Goal: Task Accomplishment & Management: Manage account settings

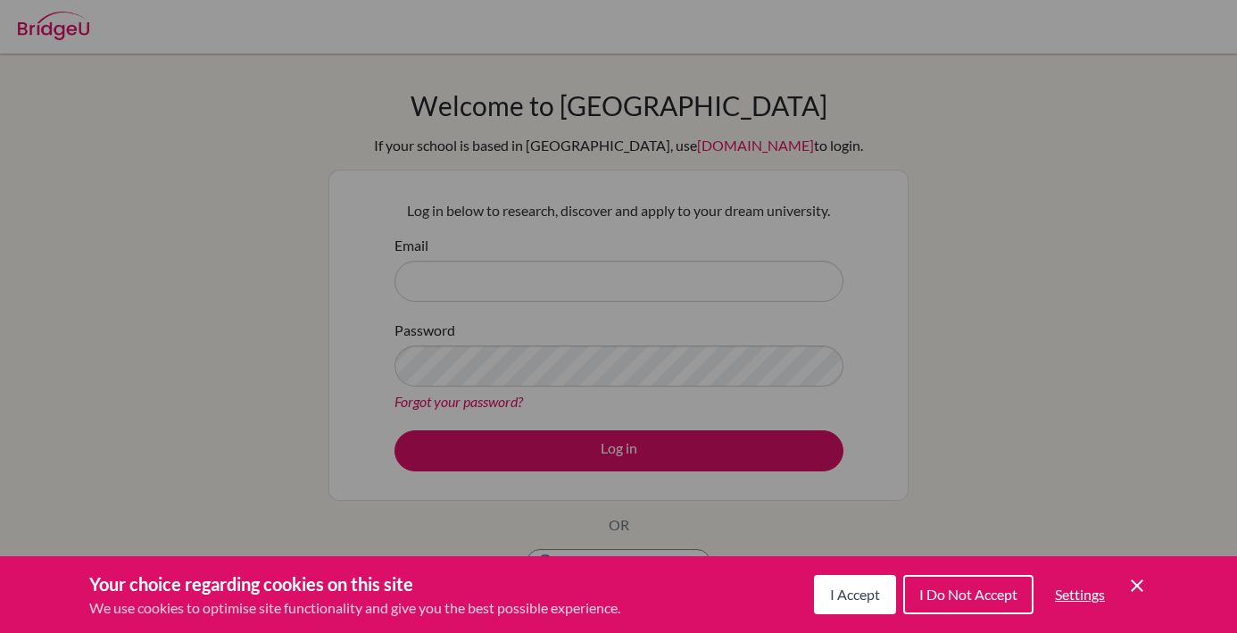
click at [845, 611] on button "I Accept" at bounding box center [855, 594] width 82 height 39
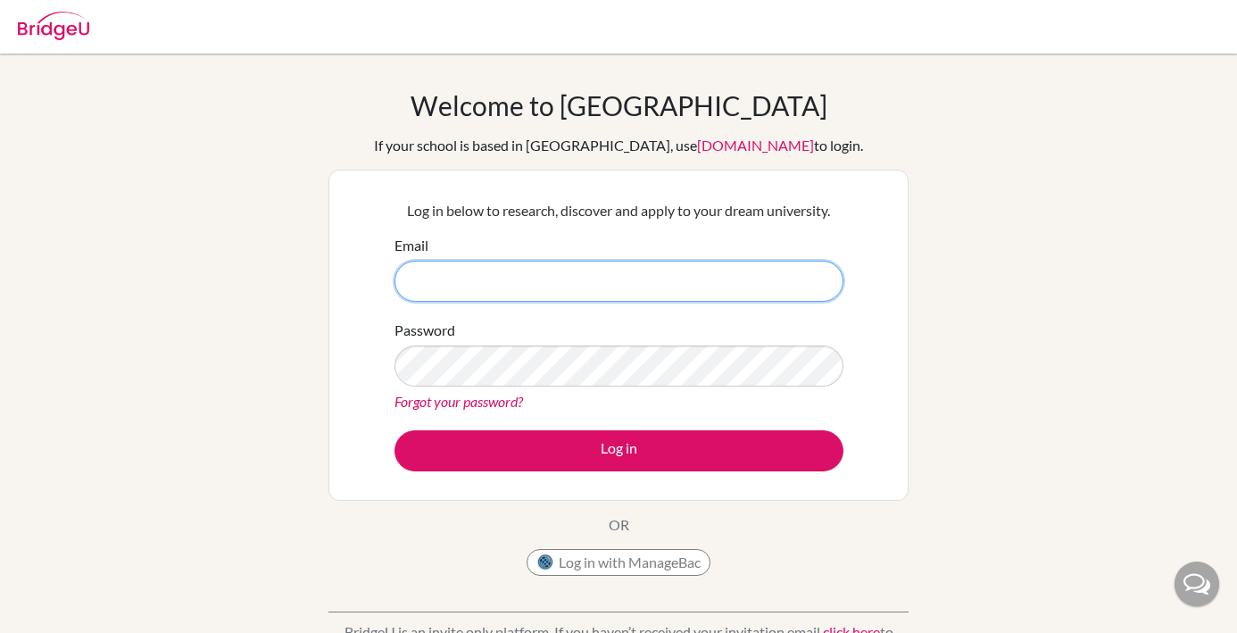
click at [450, 262] on input "Email" at bounding box center [619, 281] width 449 height 41
type input "jennifer.ponce@sisschools.org"
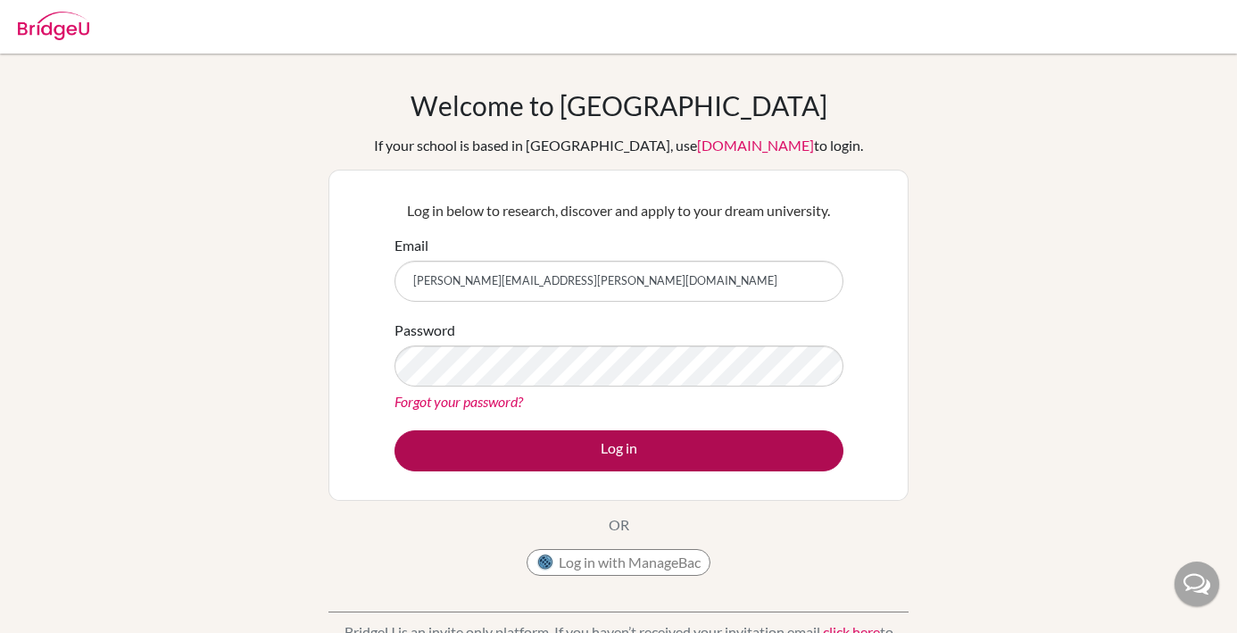
click at [598, 448] on button "Log in" at bounding box center [619, 450] width 449 height 41
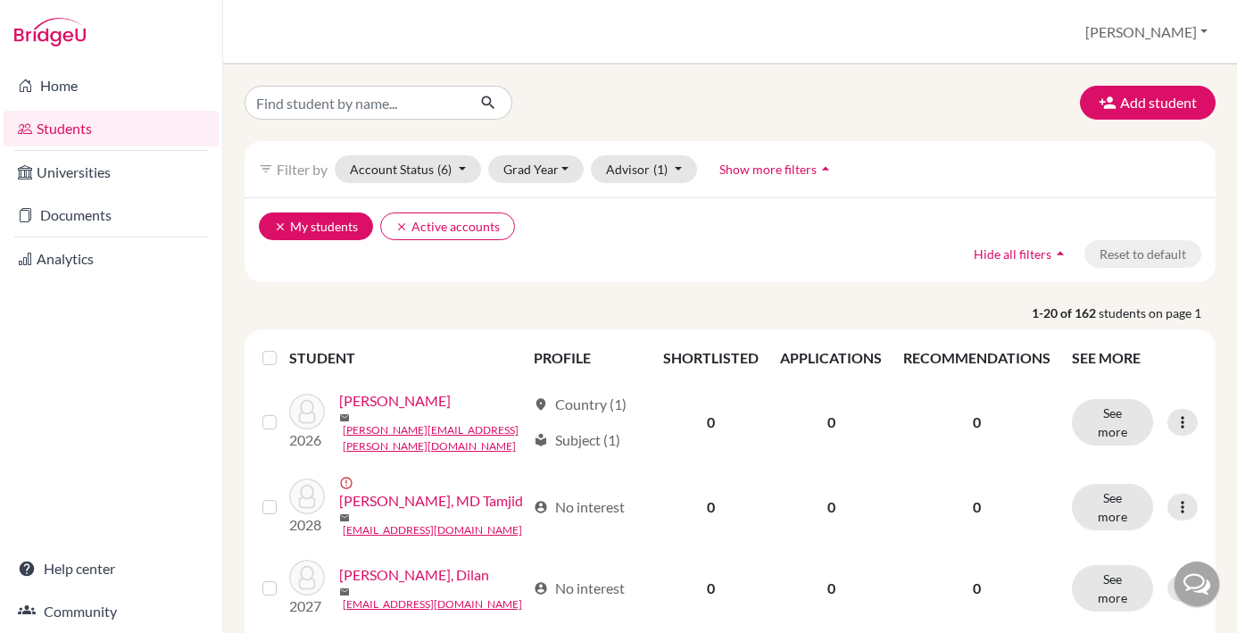
click at [344, 233] on button "clear My students" at bounding box center [316, 226] width 114 height 28
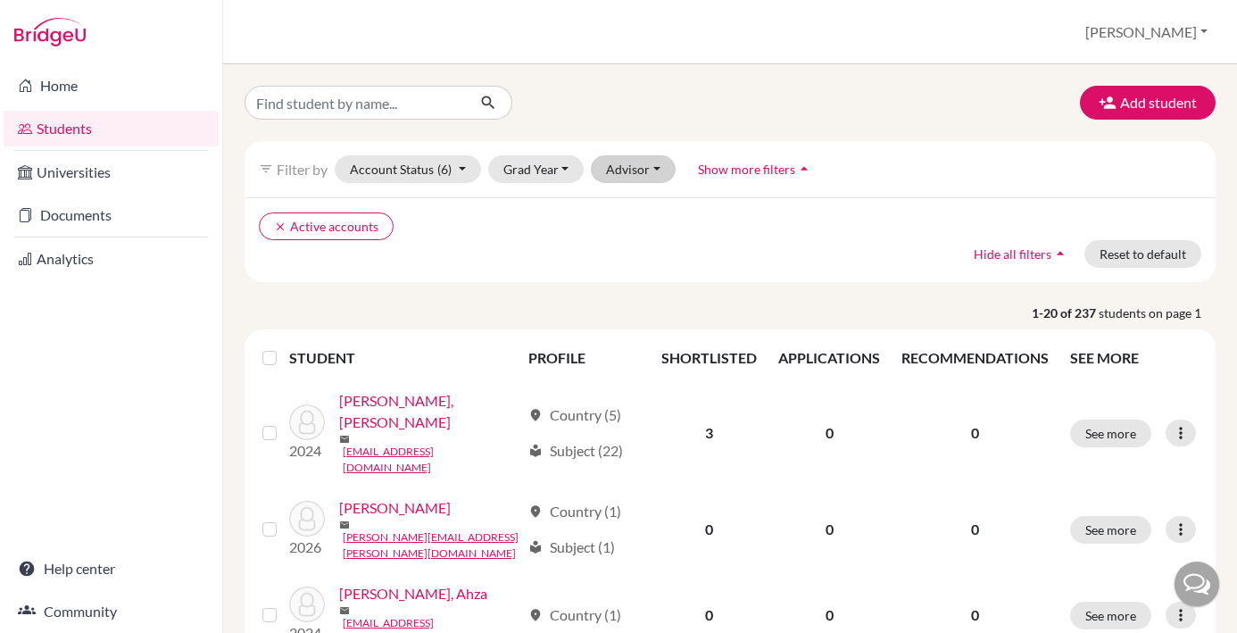
click at [657, 177] on button "Advisor" at bounding box center [633, 169] width 85 height 28
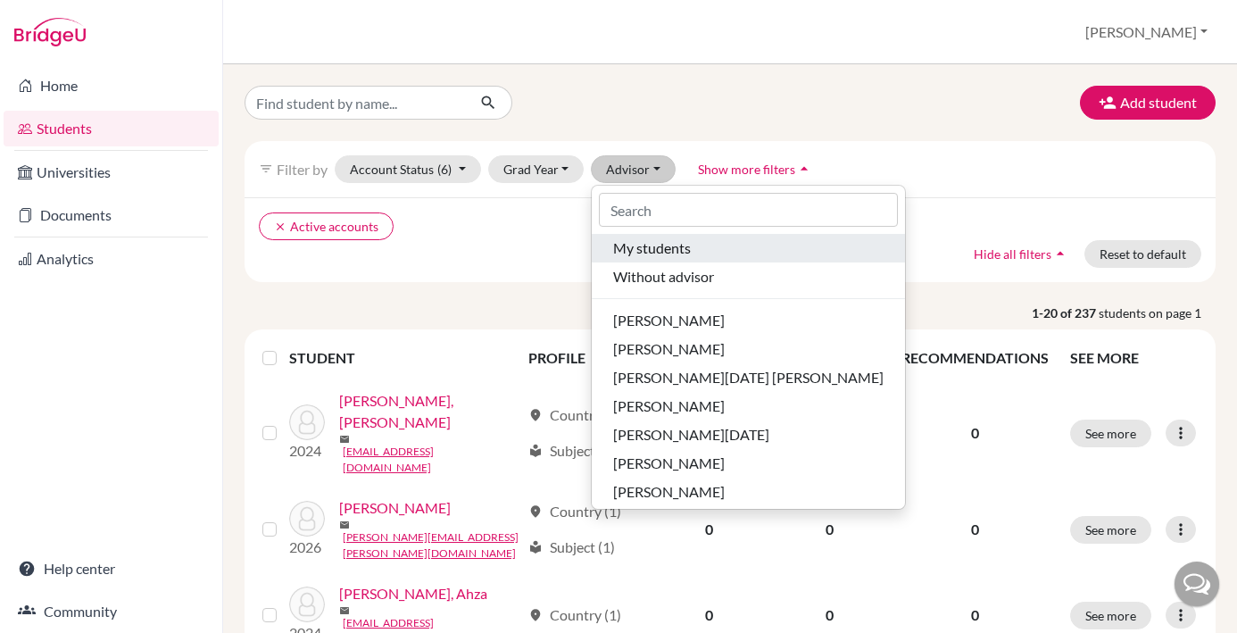
click at [652, 250] on span "My students" at bounding box center [652, 247] width 78 height 21
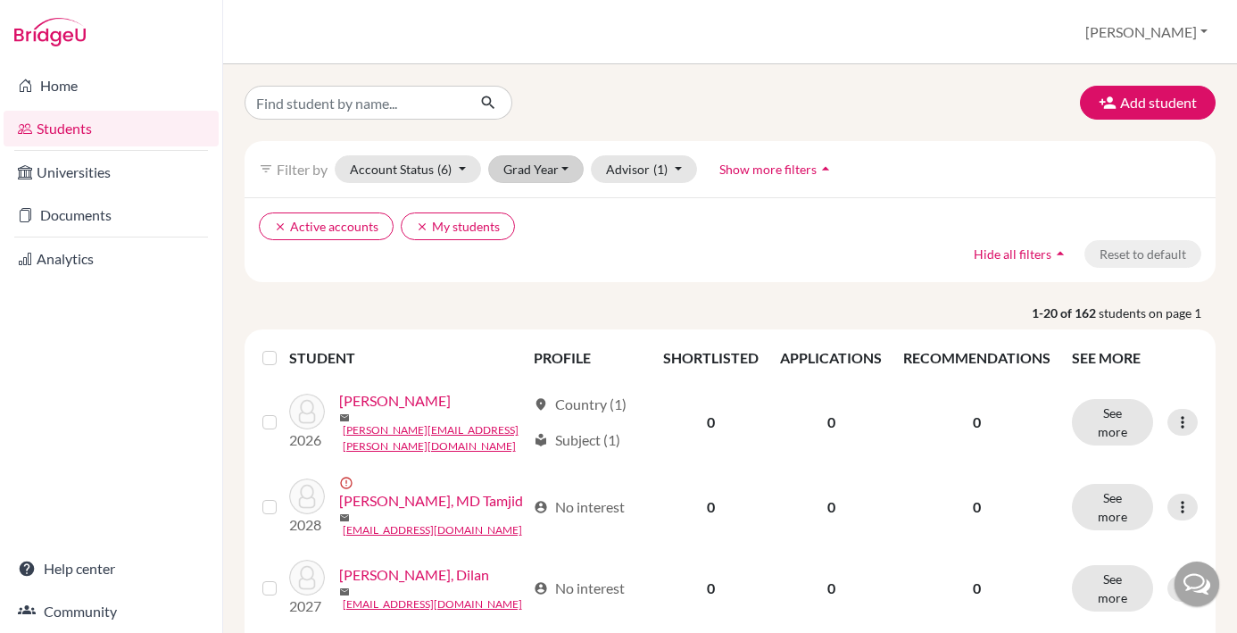
click at [561, 166] on button "Grad Year" at bounding box center [536, 169] width 96 height 28
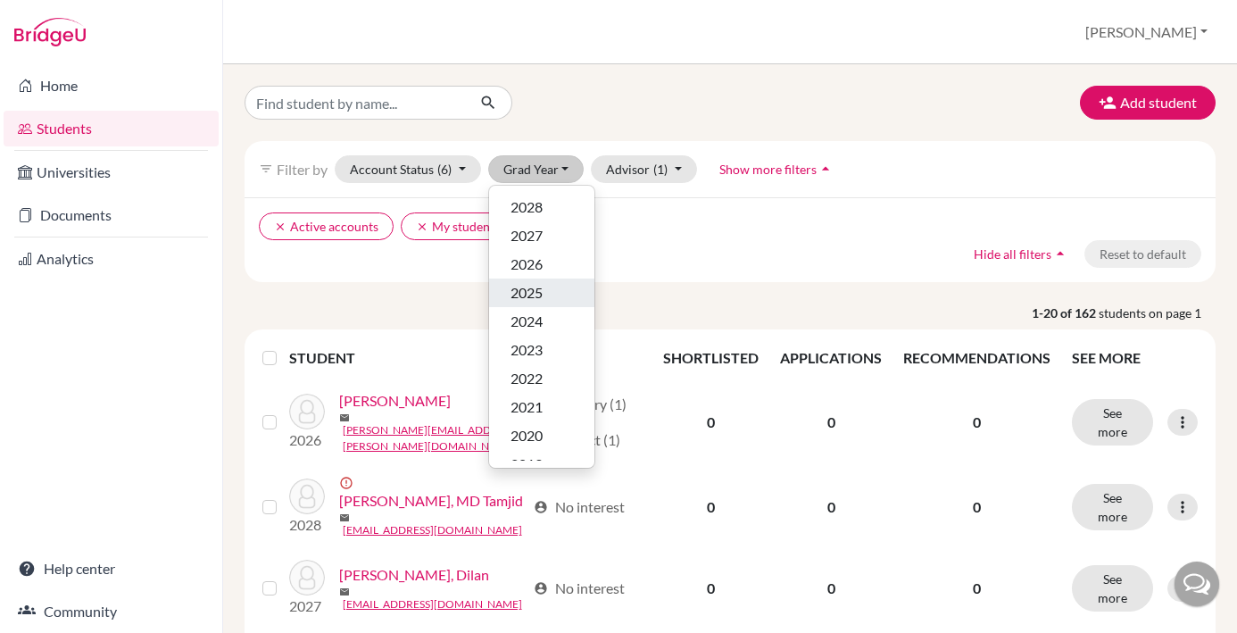
click at [537, 286] on span "2025" at bounding box center [527, 292] width 32 height 21
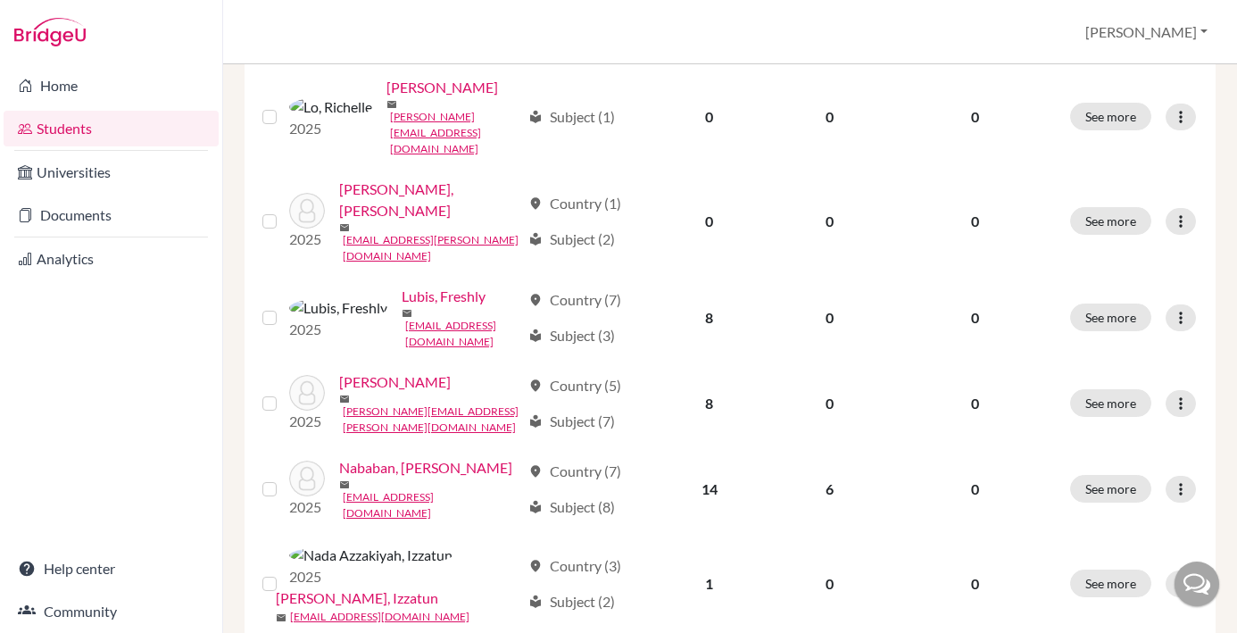
scroll to position [1437, 0]
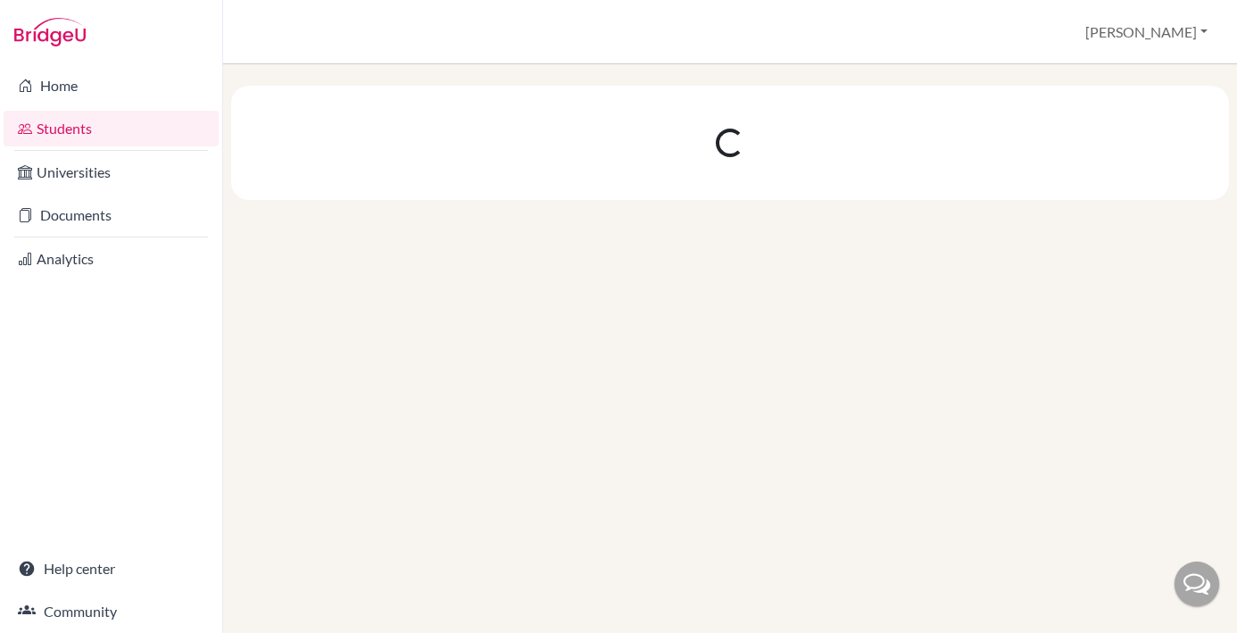
scroll to position [0, 0]
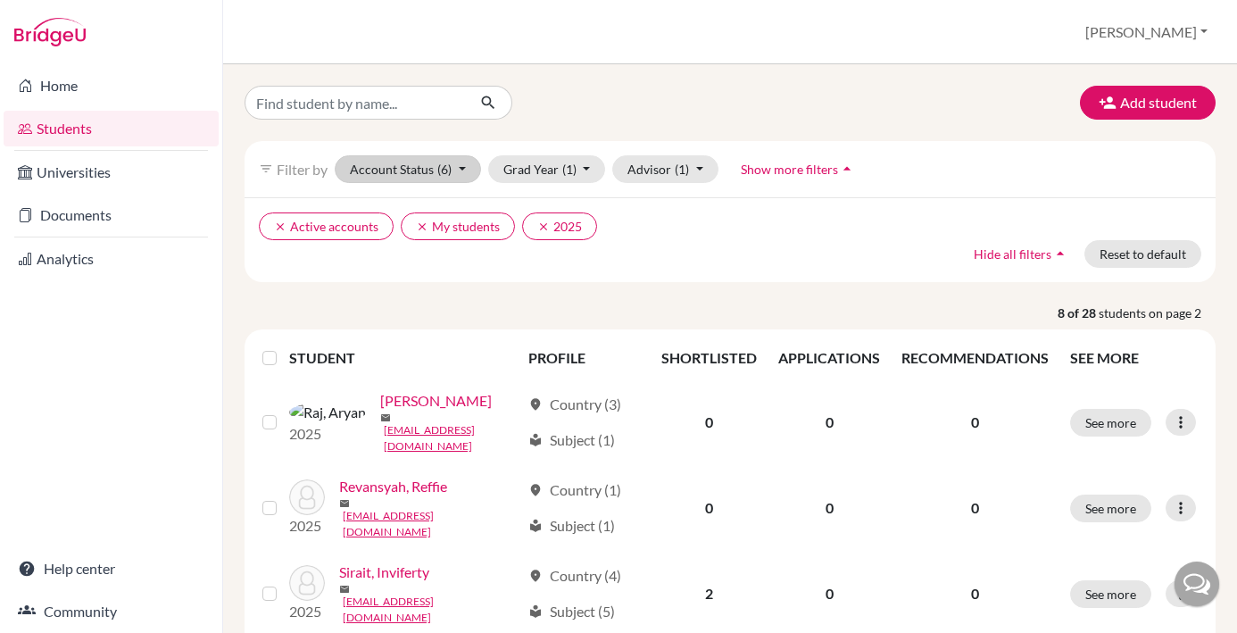
click at [398, 166] on button "Account Status (6)" at bounding box center [408, 169] width 146 height 28
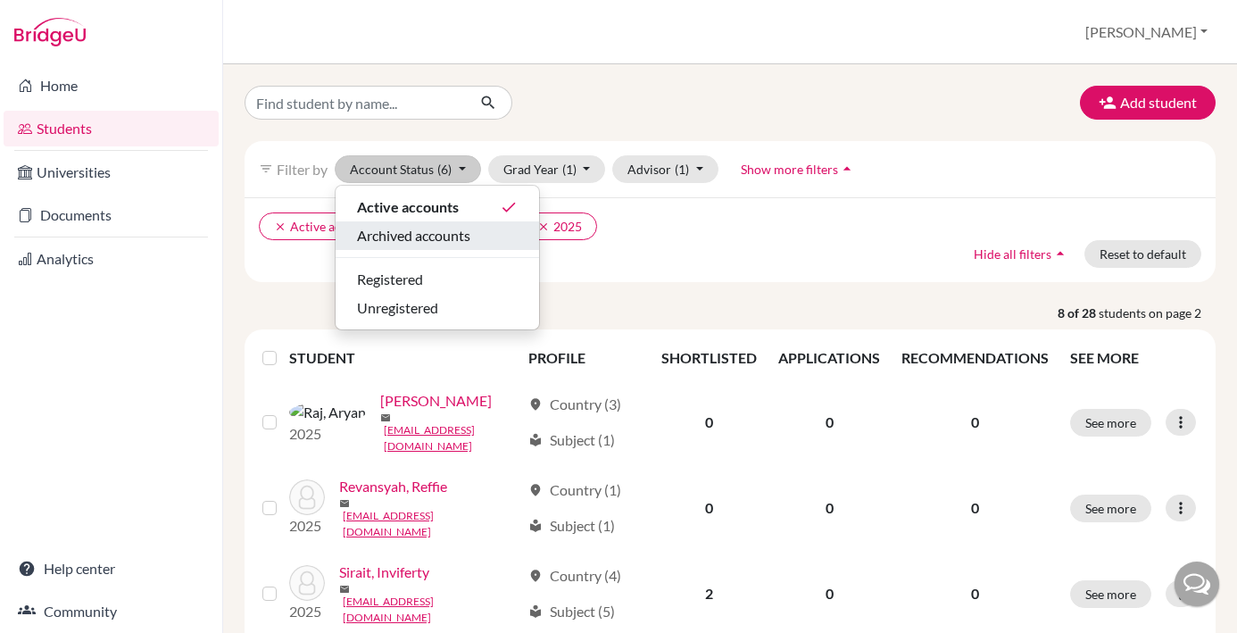
click at [477, 244] on div "Archived accounts" at bounding box center [437, 235] width 161 height 21
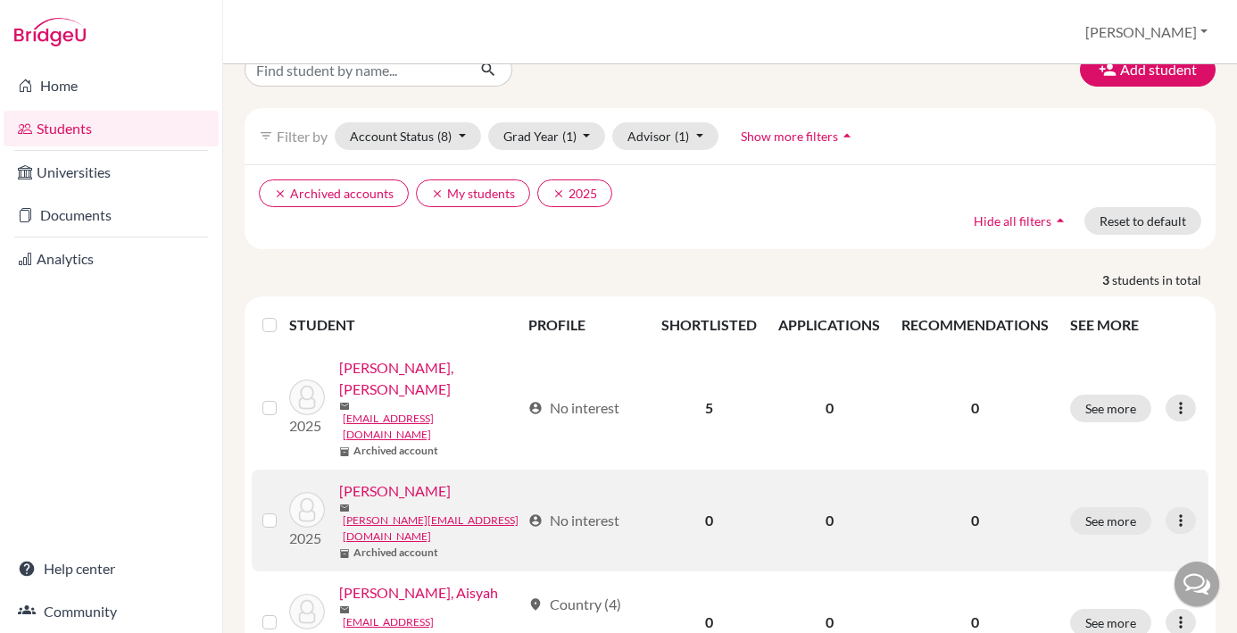
scroll to position [32, 0]
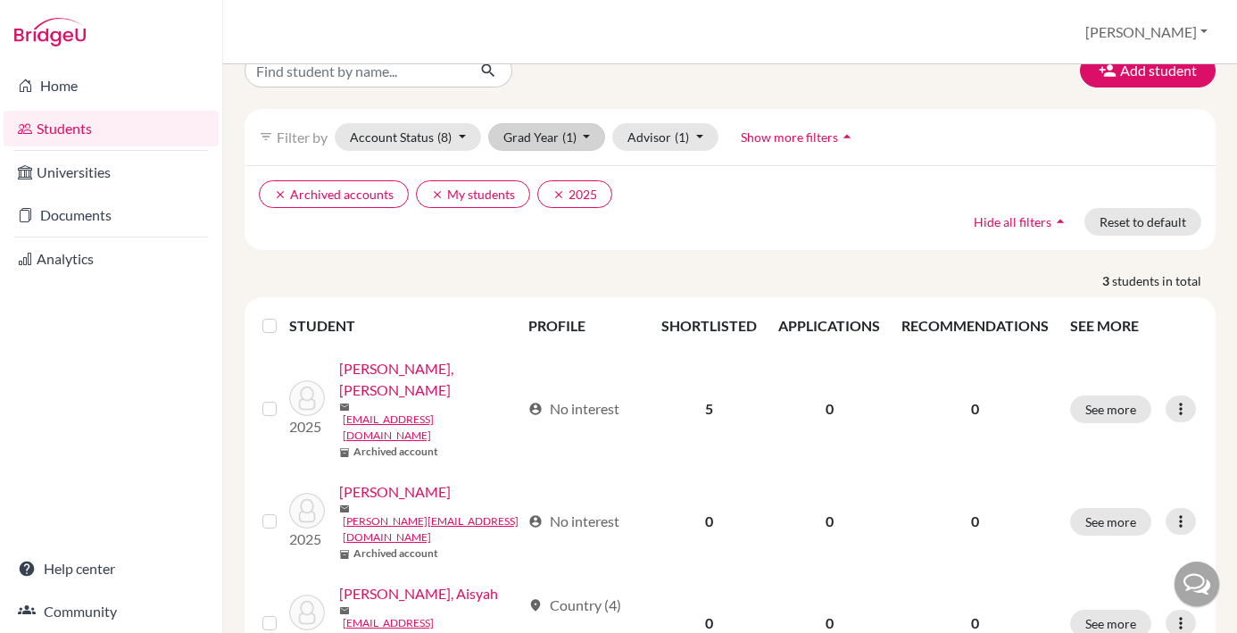
click at [587, 144] on button "Grad Year (1)" at bounding box center [547, 137] width 118 height 28
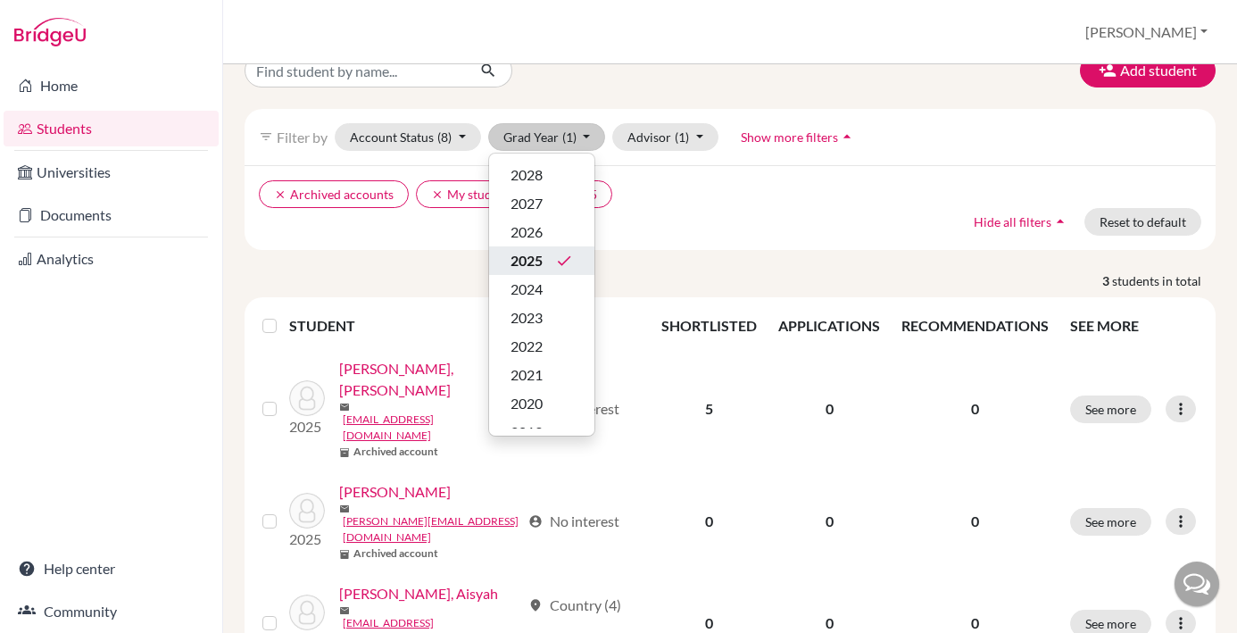
click at [561, 254] on icon "done" at bounding box center [564, 261] width 18 height 18
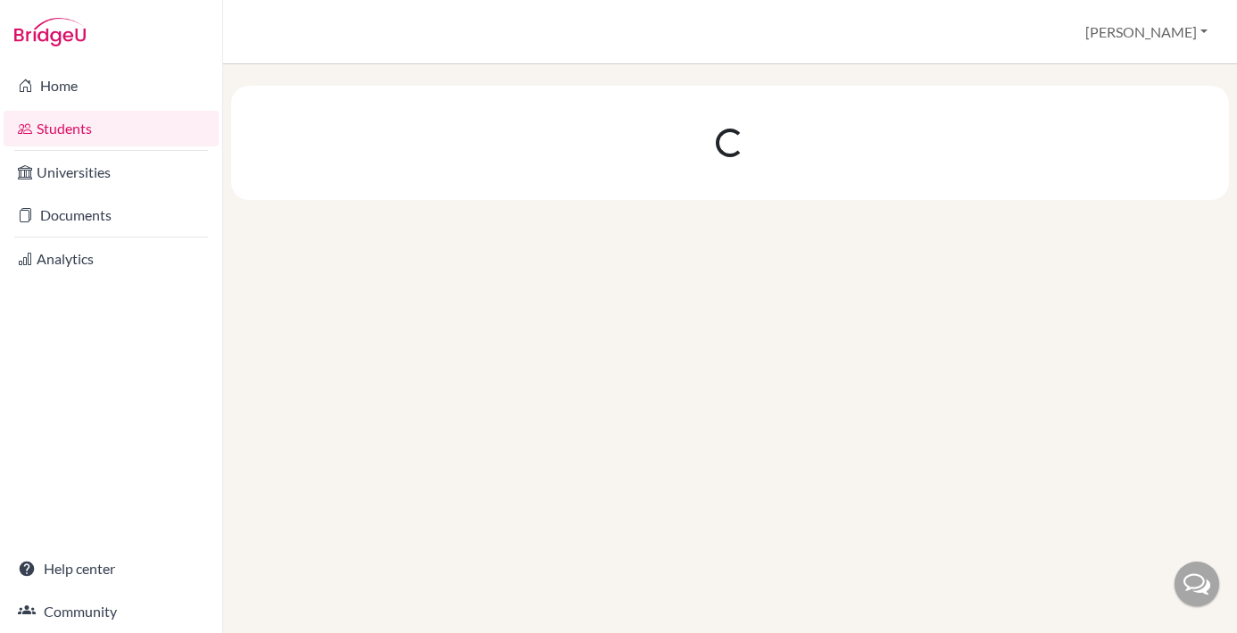
scroll to position [0, 0]
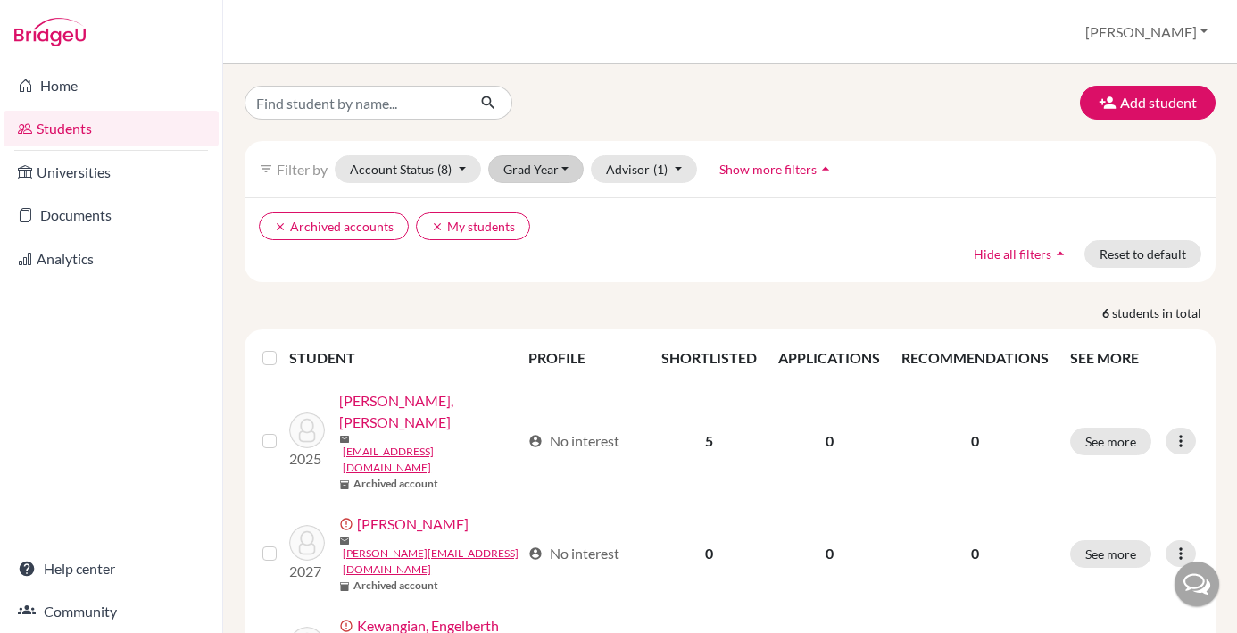
click at [554, 172] on button "Grad Year" at bounding box center [536, 169] width 96 height 28
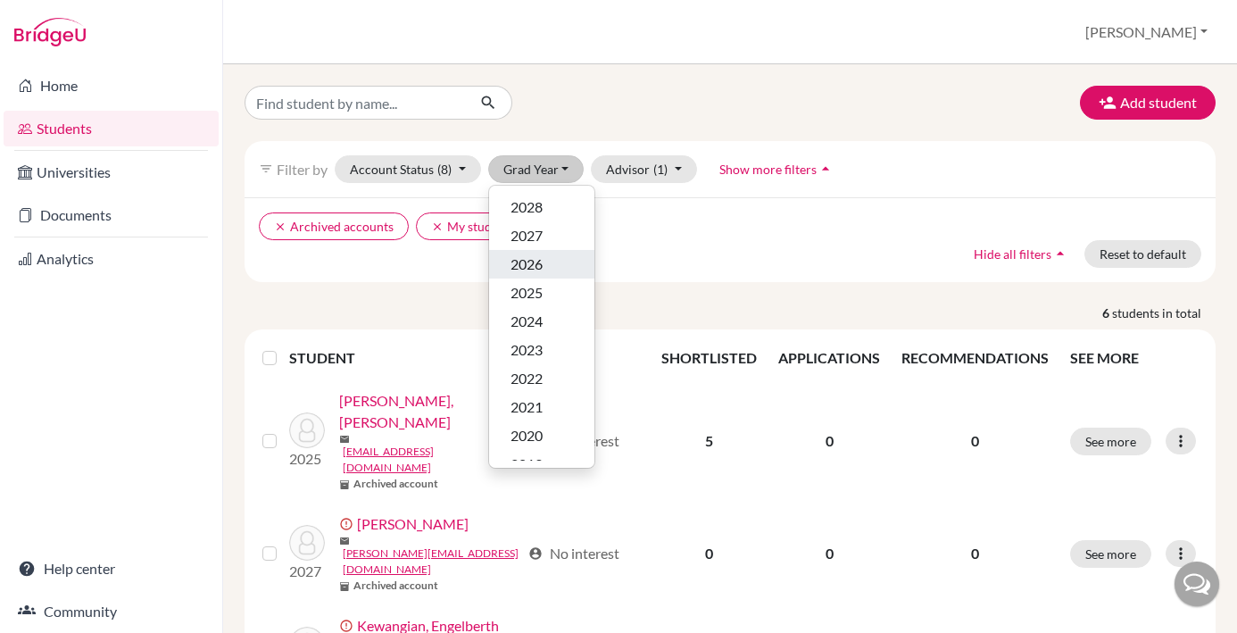
click at [542, 271] on span "2026" at bounding box center [527, 264] width 32 height 21
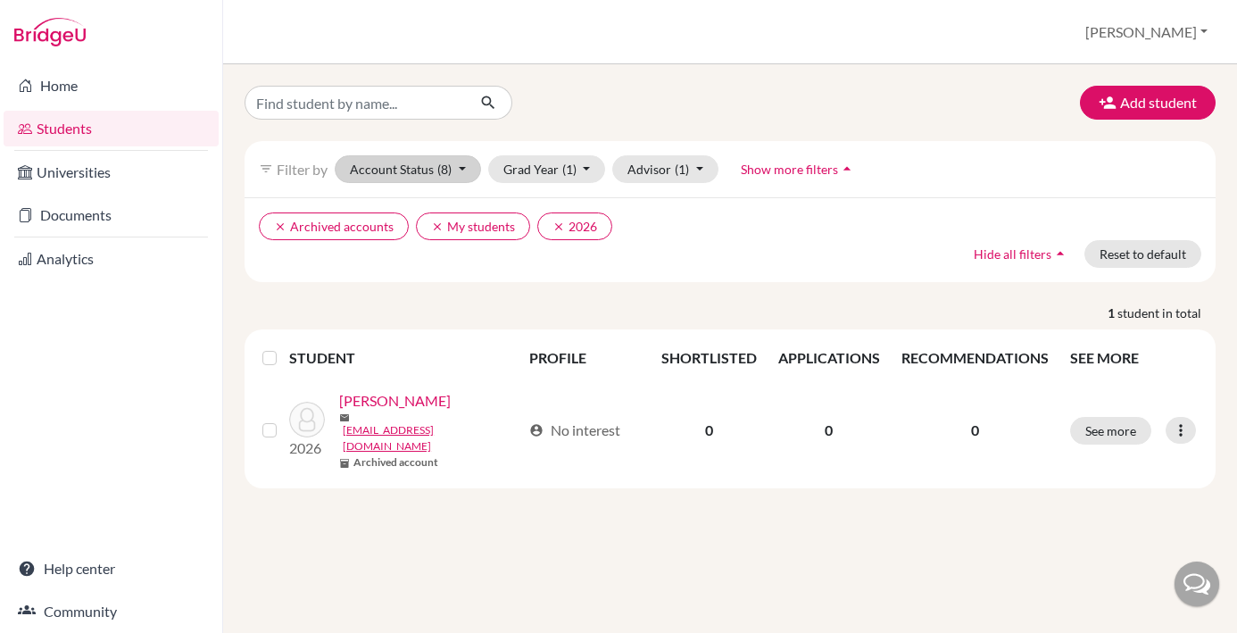
click at [462, 171] on button "Account Status (8)" at bounding box center [408, 169] width 146 height 28
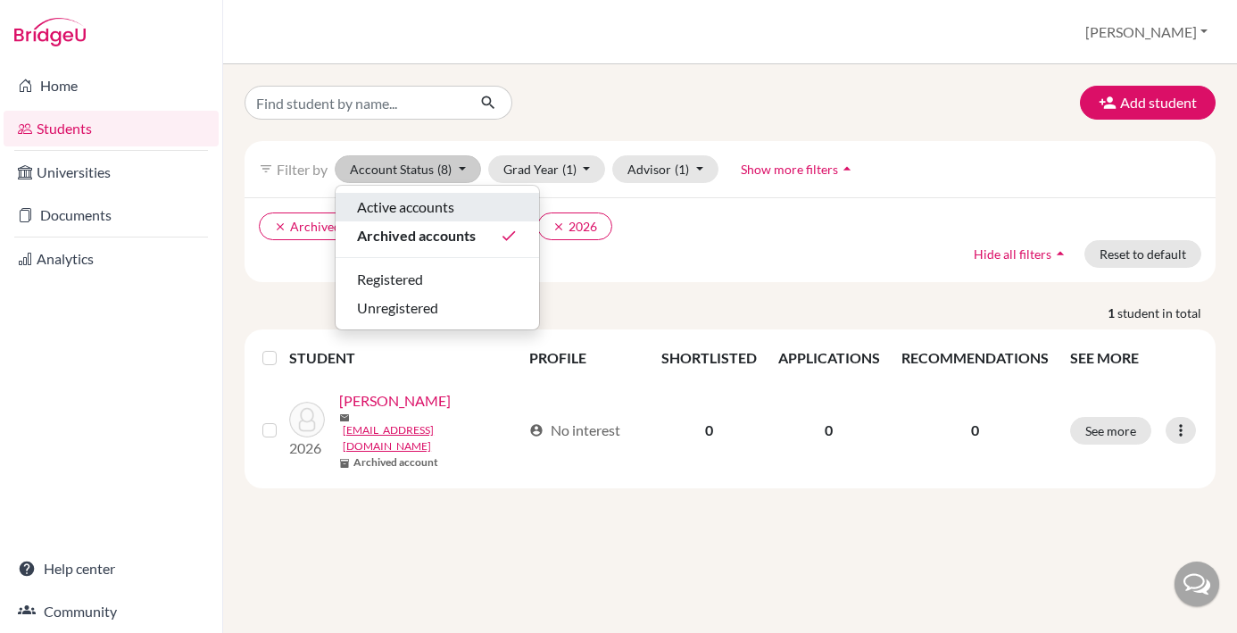
click at [423, 209] on span "Active accounts" at bounding box center [405, 206] width 97 height 21
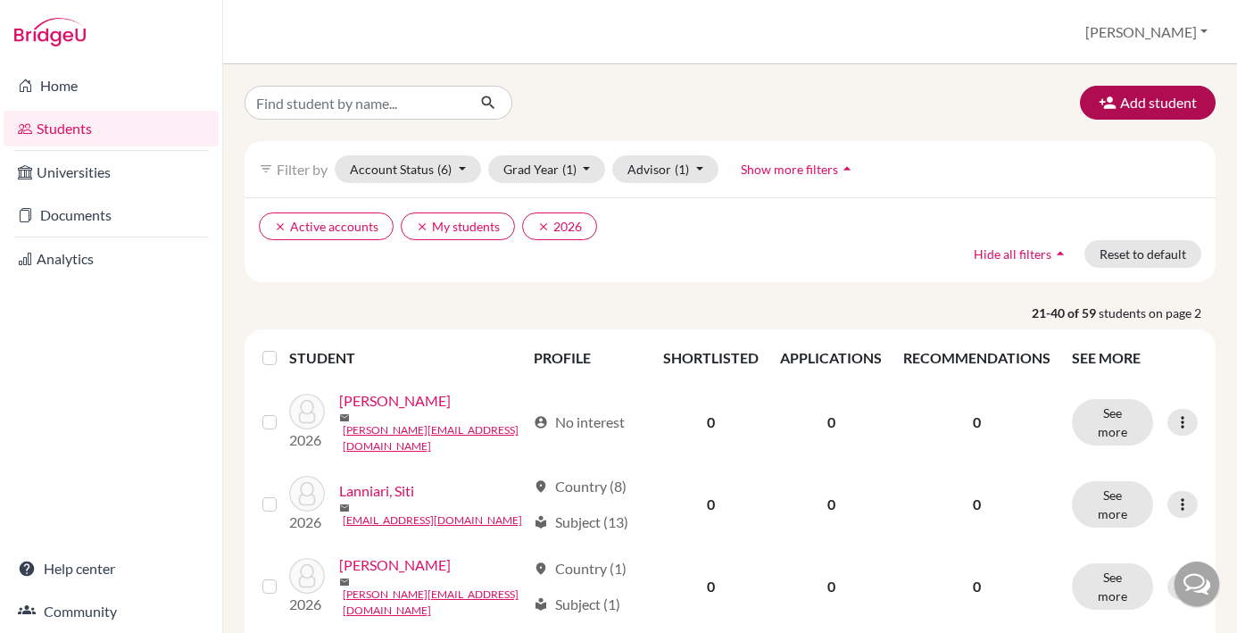
click at [1136, 99] on button "Add student" at bounding box center [1148, 103] width 136 height 34
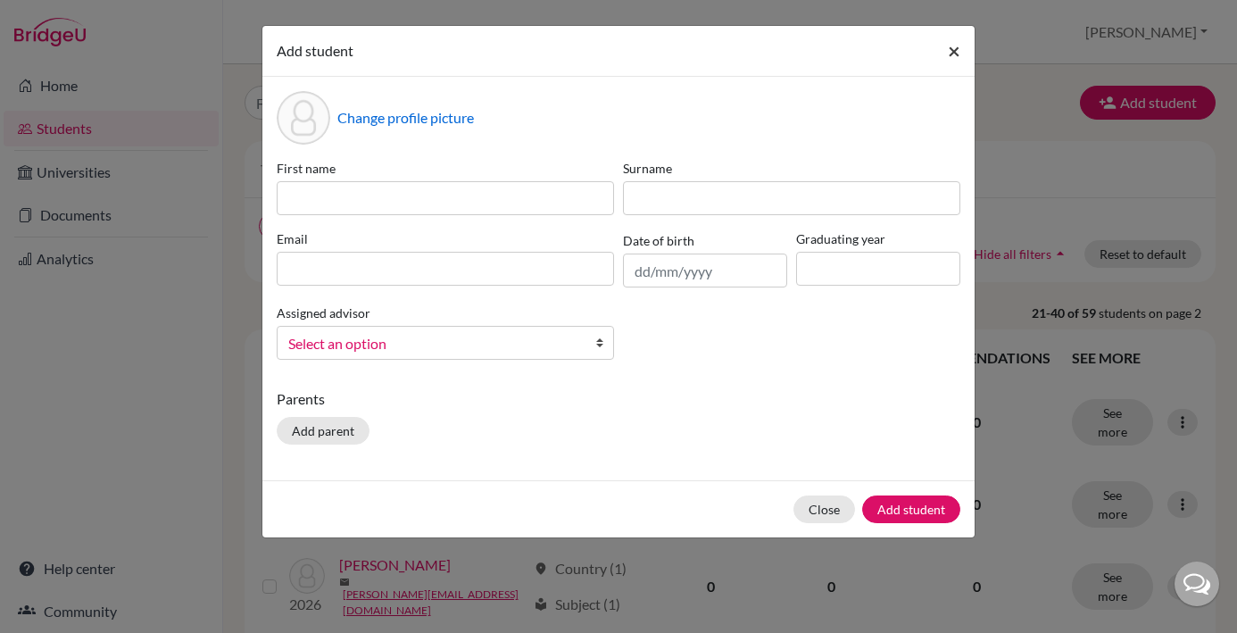
click at [954, 55] on span "×" at bounding box center [954, 50] width 12 height 26
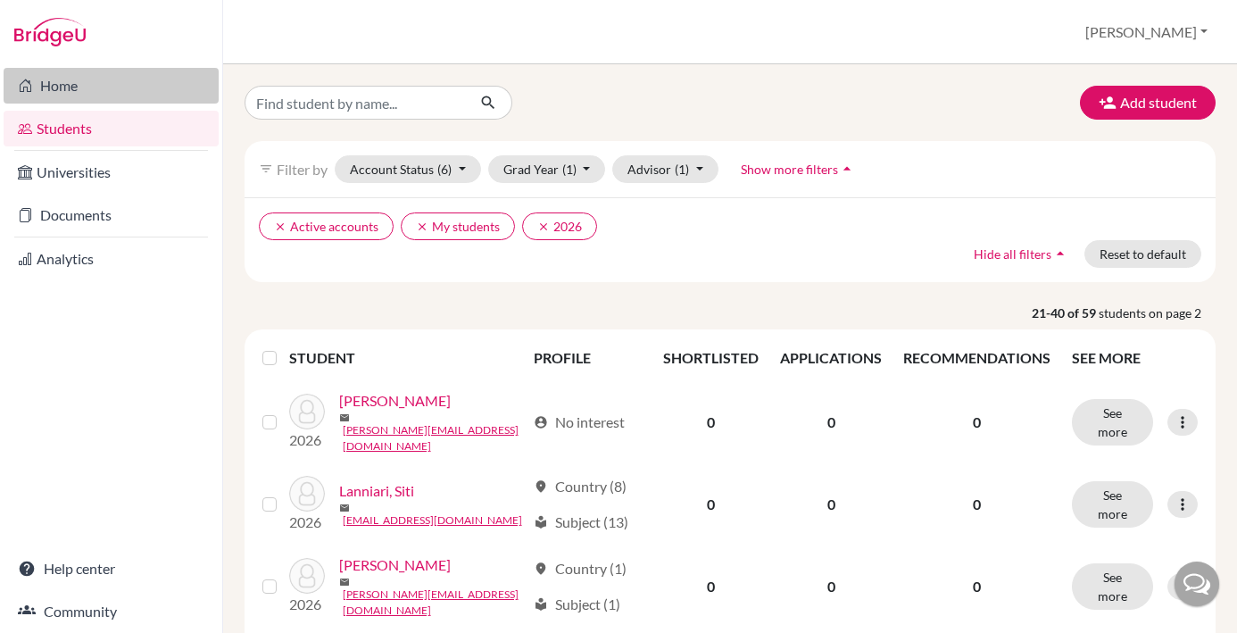
click at [74, 78] on link "Home" at bounding box center [111, 86] width 215 height 36
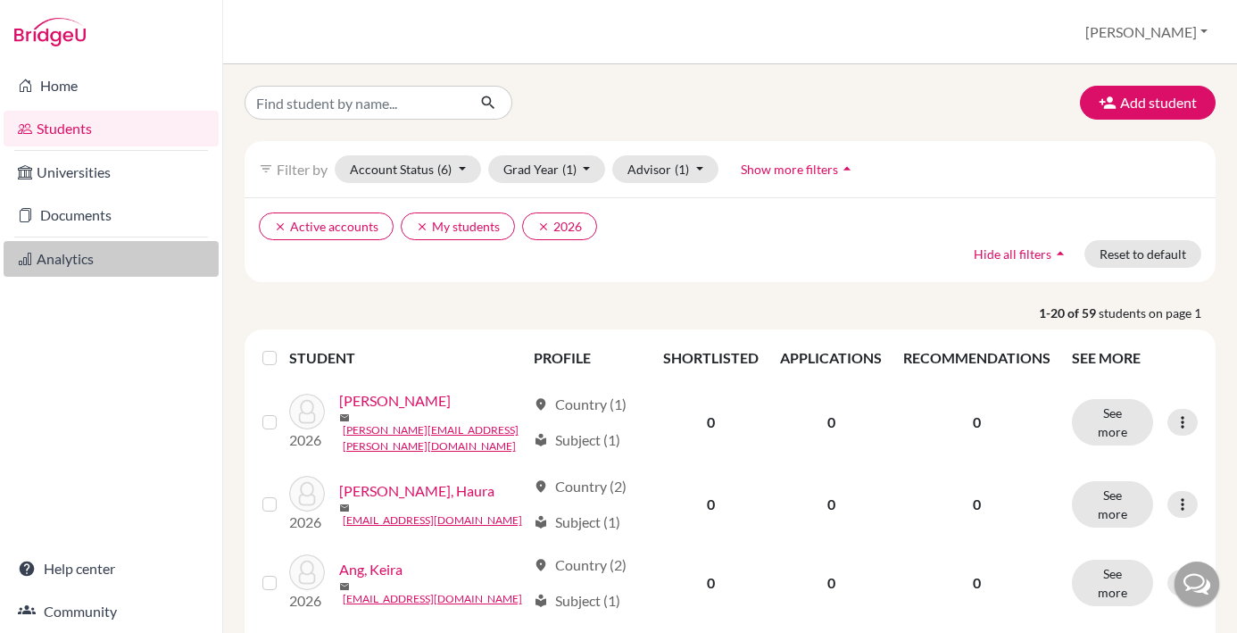
click at [71, 252] on link "Analytics" at bounding box center [111, 259] width 215 height 36
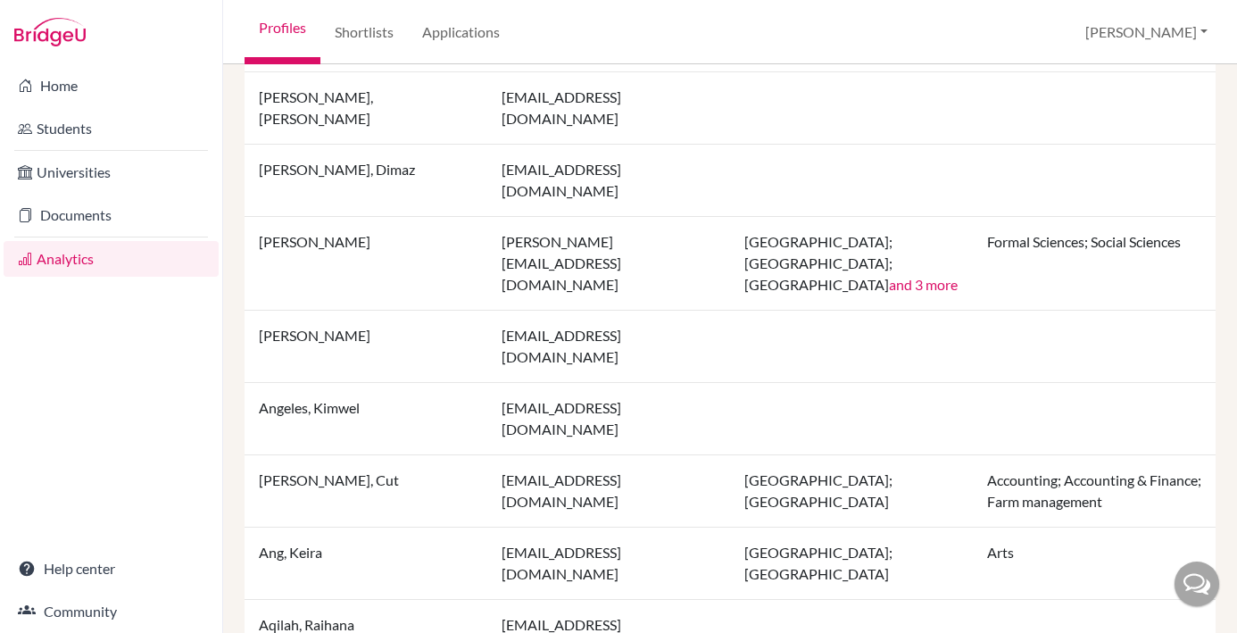
scroll to position [1572, 0]
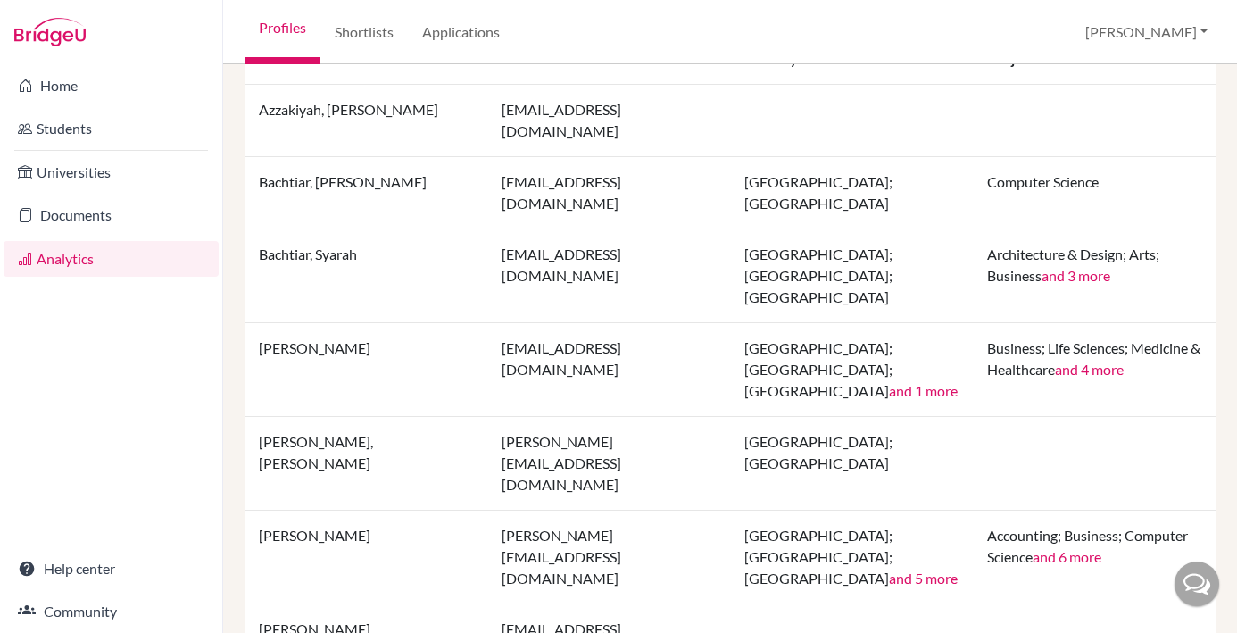
scroll to position [501, 0]
click at [479, 35] on link "Applications" at bounding box center [461, 32] width 106 height 64
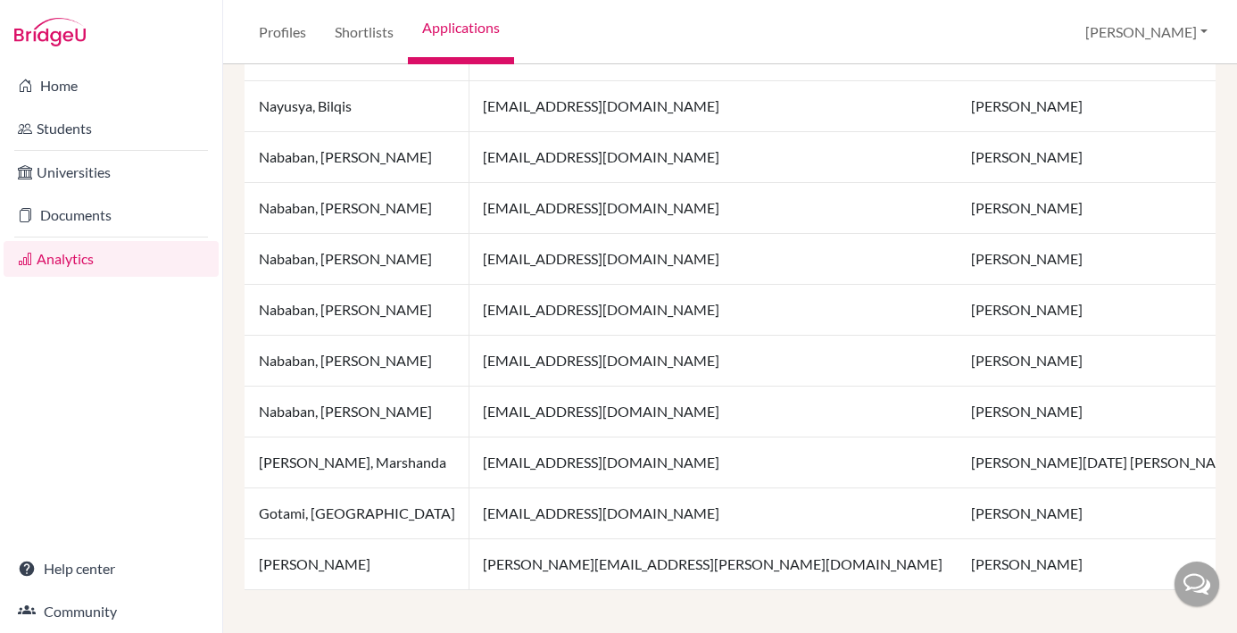
scroll to position [1063, 0]
click at [71, 213] on link "Documents" at bounding box center [111, 215] width 215 height 36
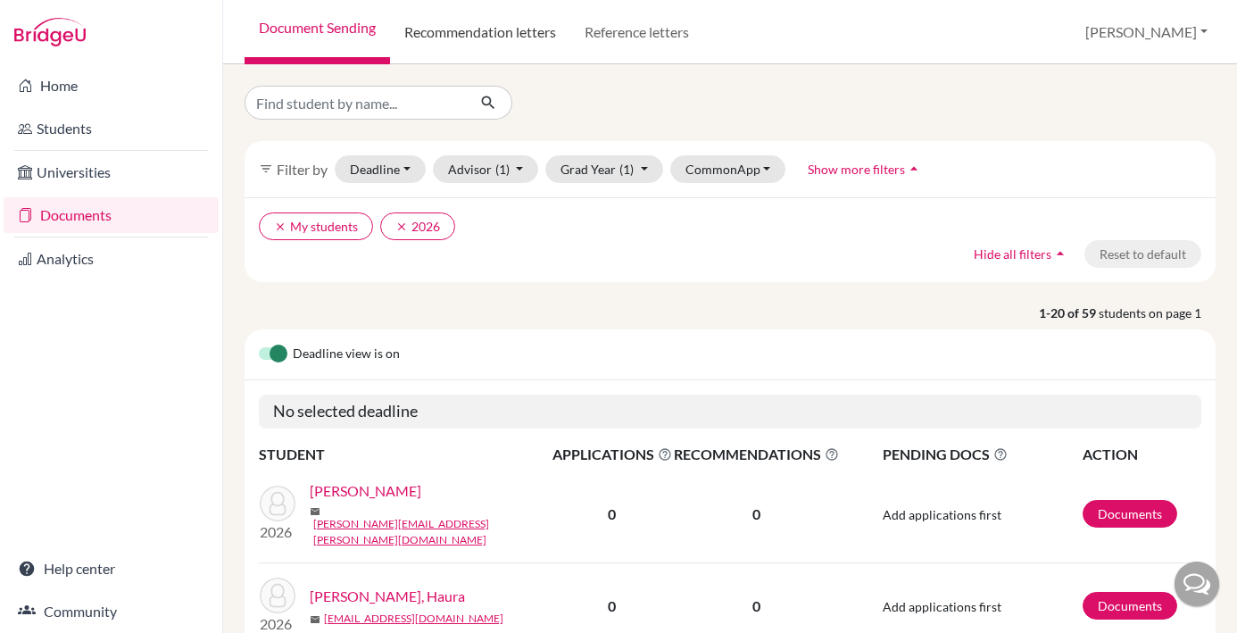
click at [506, 39] on link "Recommendation letters" at bounding box center [480, 32] width 180 height 64
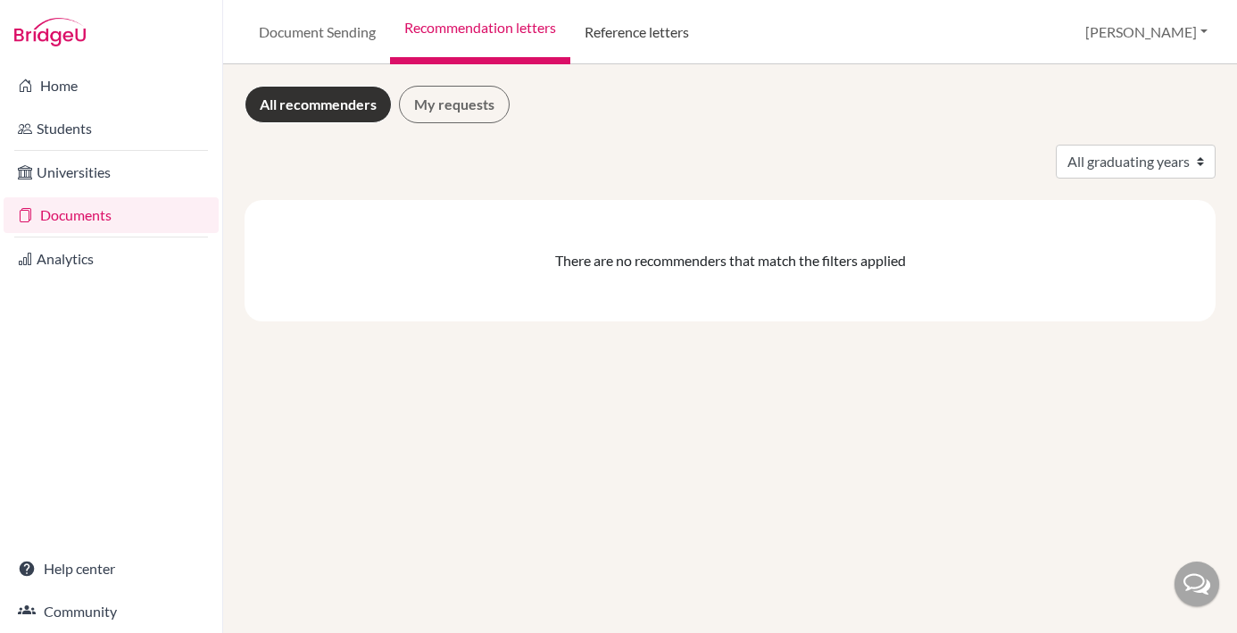
click at [640, 25] on link "Reference letters" at bounding box center [636, 32] width 133 height 64
click at [87, 259] on link "Analytics" at bounding box center [111, 259] width 215 height 36
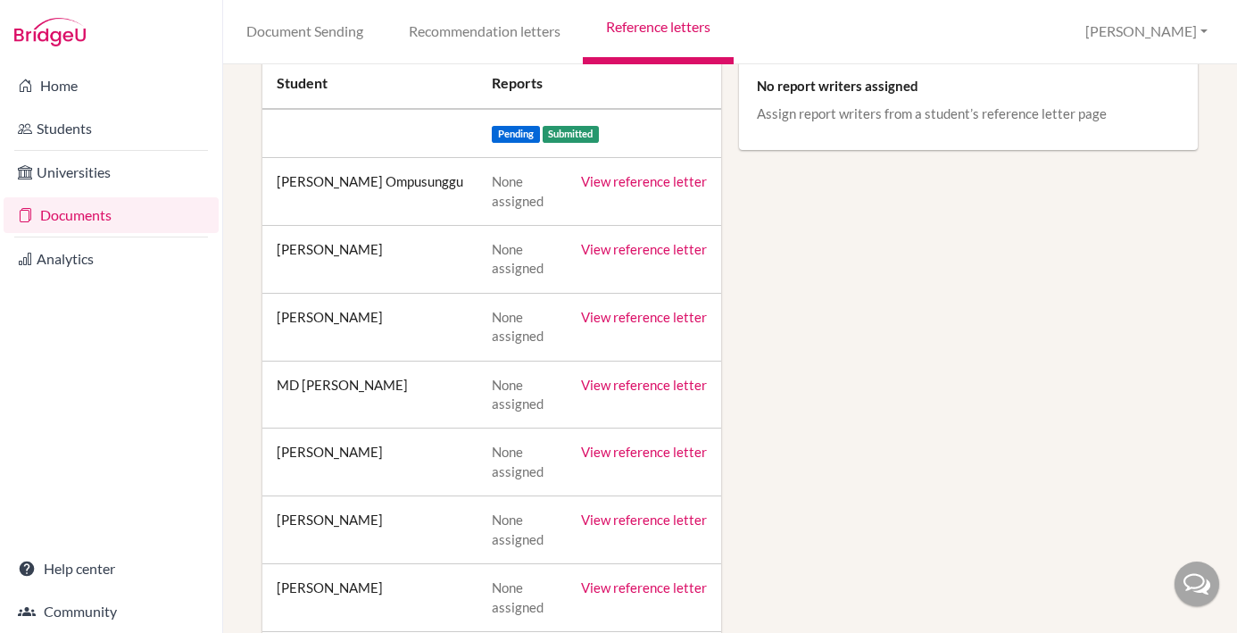
scroll to position [214, 0]
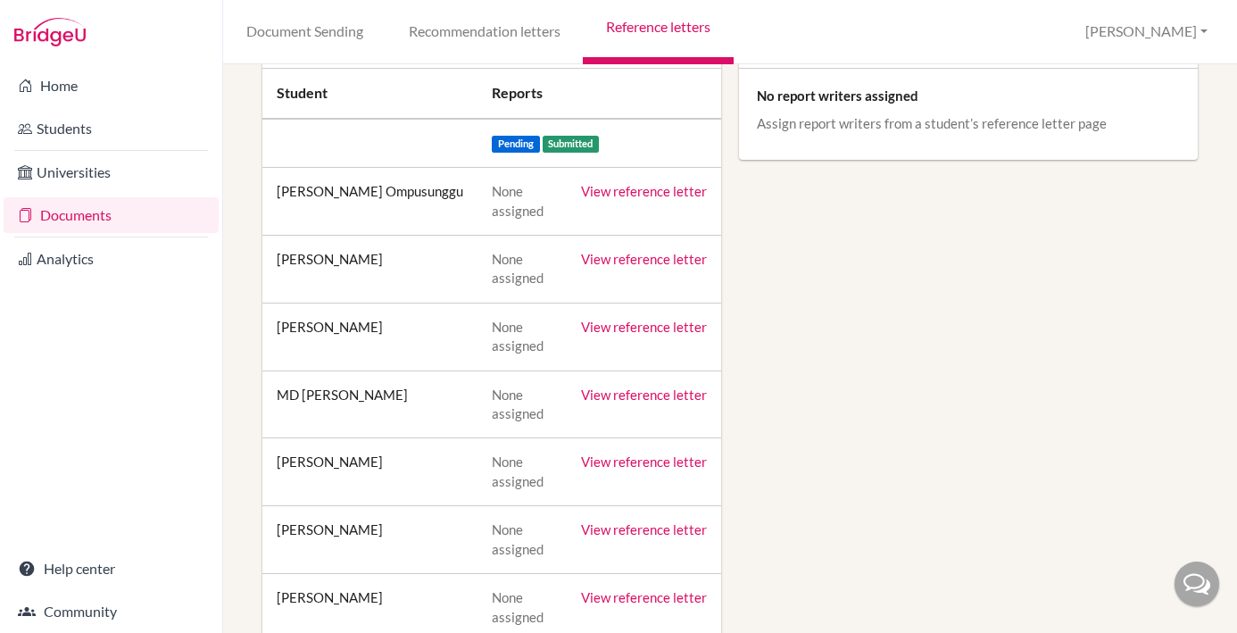
click at [398, 211] on td "[PERSON_NAME] Ompusunggu" at bounding box center [369, 202] width 215 height 68
click at [459, 187] on td "[PERSON_NAME] Ompusunggu" at bounding box center [369, 202] width 215 height 68
click at [638, 189] on link "View reference letter" at bounding box center [644, 191] width 126 height 16
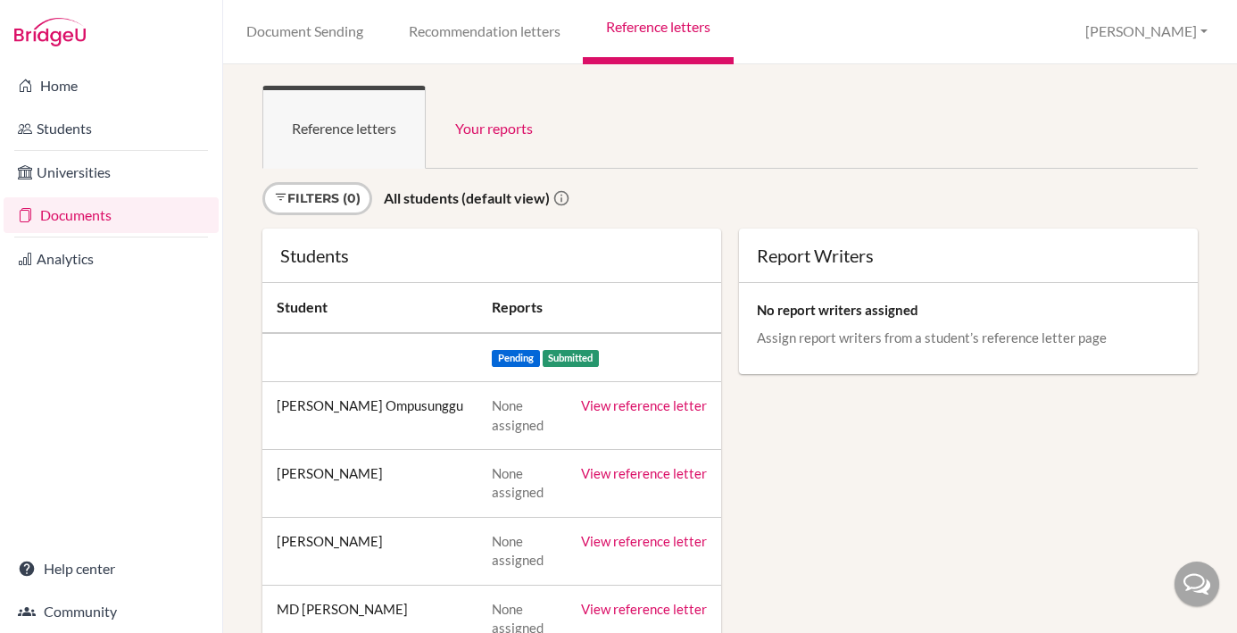
scroll to position [0, 0]
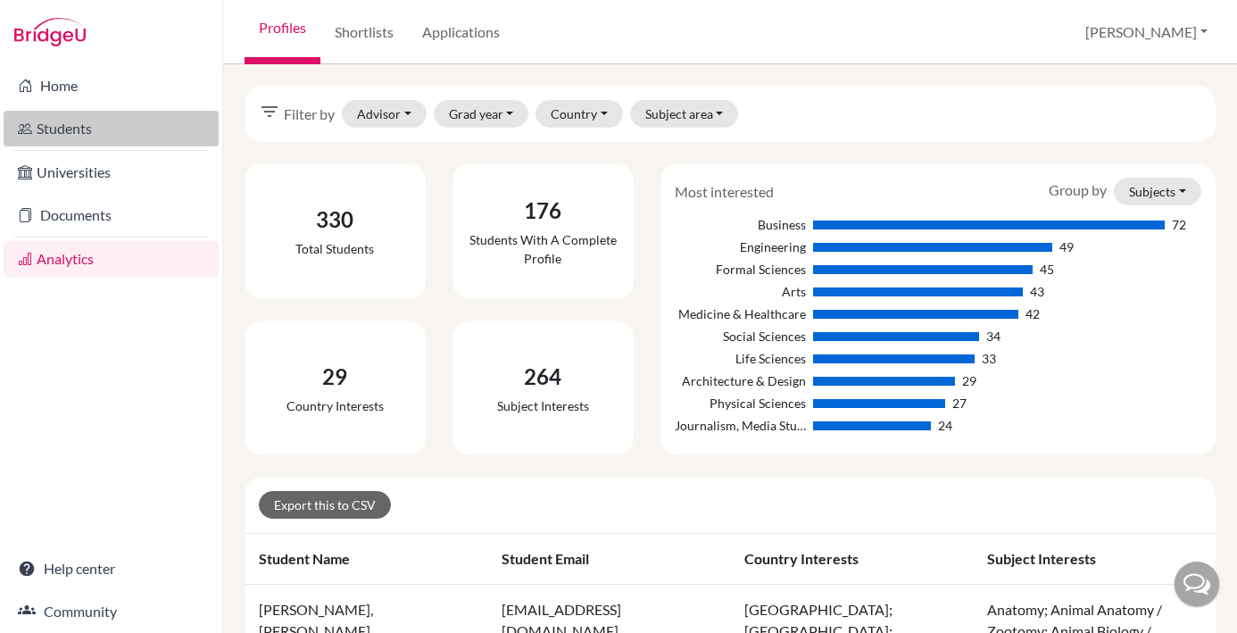
click at [87, 130] on link "Students" at bounding box center [111, 129] width 215 height 36
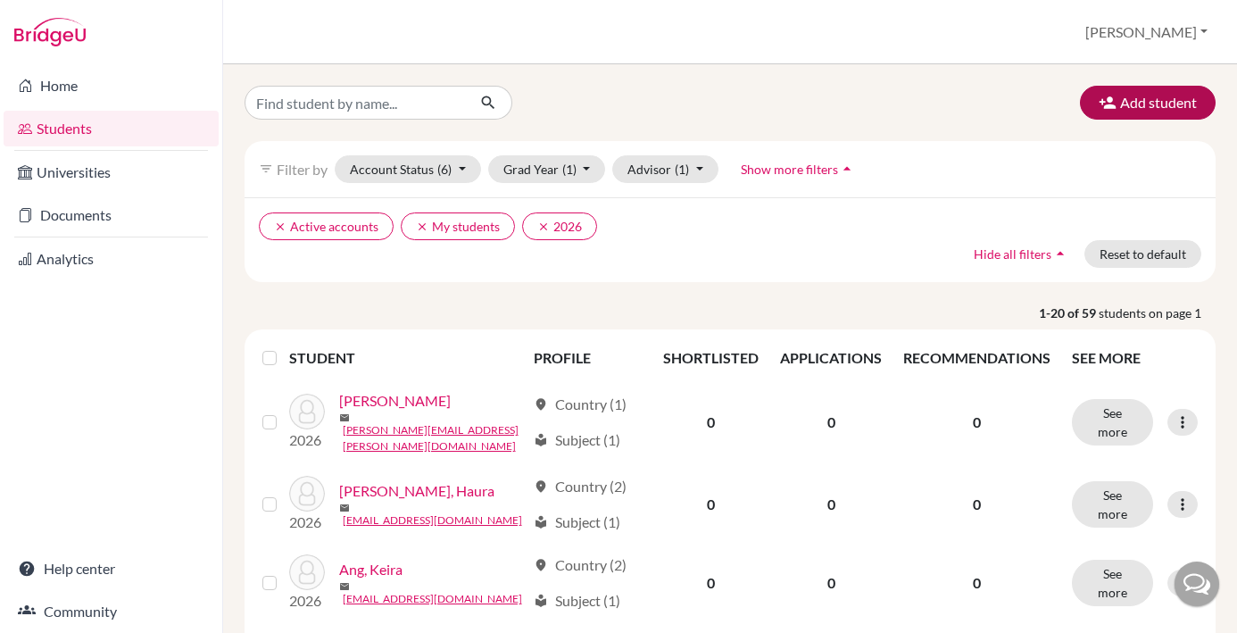
click at [1153, 104] on button "Add student" at bounding box center [1148, 103] width 136 height 34
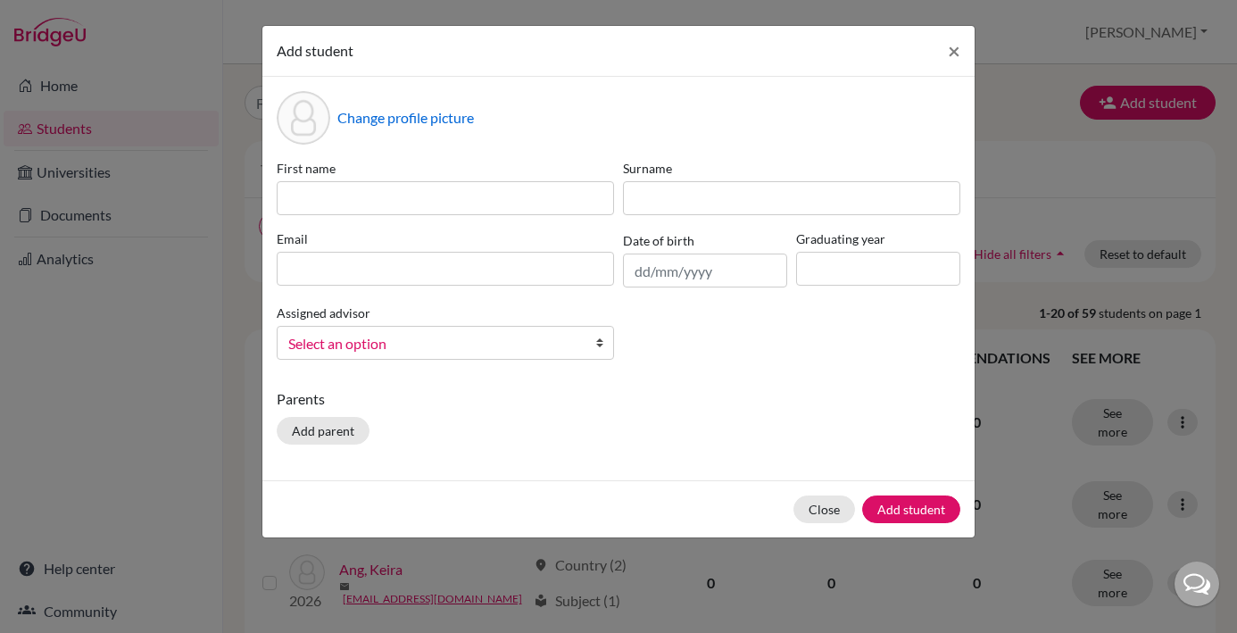
click at [153, 382] on div "Add student × Change profile picture First name Surname Email Date of birth Gra…" at bounding box center [618, 316] width 1237 height 633
click at [830, 512] on button "Close" at bounding box center [825, 509] width 62 height 28
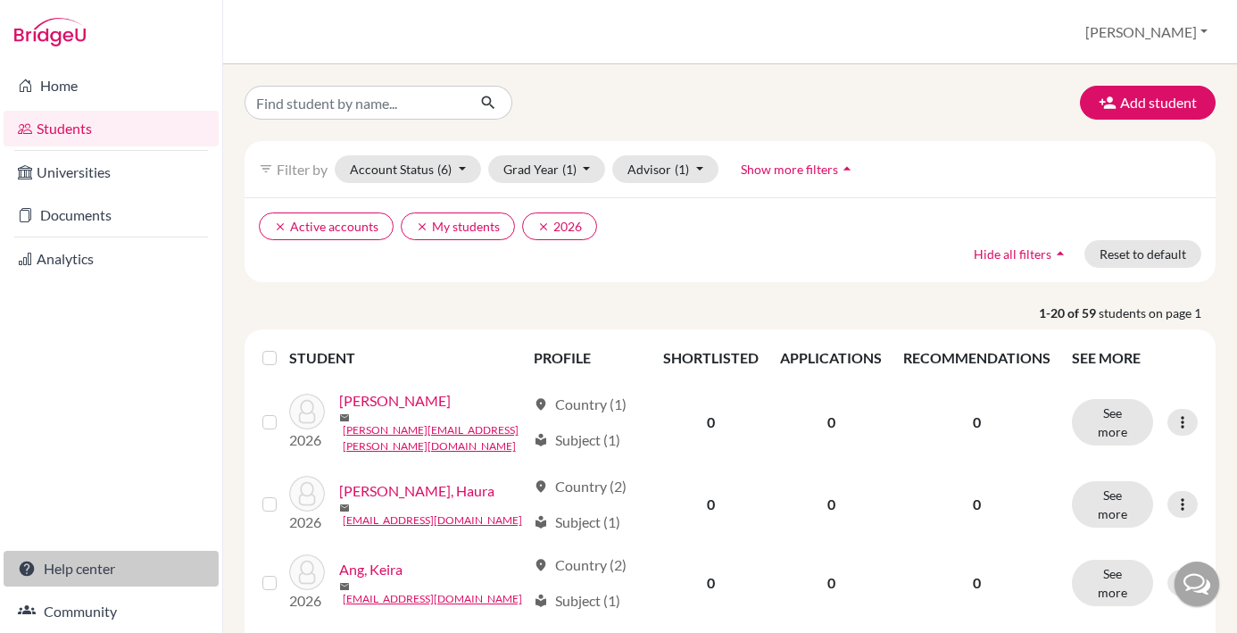
click at [74, 576] on link "Help center" at bounding box center [111, 569] width 215 height 36
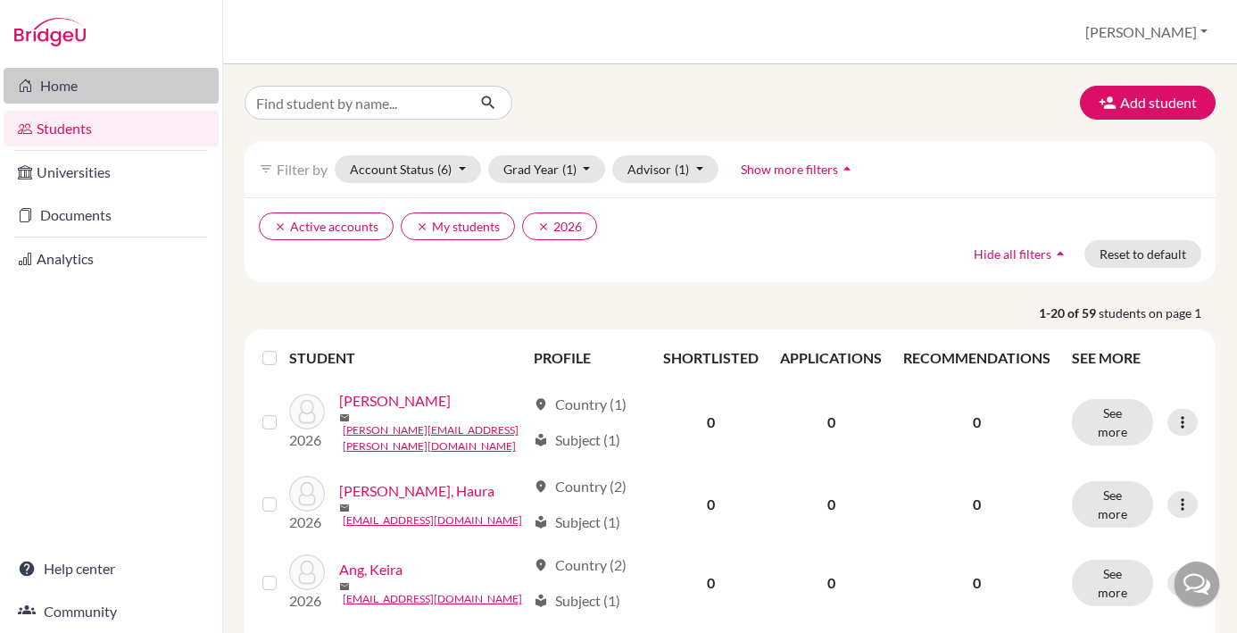
click at [65, 96] on link "Home" at bounding box center [111, 86] width 215 height 36
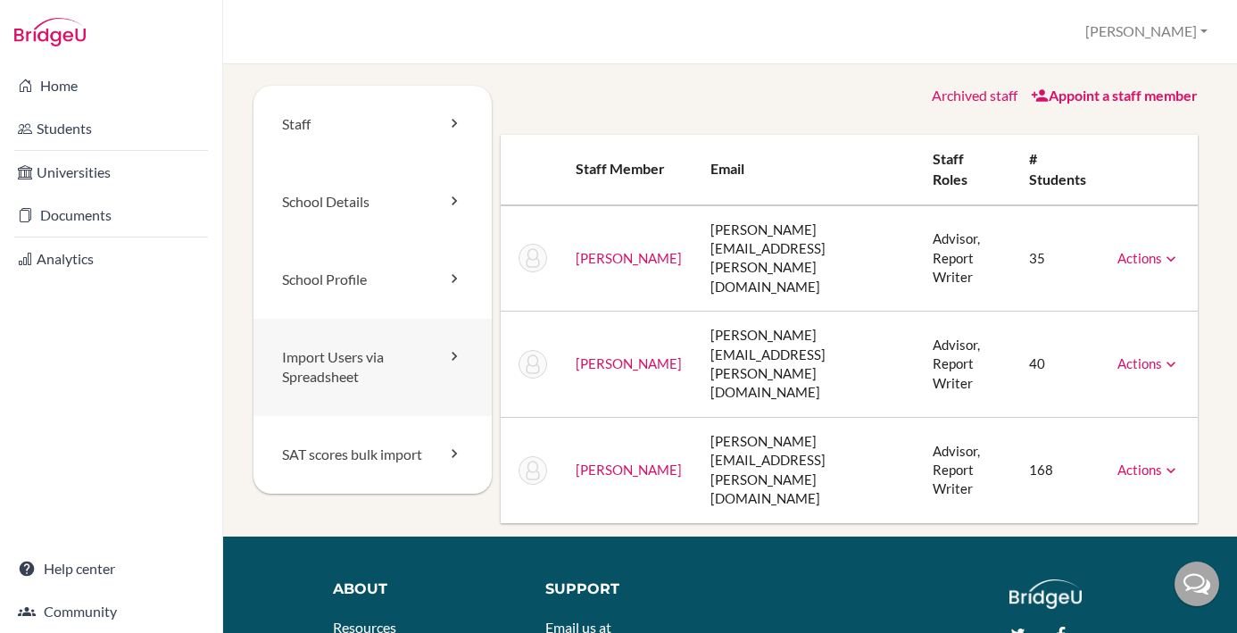
click at [388, 369] on link "Import Users via Spreadsheet" at bounding box center [373, 368] width 238 height 98
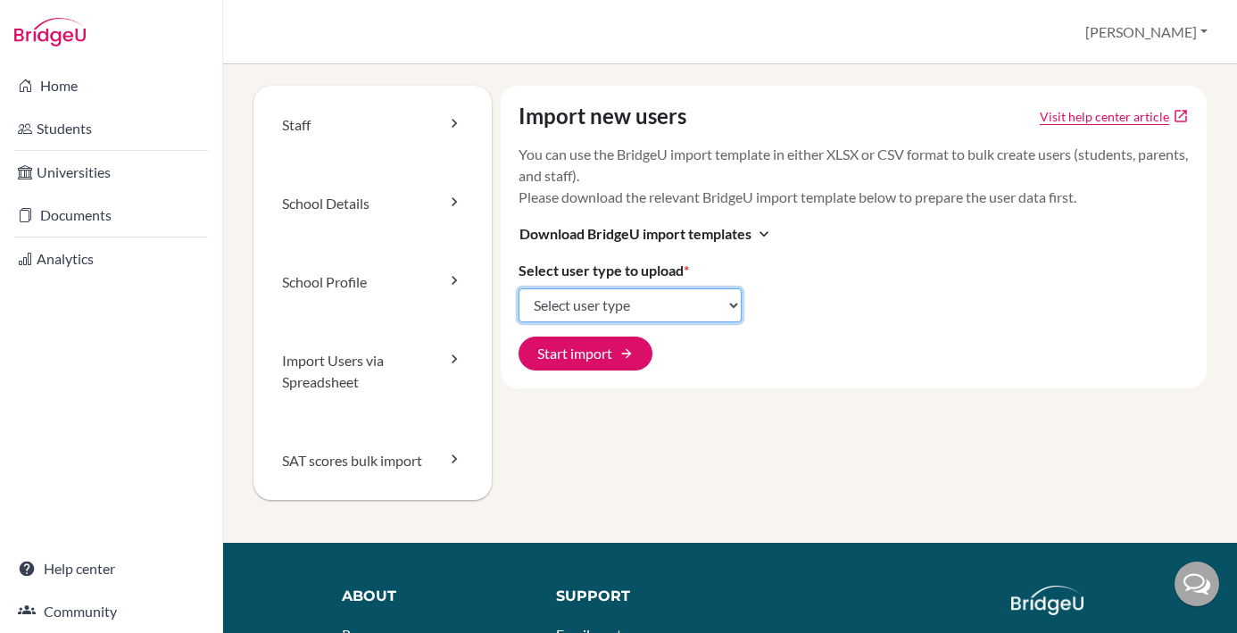
select select "students"
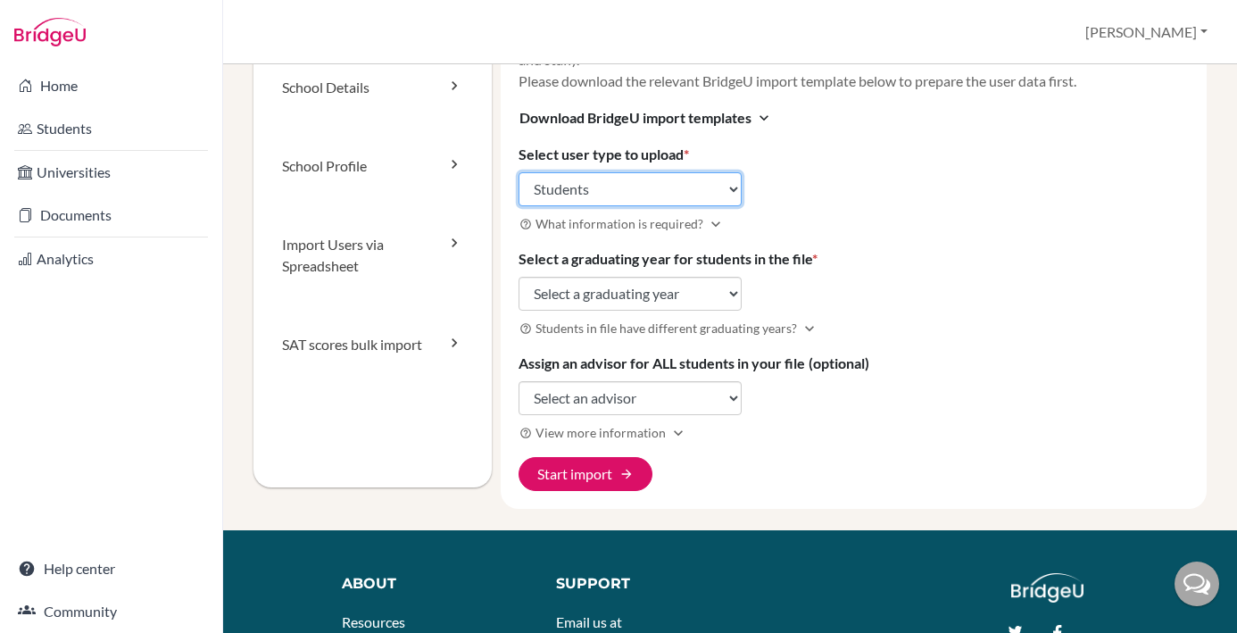
scroll to position [119, 1]
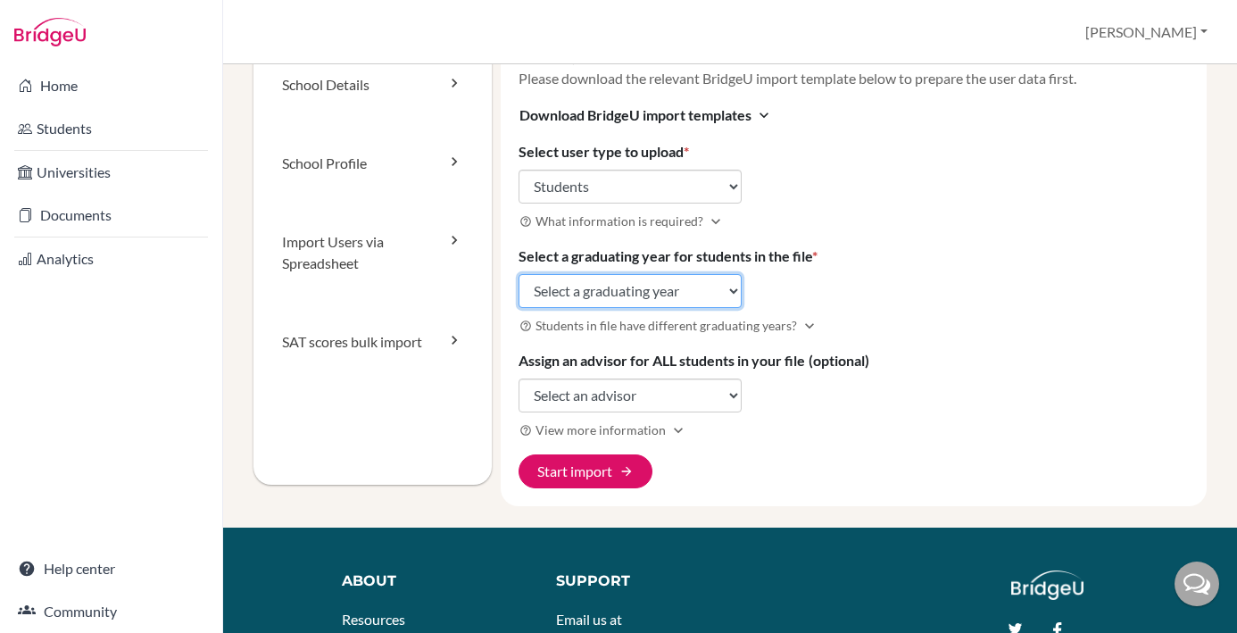
select select "2029"
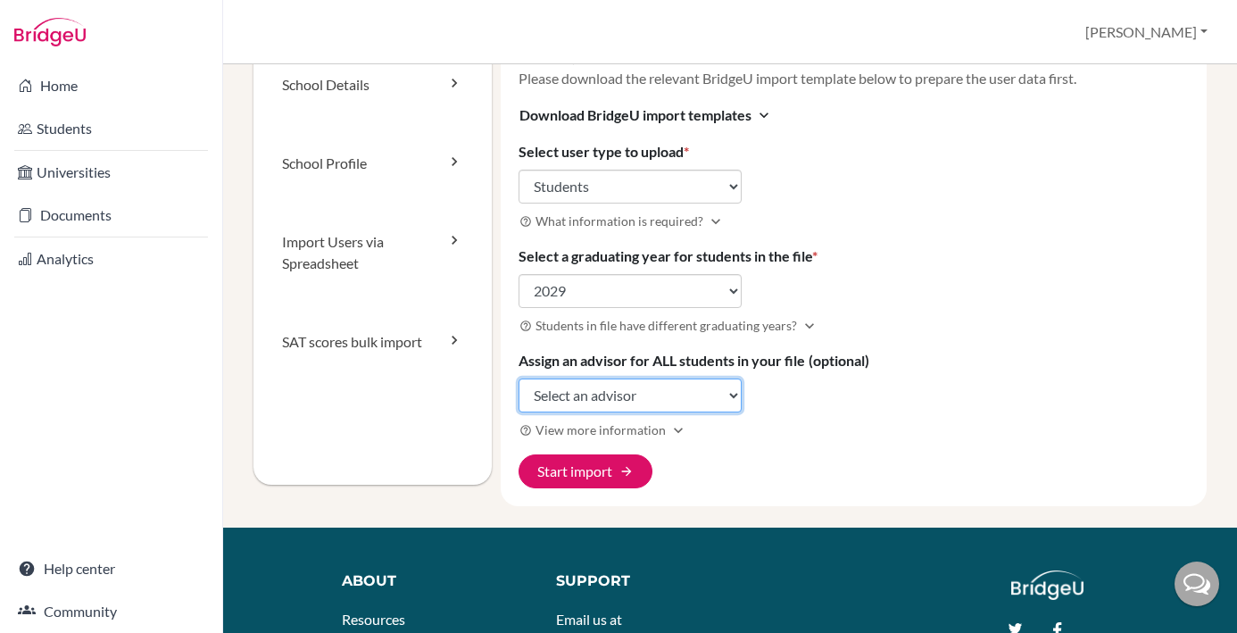
select select "418020"
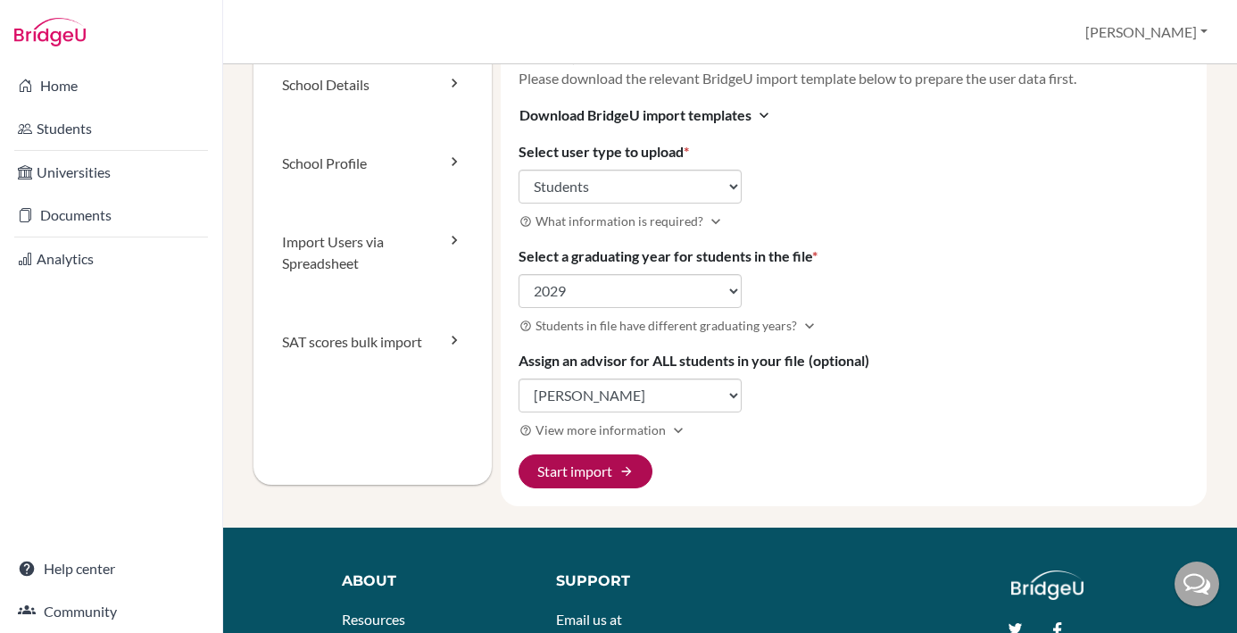
click at [623, 473] on span "arrow_forward" at bounding box center [627, 471] width 14 height 14
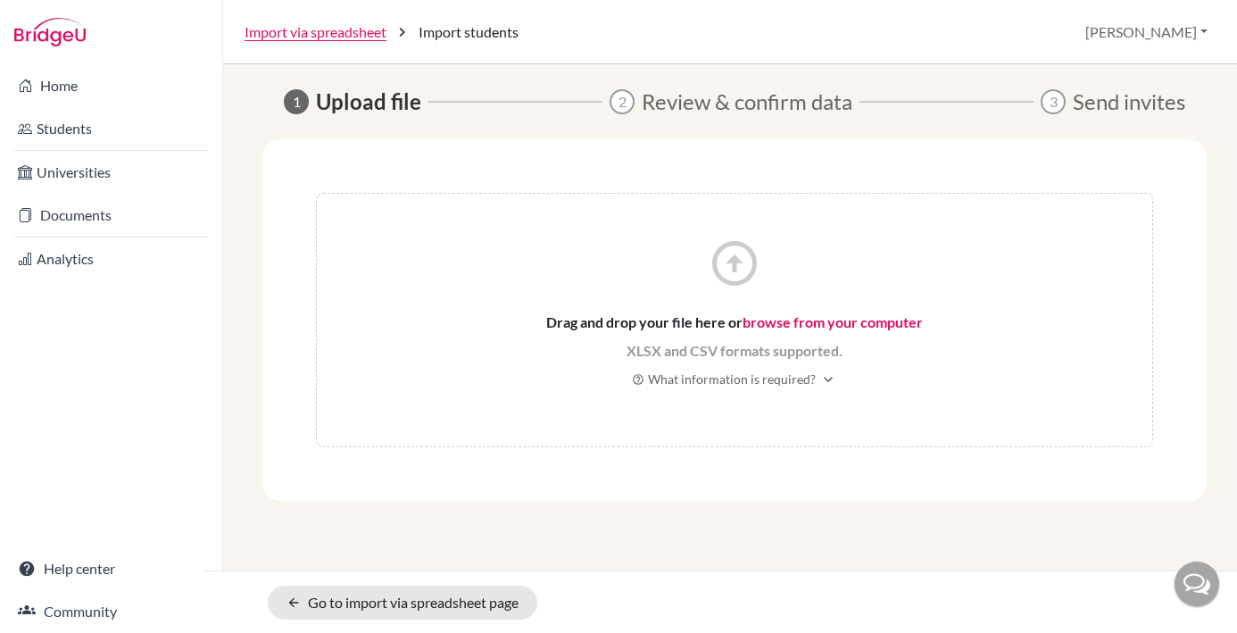
click at [733, 277] on icon "arrow_circle_up" at bounding box center [735, 264] width 54 height 54
click at [412, 609] on link "arrow_back Go to import via spreadsheet page" at bounding box center [403, 603] width 270 height 34
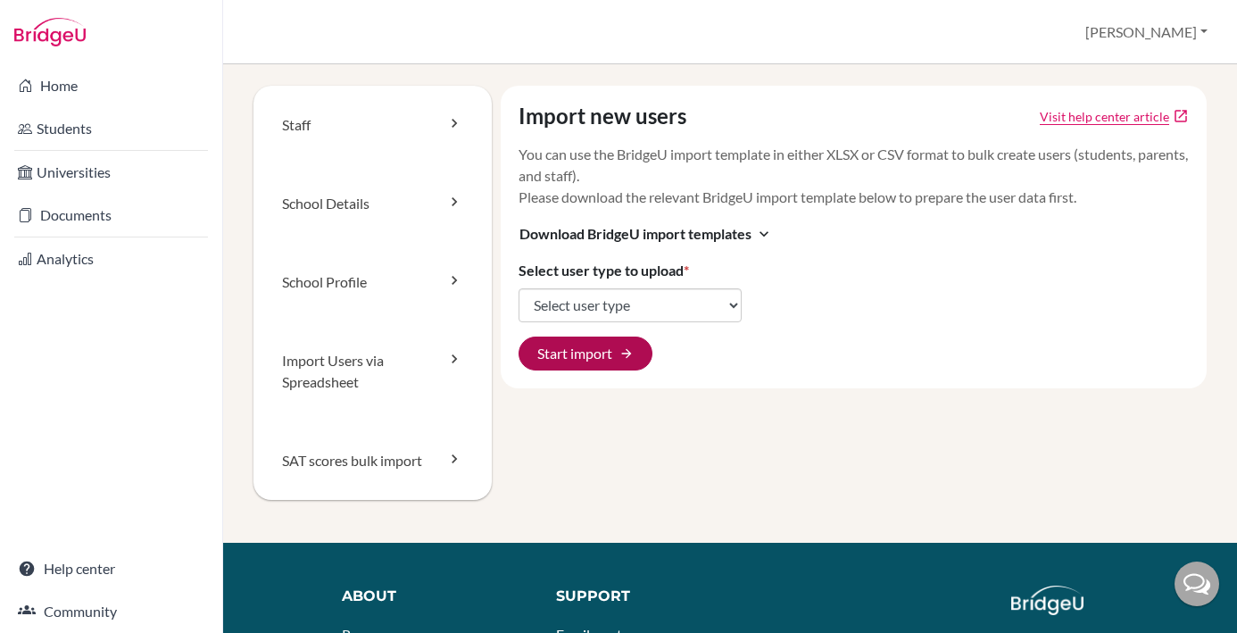
click at [628, 351] on span "arrow_forward" at bounding box center [627, 353] width 14 height 14
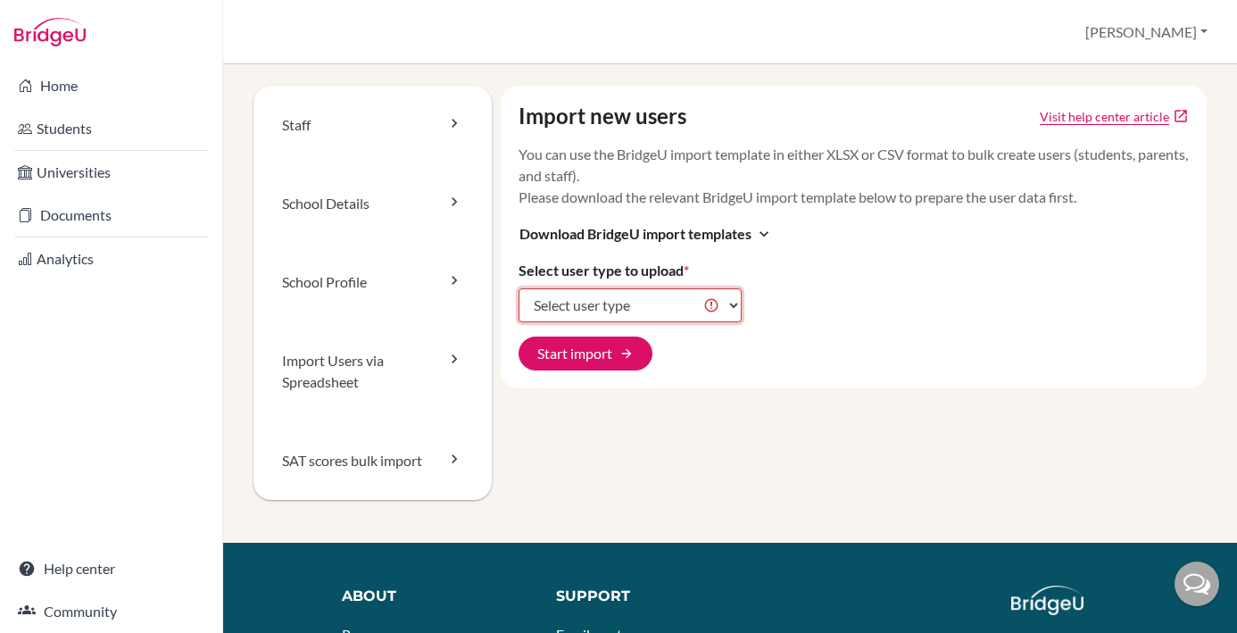
select select "students"
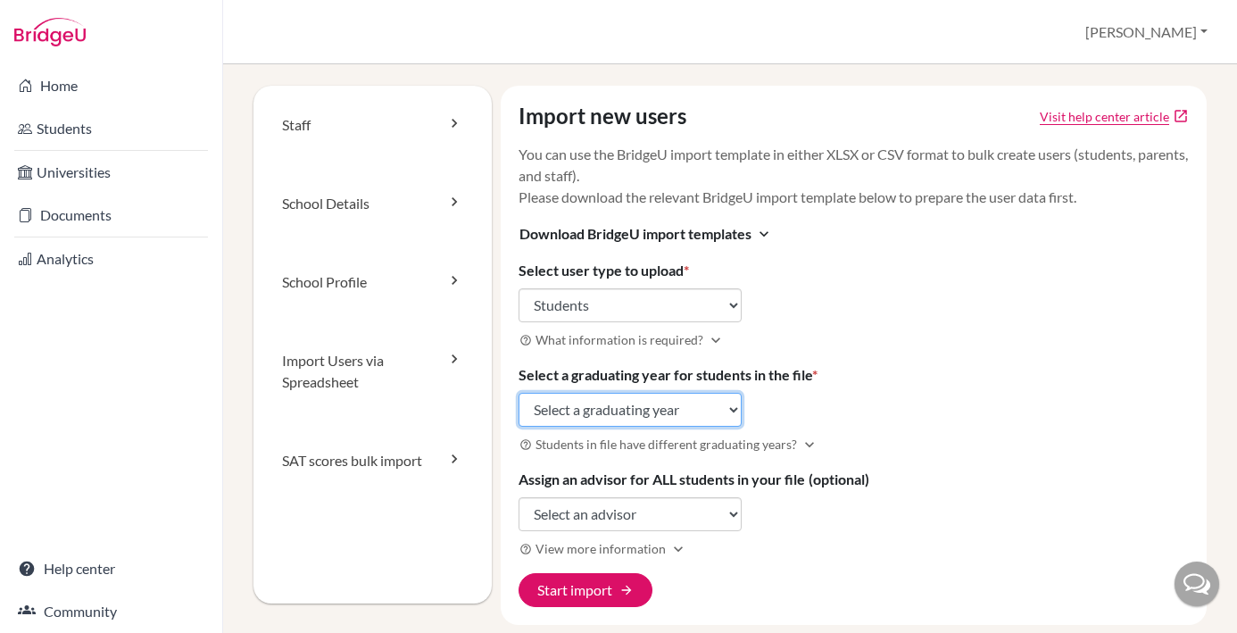
select select "2029"
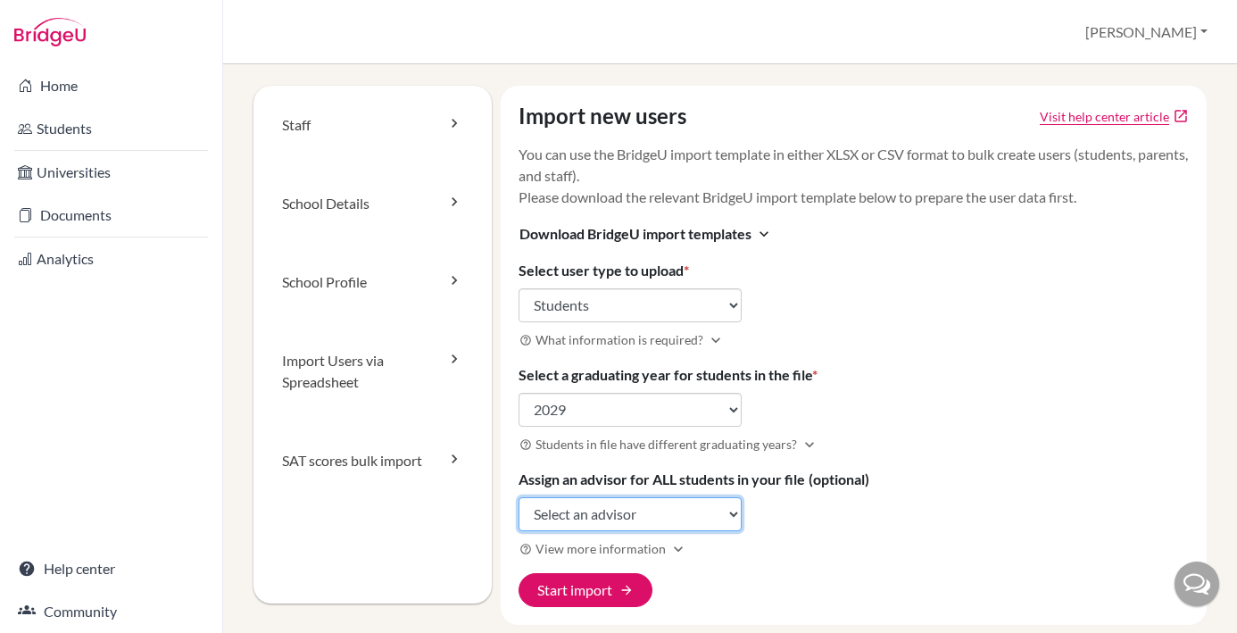
select select "418020"
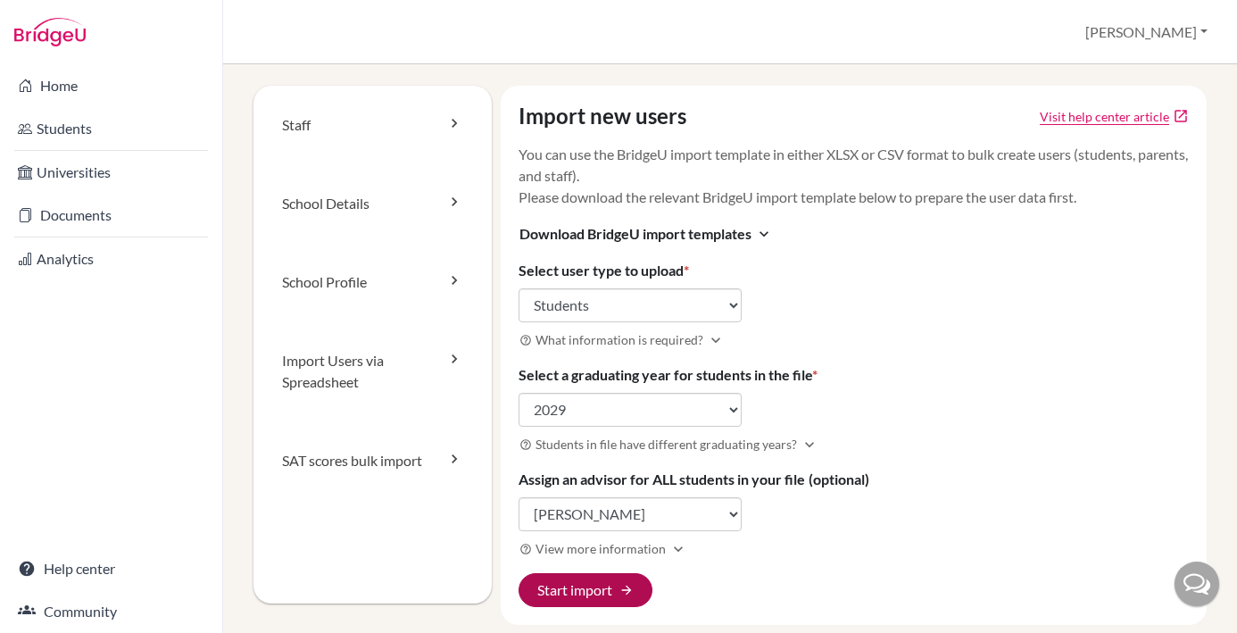
click at [628, 592] on span "arrow_forward" at bounding box center [627, 590] width 14 height 14
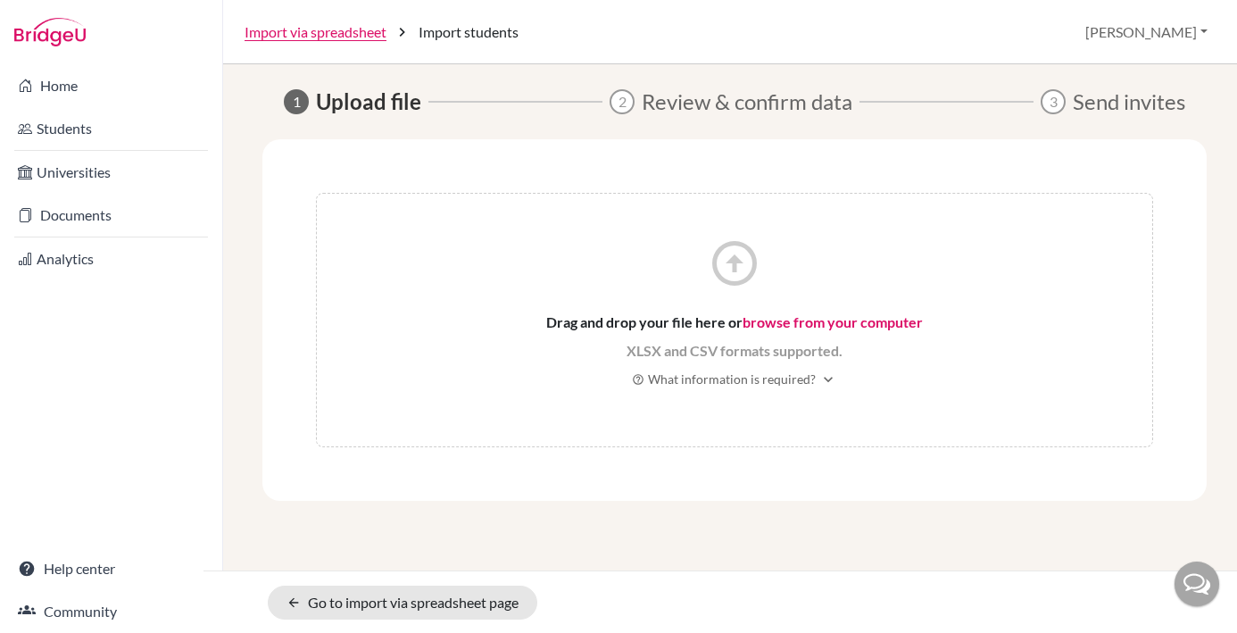
click at [767, 325] on link "browse from your computer" at bounding box center [833, 321] width 180 height 17
click at [866, 322] on link "browse from your computer" at bounding box center [833, 321] width 180 height 17
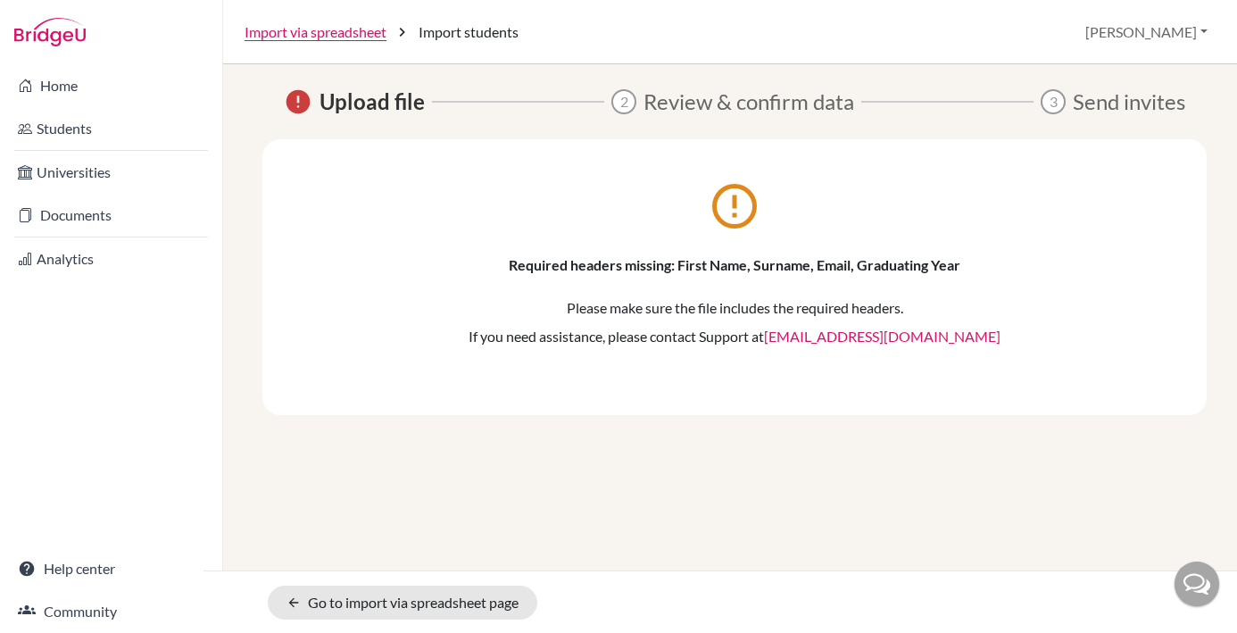
click at [465, 34] on span "Import students" at bounding box center [469, 31] width 100 height 21
click at [376, 609] on link "arrow_back Go to import via spreadsheet page" at bounding box center [403, 603] width 270 height 34
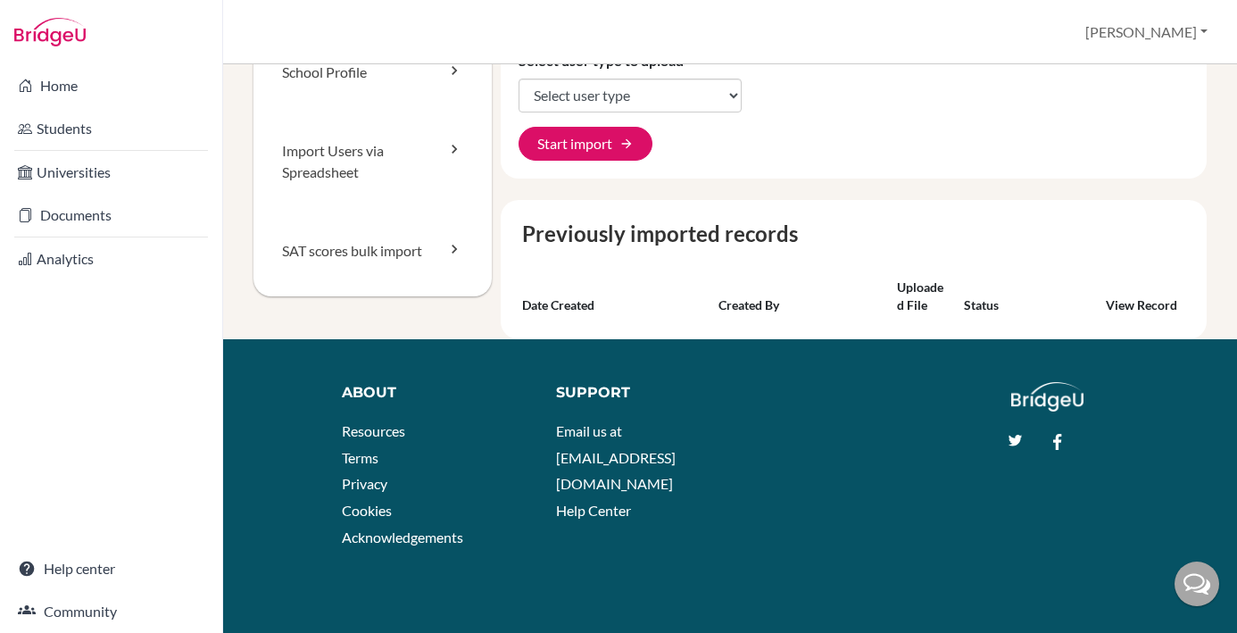
scroll to position [209, 0]
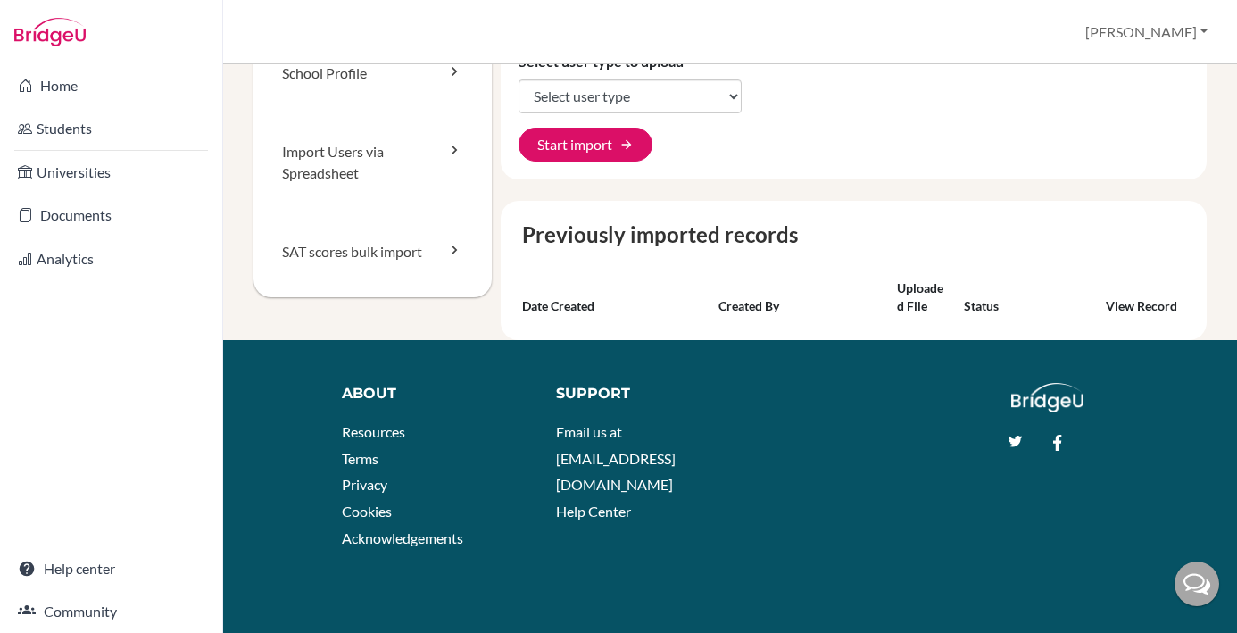
click at [957, 294] on th "Uploaded file" at bounding box center [1024, 297] width 134 height 50
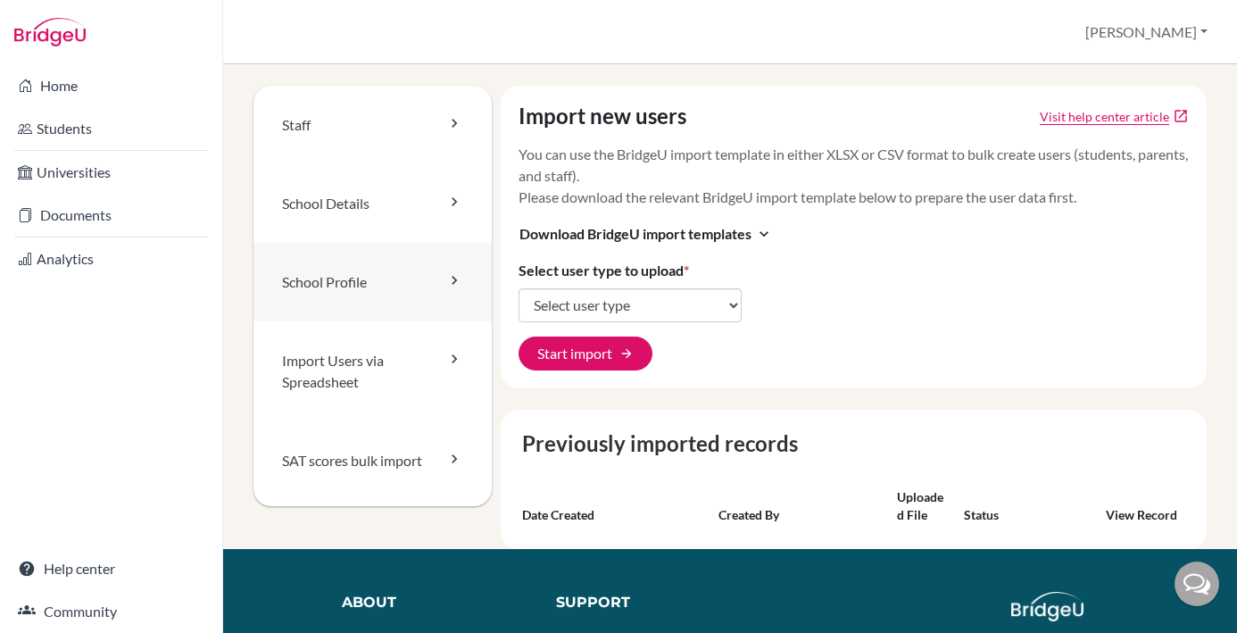
scroll to position [0, 0]
click at [765, 232] on icon "expand_more" at bounding box center [764, 234] width 18 height 18
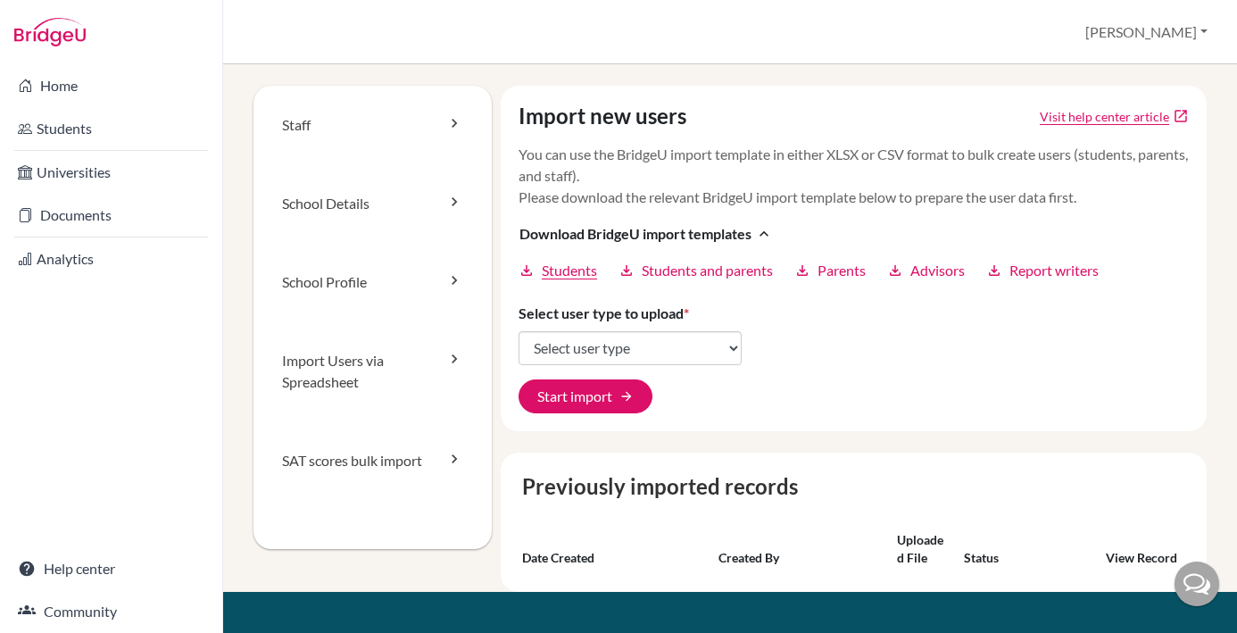
click at [578, 269] on span "Students" at bounding box center [569, 270] width 55 height 21
select select "students"
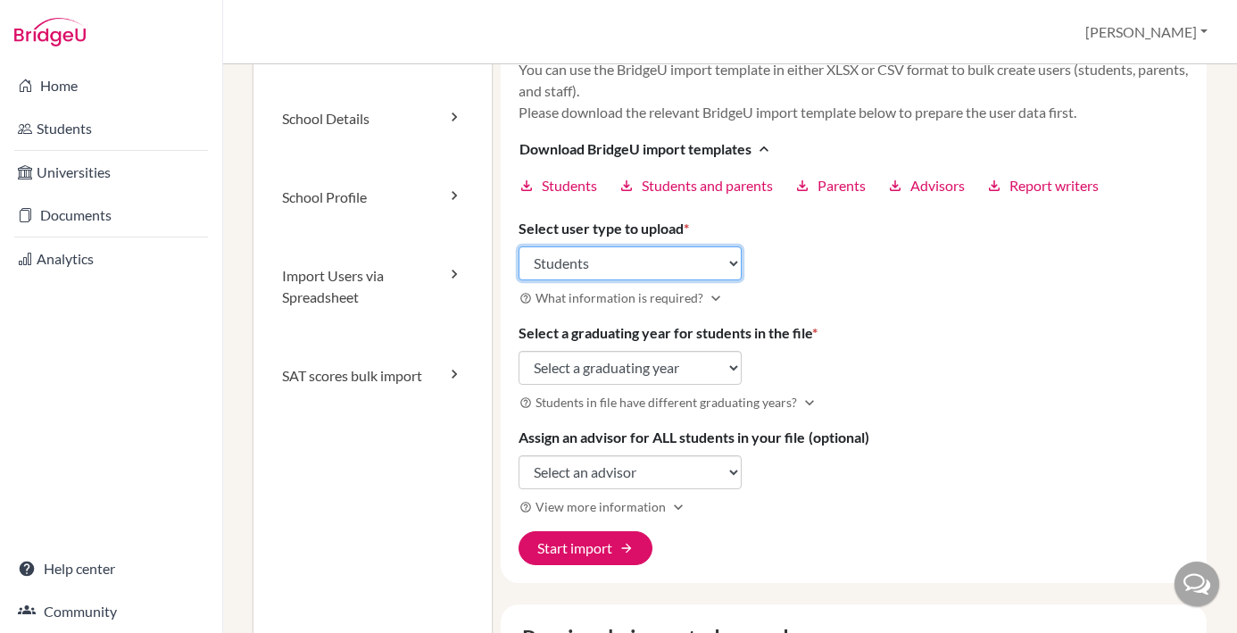
scroll to position [114, 0]
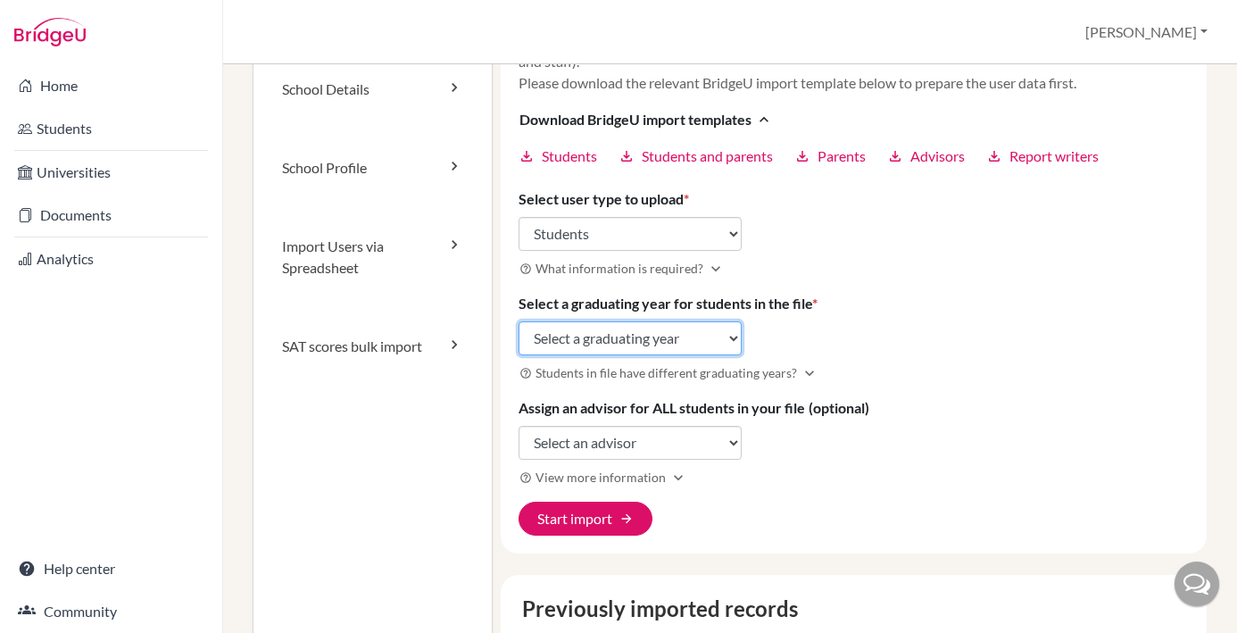
select select "2029"
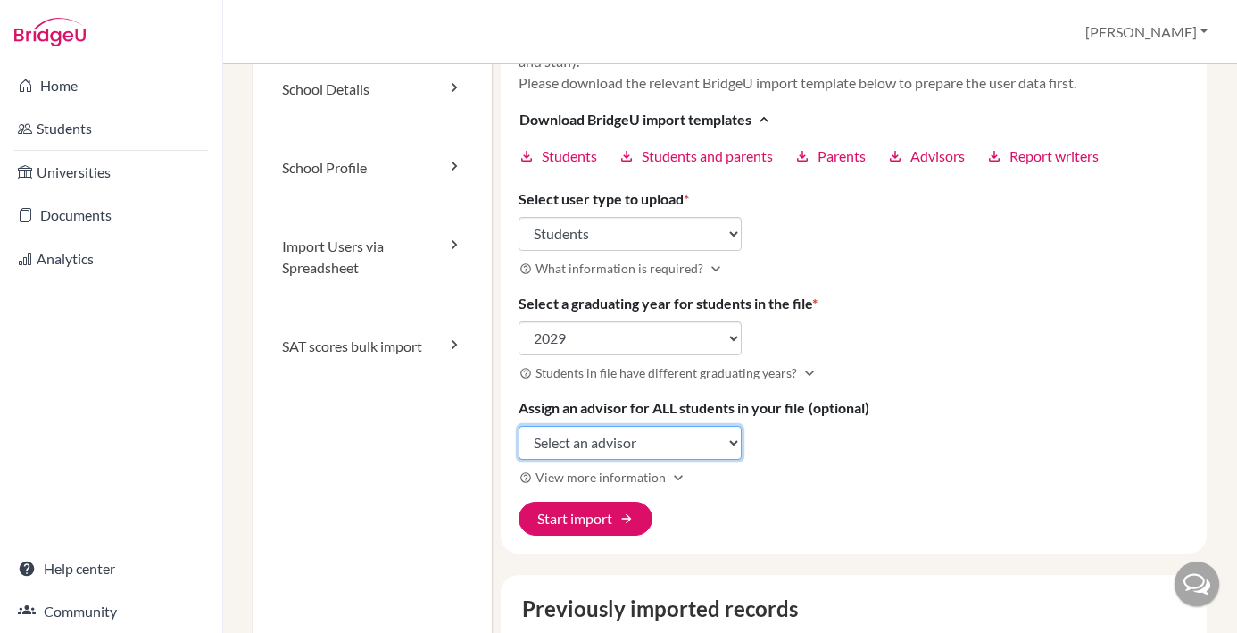
select select "418020"
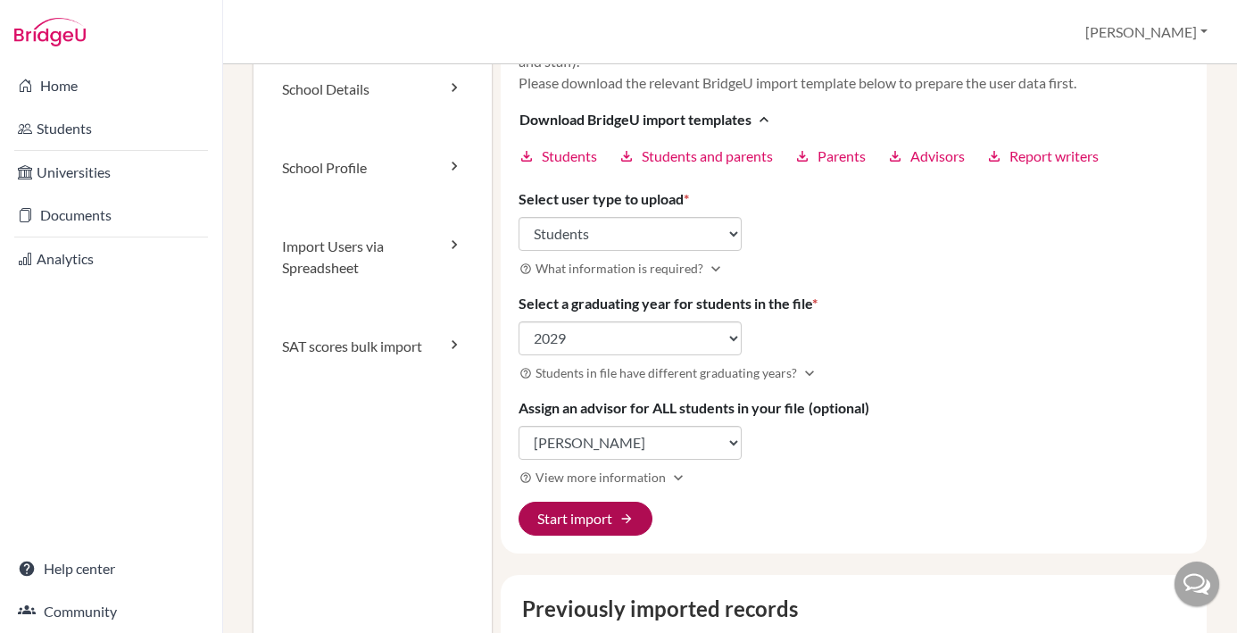
click at [609, 522] on button "Start import arrow_forward" at bounding box center [586, 519] width 134 height 34
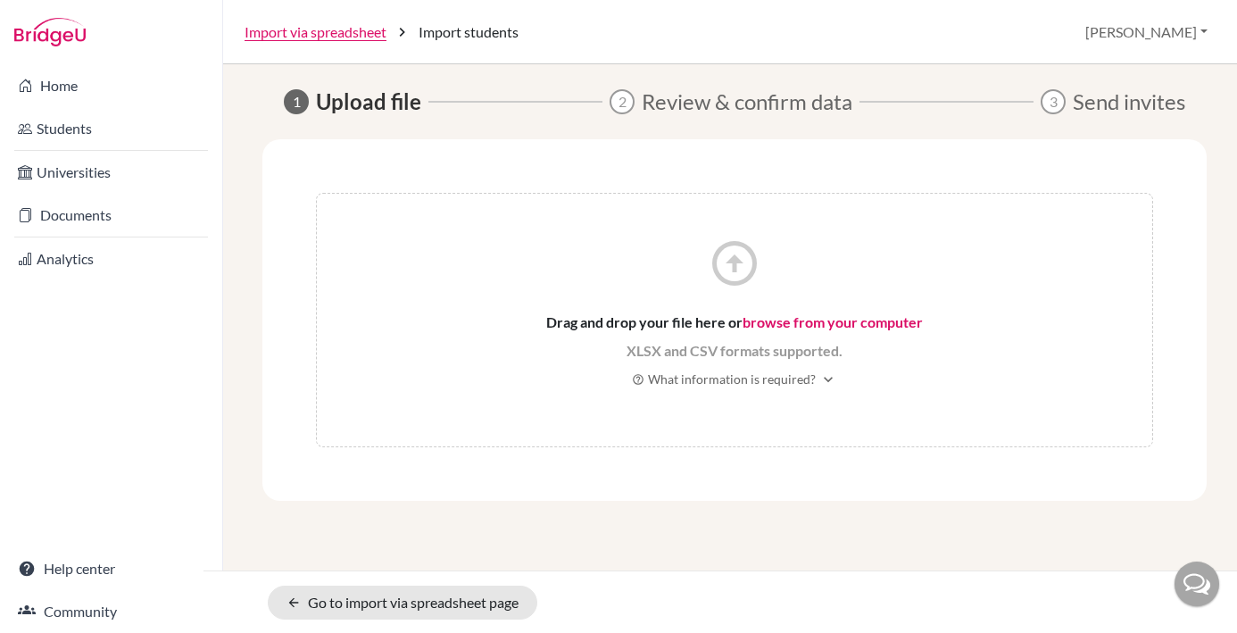
click at [801, 323] on link "browse from your computer" at bounding box center [833, 321] width 180 height 17
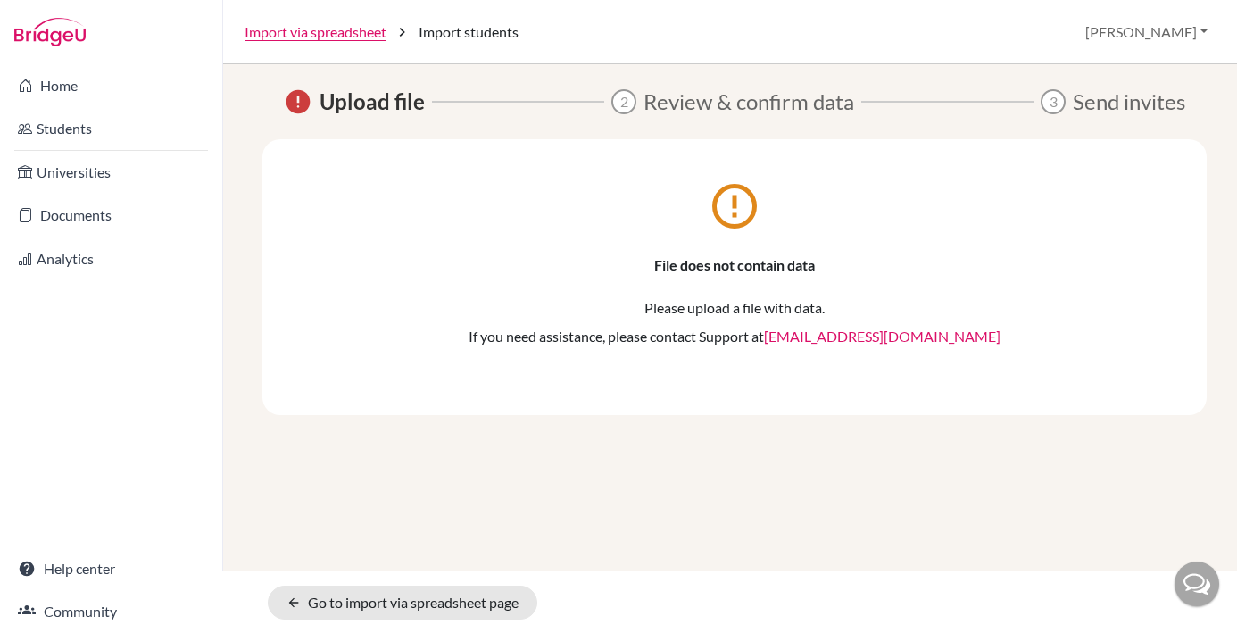
click at [683, 298] on p "Please upload a file with data." at bounding box center [734, 307] width 837 height 21
click at [294, 587] on link "arrow_back Go to import via spreadsheet page" at bounding box center [403, 603] width 270 height 34
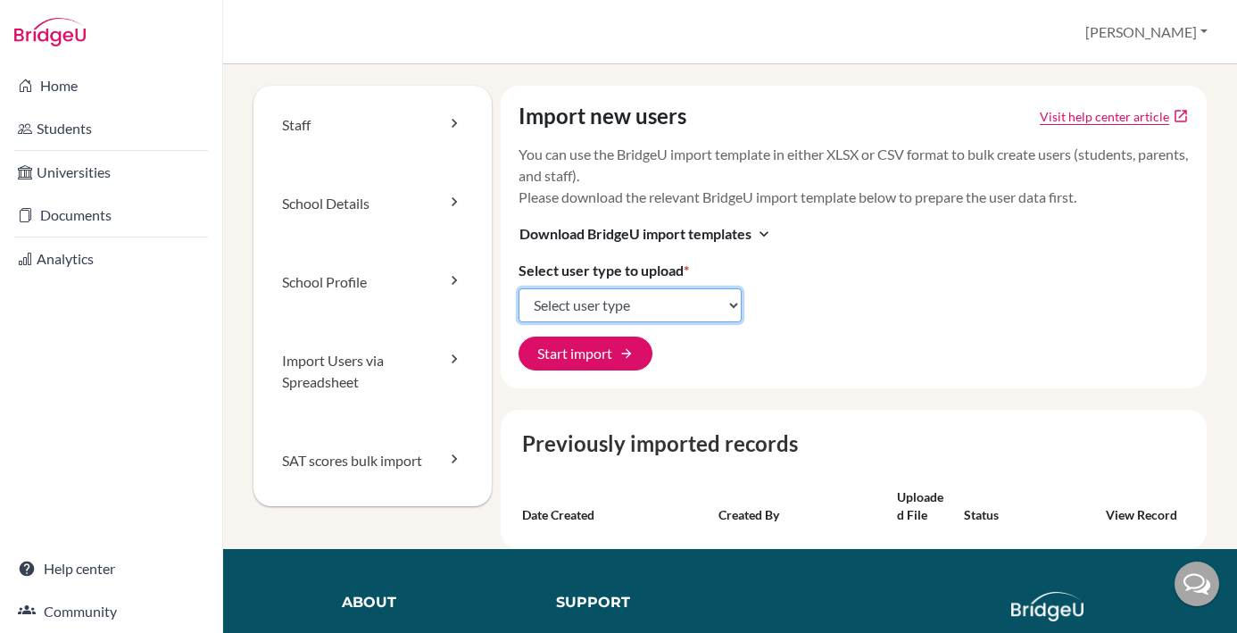
select select "students"
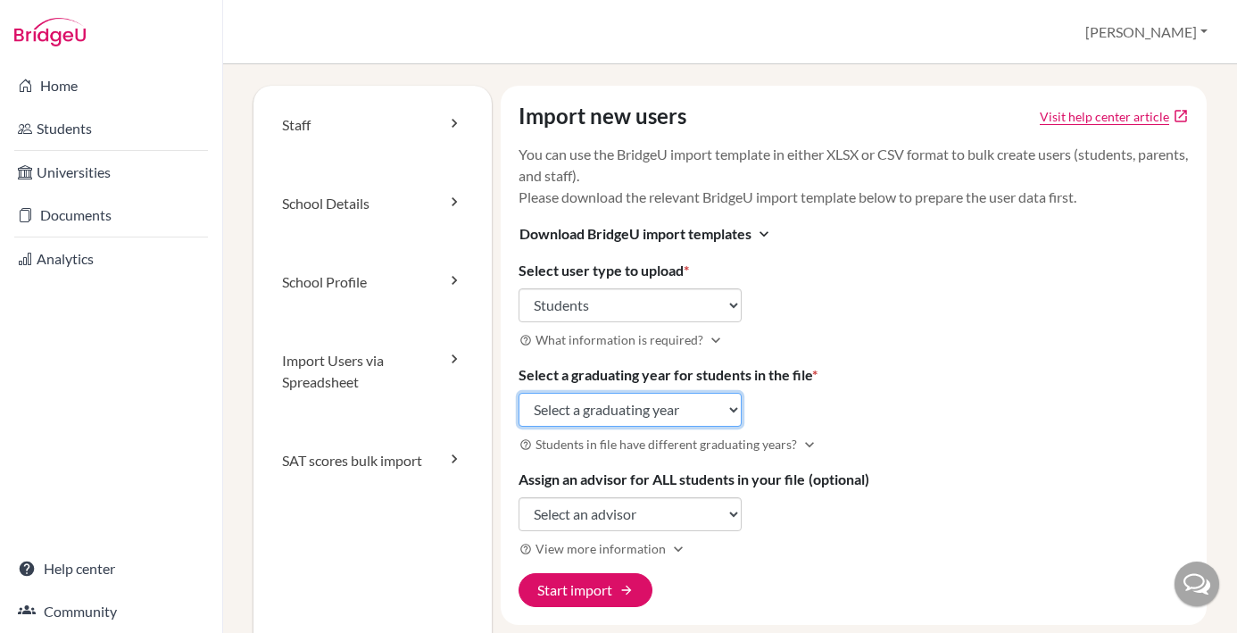
select select "2029"
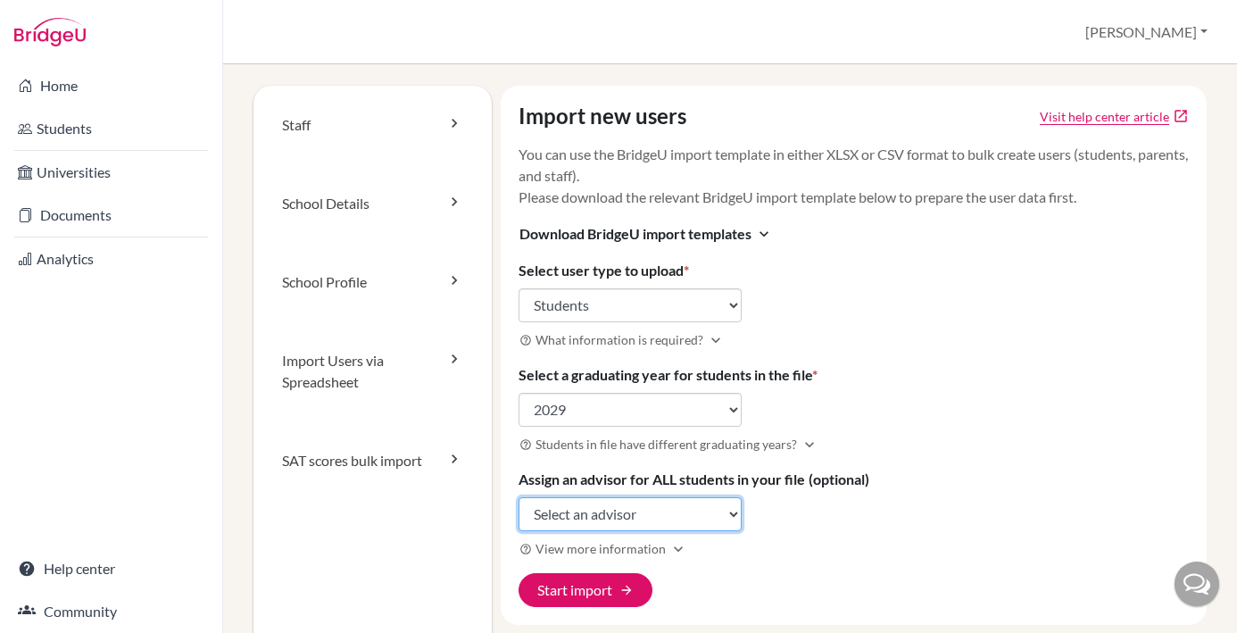
select select "418020"
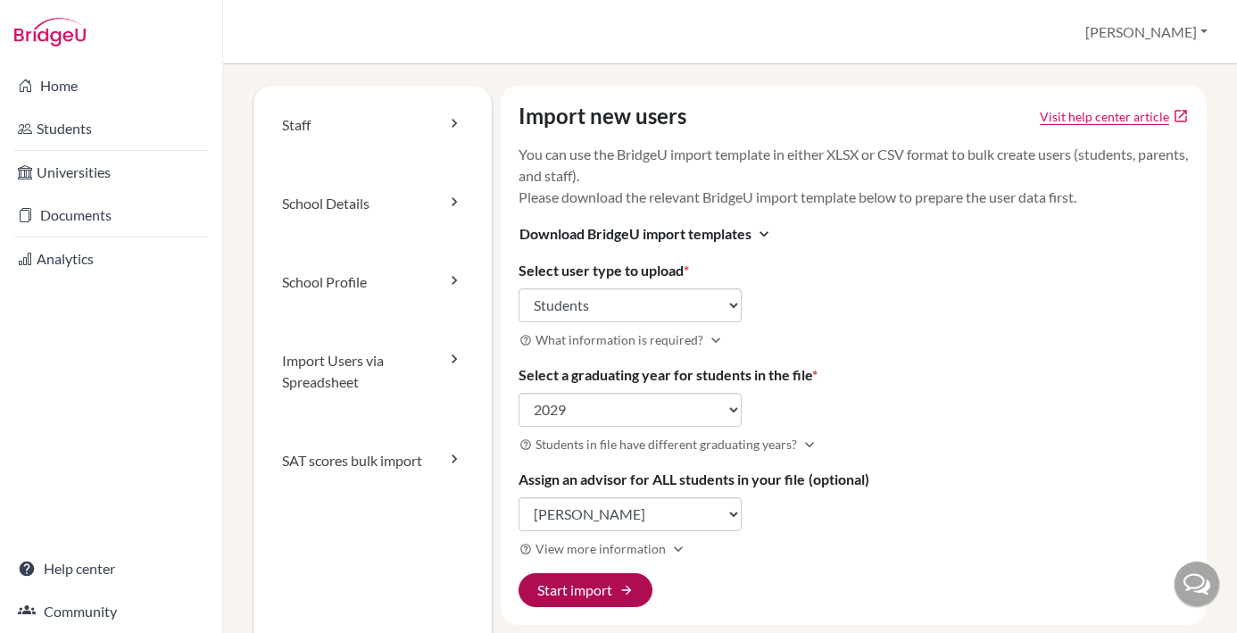
click at [605, 590] on button "Start import arrow_forward" at bounding box center [586, 590] width 134 height 34
click at [629, 588] on span "arrow_forward" at bounding box center [627, 590] width 14 height 14
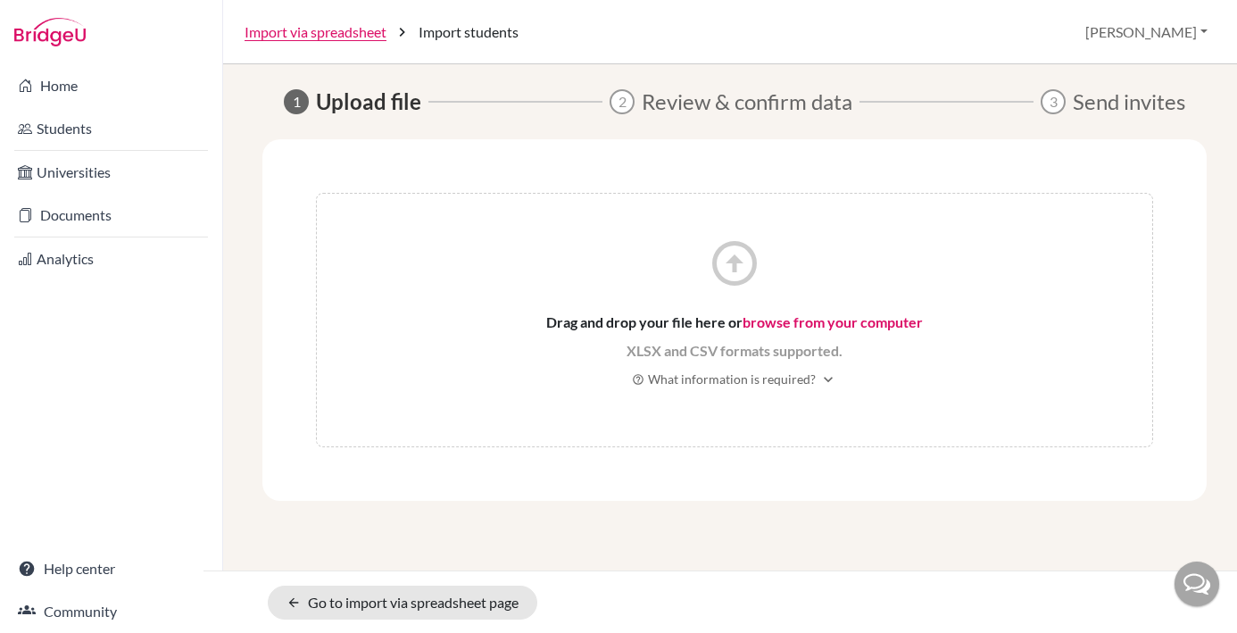
click at [839, 322] on link "browse from your computer" at bounding box center [833, 321] width 180 height 17
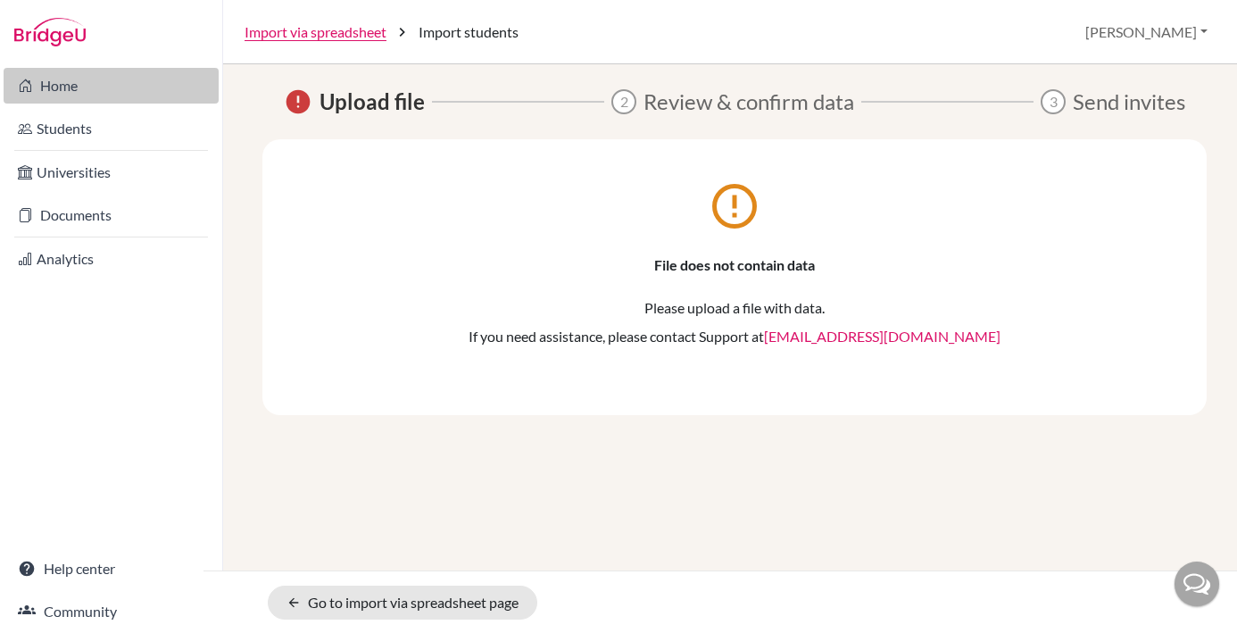
click at [124, 79] on link "Home" at bounding box center [111, 86] width 215 height 36
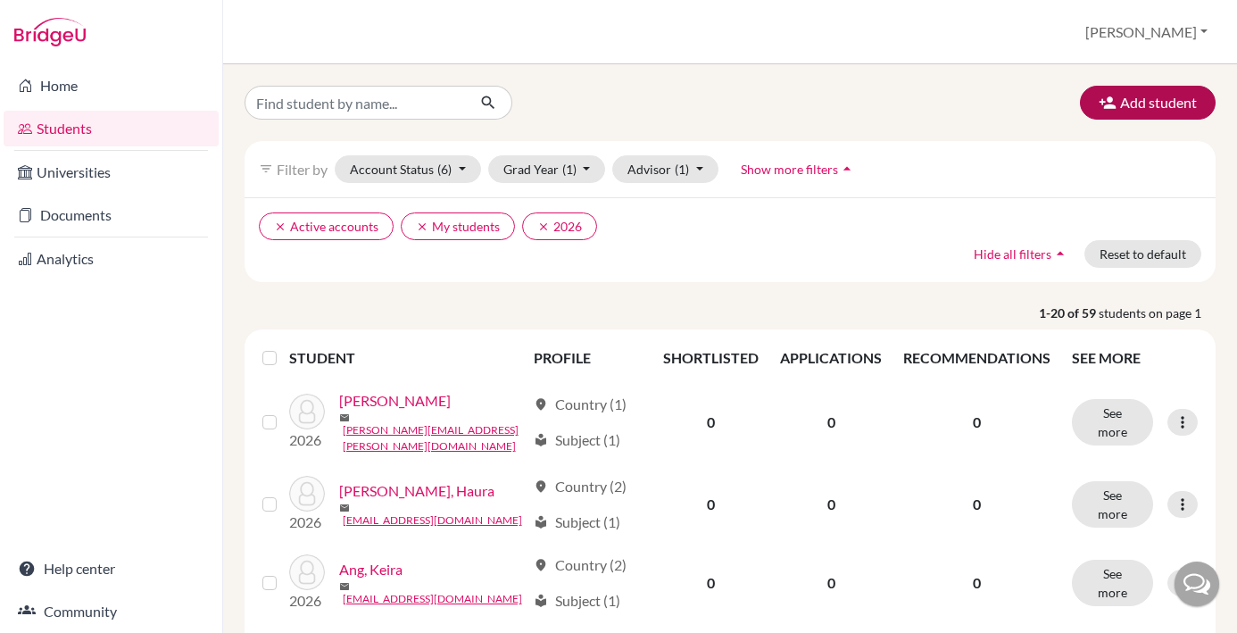
click at [1161, 100] on button "Add student" at bounding box center [1148, 103] width 136 height 34
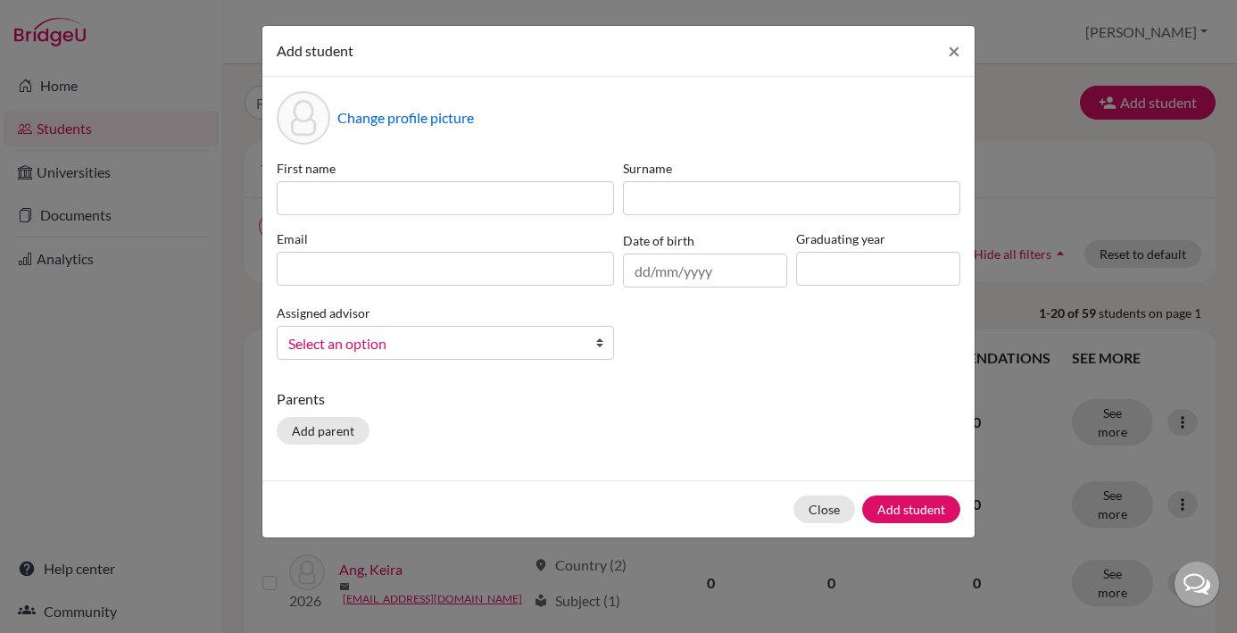
click at [212, 1] on div "Add student × Change profile picture First name Surname Email Date of birth Gra…" at bounding box center [618, 316] width 1237 height 633
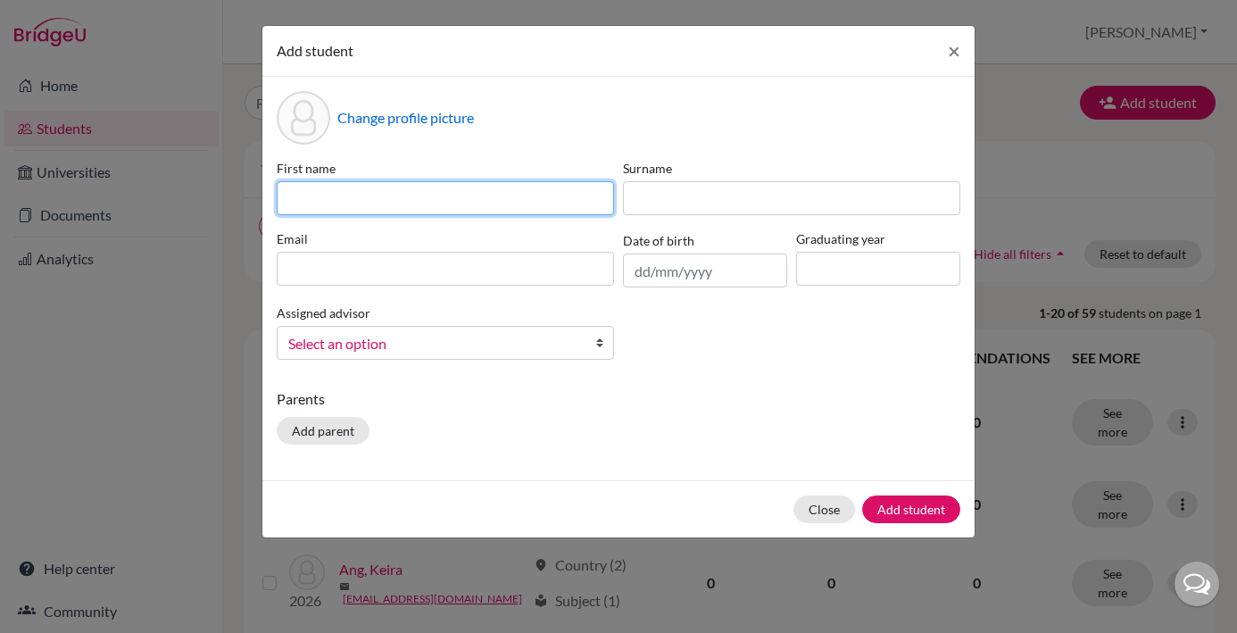
paste input "Christian Fitz Santoso"
type input "Christian Fitz Santoso"
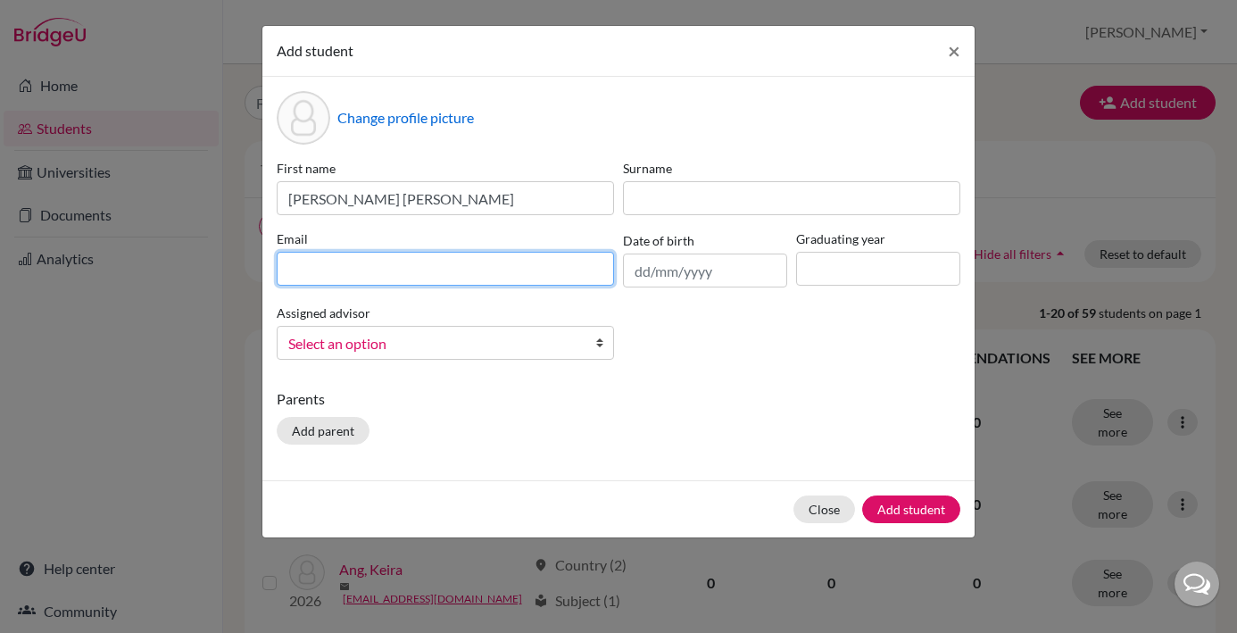
paste input "[EMAIL_ADDRESS][DOMAIN_NAME]"
type input "[EMAIL_ADDRESS][DOMAIN_NAME]"
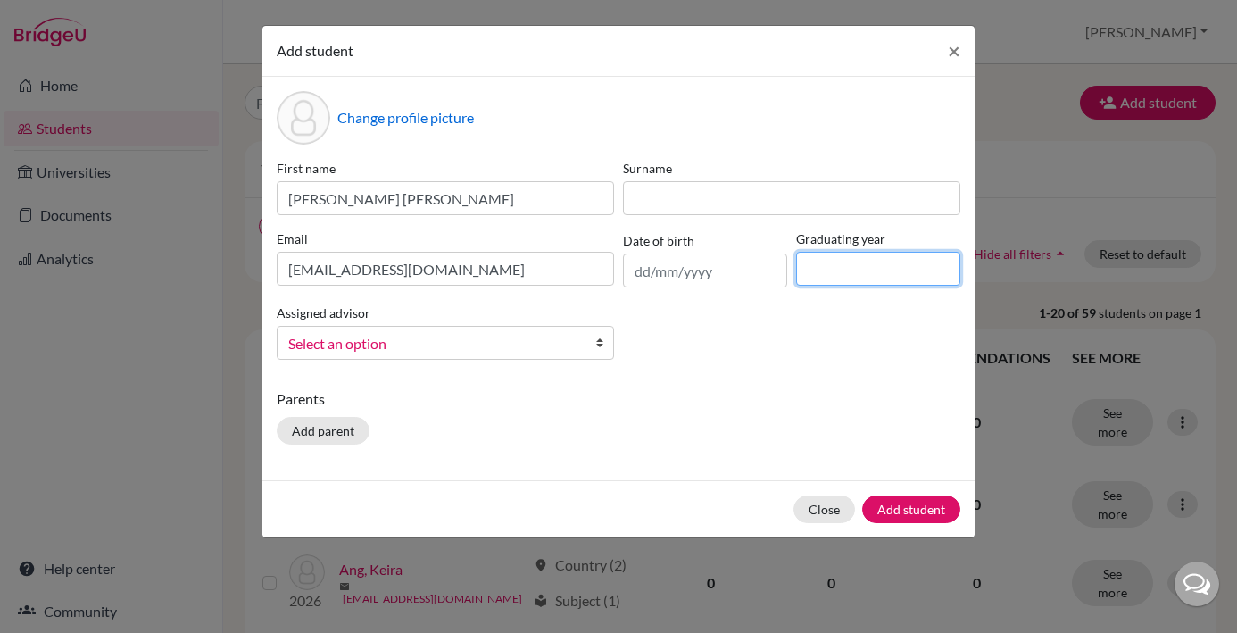
click at [832, 267] on input at bounding box center [878, 269] width 164 height 34
type input "2029"
click at [600, 346] on b at bounding box center [604, 343] width 18 height 32
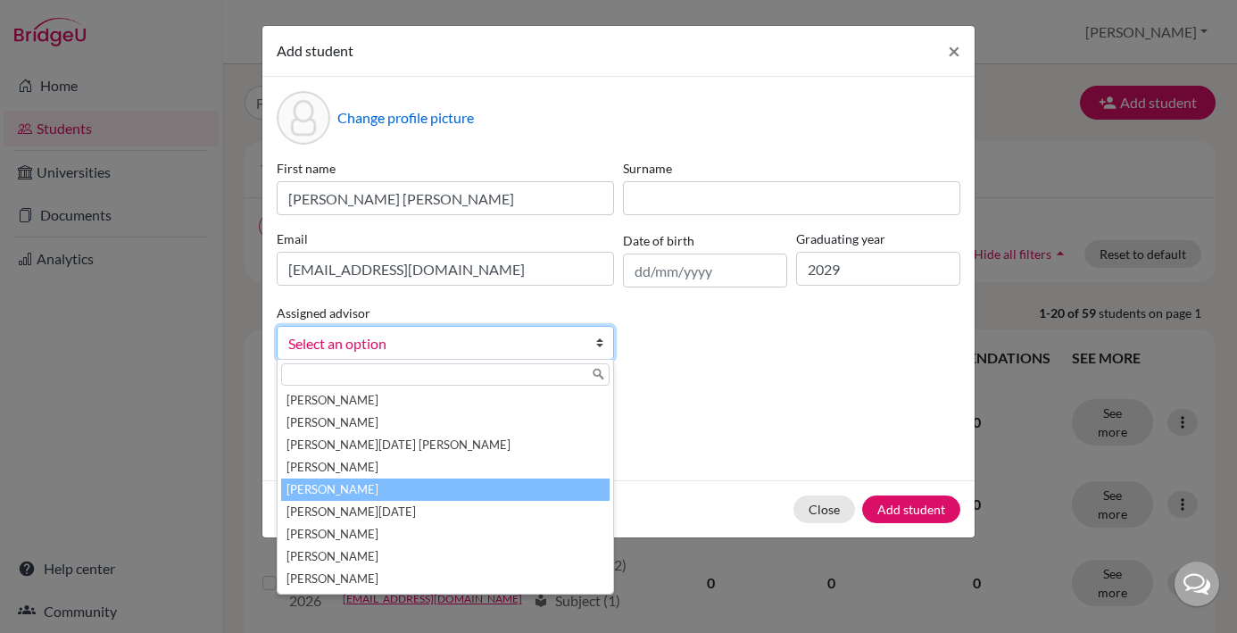
click at [456, 493] on li "[PERSON_NAME]" at bounding box center [445, 490] width 329 height 22
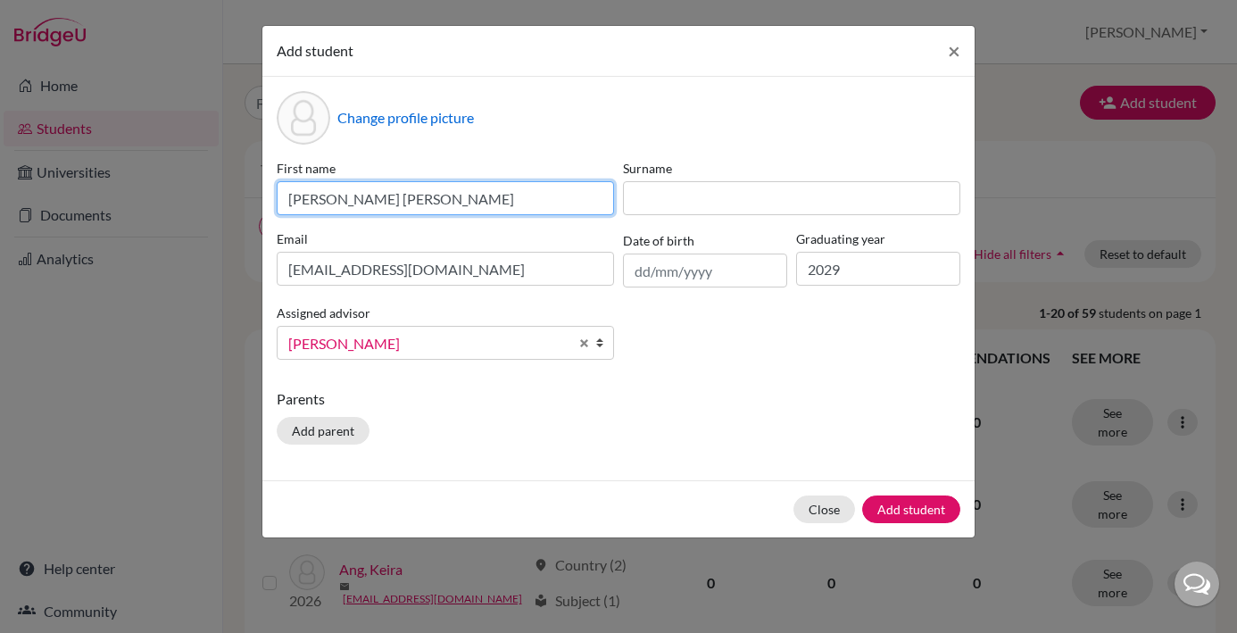
drag, startPoint x: 435, startPoint y: 203, endPoint x: 371, endPoint y: 202, distance: 63.4
click at [371, 202] on input "Christian Fitz Santoso" at bounding box center [445, 198] width 337 height 34
type input "Christian Fitz"
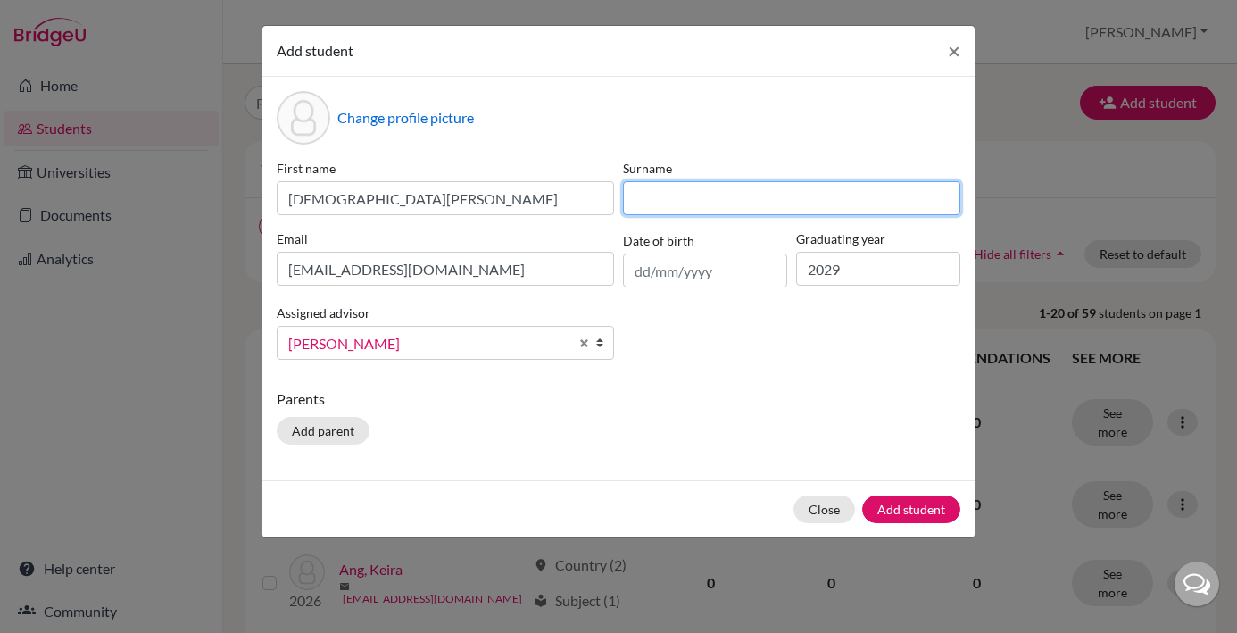
paste input "Santoso"
type input "Santoso"
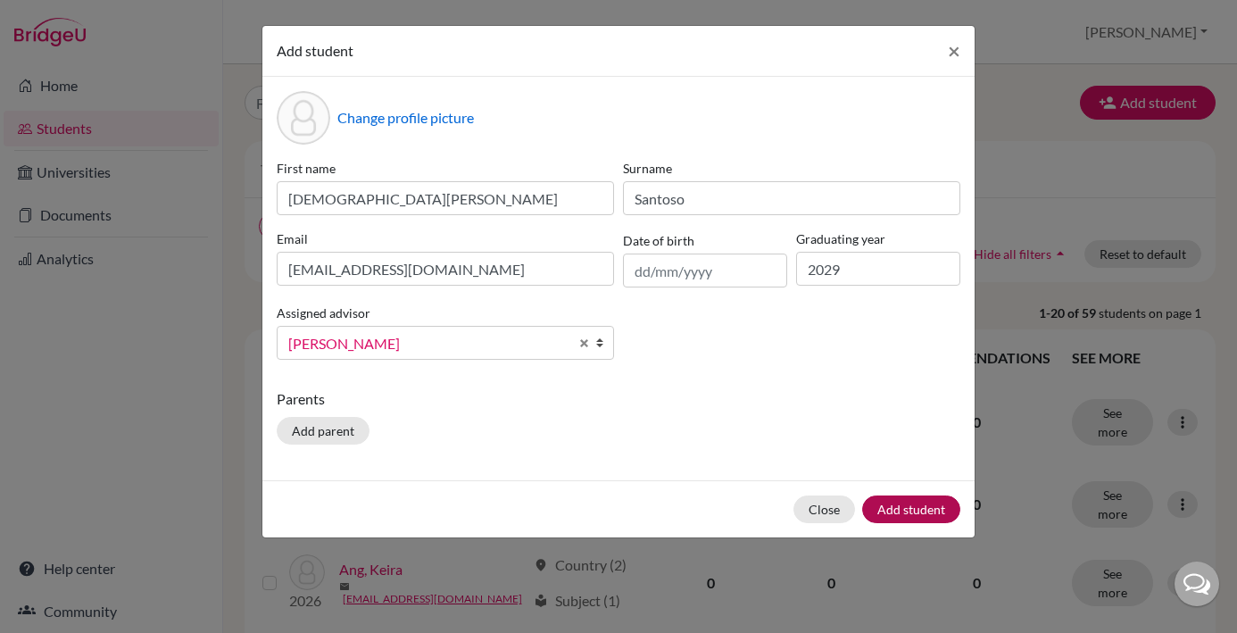
click at [912, 511] on button "Add student" at bounding box center [911, 509] width 98 height 28
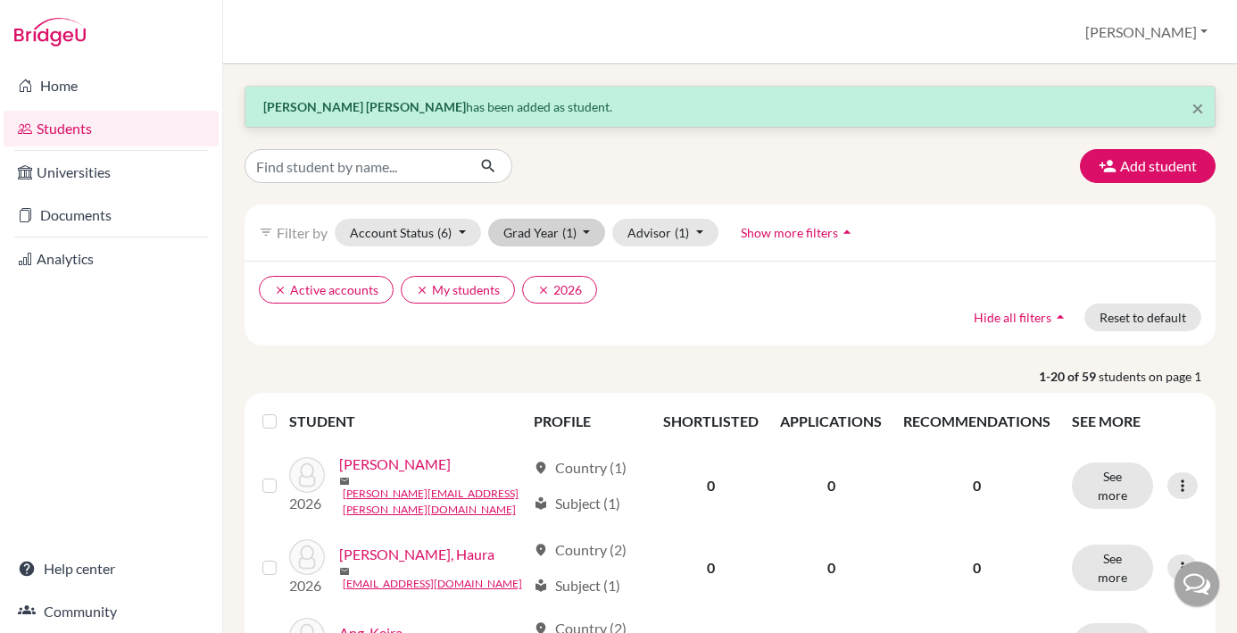
click at [589, 232] on button "Grad Year (1)" at bounding box center [547, 233] width 118 height 28
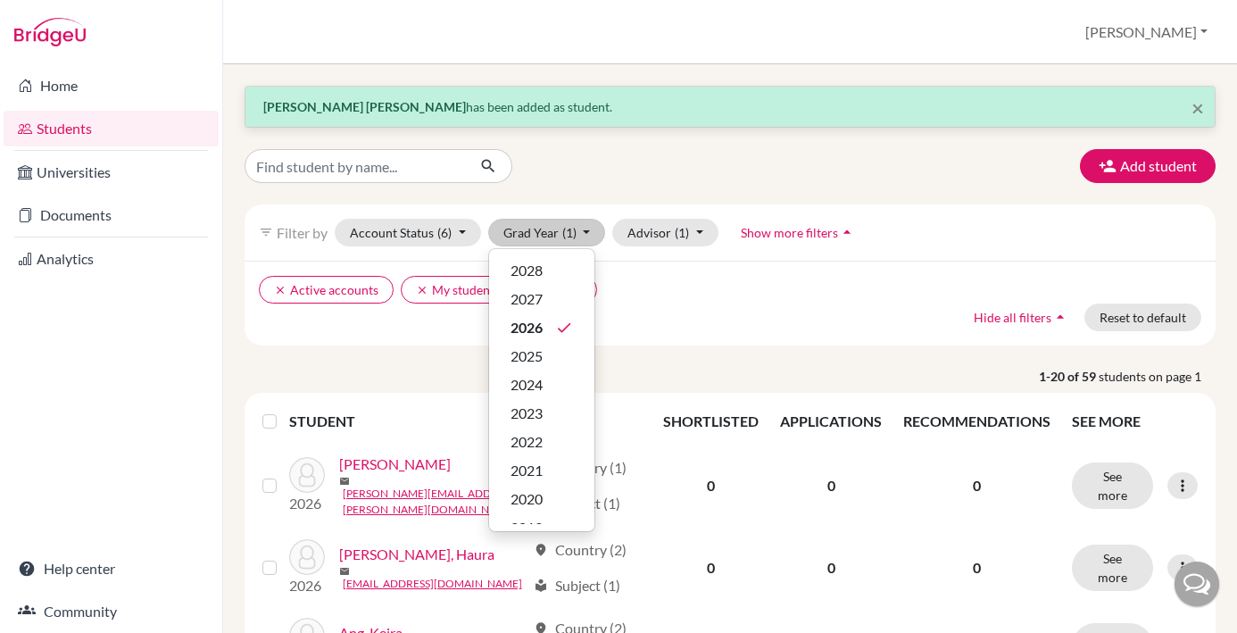
click at [560, 267] on div "2028" at bounding box center [542, 270] width 62 height 21
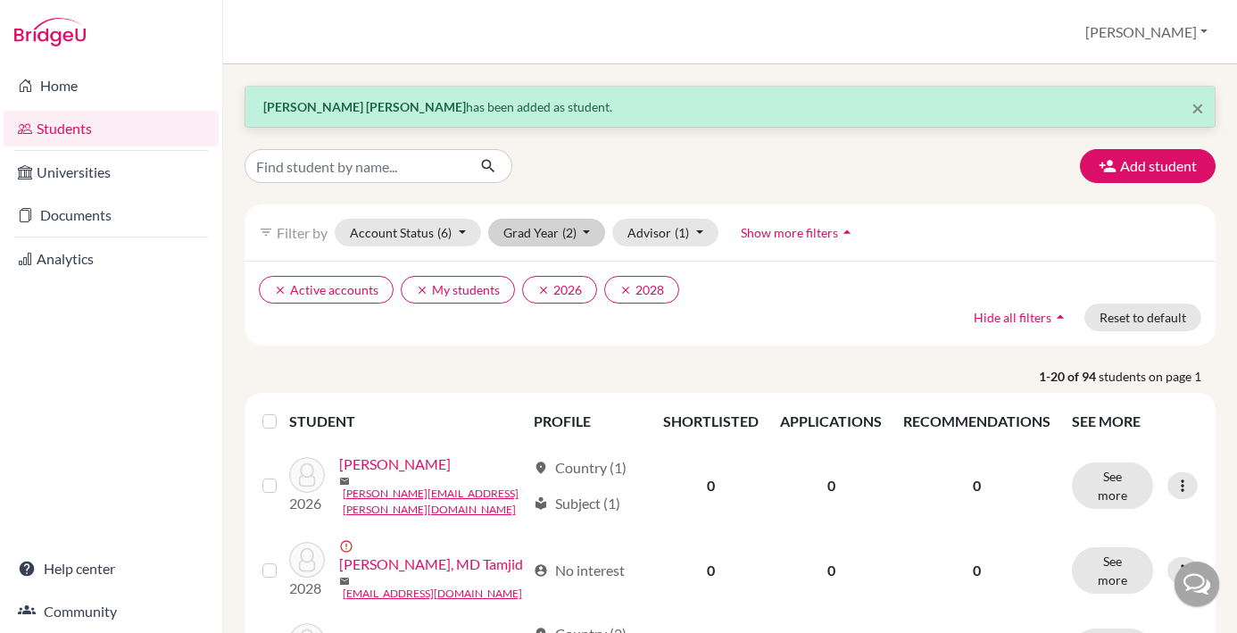
click at [585, 234] on button "Grad Year (2)" at bounding box center [547, 233] width 118 height 28
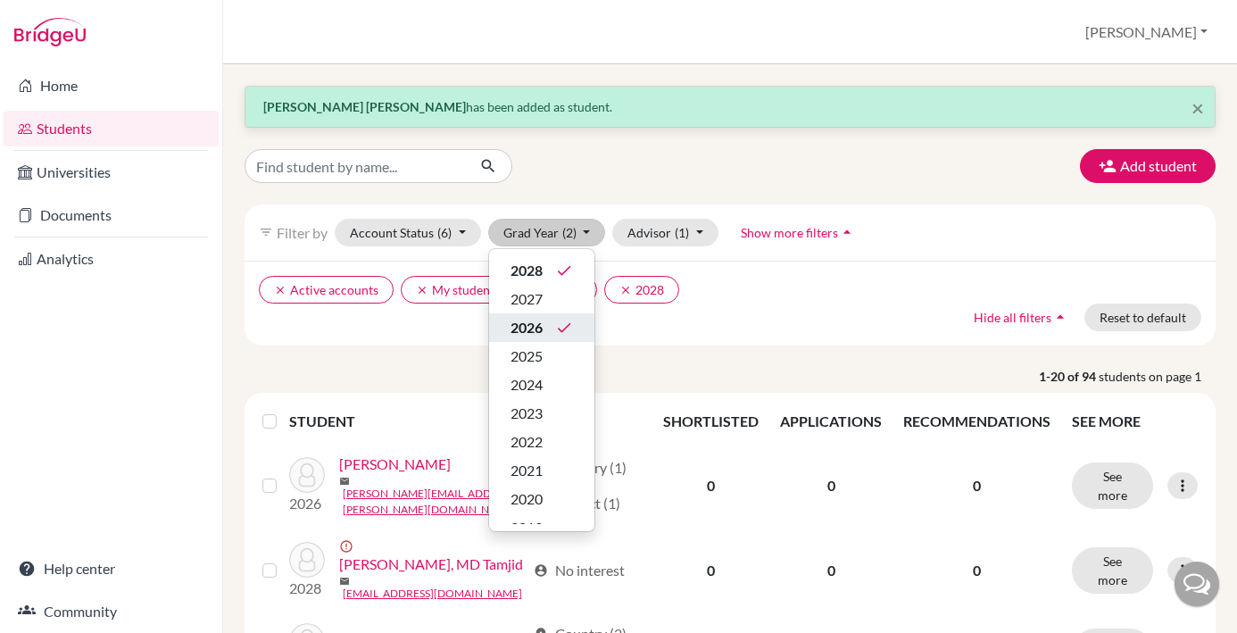
click at [561, 331] on icon "done" at bounding box center [564, 328] width 18 height 18
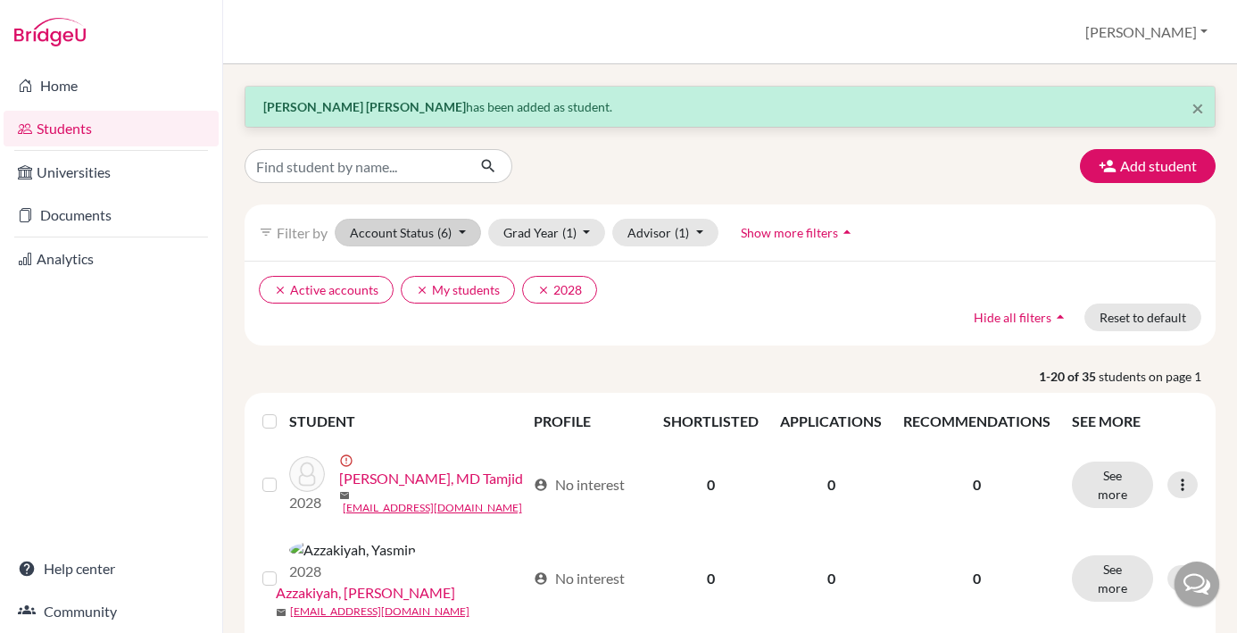
click at [463, 232] on button "Account Status (6)" at bounding box center [408, 233] width 146 height 28
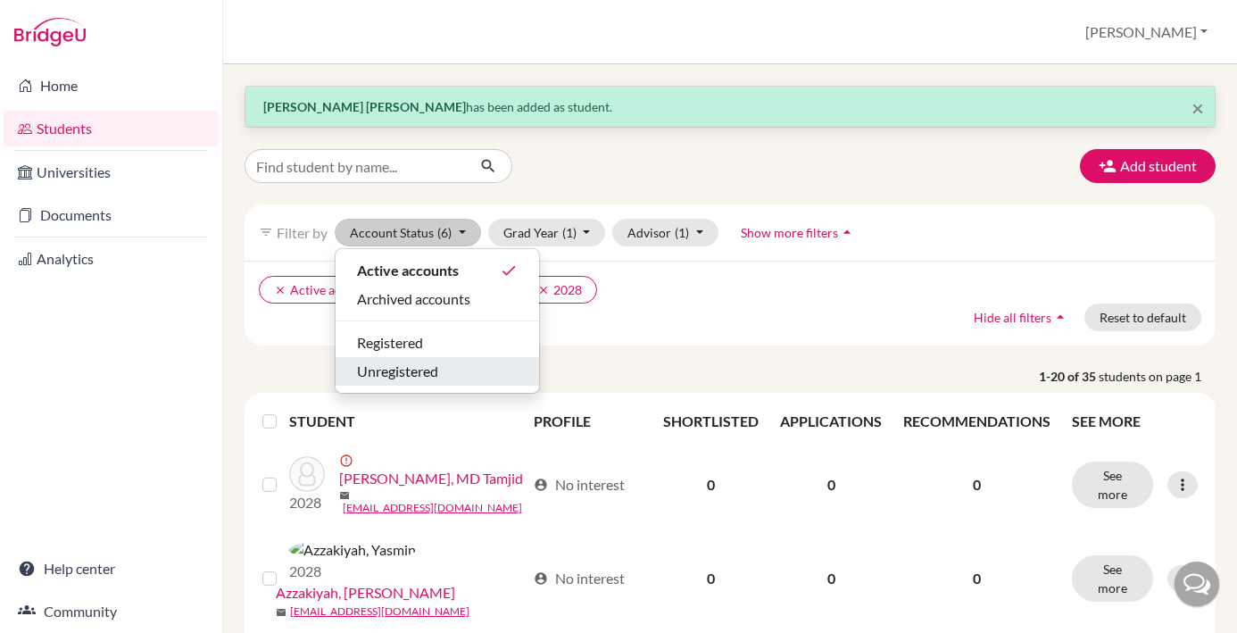
click at [467, 372] on div "Unregistered" at bounding box center [437, 371] width 161 height 21
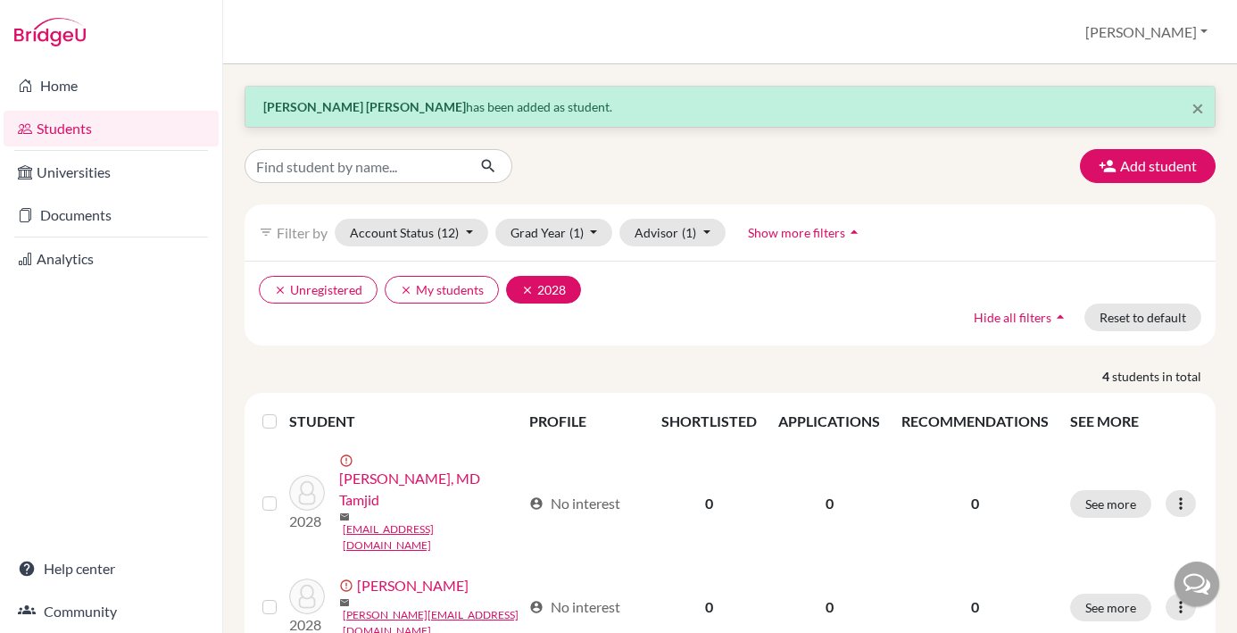
click at [560, 297] on button "clear 2028" at bounding box center [543, 290] width 75 height 28
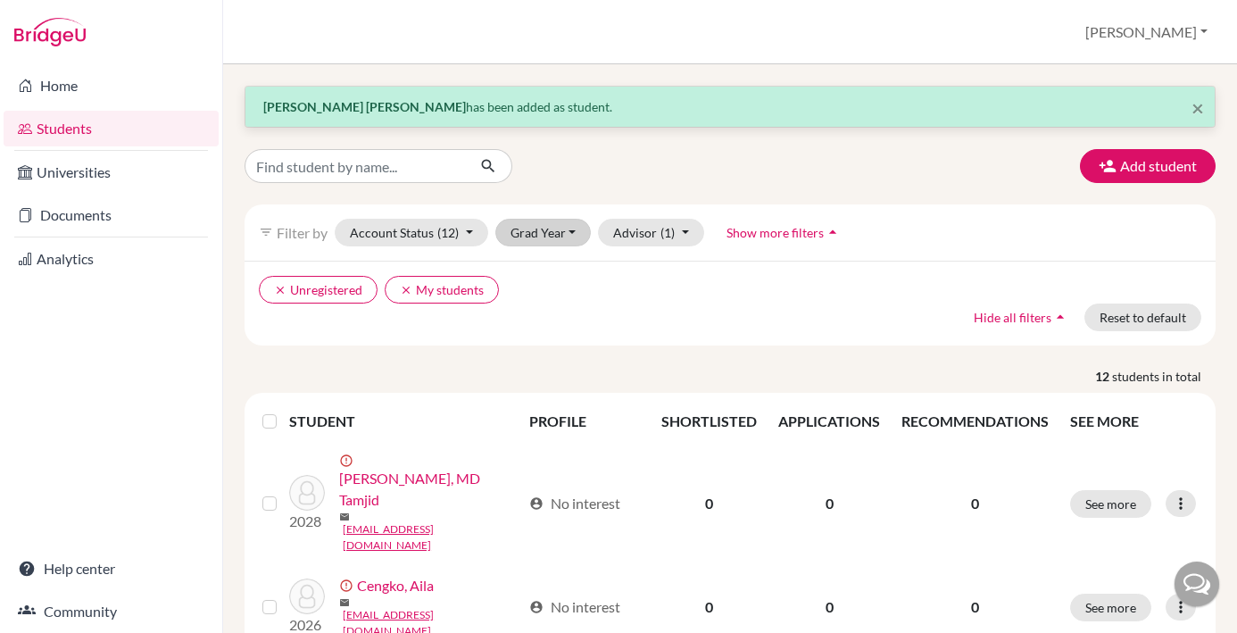
click at [578, 233] on button "Grad Year" at bounding box center [543, 233] width 96 height 28
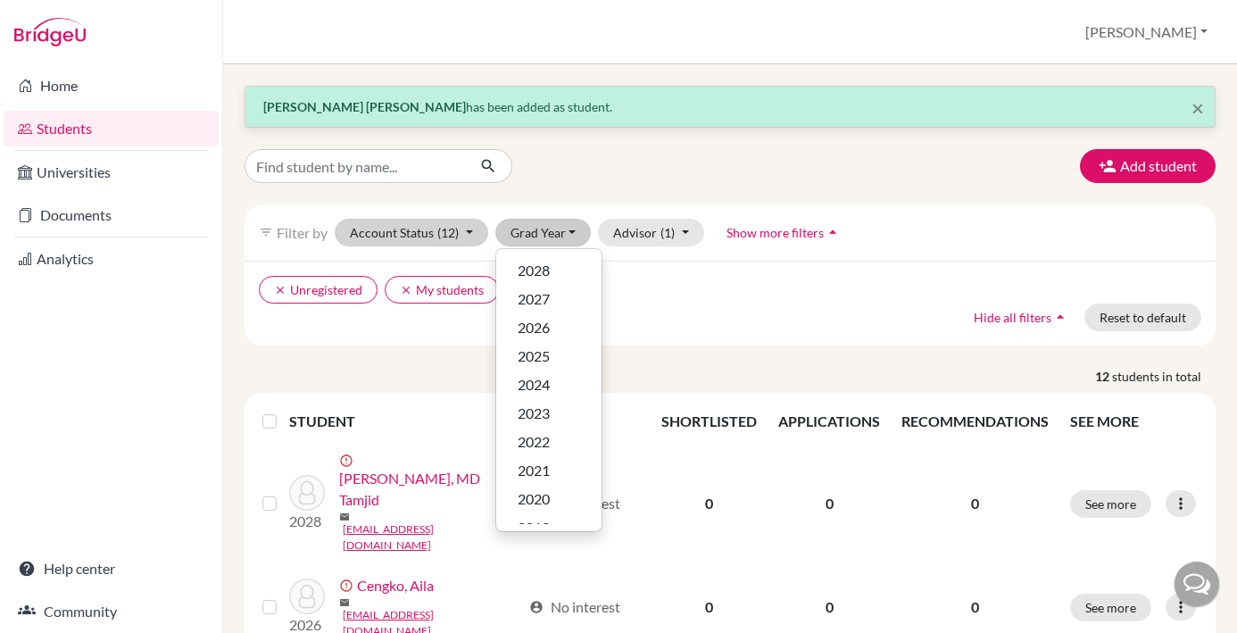
click at [477, 235] on button "Account Status (12)" at bounding box center [412, 233] width 154 height 28
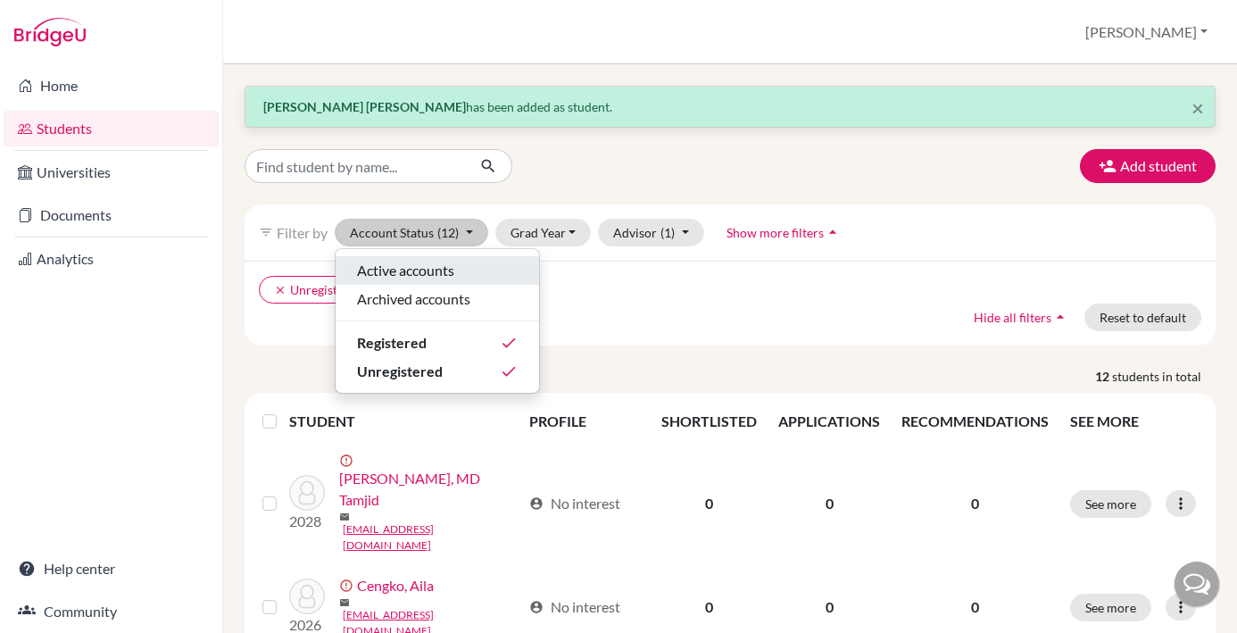
click at [457, 271] on div "Active accounts" at bounding box center [437, 270] width 161 height 21
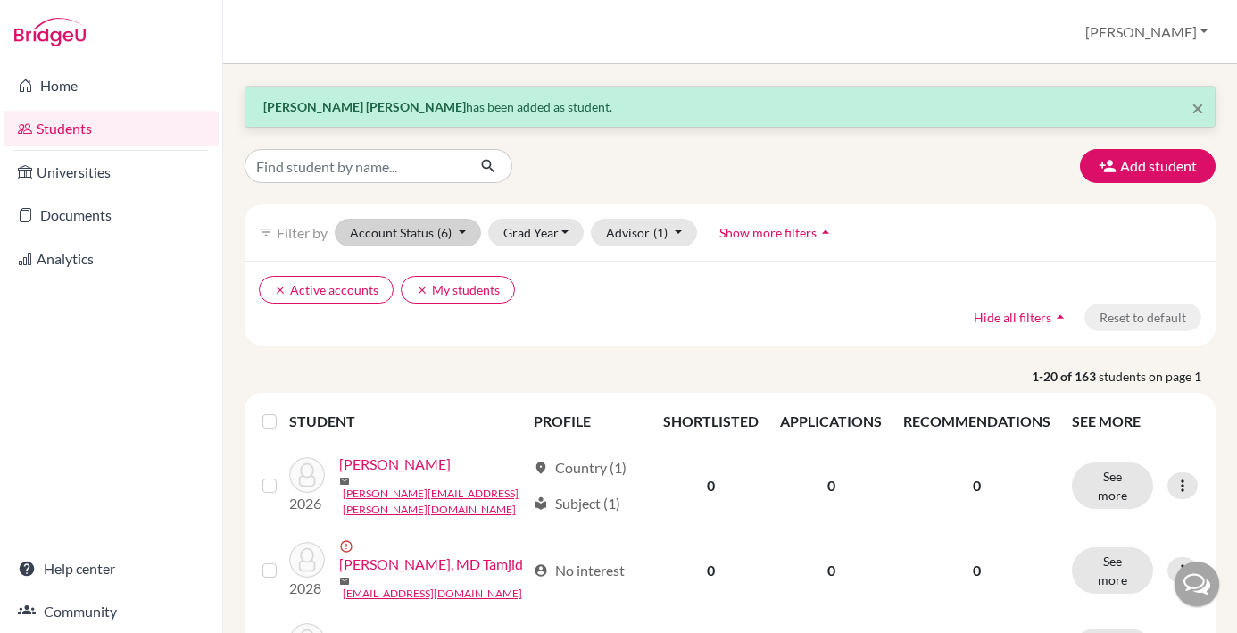
click at [460, 237] on button "Account Status (6)" at bounding box center [408, 233] width 146 height 28
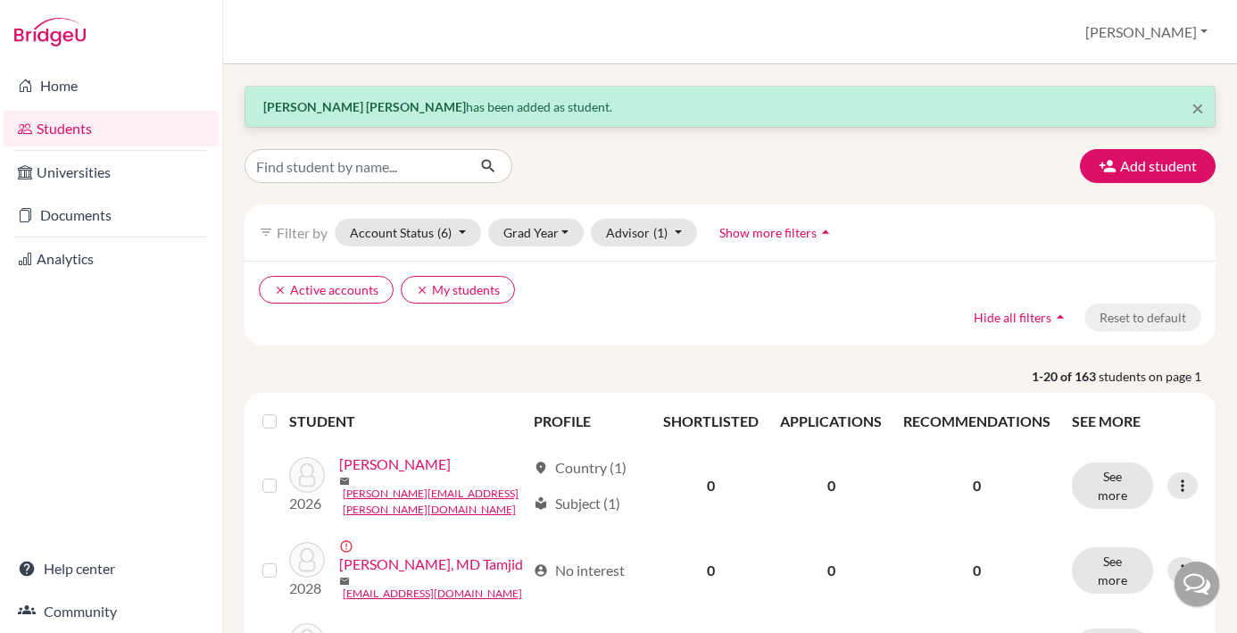
click at [824, 234] on icon "arrow_drop_up" at bounding box center [826, 232] width 18 height 18
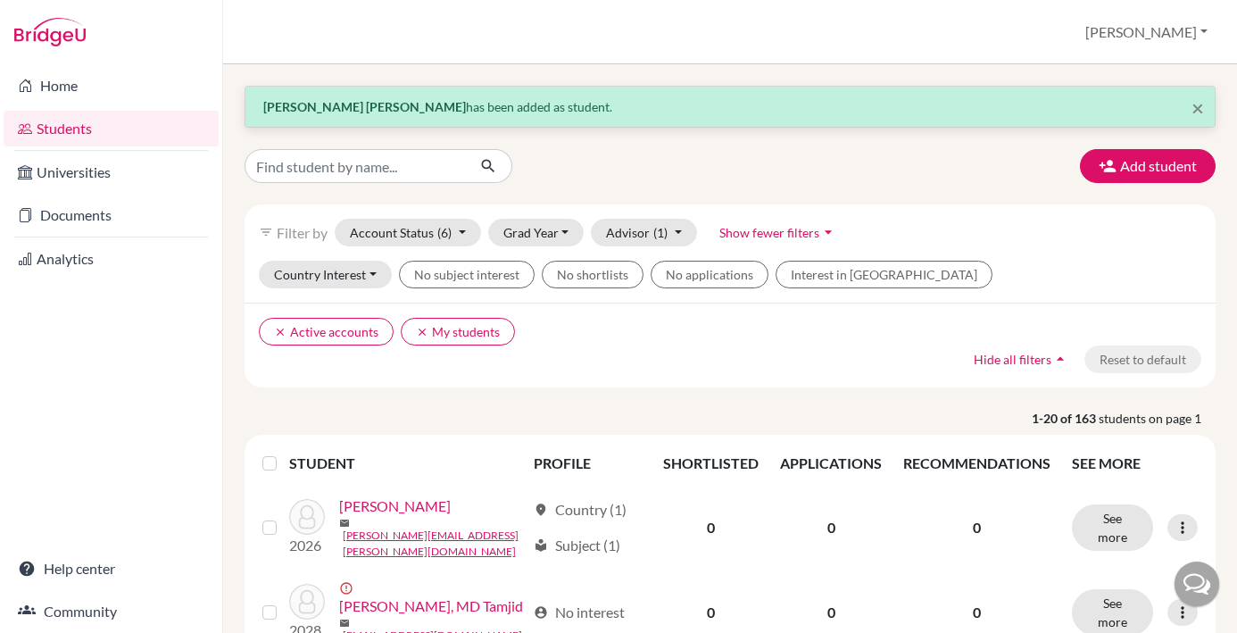
click at [824, 234] on icon "arrow_drop_down" at bounding box center [829, 232] width 18 height 18
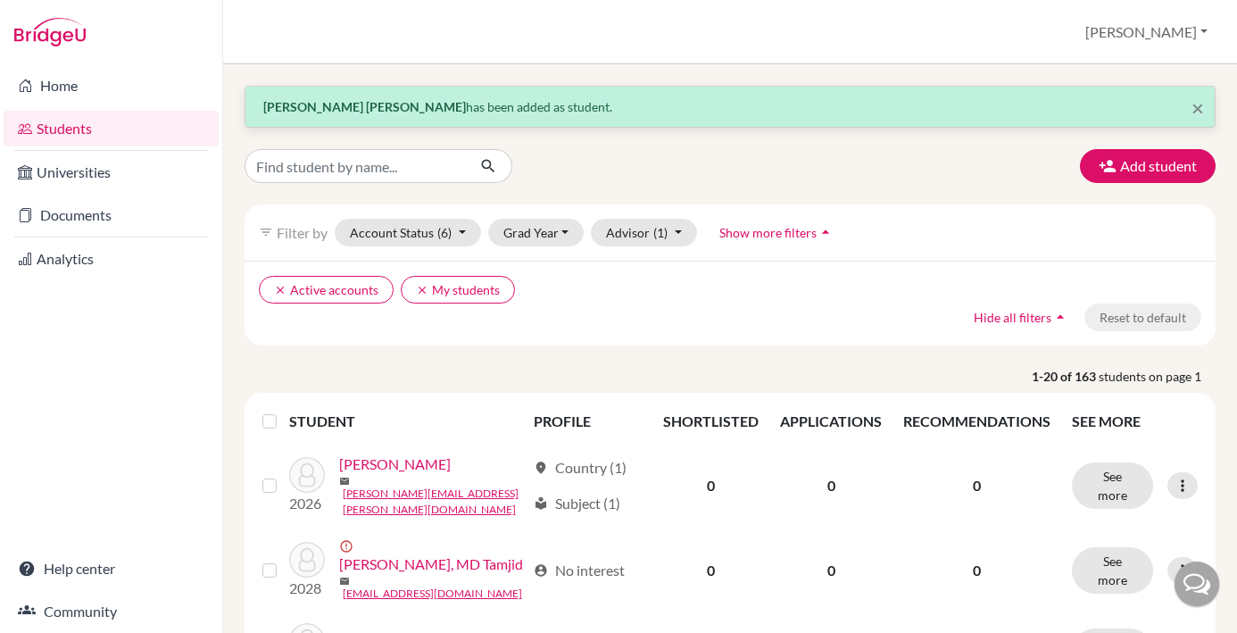
click at [824, 234] on icon "arrow_drop_up" at bounding box center [826, 232] width 18 height 18
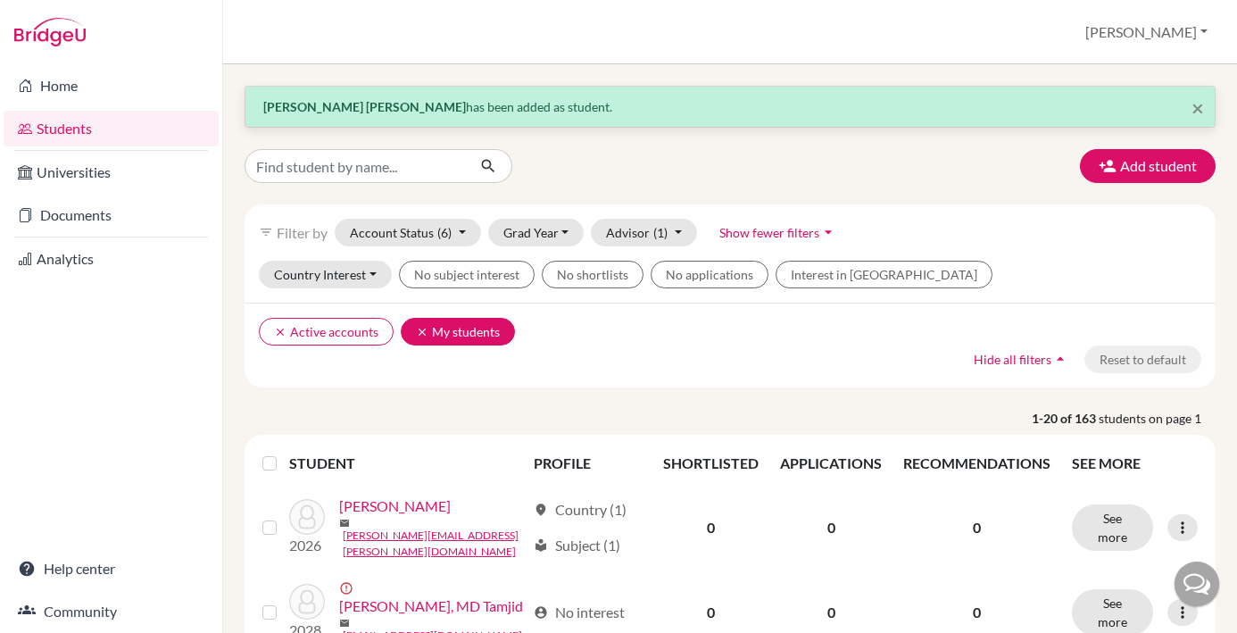
click at [488, 333] on button "clear My students" at bounding box center [458, 332] width 114 height 28
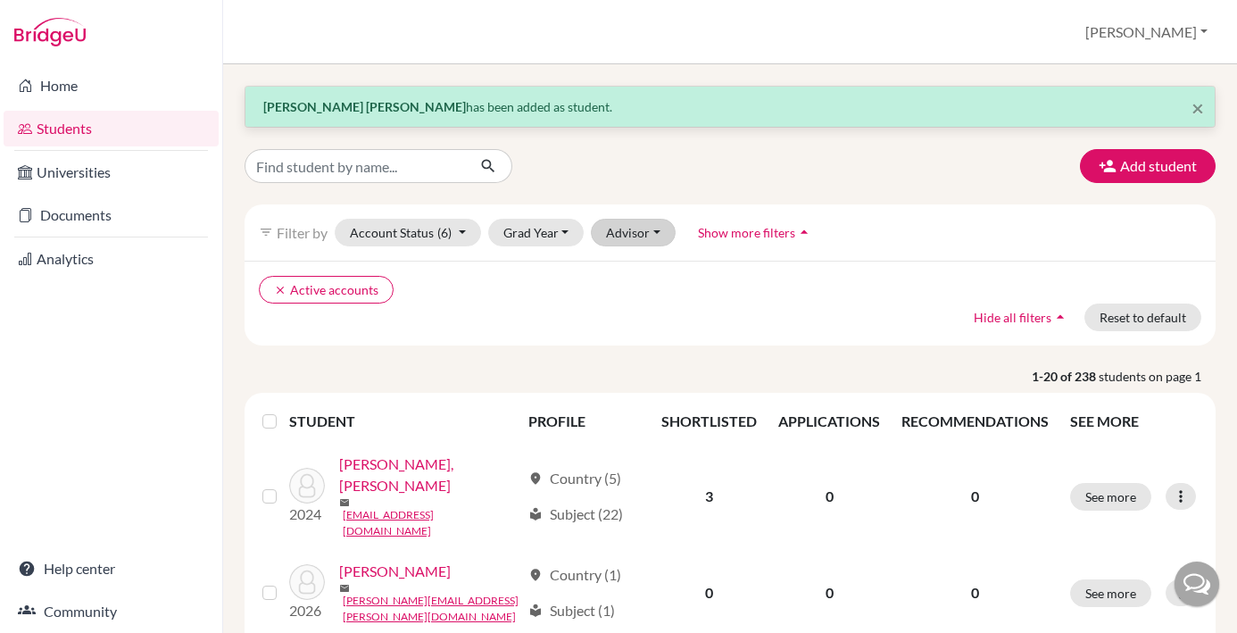
click at [663, 232] on button "Advisor" at bounding box center [633, 233] width 85 height 28
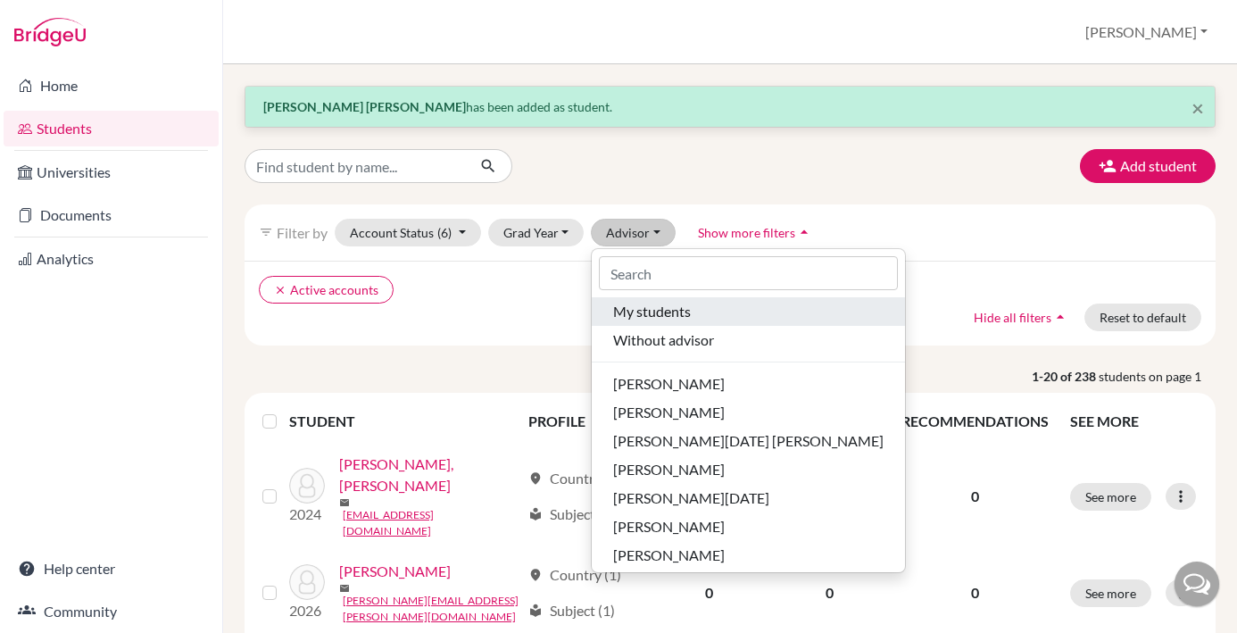
click at [682, 306] on span "My students" at bounding box center [652, 311] width 78 height 21
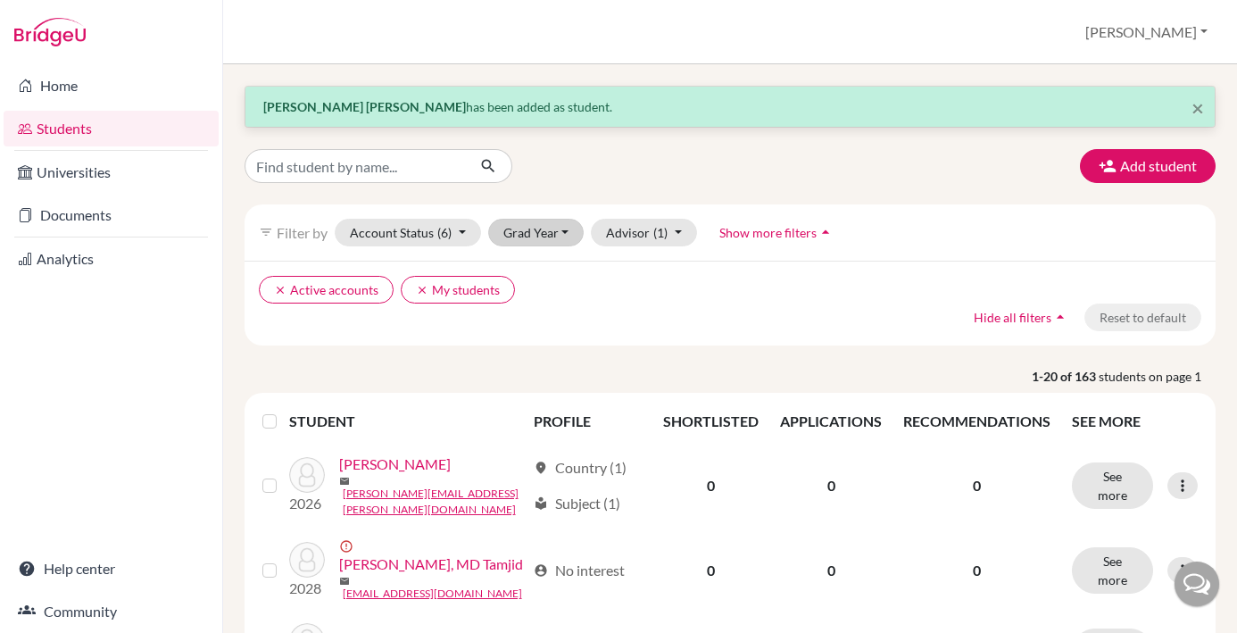
click at [573, 239] on button "Grad Year" at bounding box center [536, 233] width 96 height 28
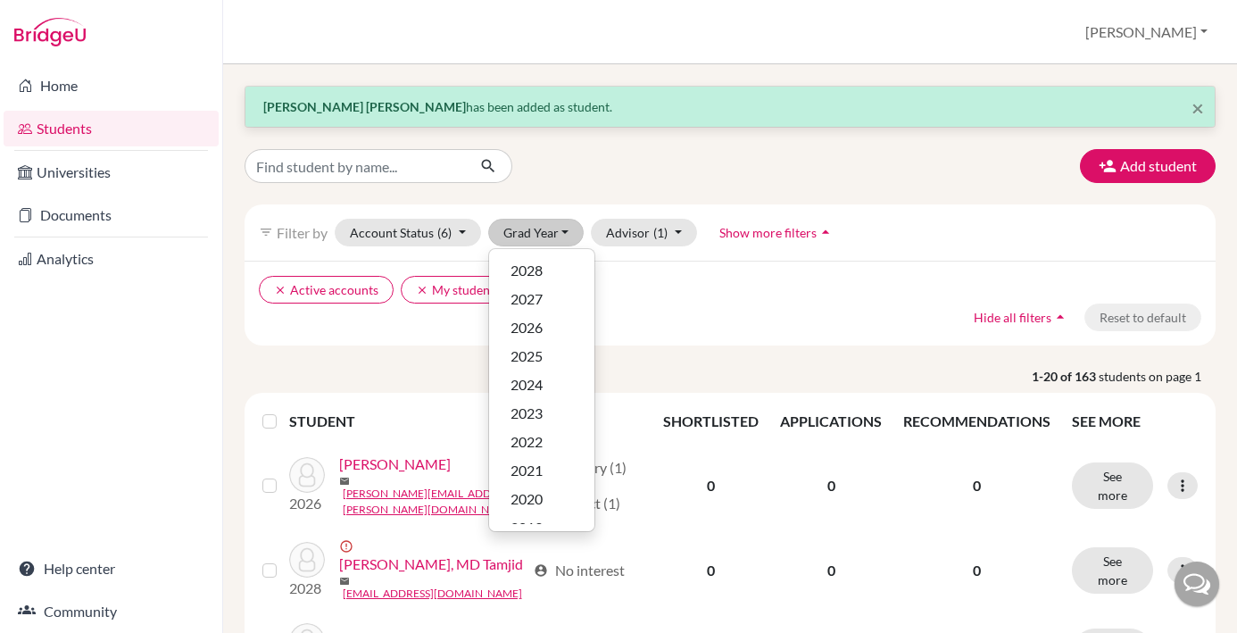
click at [787, 339] on div "clear Active accounts clear My students Hide all filters arrow_drop_up Reset to…" at bounding box center [730, 303] width 971 height 85
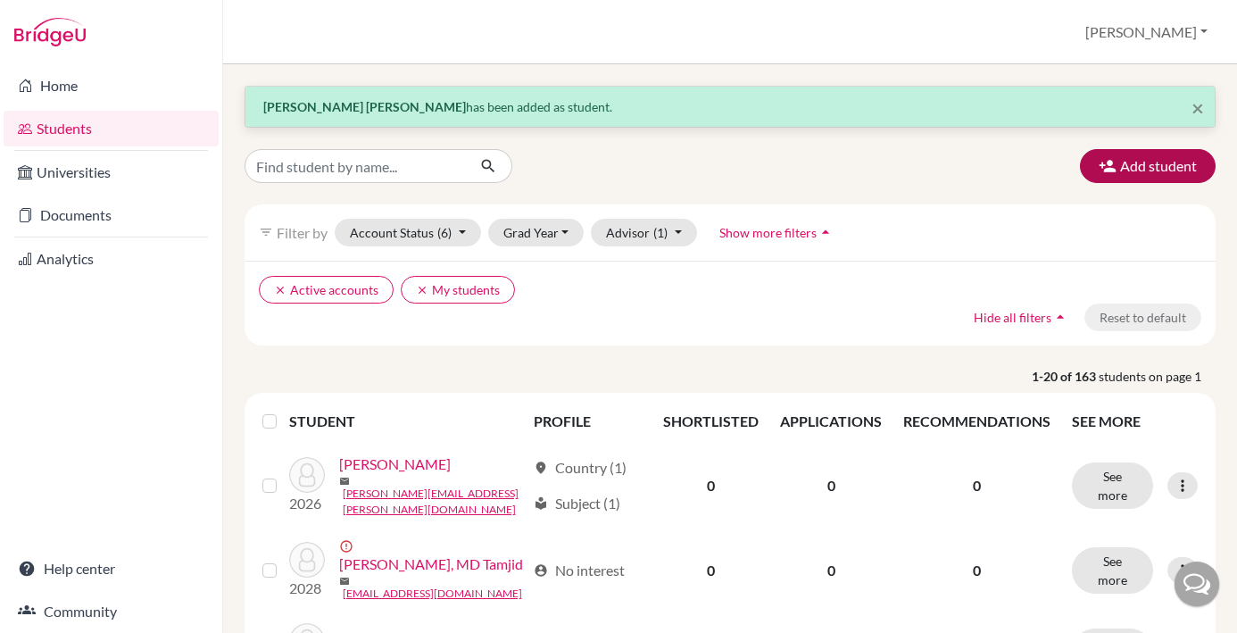
click at [1143, 171] on button "Add student" at bounding box center [1148, 166] width 136 height 34
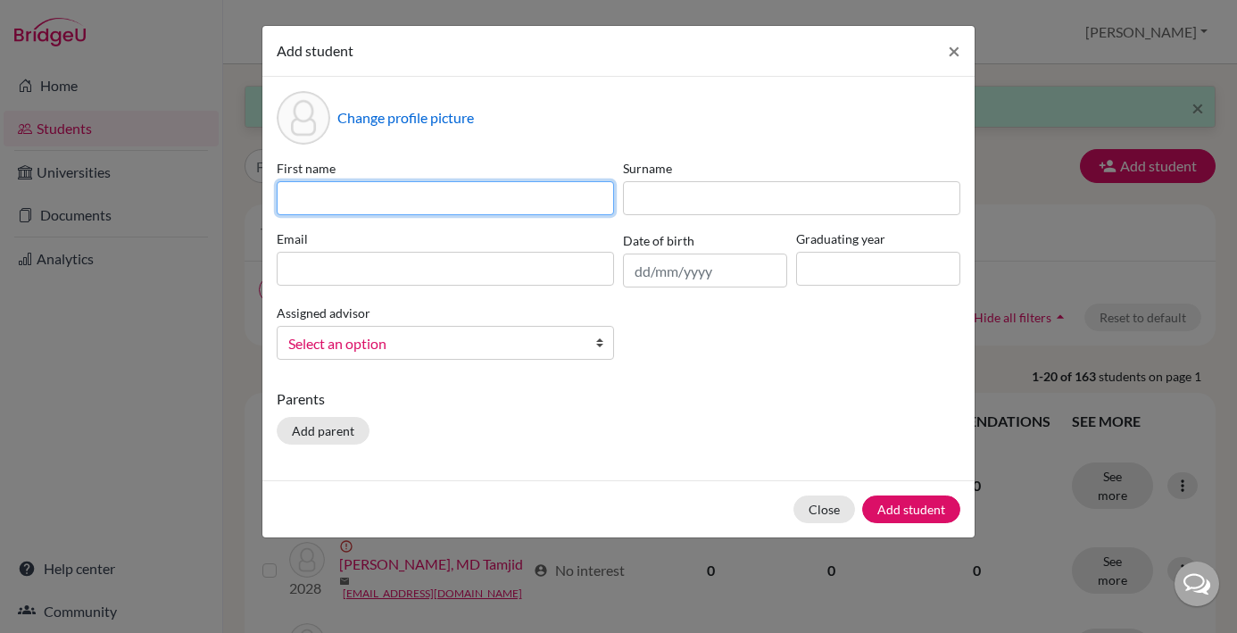
paste input "Clarissa Kimberly Luvalencia"
type input "Clarissa Kimberly Luvalencia"
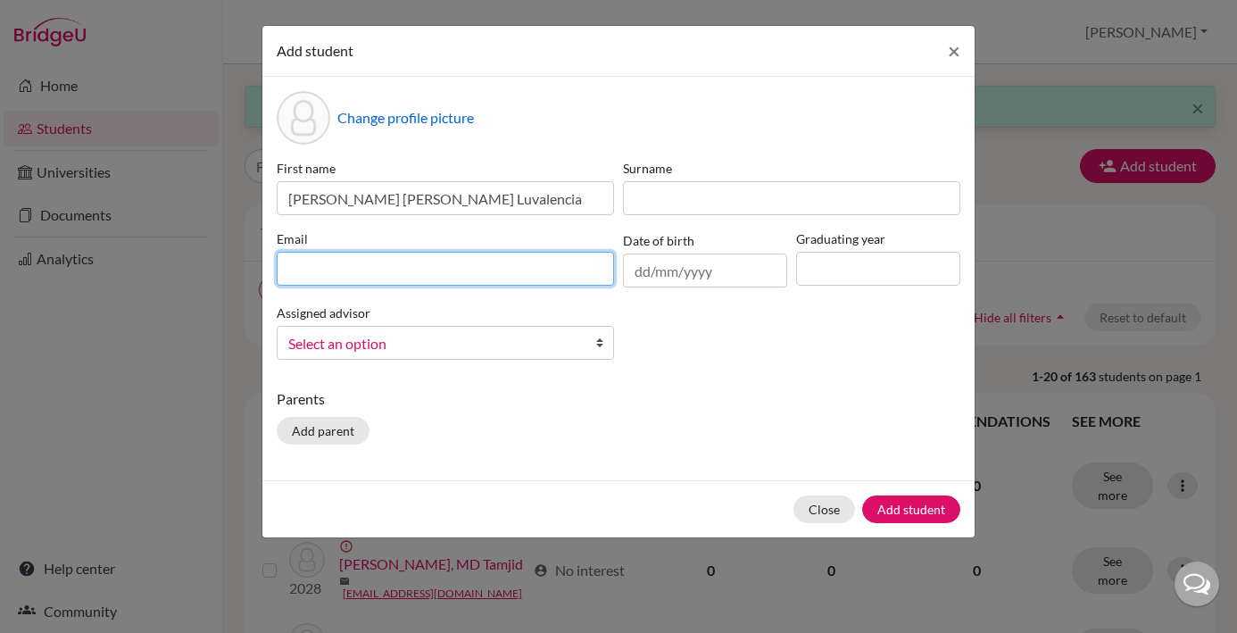
paste input "[EMAIL_ADDRESS][DOMAIN_NAME]"
type input "[EMAIL_ADDRESS][DOMAIN_NAME]"
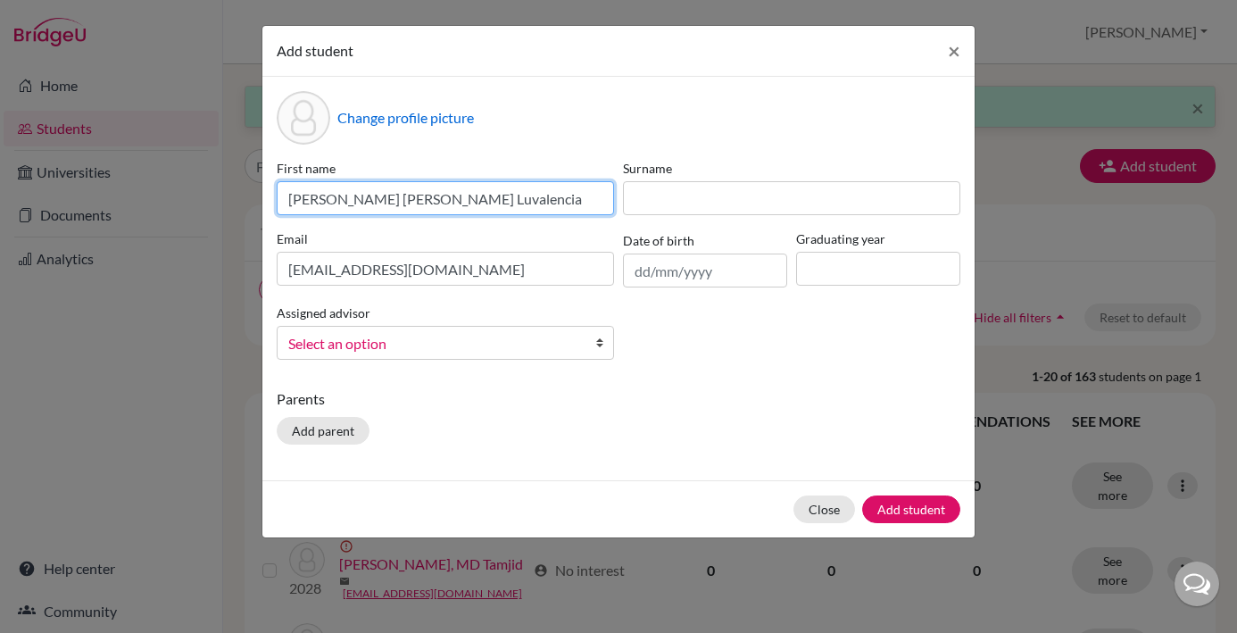
drag, startPoint x: 476, startPoint y: 203, endPoint x: 401, endPoint y: 199, distance: 75.1
click at [401, 199] on input "Clarissa Kimberly Luvalencia" at bounding box center [445, 198] width 337 height 34
type input "Clarissa Kimberly"
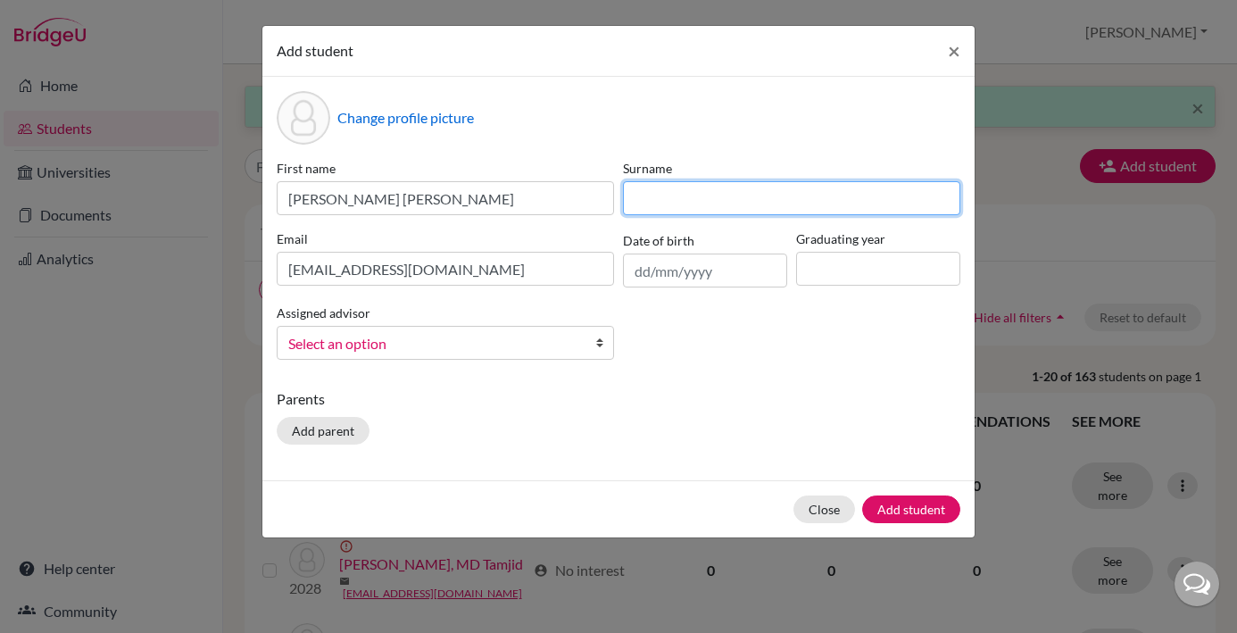
paste input "Luvalencia"
type input "Luvalencia"
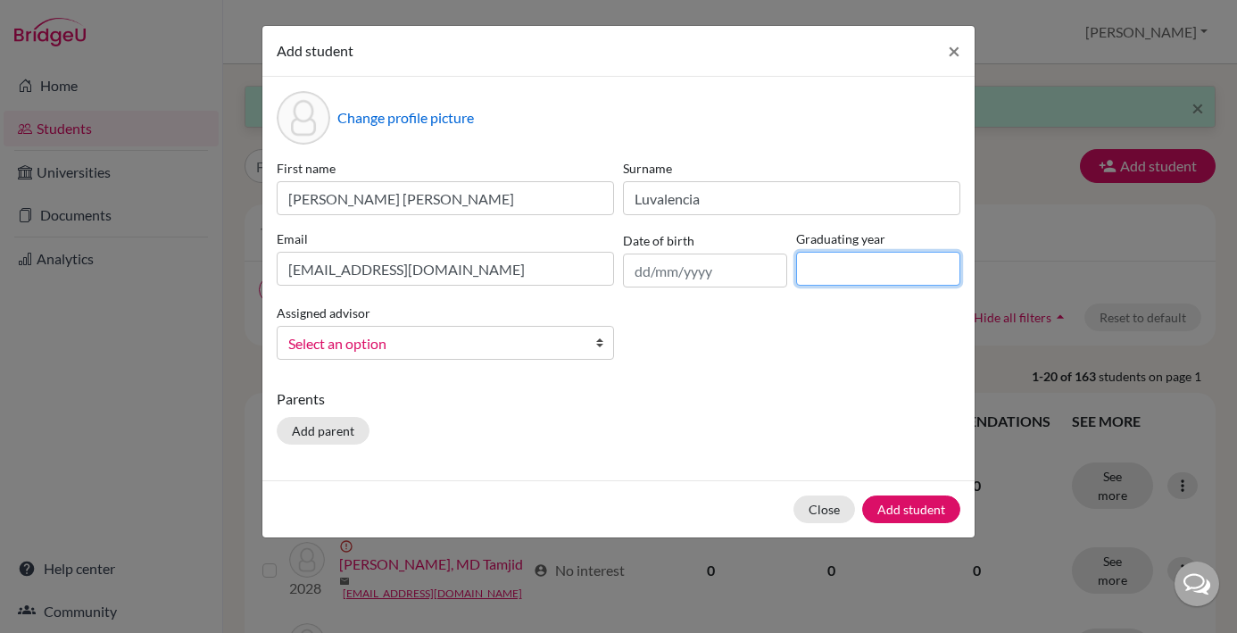
click at [829, 275] on input at bounding box center [878, 269] width 164 height 34
type input "2029"
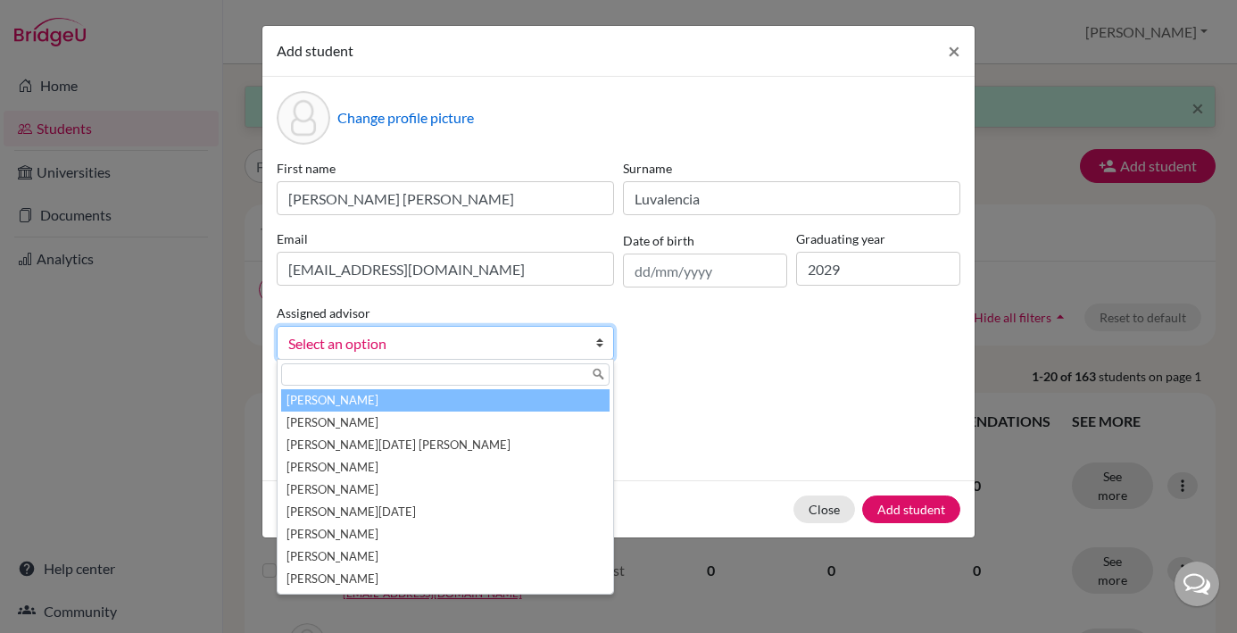
click at [601, 348] on b at bounding box center [604, 343] width 18 height 32
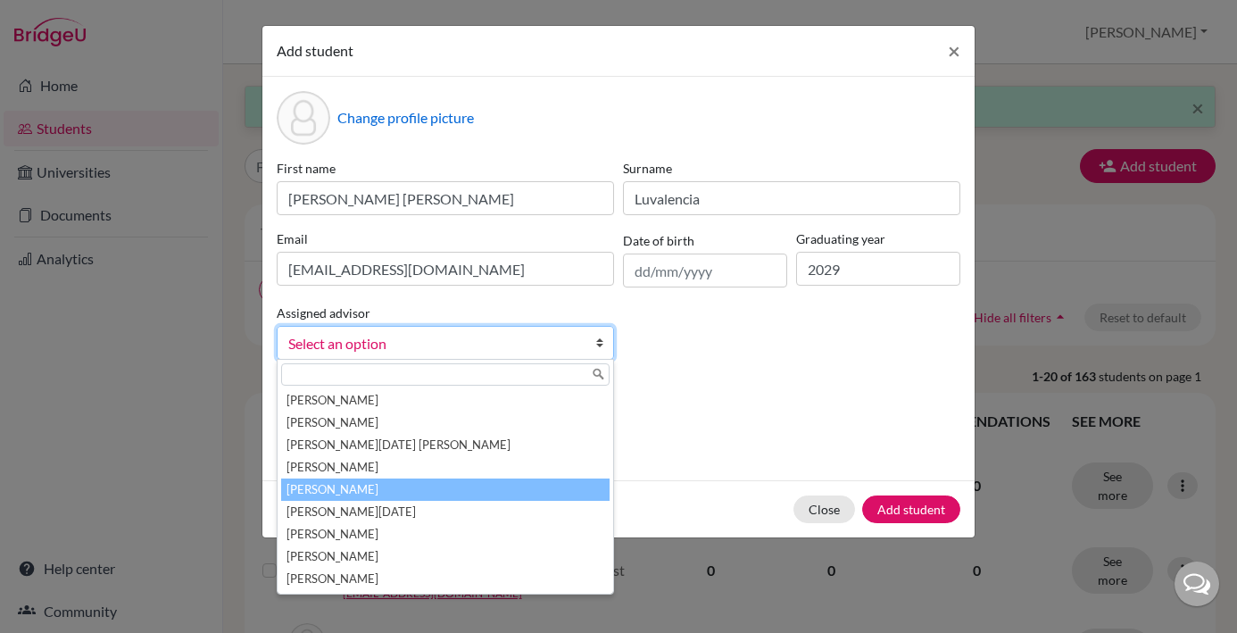
click at [458, 490] on li "[PERSON_NAME]" at bounding box center [445, 490] width 329 height 22
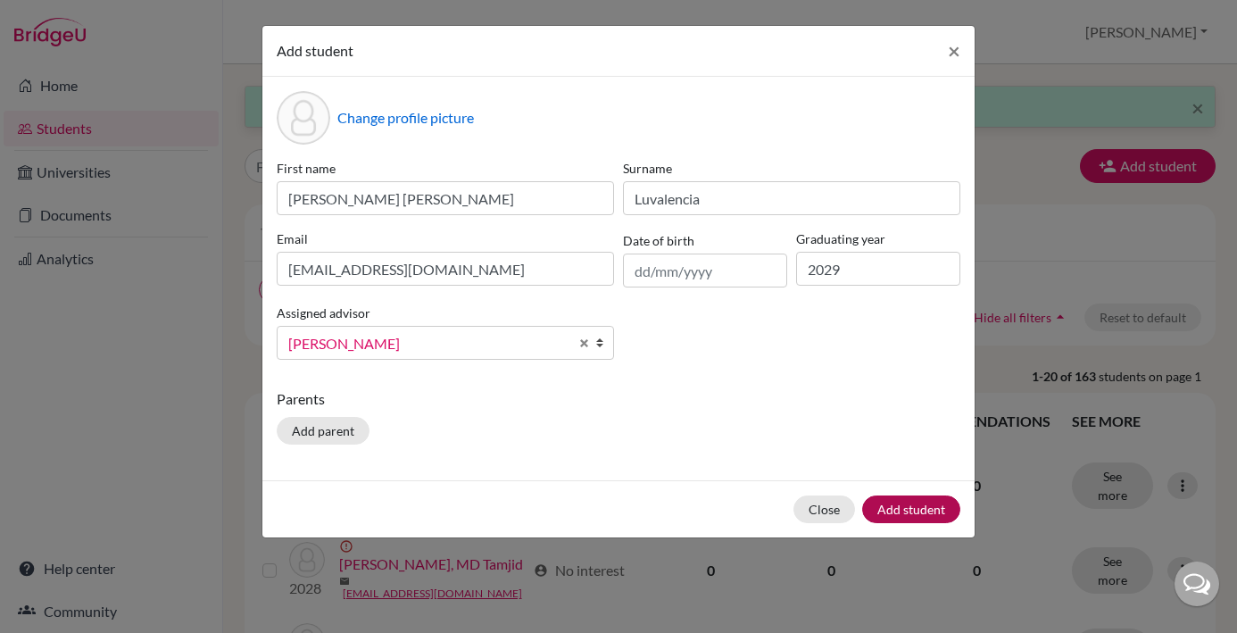
click at [911, 512] on button "Add student" at bounding box center [911, 509] width 98 height 28
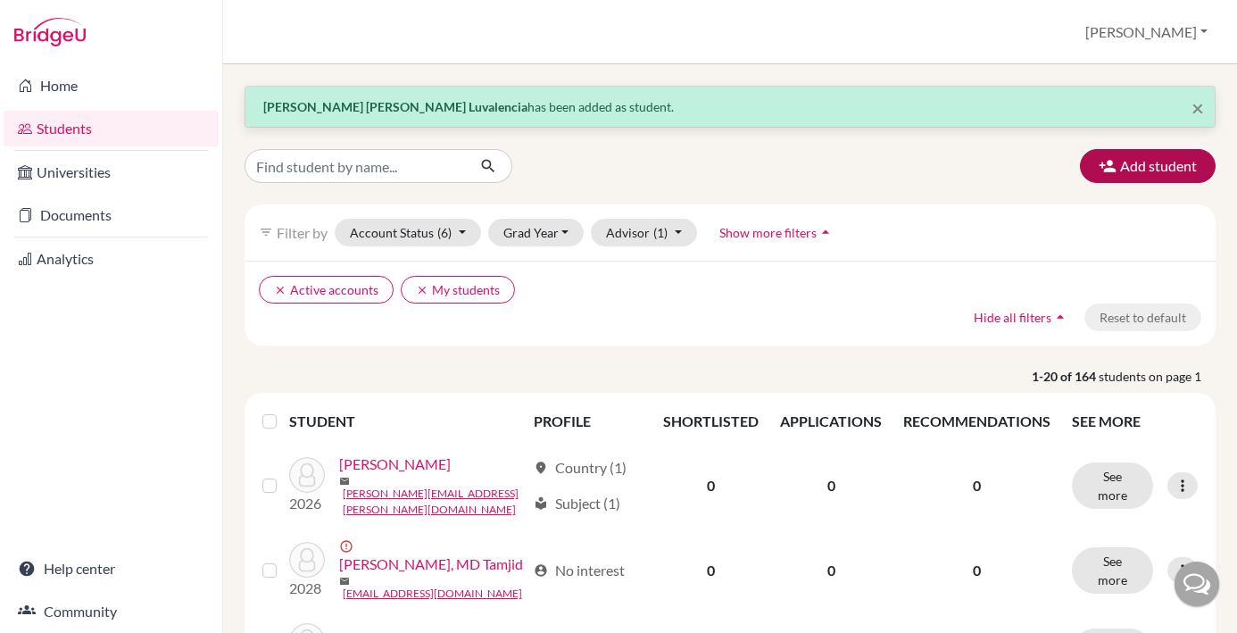
click at [1170, 165] on button "Add student" at bounding box center [1148, 166] width 136 height 34
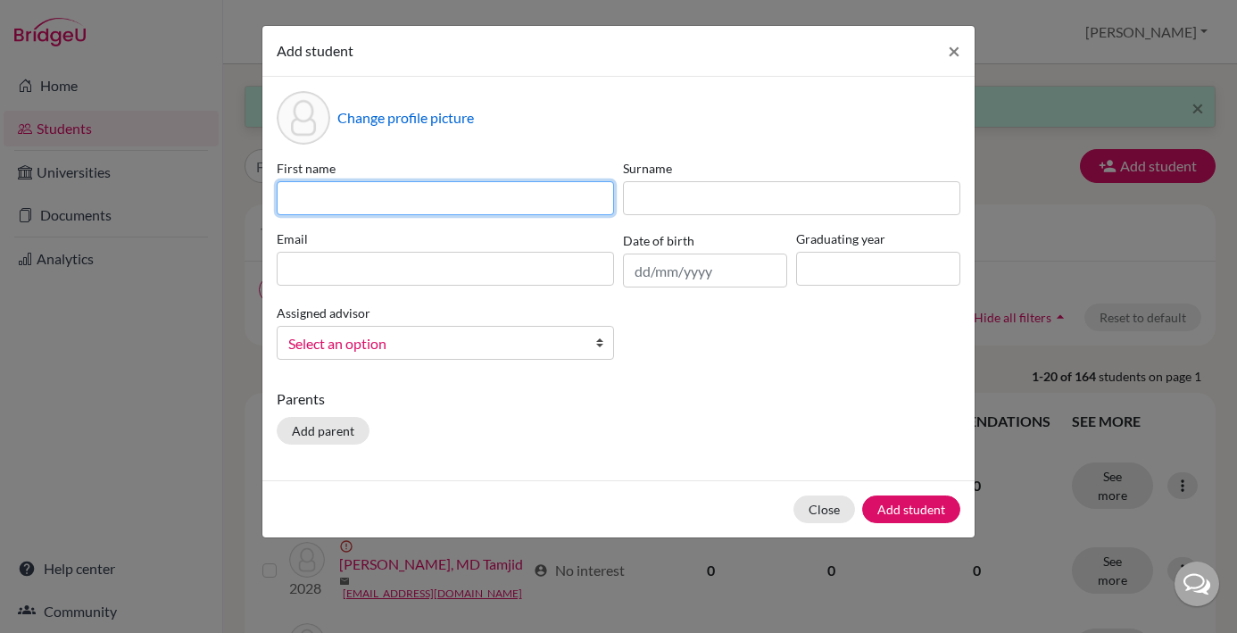
paste input "Colleen Xaviera Phan"
type input "Colleen Xaviera Phan"
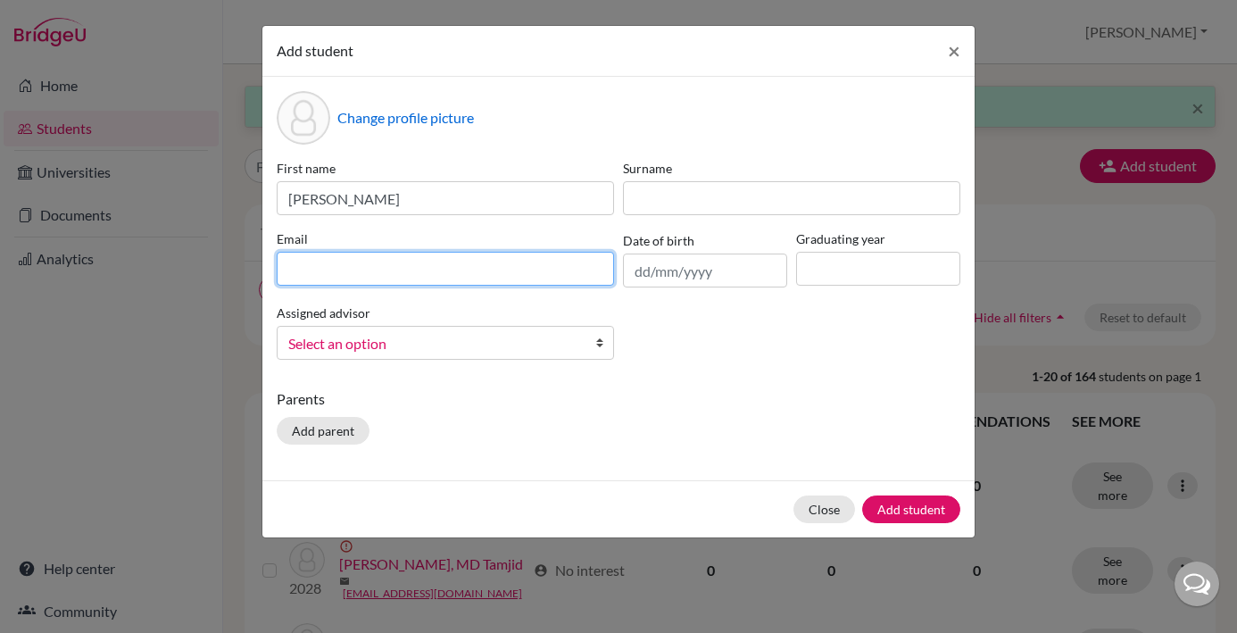
paste input "[EMAIL_ADDRESS][PERSON_NAME][DOMAIN_NAME]"
type input "[EMAIL_ADDRESS][PERSON_NAME][DOMAIN_NAME]"
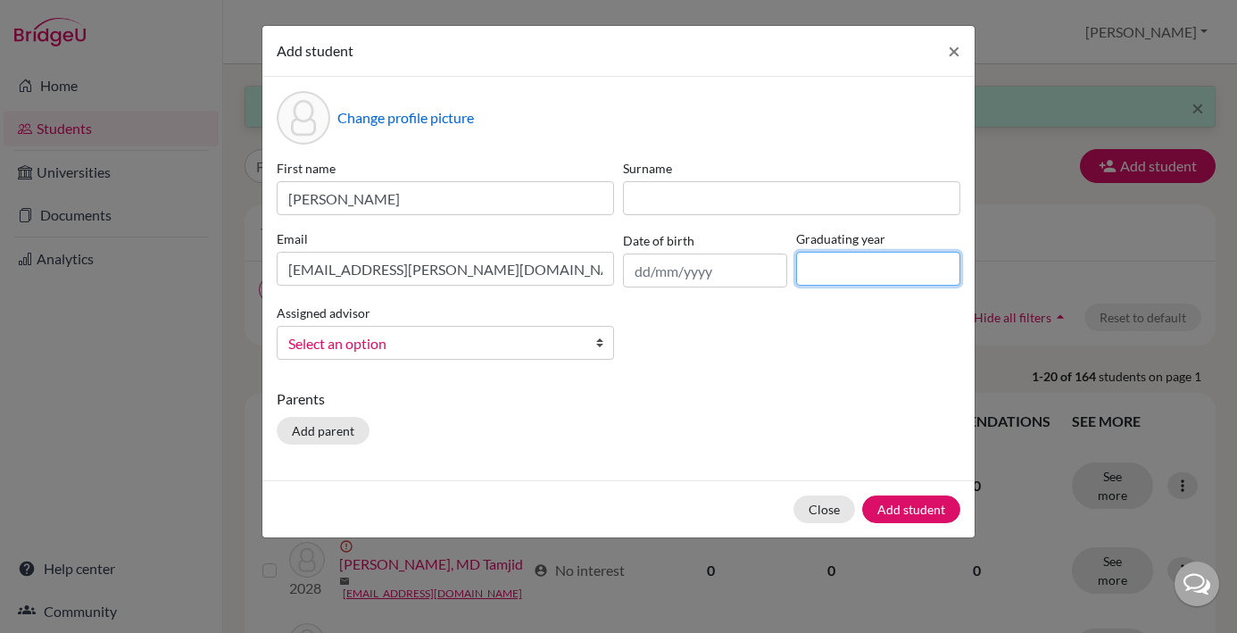
click at [835, 266] on input at bounding box center [878, 269] width 164 height 34
type input "2029"
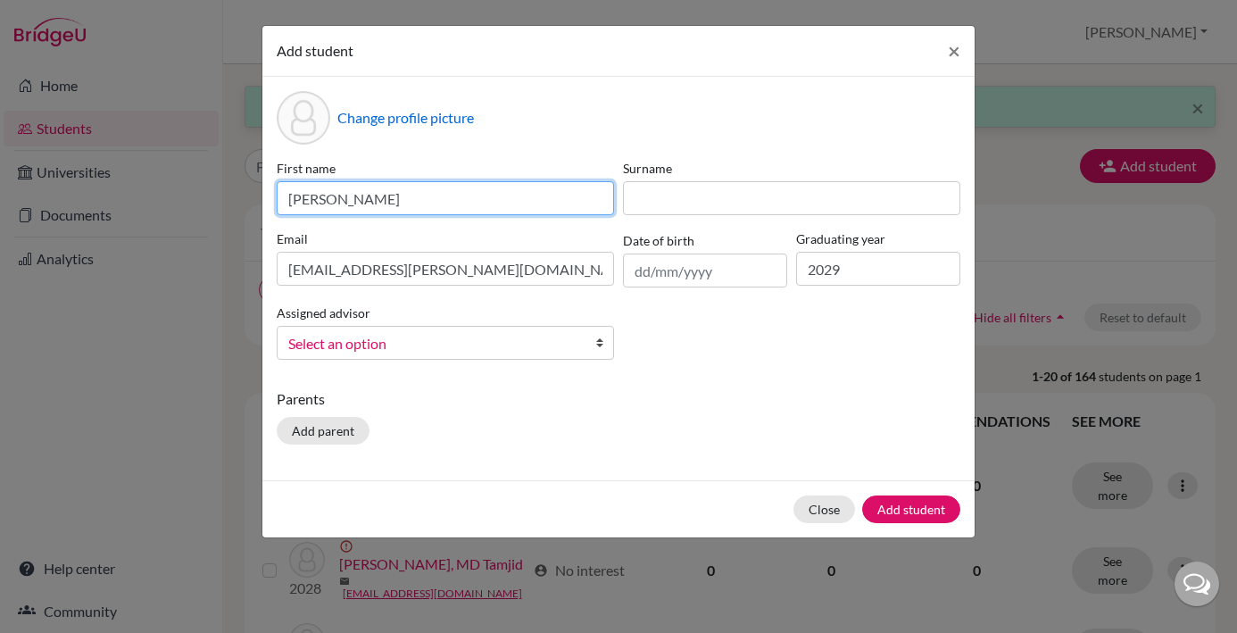
drag, startPoint x: 389, startPoint y: 199, endPoint x: 427, endPoint y: 202, distance: 37.6
click at [427, 202] on input "Colleen Xaviera Phan" at bounding box center [445, 198] width 337 height 34
type input "Colleen Xaviera"
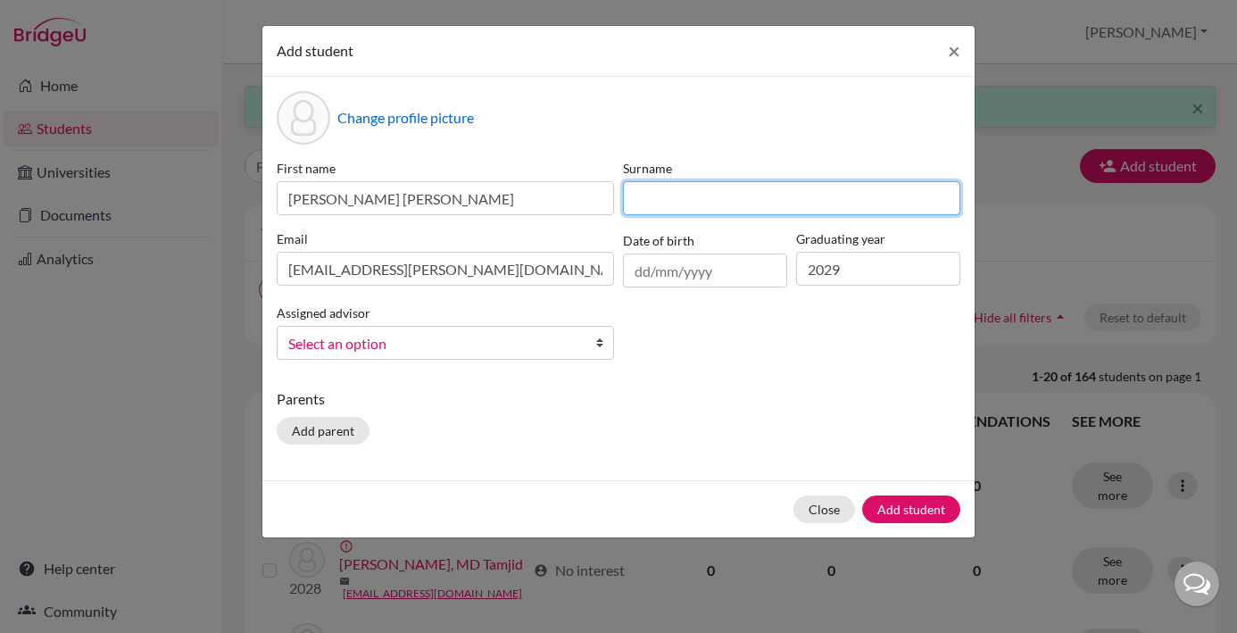
paste input "Phan"
type input "Phan"
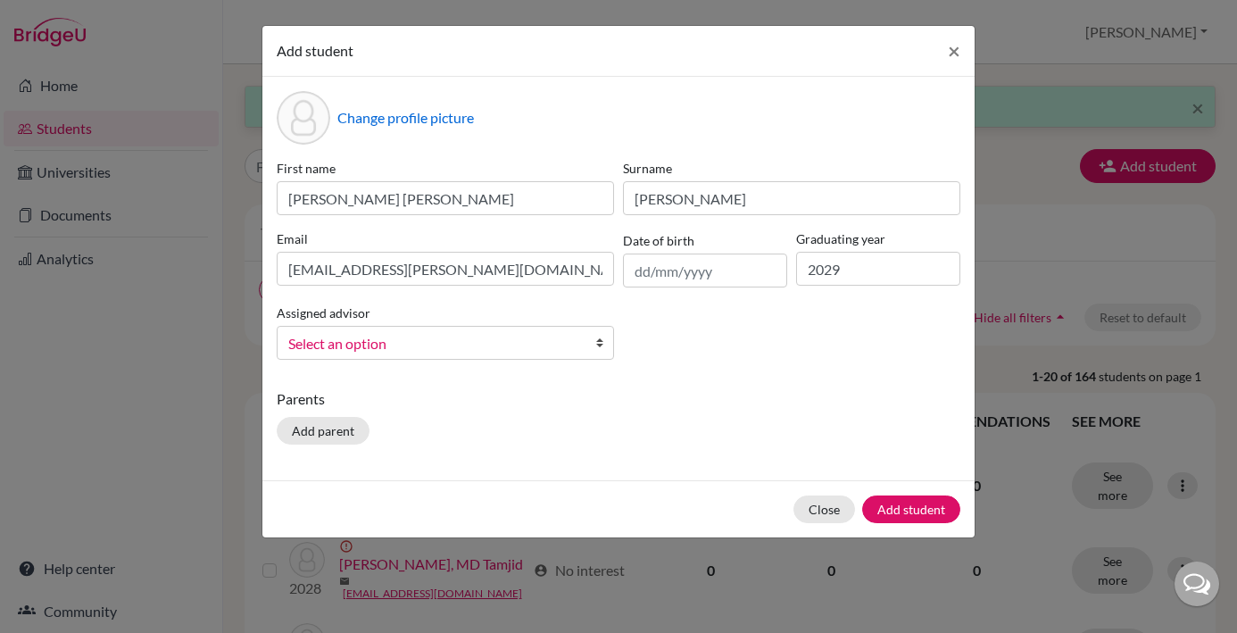
click at [602, 345] on b at bounding box center [604, 343] width 18 height 32
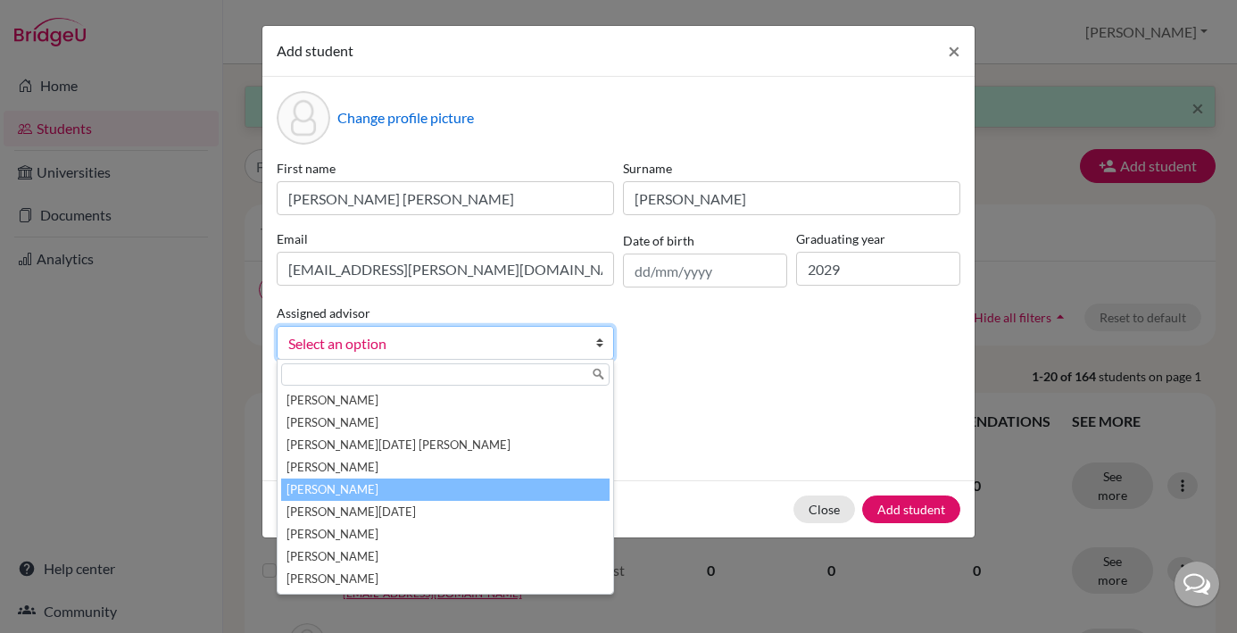
click at [377, 489] on li "[PERSON_NAME]" at bounding box center [445, 490] width 329 height 22
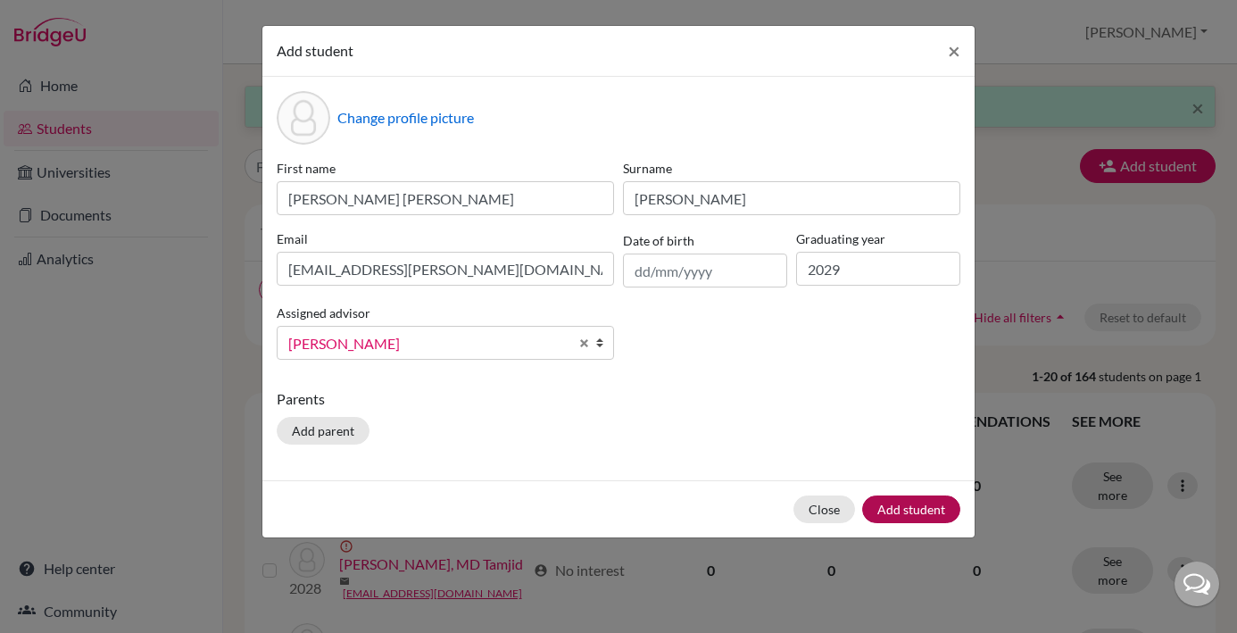
click at [925, 512] on button "Add student" at bounding box center [911, 509] width 98 height 28
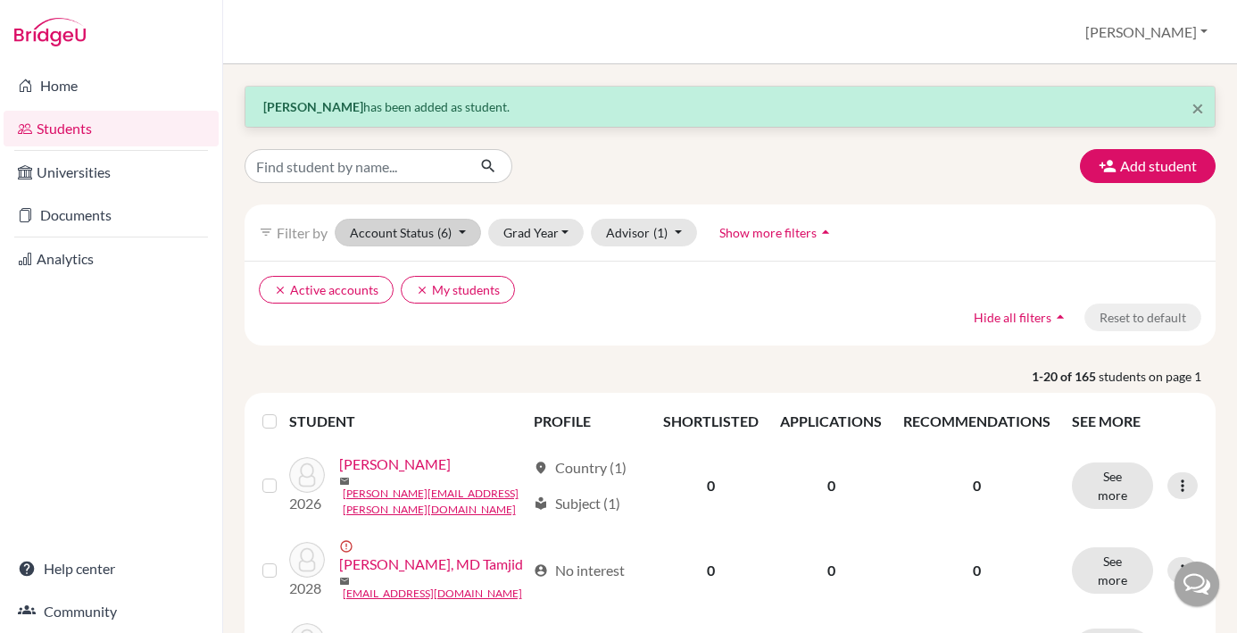
click at [474, 231] on button "Account Status (6)" at bounding box center [408, 233] width 146 height 28
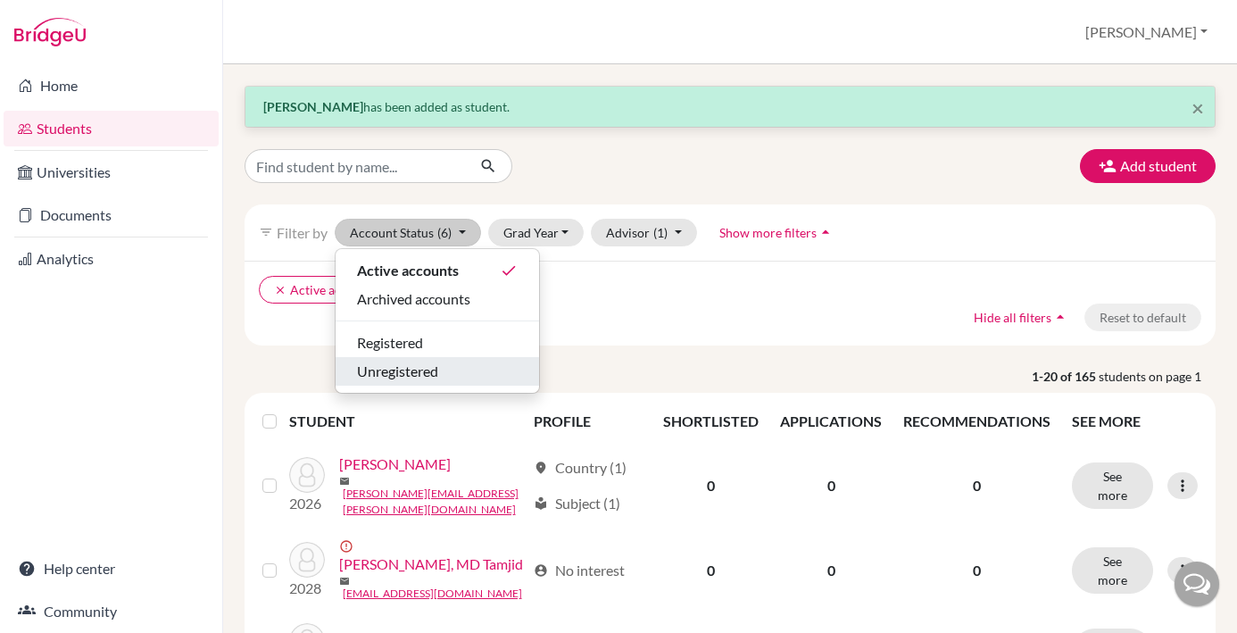
click at [447, 362] on div "Unregistered" at bounding box center [437, 371] width 161 height 21
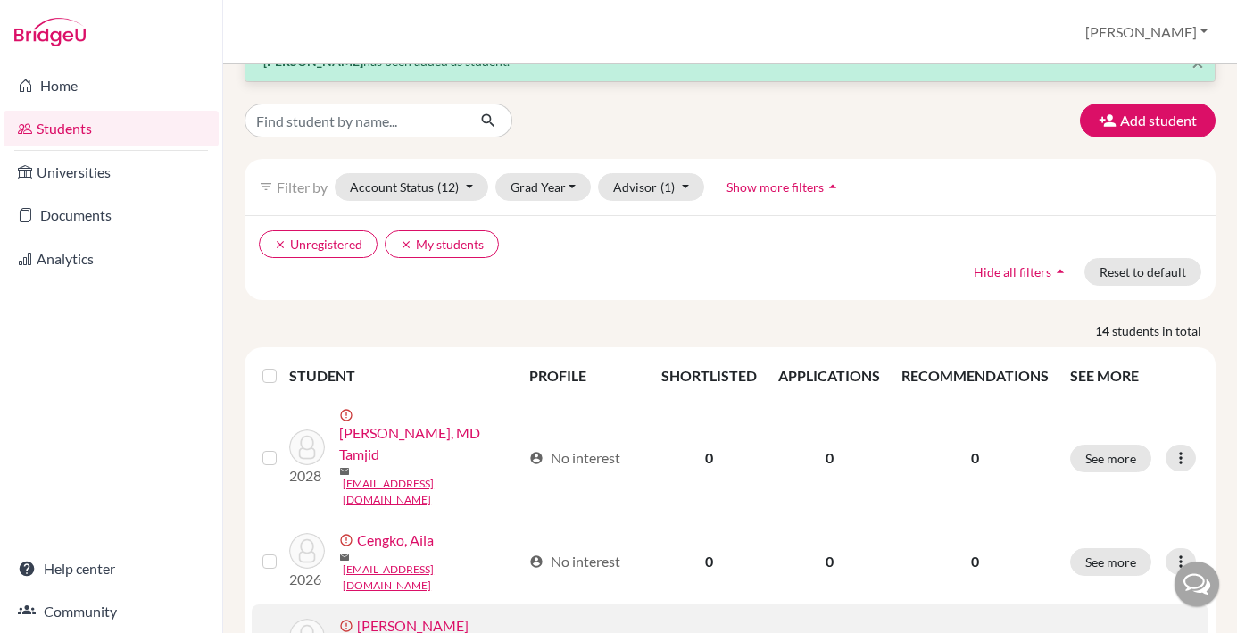
scroll to position [25, 0]
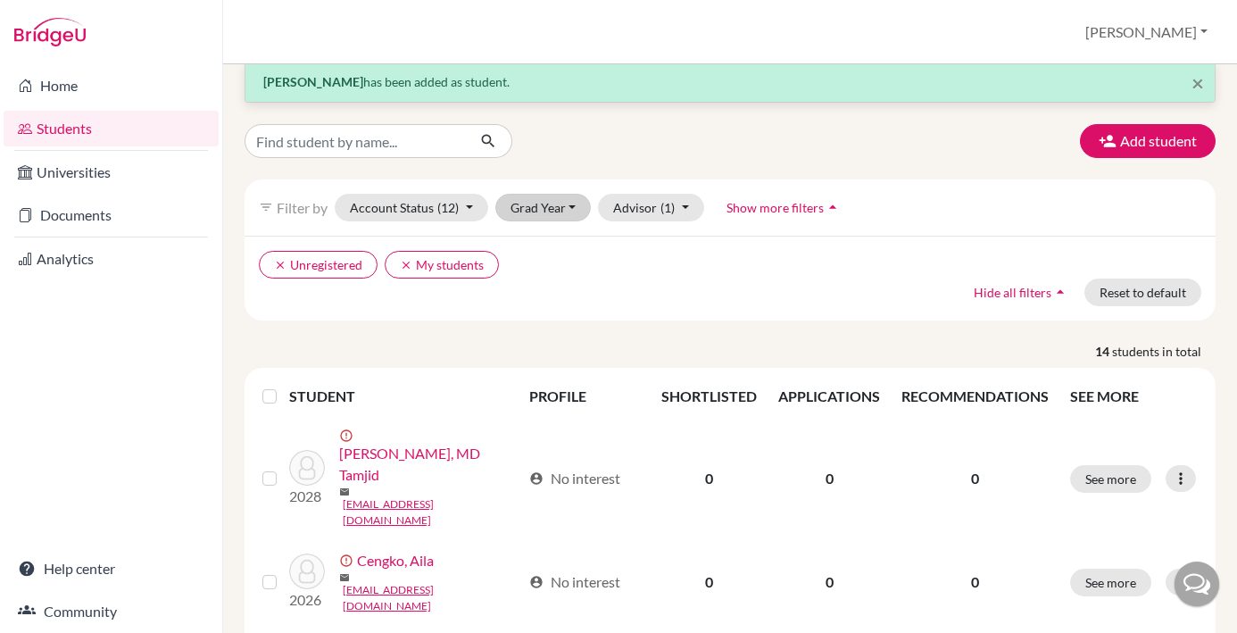
click at [574, 208] on button "Grad Year" at bounding box center [543, 208] width 96 height 28
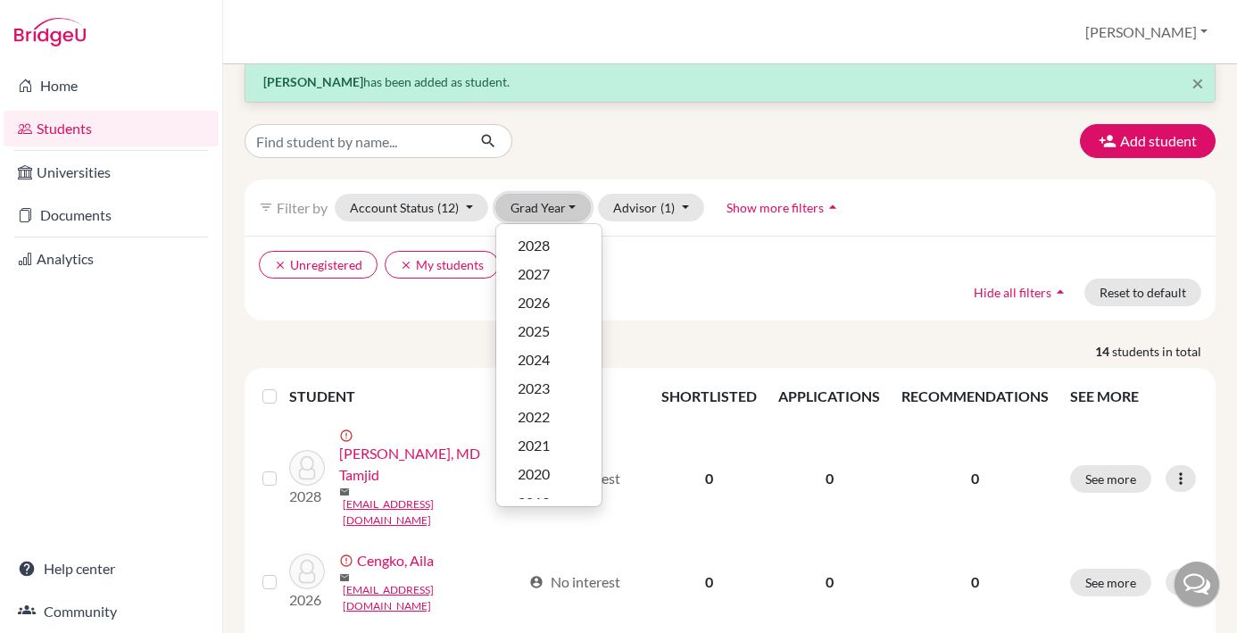
scroll to position [0, 0]
click at [472, 204] on button "Account Status (12)" at bounding box center [412, 208] width 154 height 28
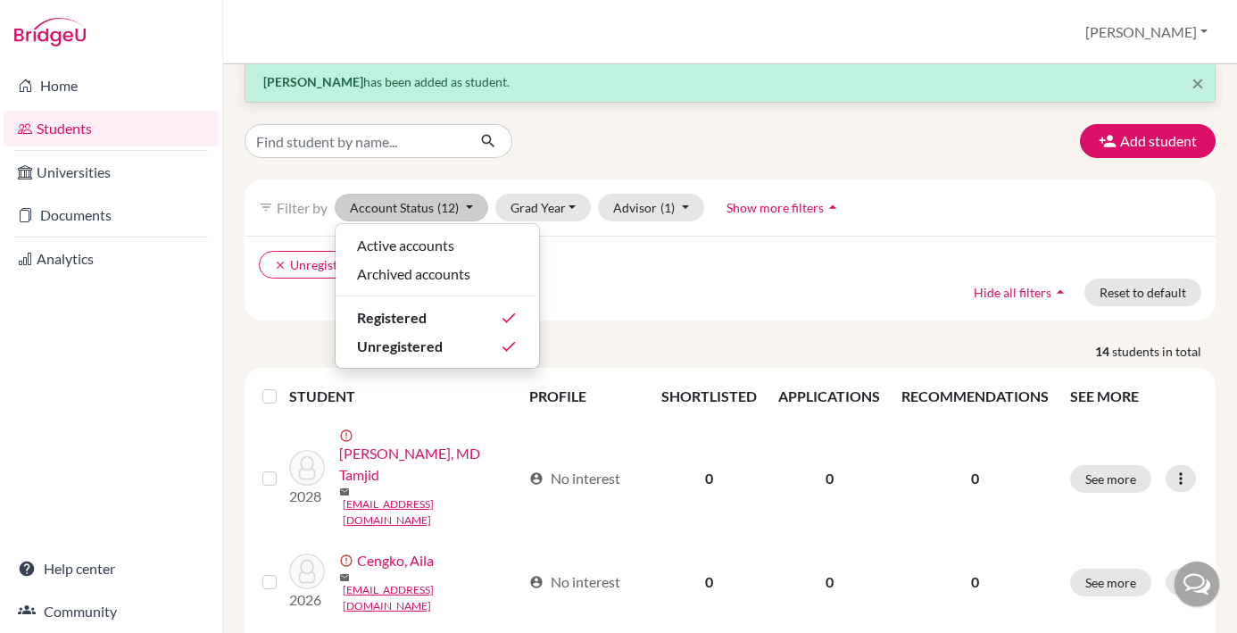
click at [510, 315] on icon "done" at bounding box center [509, 318] width 18 height 18
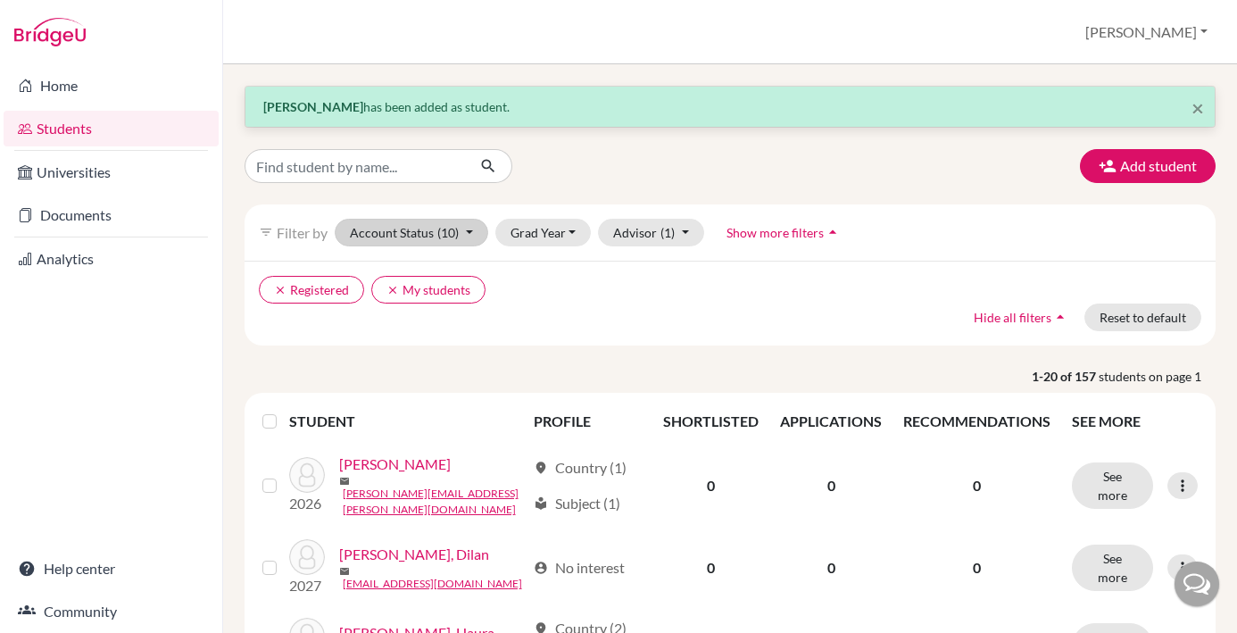
click at [416, 226] on button "Account Status (10)" at bounding box center [412, 233] width 154 height 28
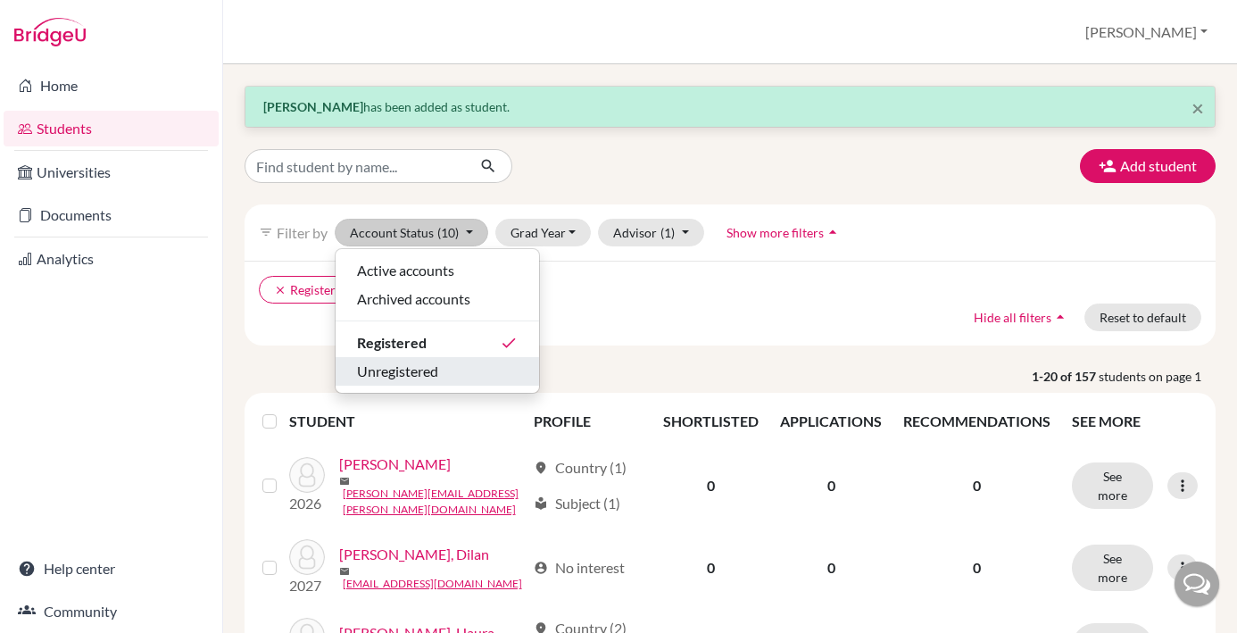
click at [512, 375] on div "Unregistered" at bounding box center [437, 371] width 161 height 21
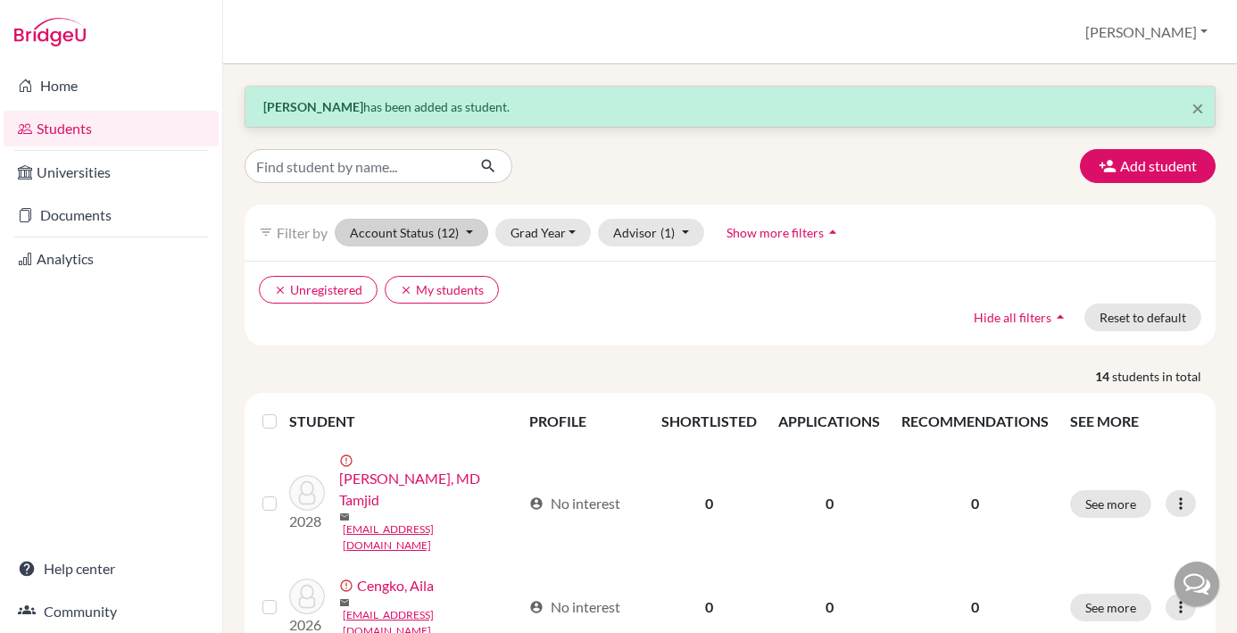
click at [420, 227] on button "Account Status (12)" at bounding box center [412, 233] width 154 height 28
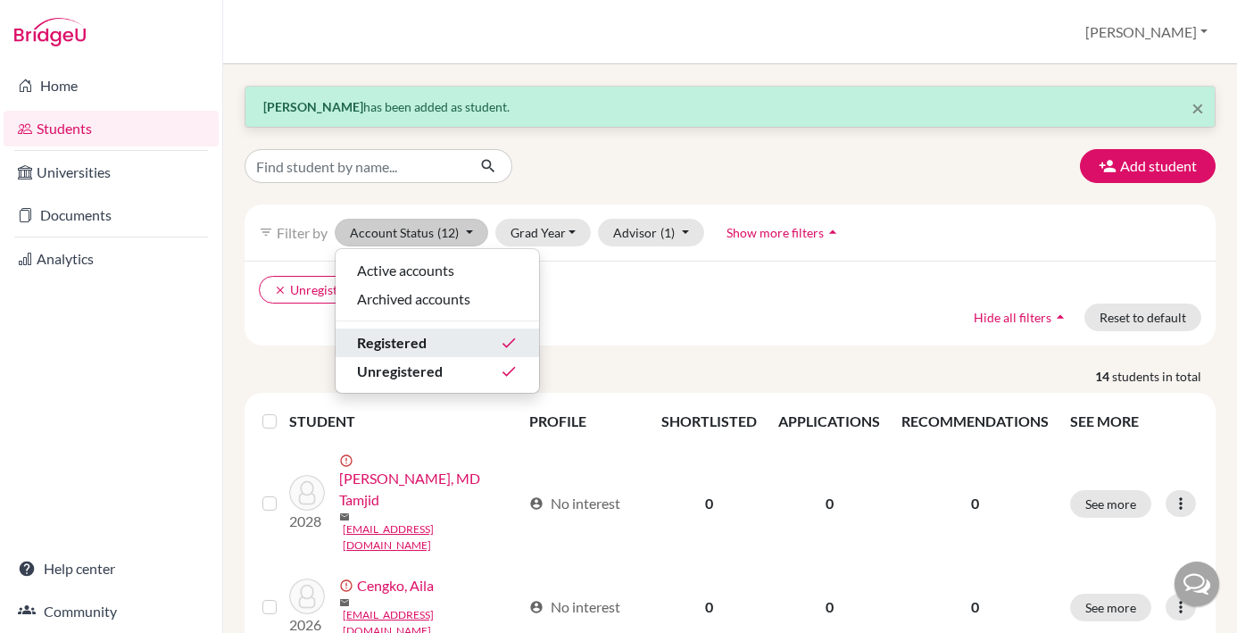
click at [507, 345] on icon "done" at bounding box center [509, 343] width 18 height 18
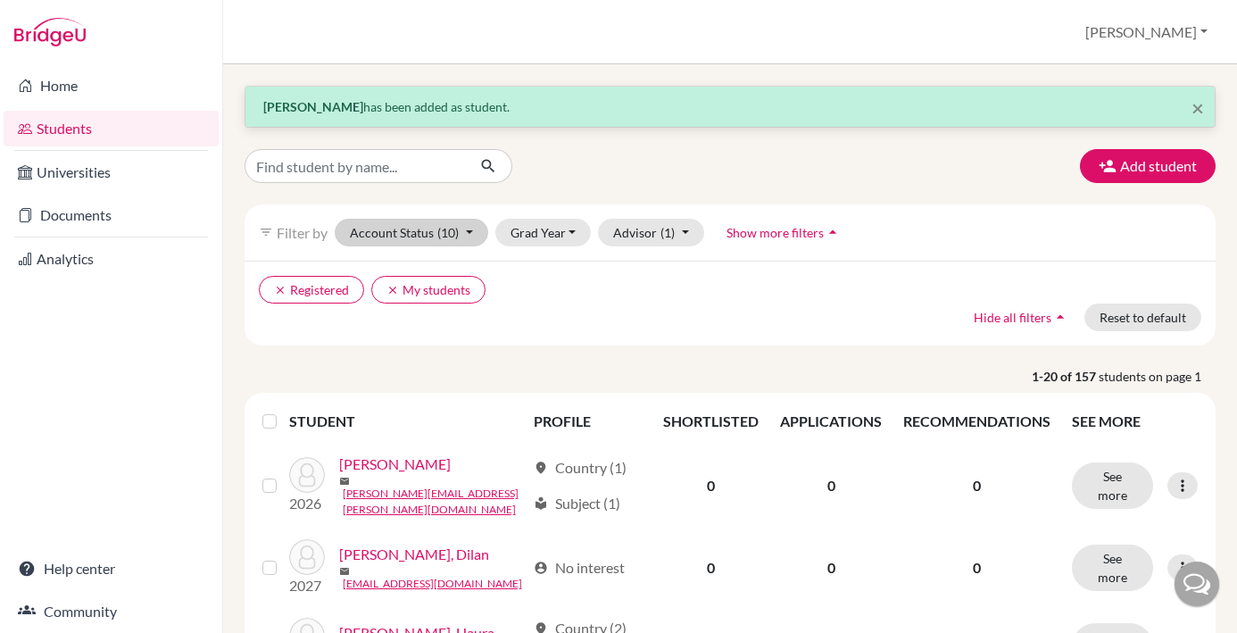
click at [412, 226] on button "Account Status (10)" at bounding box center [412, 233] width 154 height 28
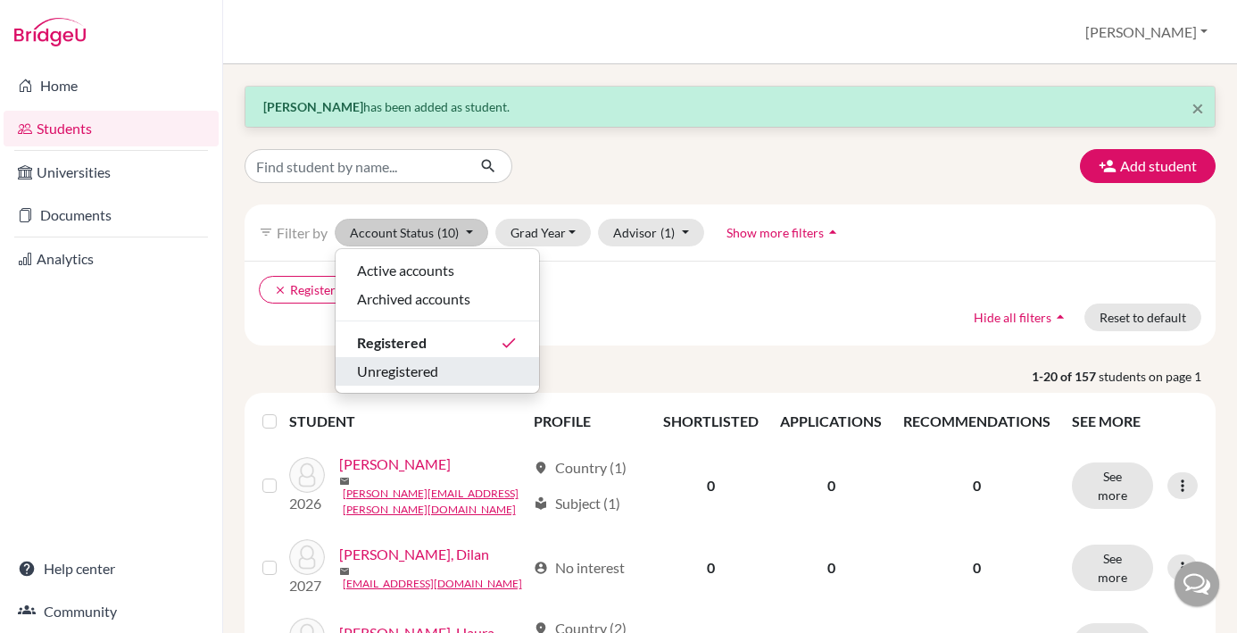
click at [487, 375] on div "Unregistered" at bounding box center [437, 371] width 161 height 21
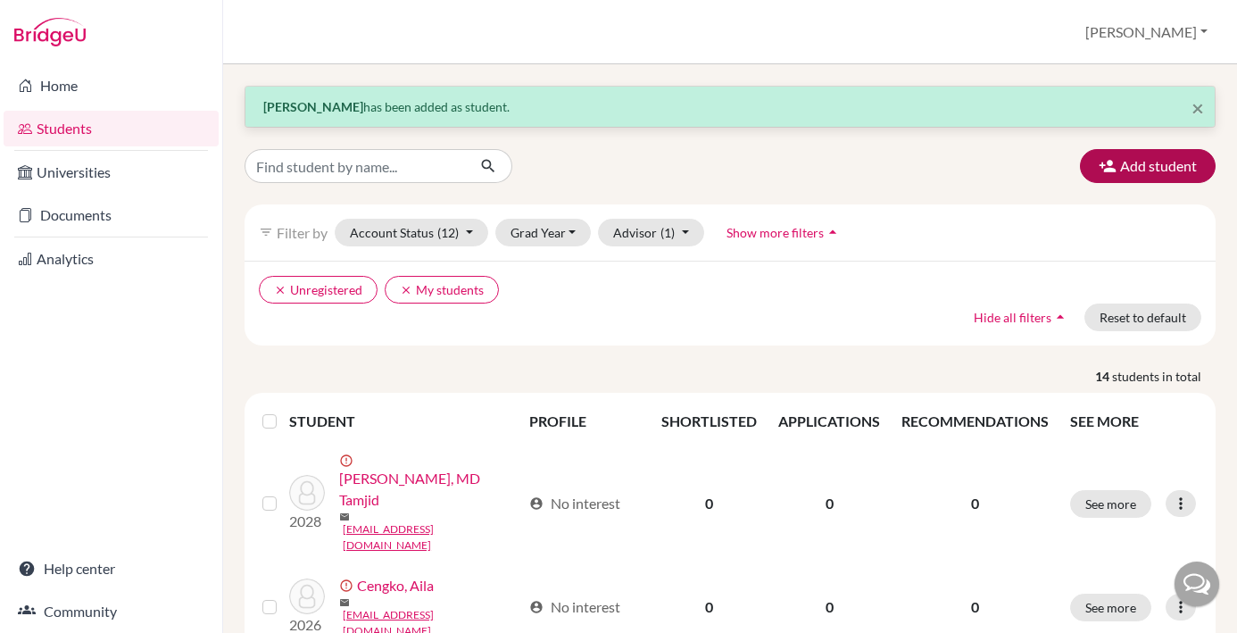
click at [1128, 171] on button "Add student" at bounding box center [1148, 166] width 136 height 34
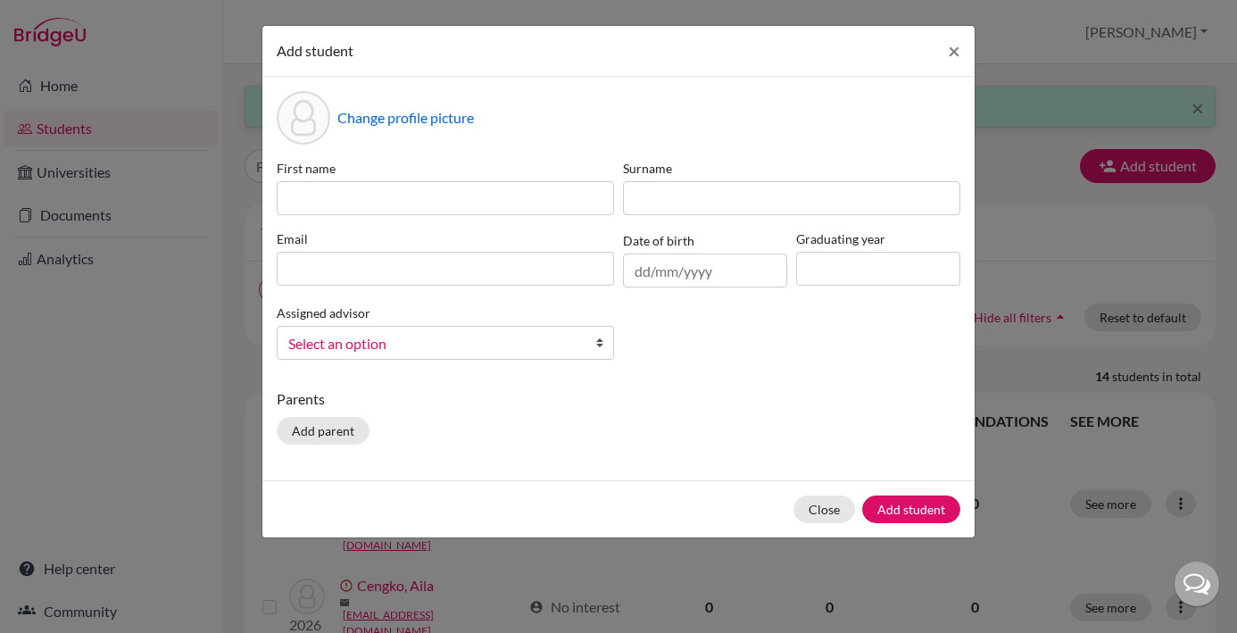
click at [454, 220] on div "First name Surname Email Date of birth Graduating year Assigned advisor Bresler…" at bounding box center [618, 266] width 693 height 215
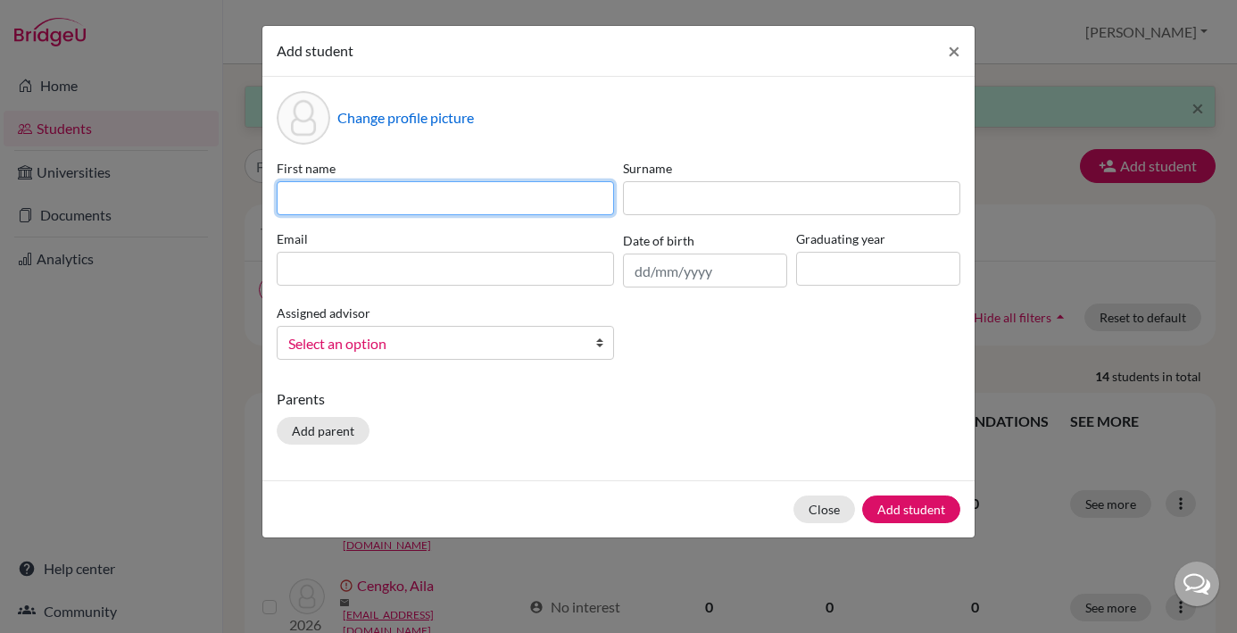
paste input "Ellicia Lois Sinulingga"
type input "Ellicia Lois Sinulingga"
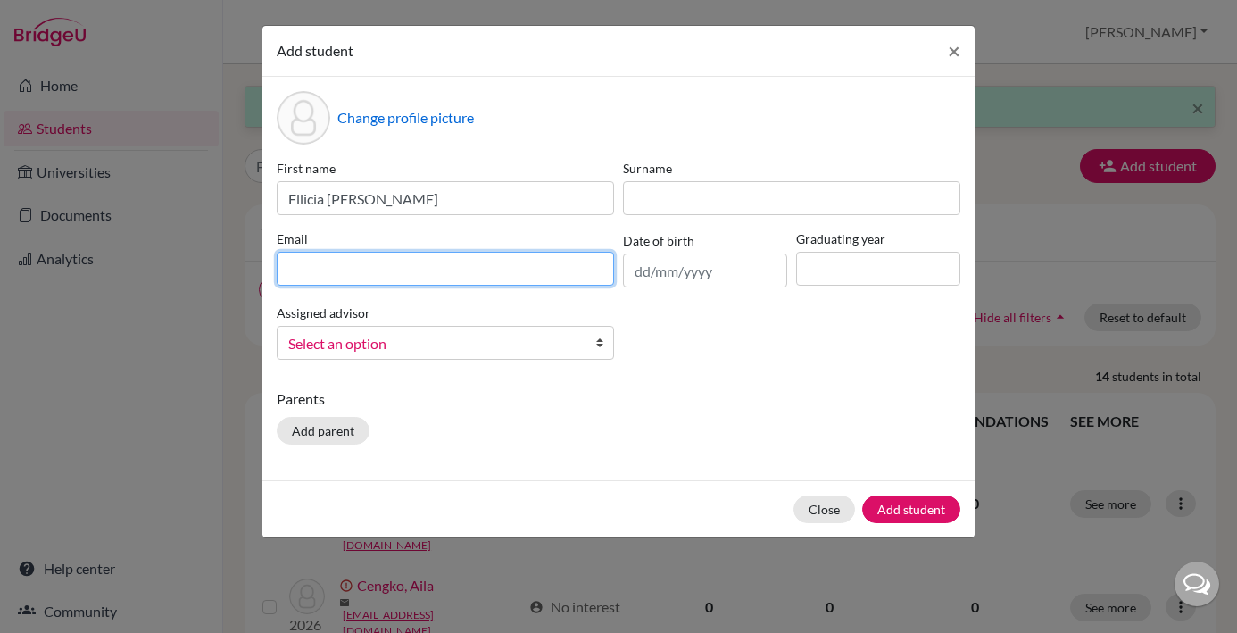
paste input "29ellicia.sinulingga@sisschools.org"
type input "29ellicia.sinulingga@sisschools.org"
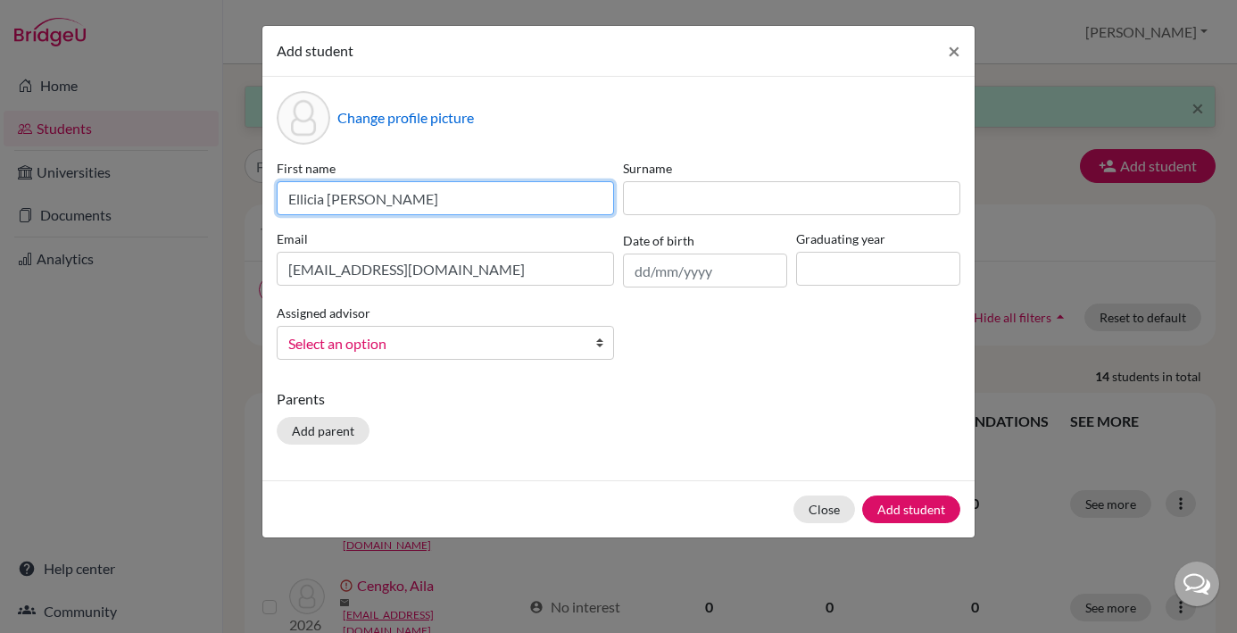
click at [444, 201] on input "Ellicia Lois Sinulingga" at bounding box center [445, 198] width 337 height 34
drag, startPoint x: 422, startPoint y: 200, endPoint x: 359, endPoint y: 196, distance: 63.5
click at [359, 196] on input "Ellicia Lois Sinulingga" at bounding box center [445, 198] width 337 height 34
type input "Ellicia Lois"
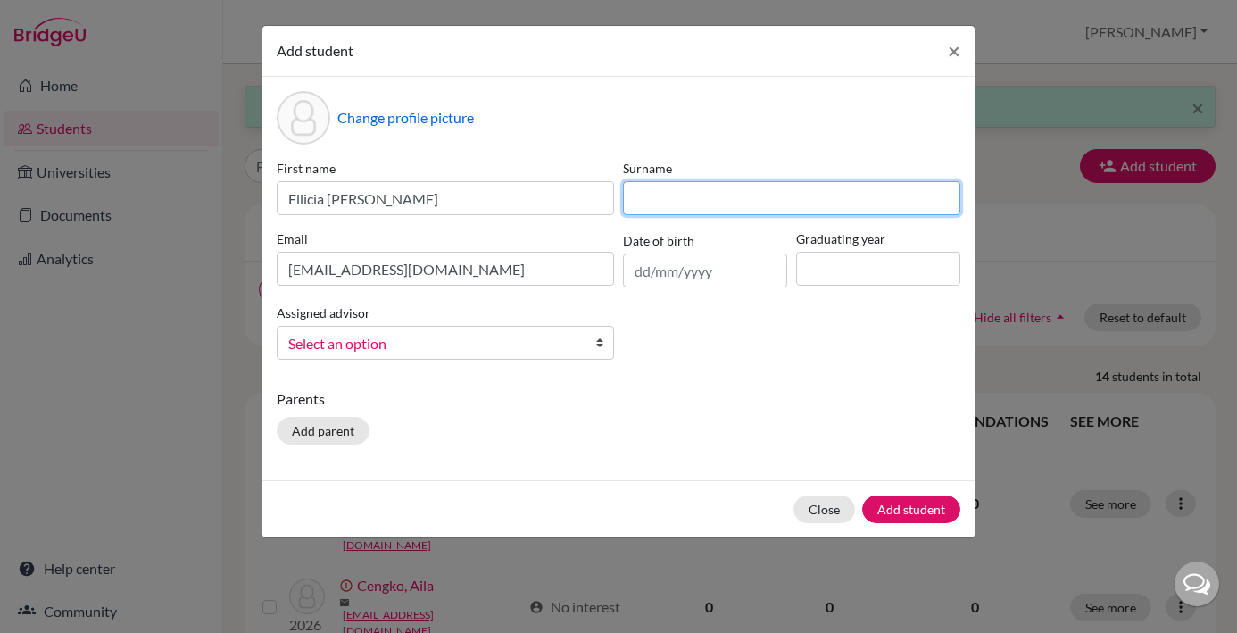
paste input "Sinulingga"
type input "Sinulingga"
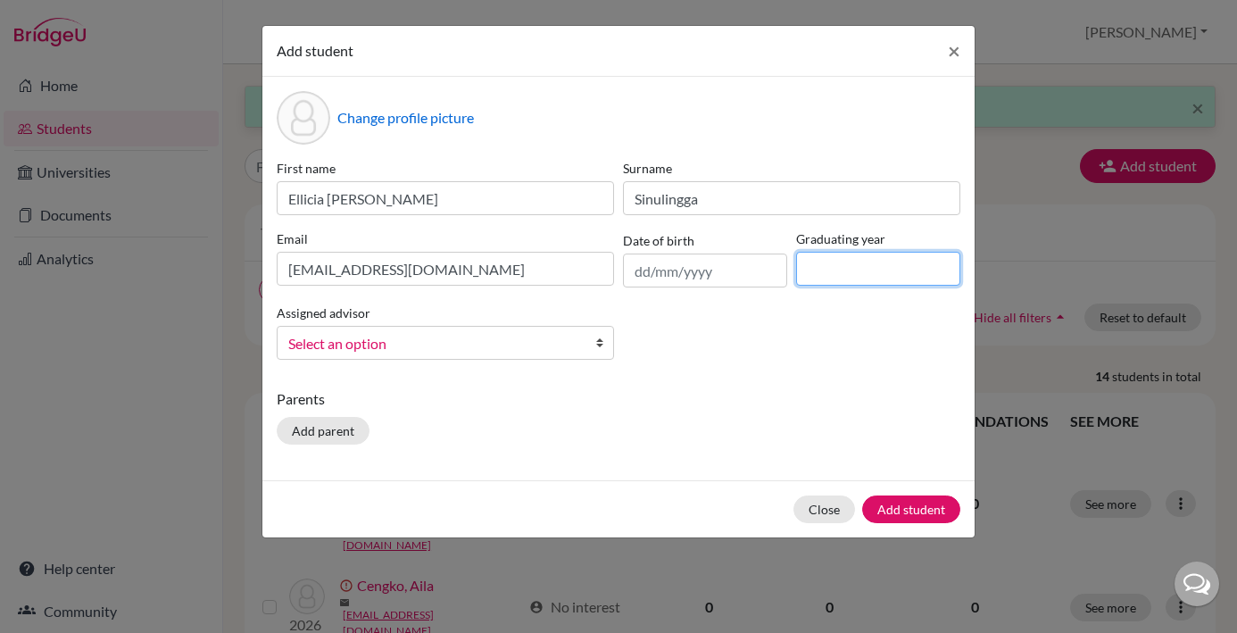
click at [823, 268] on input at bounding box center [878, 269] width 164 height 34
type input "2029"
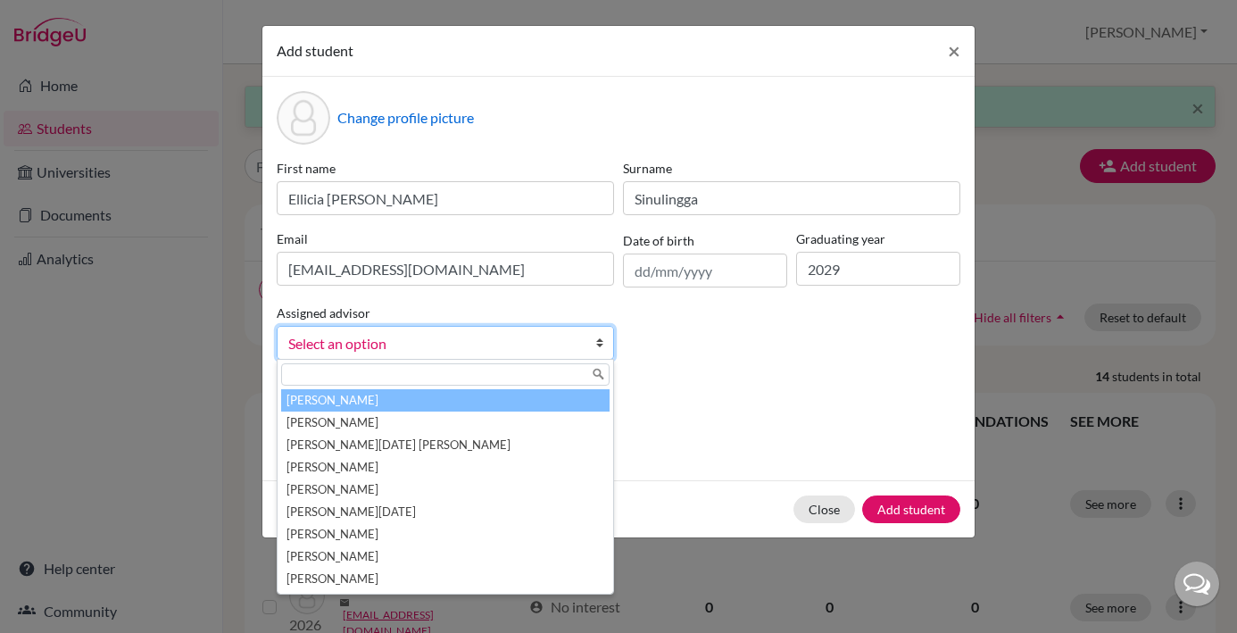
click at [602, 345] on b at bounding box center [604, 343] width 18 height 32
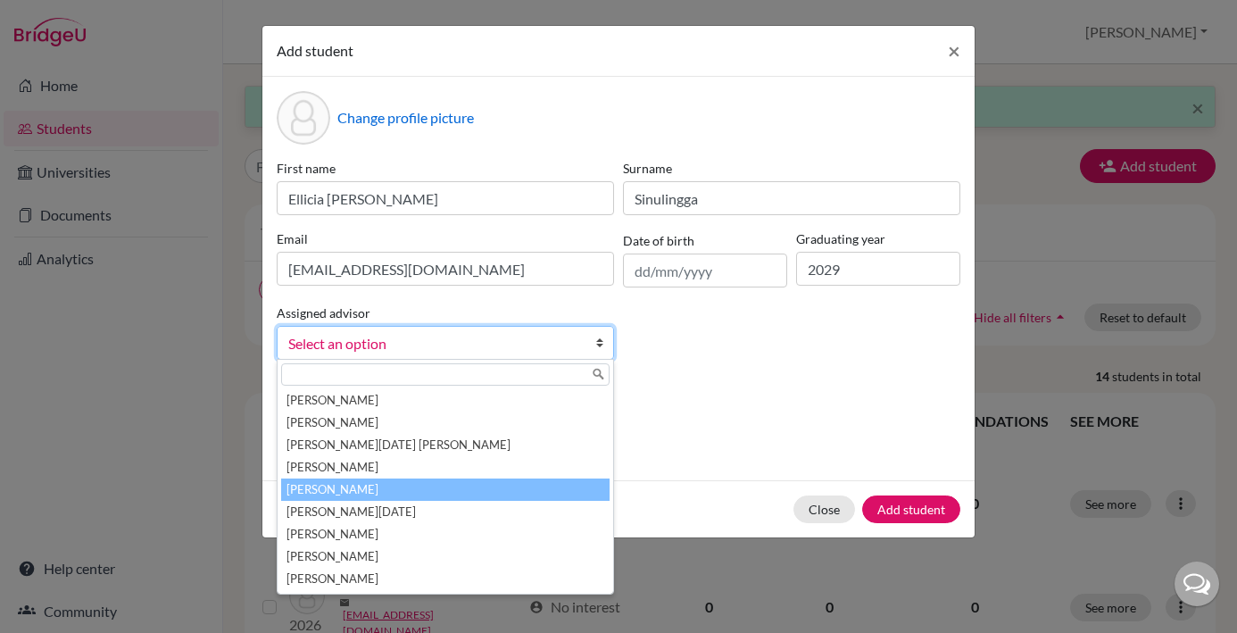
click at [407, 495] on li "[PERSON_NAME]" at bounding box center [445, 490] width 329 height 22
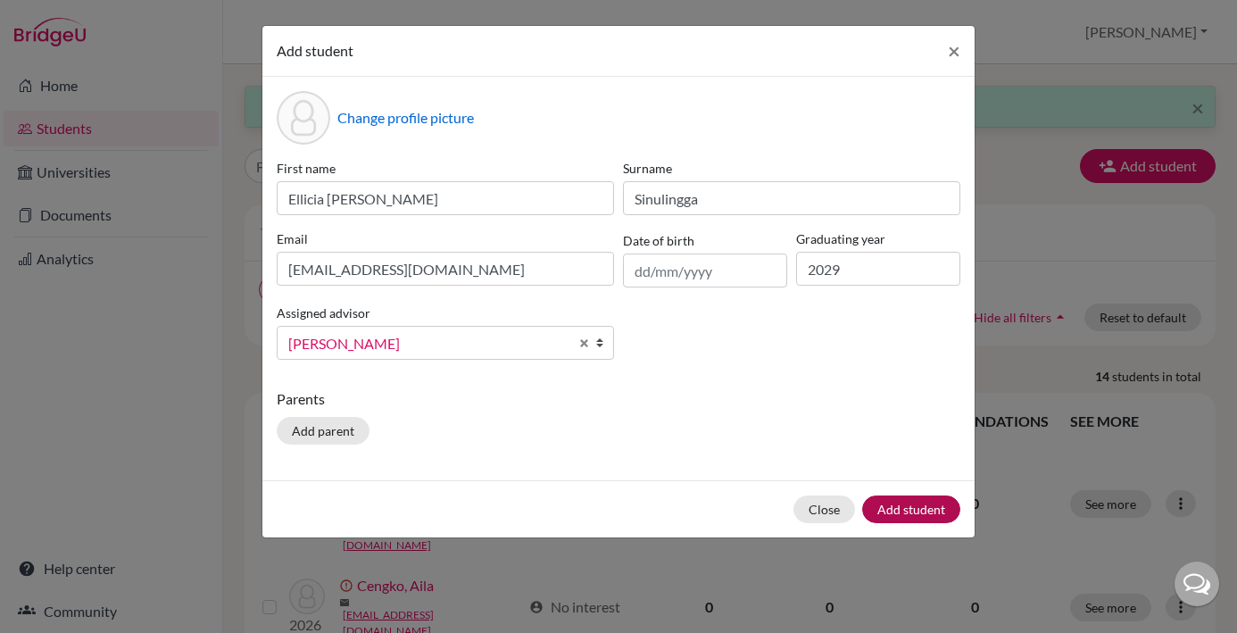
click at [915, 505] on button "Add student" at bounding box center [911, 509] width 98 height 28
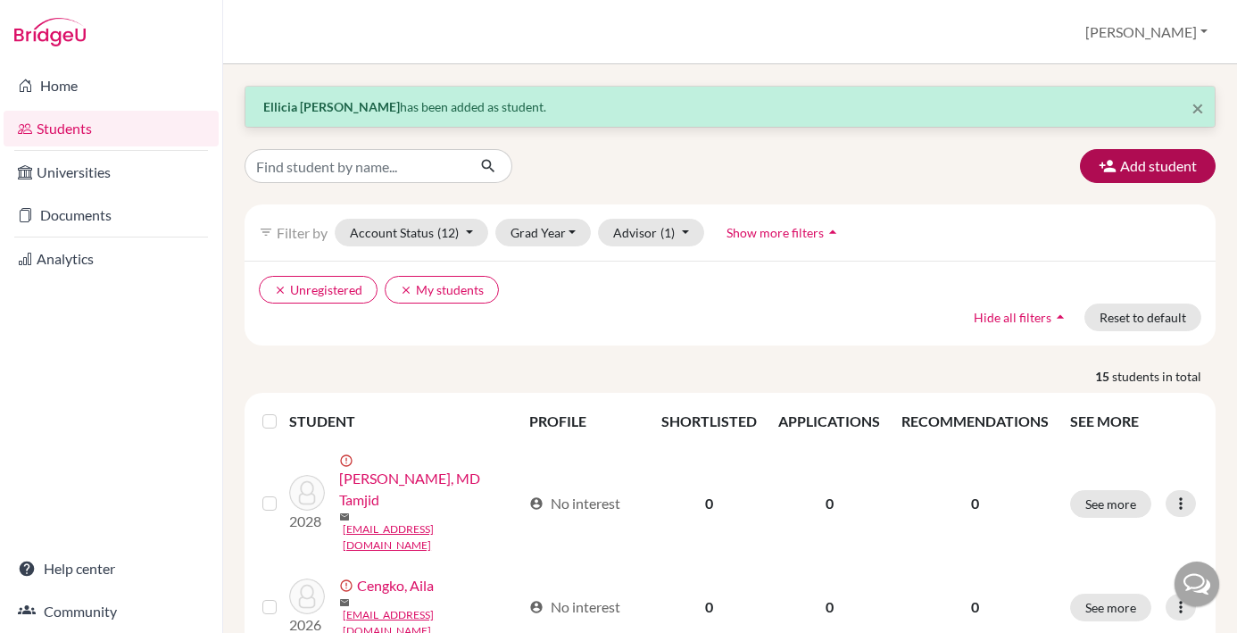
click at [1139, 171] on button "Add student" at bounding box center [1148, 166] width 136 height 34
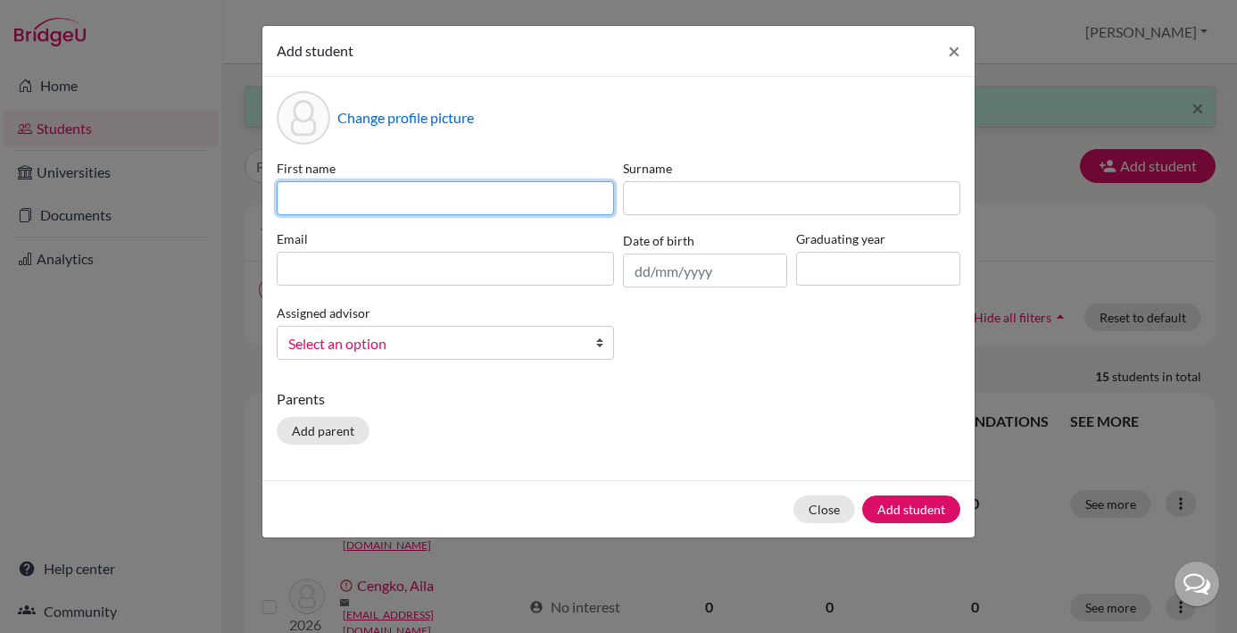
paste input "Husnul Wafiah Binti Mohd Kamal Ansari"
type input "Husnul Wafiah Binti Mohd Kamal Ansari"
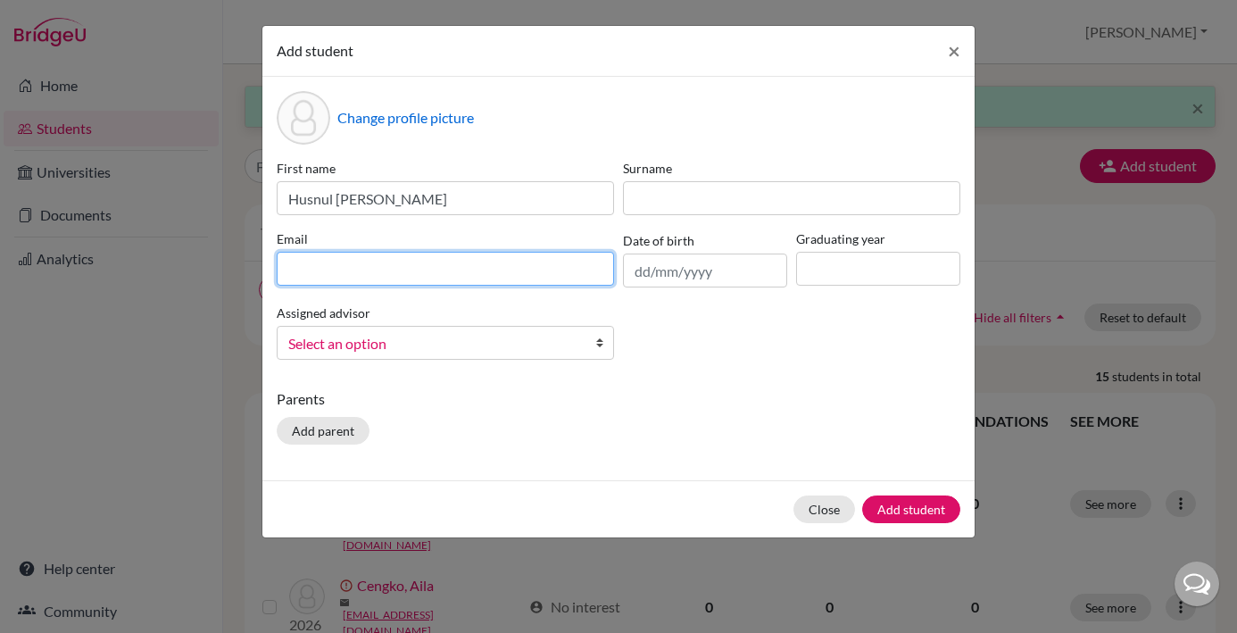
paste input "[EMAIL_ADDRESS][DOMAIN_NAME]"
type input "[EMAIL_ADDRESS][DOMAIN_NAME]"
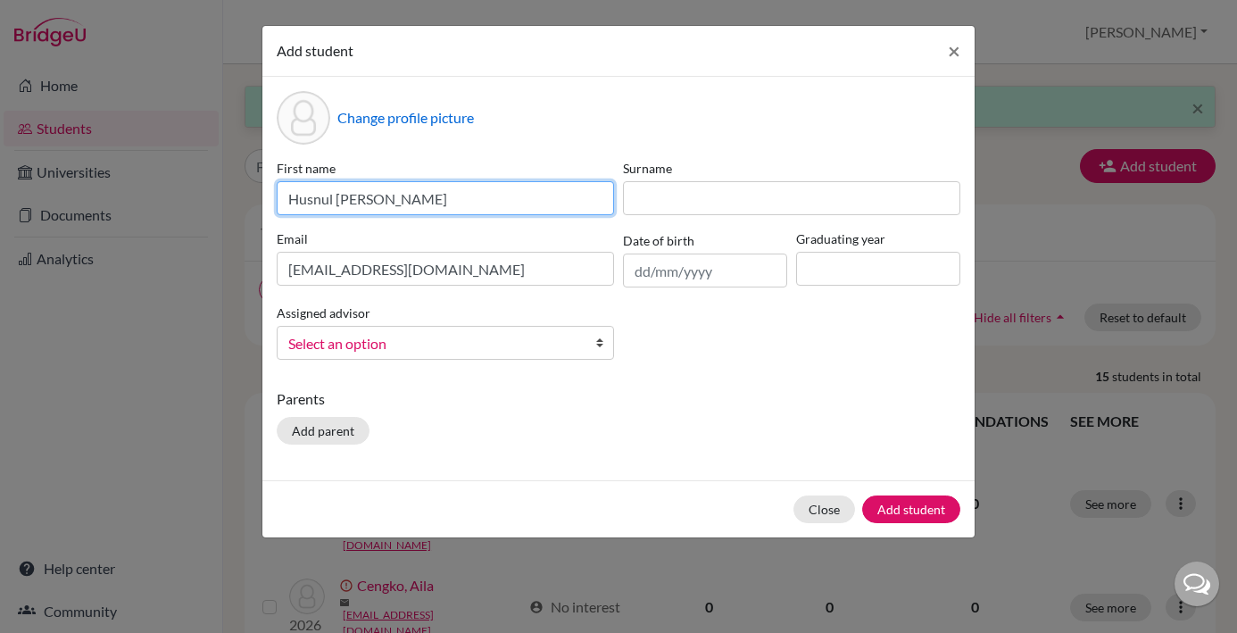
drag, startPoint x: 549, startPoint y: 204, endPoint x: 497, endPoint y: 199, distance: 52.0
click at [497, 199] on input "Husnul Wafiah Binti Mohd Kamal Ansari" at bounding box center [445, 198] width 337 height 34
type input "Husnul Wafiah Binti Mohd Kamal"
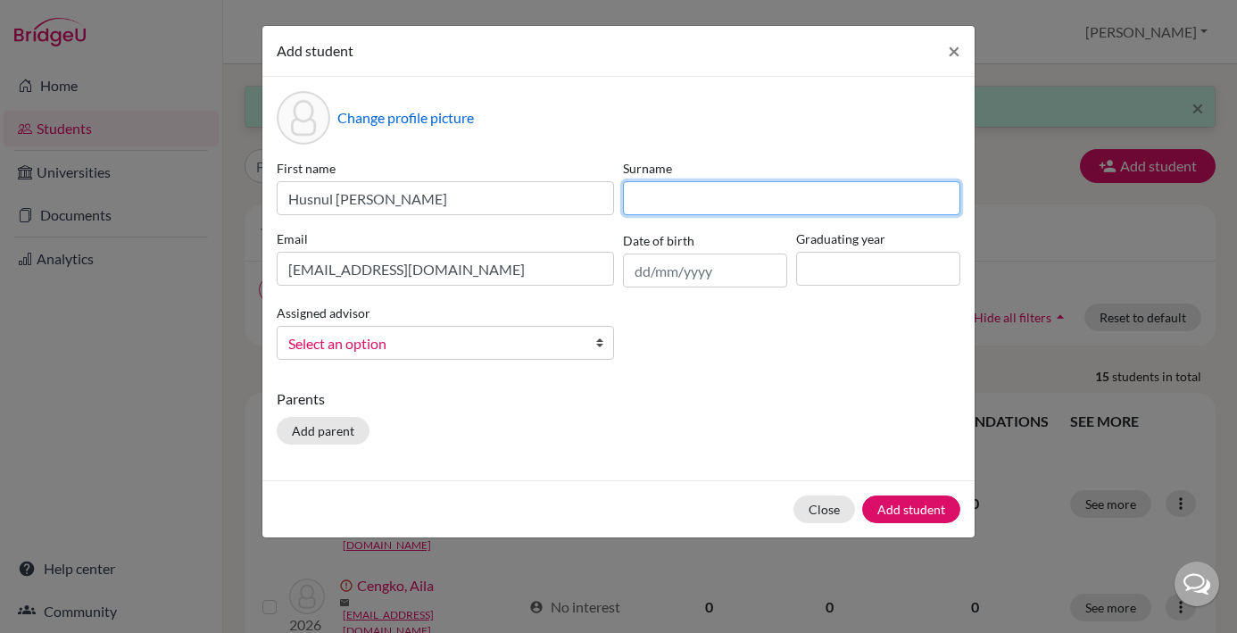
paste input "Ansari"
type input "Ansari"
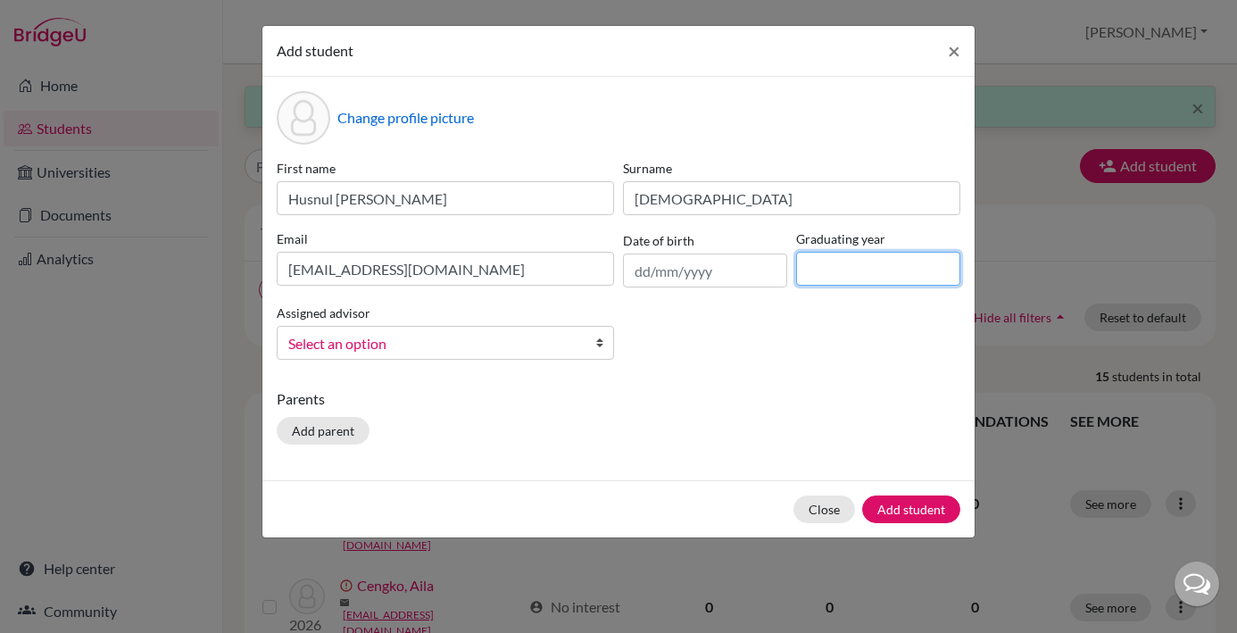
click at [867, 273] on input at bounding box center [878, 269] width 164 height 34
type input "2029"
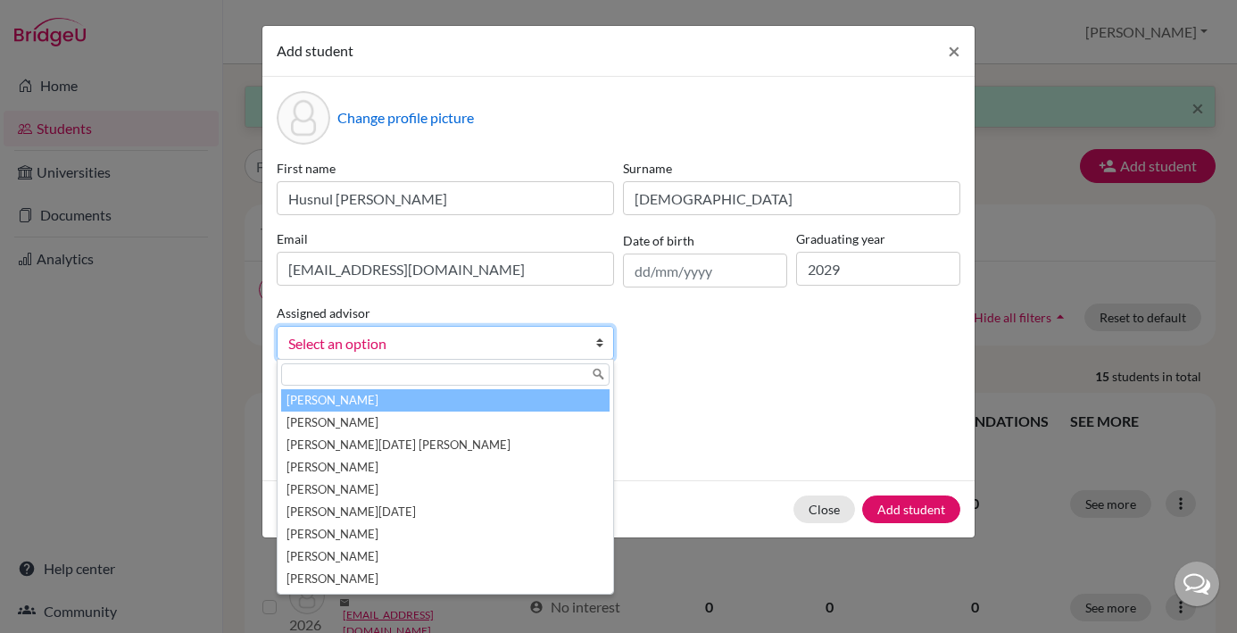
click at [604, 345] on b at bounding box center [604, 343] width 18 height 32
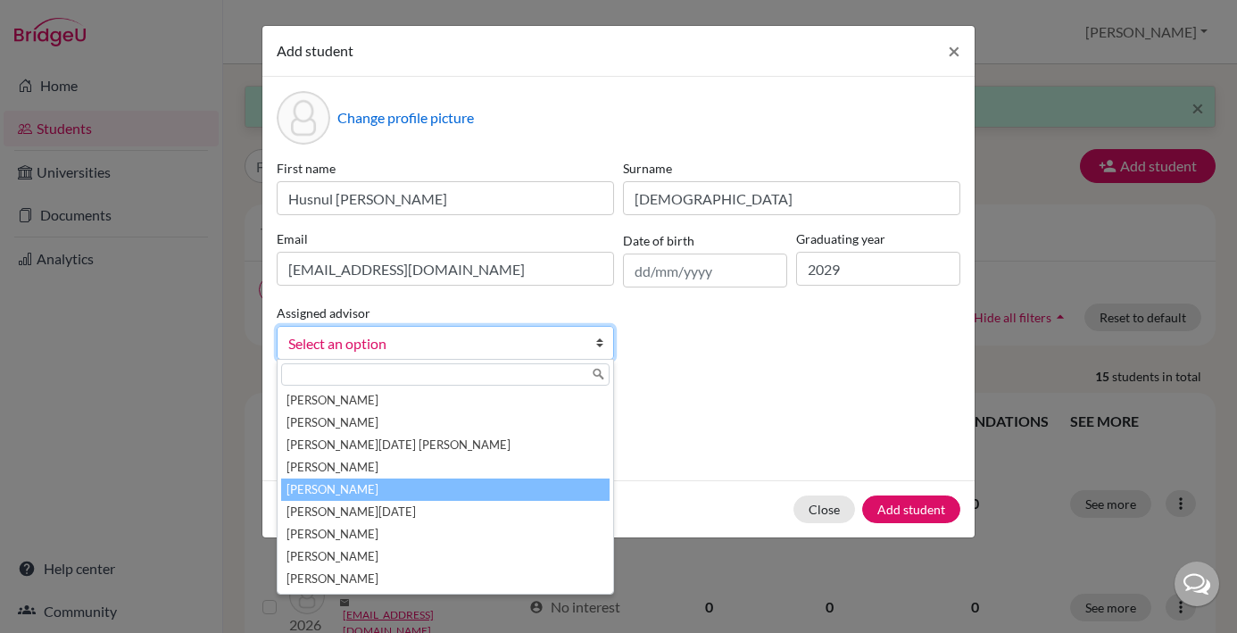
click at [428, 488] on li "[PERSON_NAME]" at bounding box center [445, 490] width 329 height 22
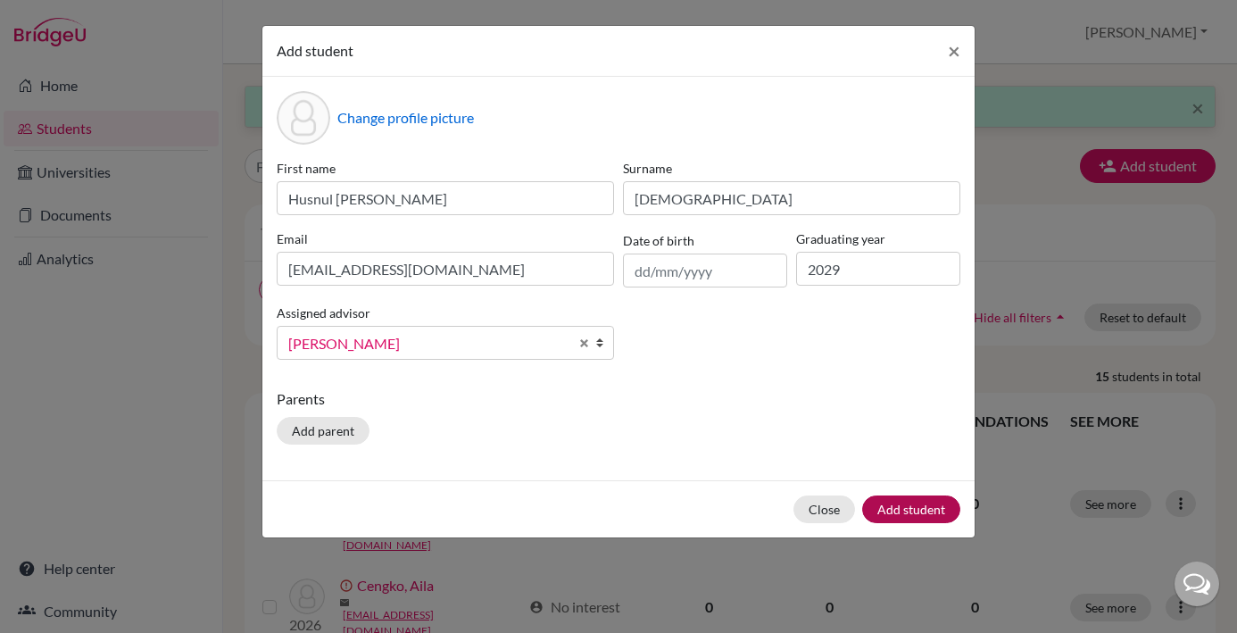
click at [915, 511] on button "Add student" at bounding box center [911, 509] width 98 height 28
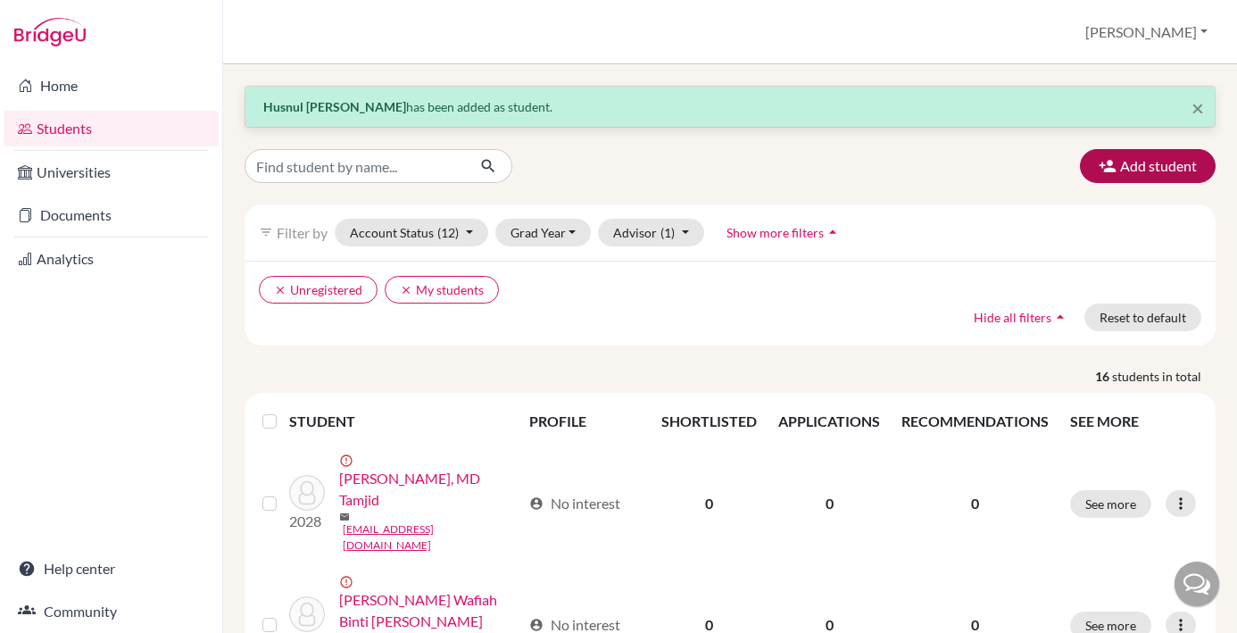
click at [1154, 164] on button "Add student" at bounding box center [1148, 166] width 136 height 34
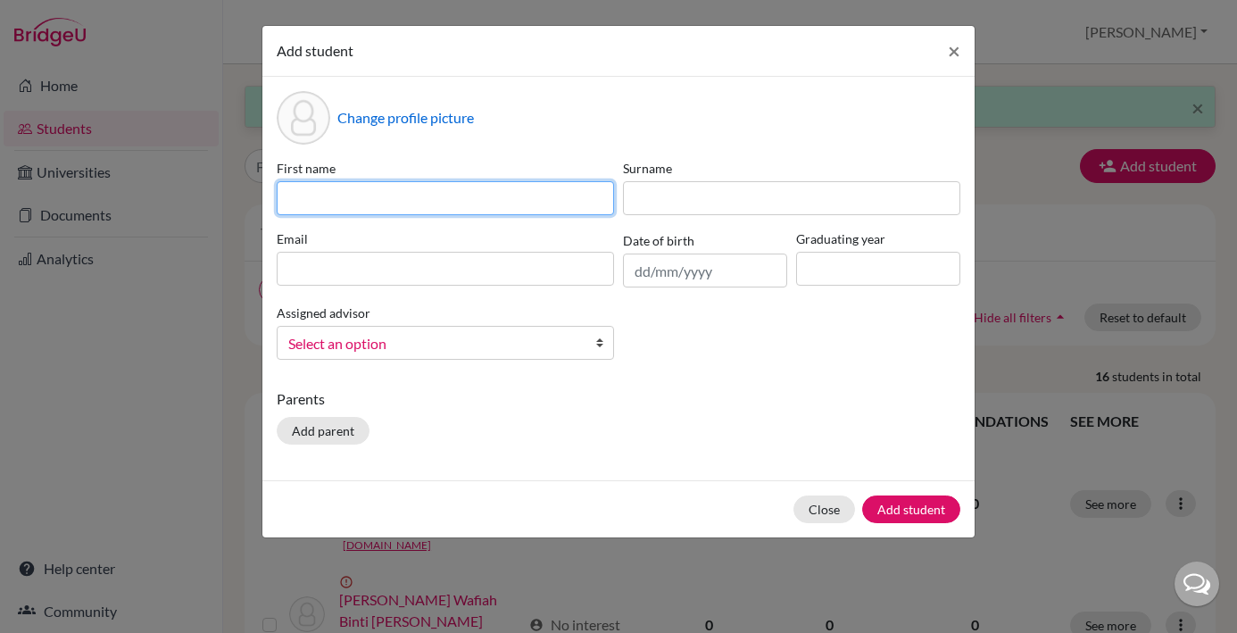
paste input "Kaylee Annabell Treva Wong"
type input "Kaylee Annabell Treva Wong"
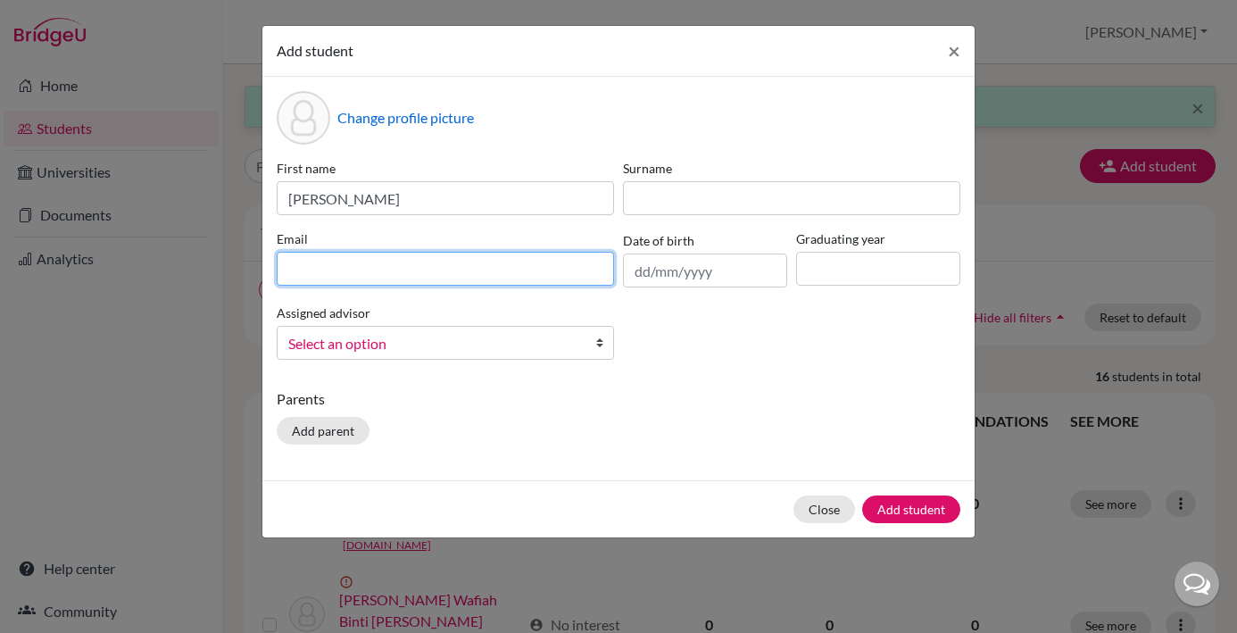
paste input ""29kaylee.wong@sisschools.org ""
type input ""29kaylee.wong@sisschools.org ""
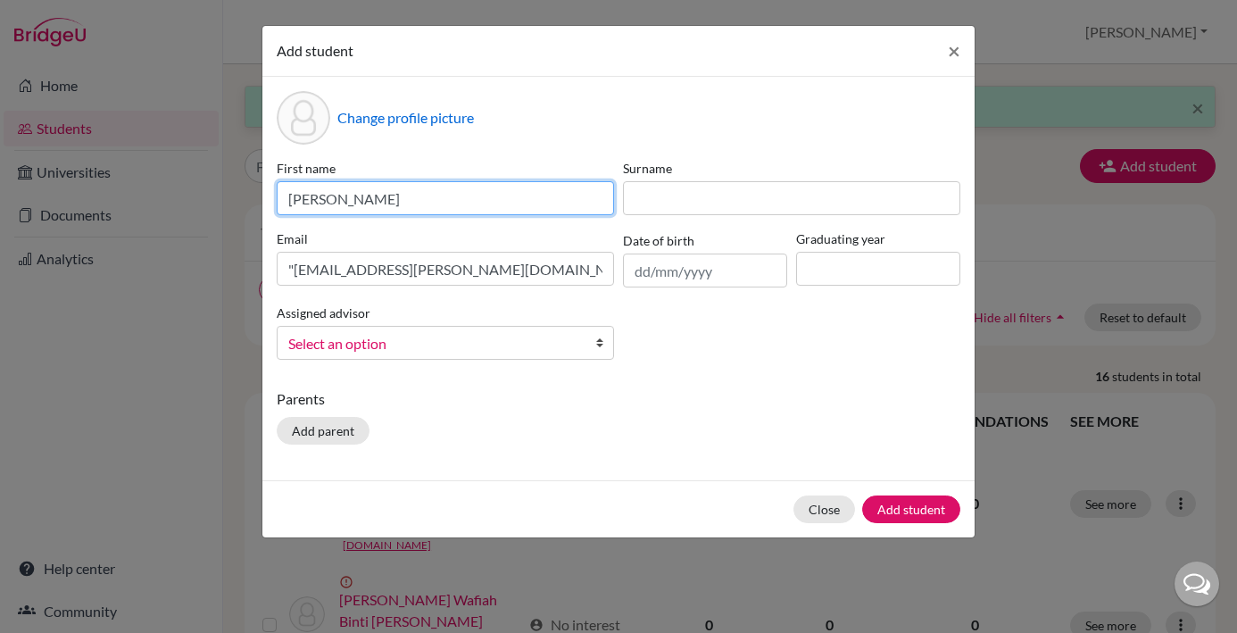
click at [465, 202] on input "Kaylee Annabell Treva Wong" at bounding box center [445, 198] width 337 height 34
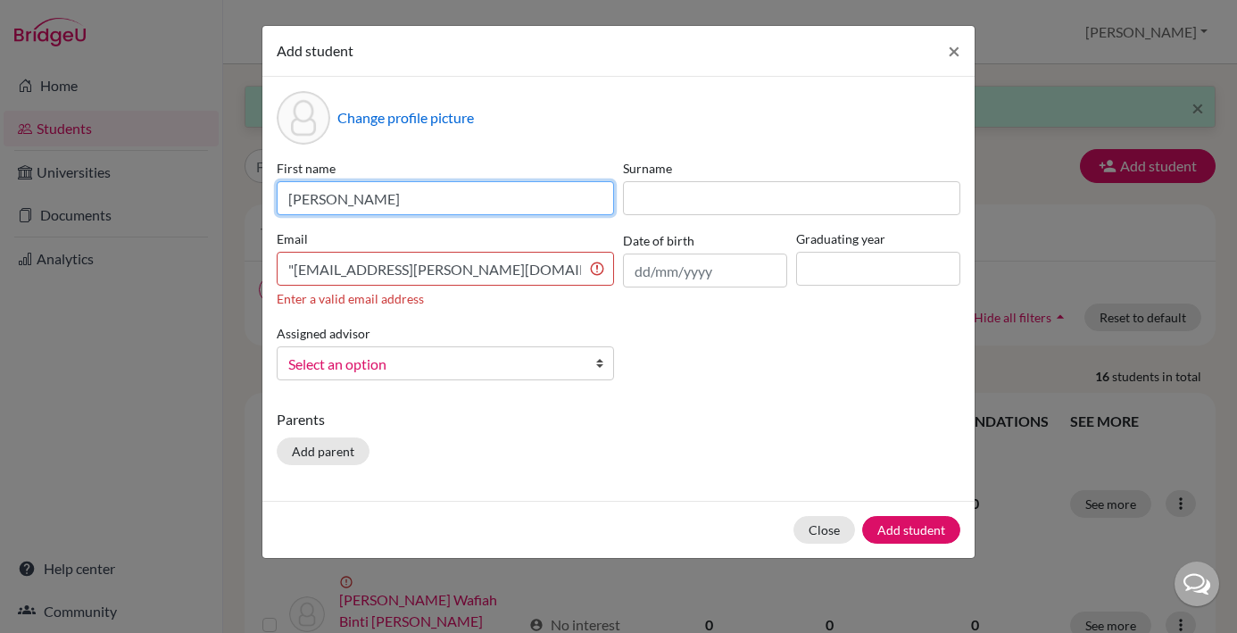
drag, startPoint x: 468, startPoint y: 204, endPoint x: 431, endPoint y: 203, distance: 36.6
click at [431, 203] on input "Kaylee Annabell Treva Wong" at bounding box center [445, 198] width 337 height 34
type input "Kaylee Annabell Treva"
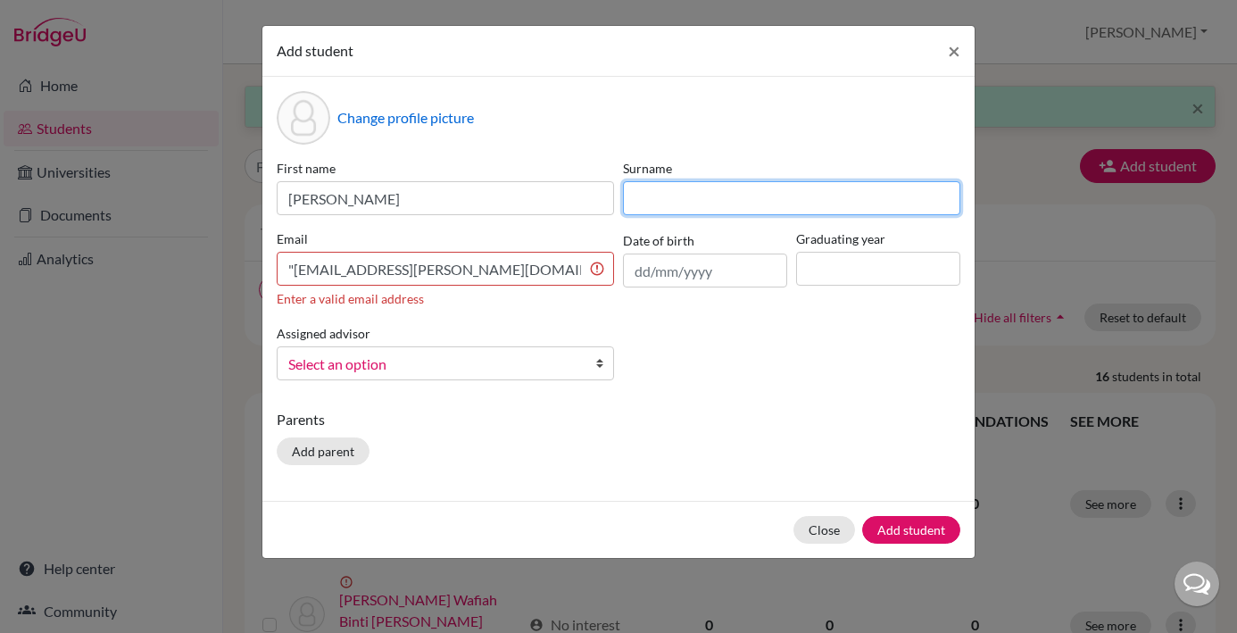
paste input "Wong"
type input "Wong"
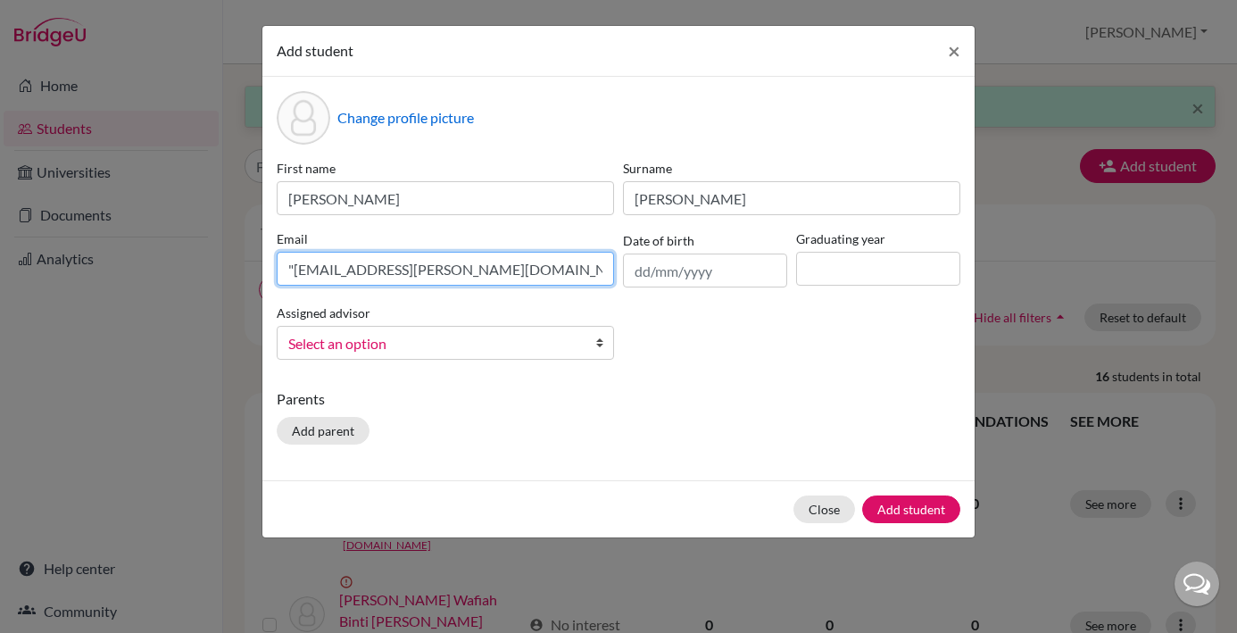
click at [296, 271] on input ""29kaylee.wong@sisschools.org "" at bounding box center [445, 269] width 337 height 34
click at [495, 273] on input "29kaylee.wong@sisschools.org "" at bounding box center [445, 269] width 337 height 34
type input "29kaylee.wong@sisschools.org"
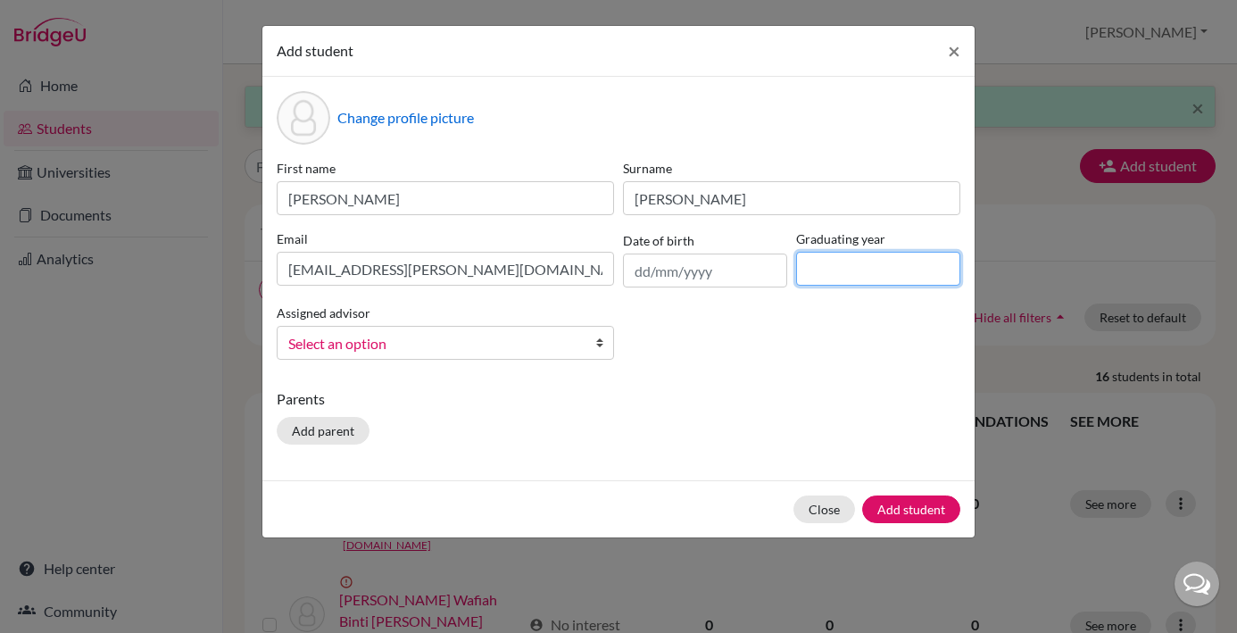
click at [823, 270] on input at bounding box center [878, 269] width 164 height 34
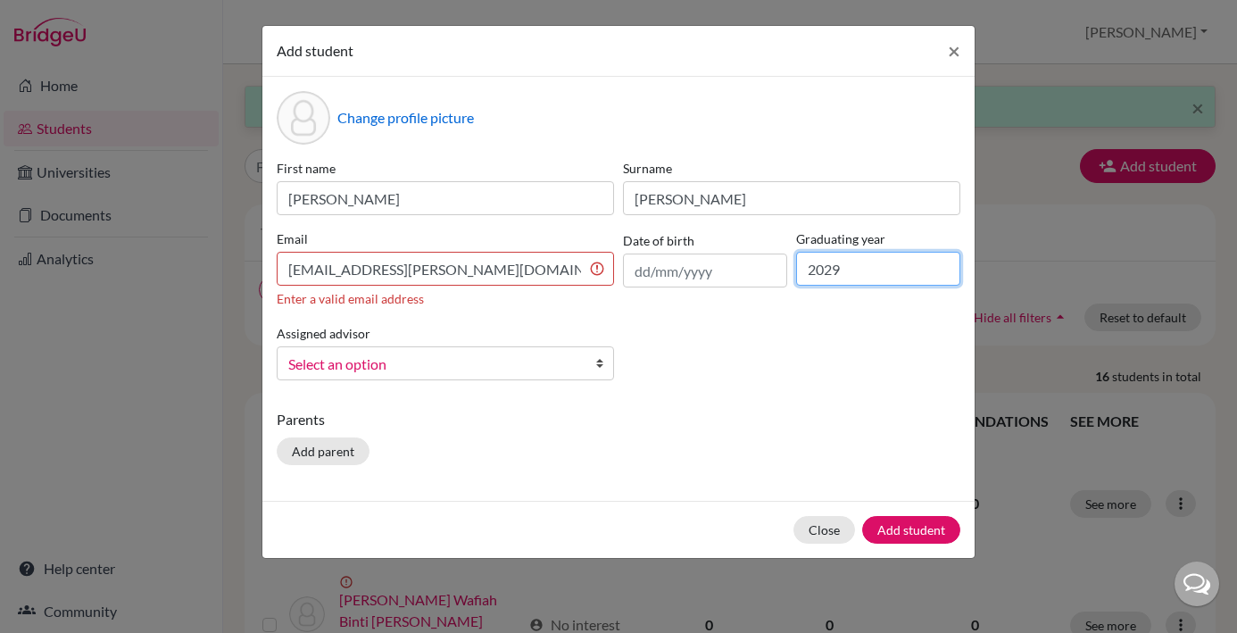
type input "2029"
click at [536, 269] on input "29kaylee.wong@sisschools.org" at bounding box center [445, 269] width 337 height 34
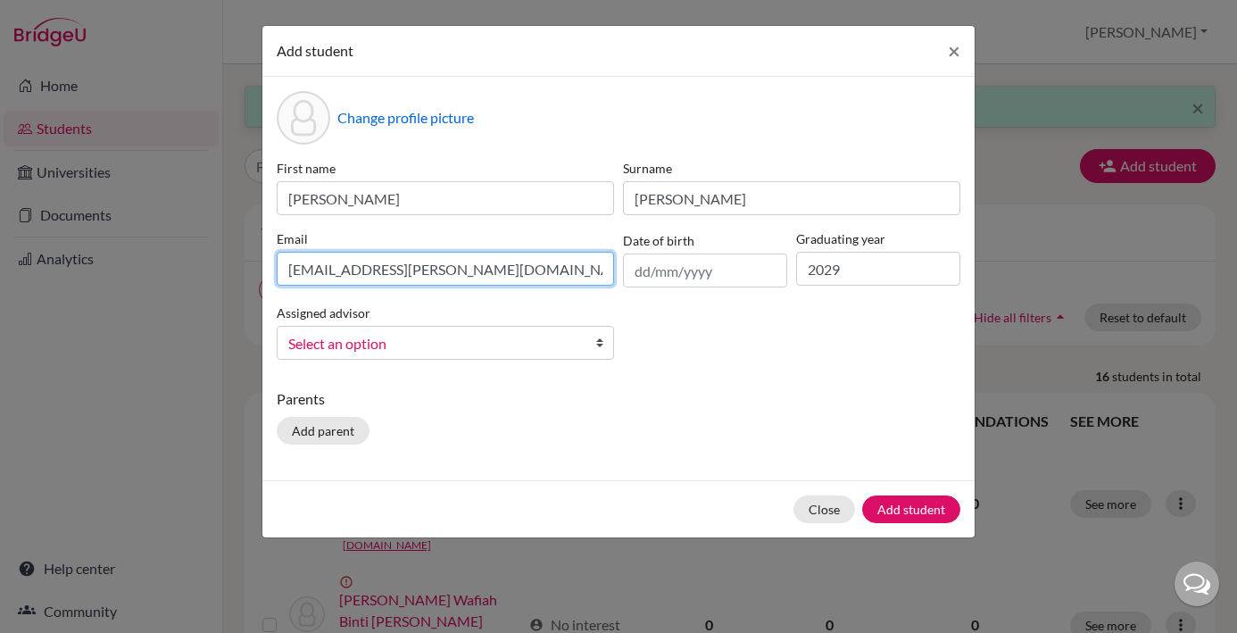
click at [293, 270] on input "29kaylee.wong@sisschools.org" at bounding box center [445, 269] width 337 height 34
click at [288, 271] on input "29kaylee.wong@sisschools.org" at bounding box center [445, 269] width 337 height 34
type input "29kaylee.wong@sisschools.org"
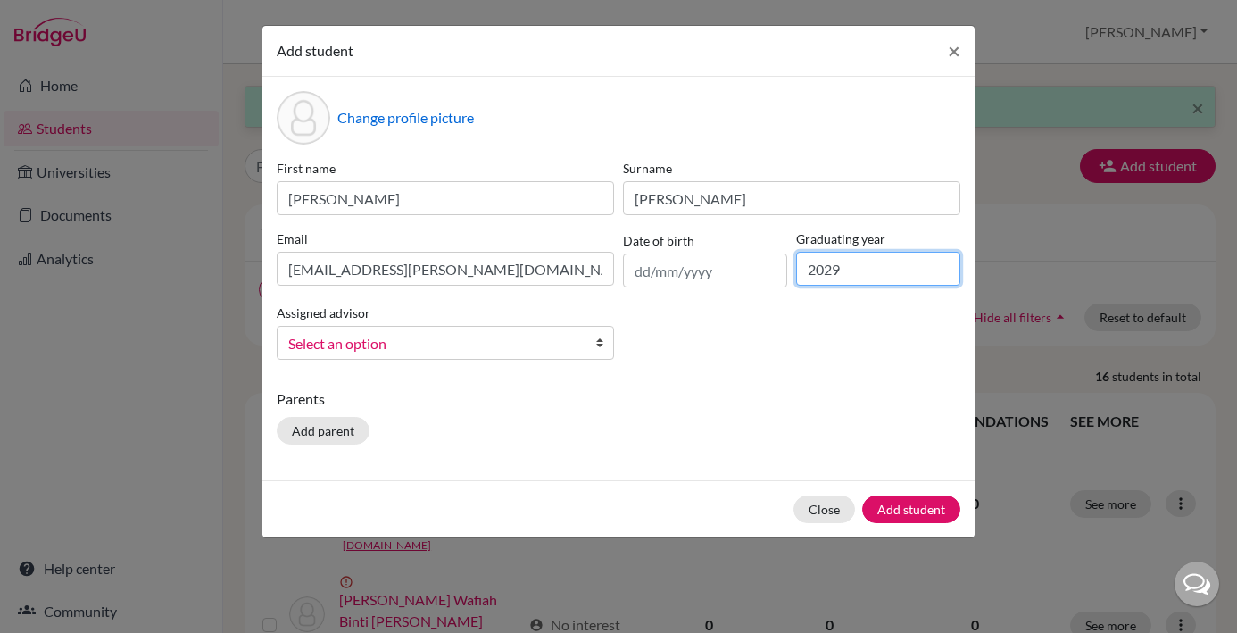
click at [882, 271] on input "2029" at bounding box center [878, 269] width 164 height 34
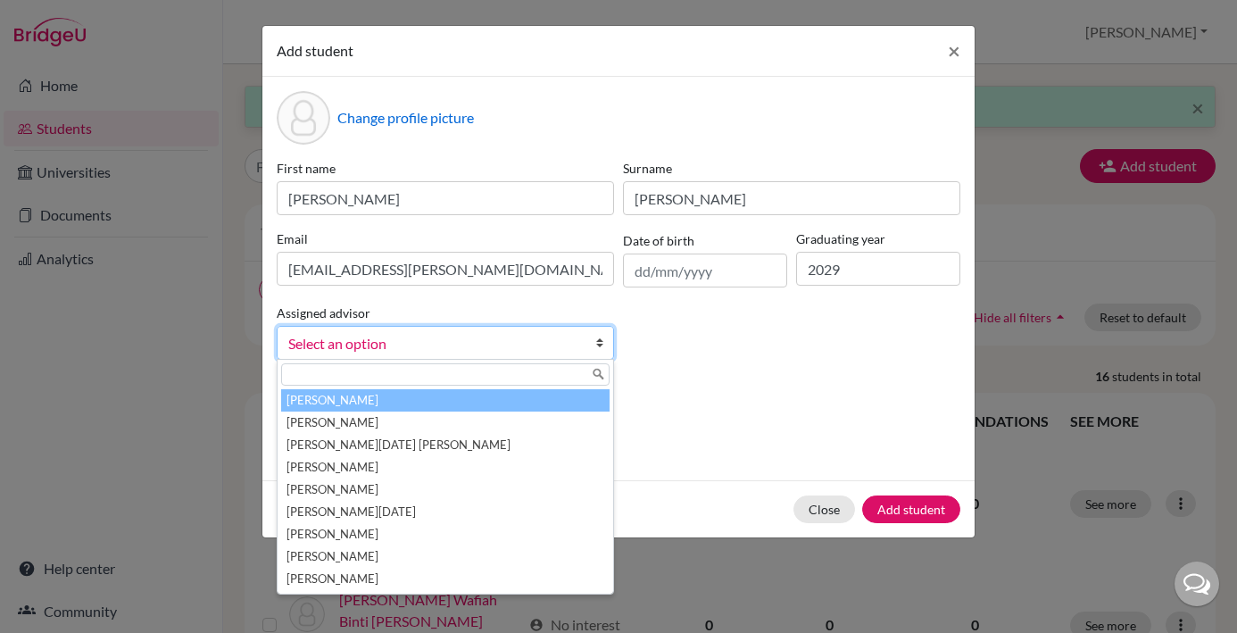
click at [600, 349] on b at bounding box center [604, 343] width 18 height 32
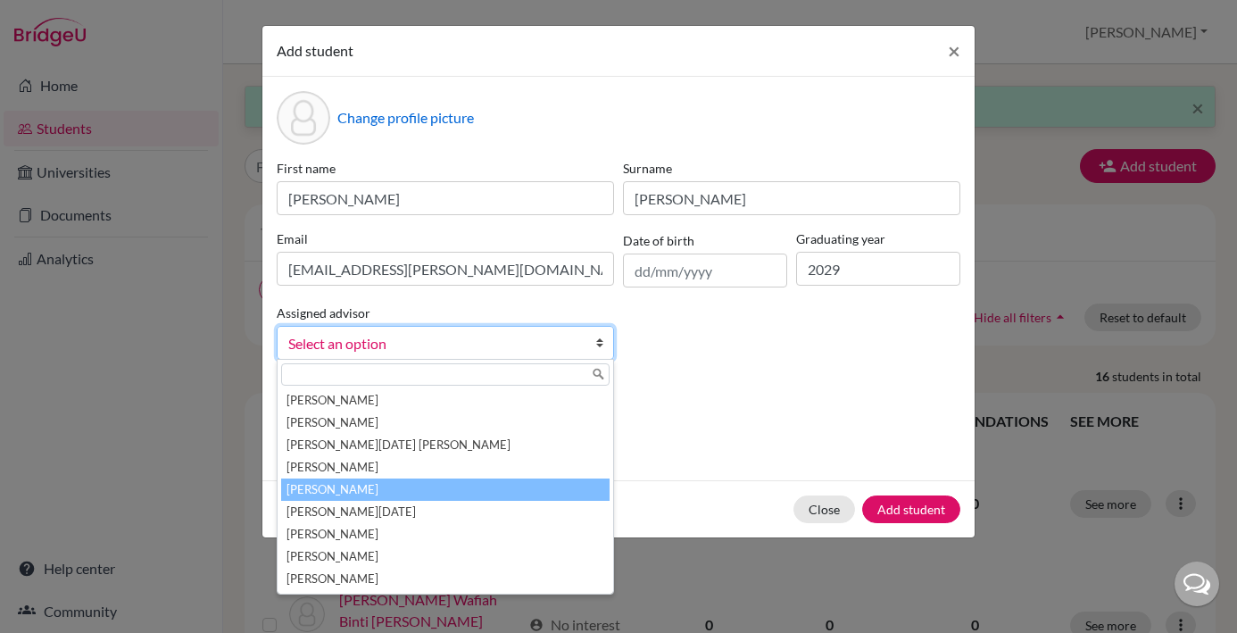
click at [406, 492] on li "[PERSON_NAME]" at bounding box center [445, 490] width 329 height 22
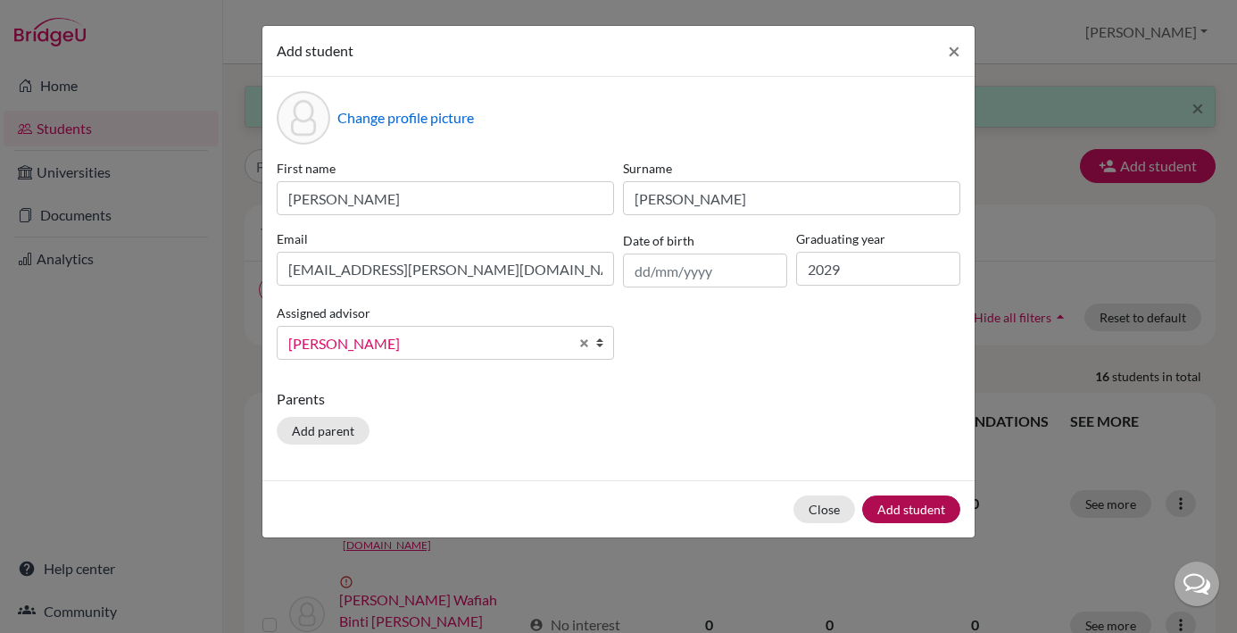
click at [926, 511] on button "Add student" at bounding box center [911, 509] width 98 height 28
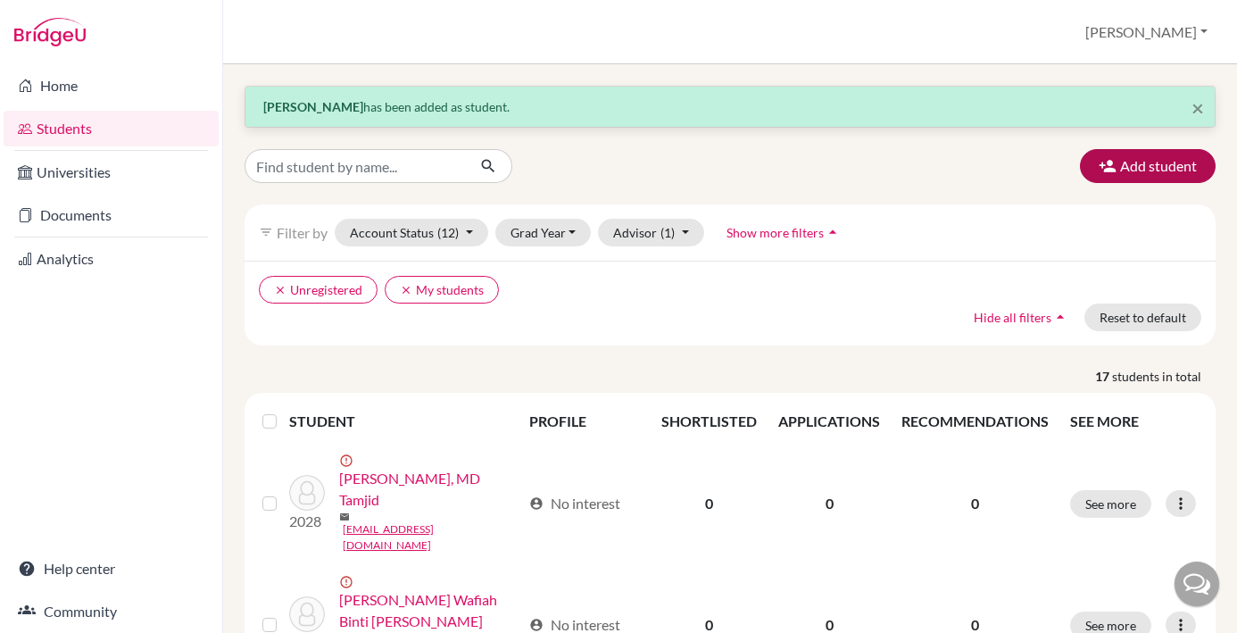
click at [1150, 172] on button "Add student" at bounding box center [1148, 166] width 136 height 34
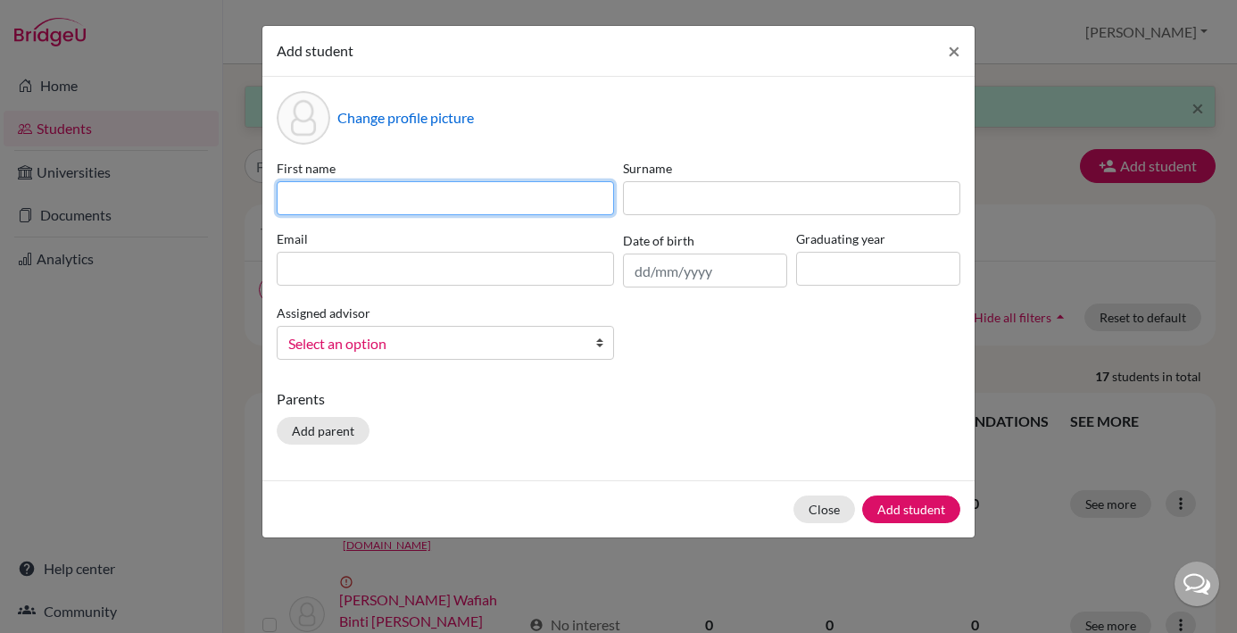
paste input "Kiana Latifa Aman"
type input "Kiana Latifa Aman"
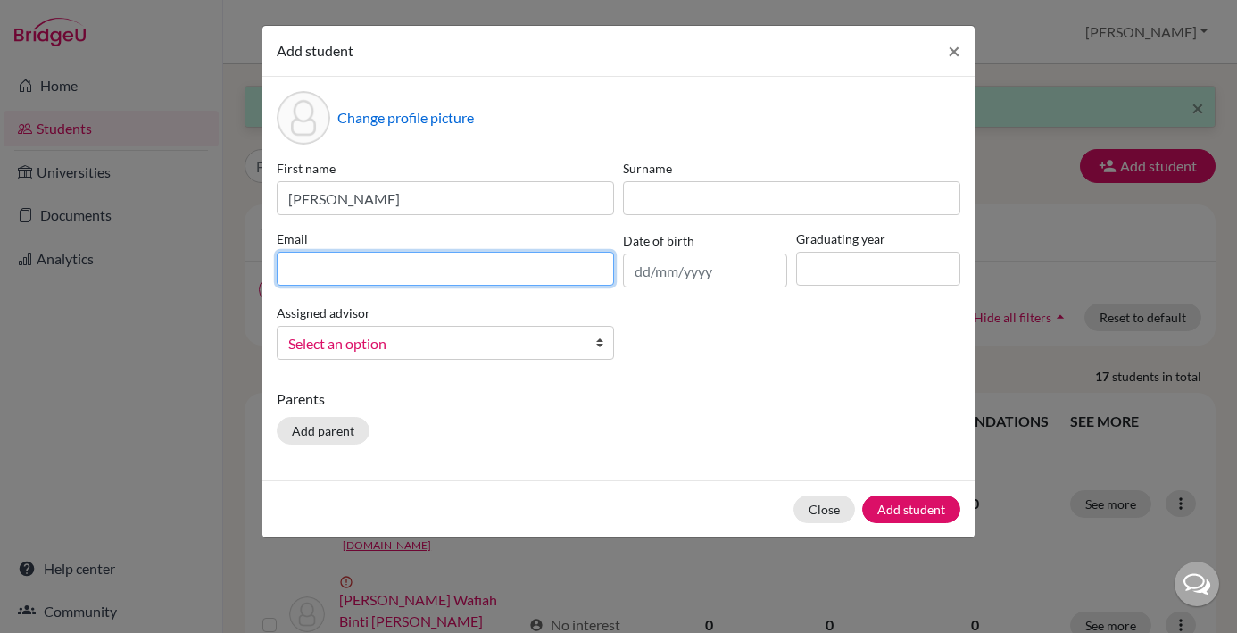
paste input "[EMAIL_ADDRESS][DOMAIN_NAME]"
type input "[EMAIL_ADDRESS][DOMAIN_NAME]"
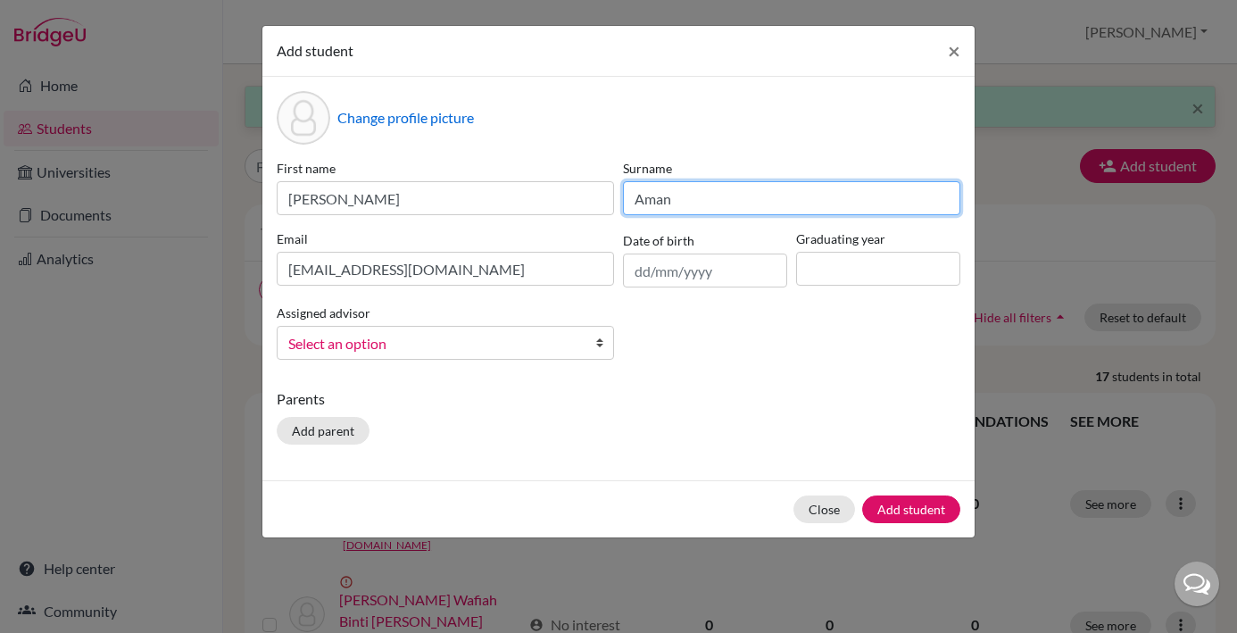
type input "Aman"
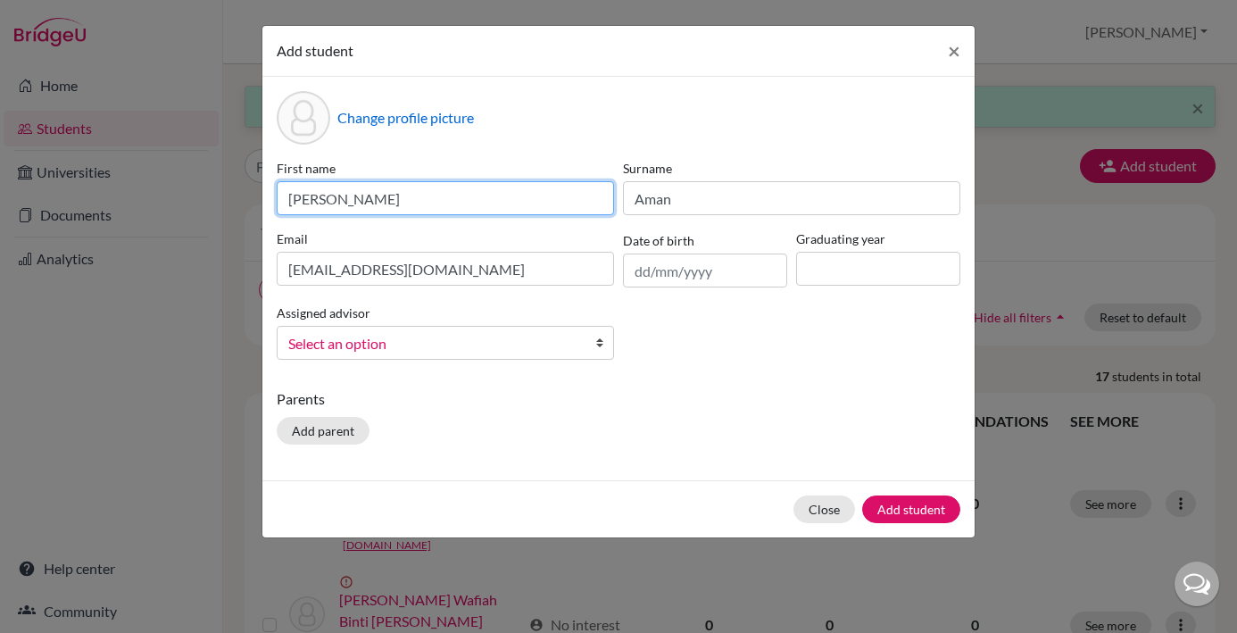
click at [412, 204] on input "Kiana Latifa Aman" at bounding box center [445, 198] width 337 height 34
type input "Kiana Latifa"
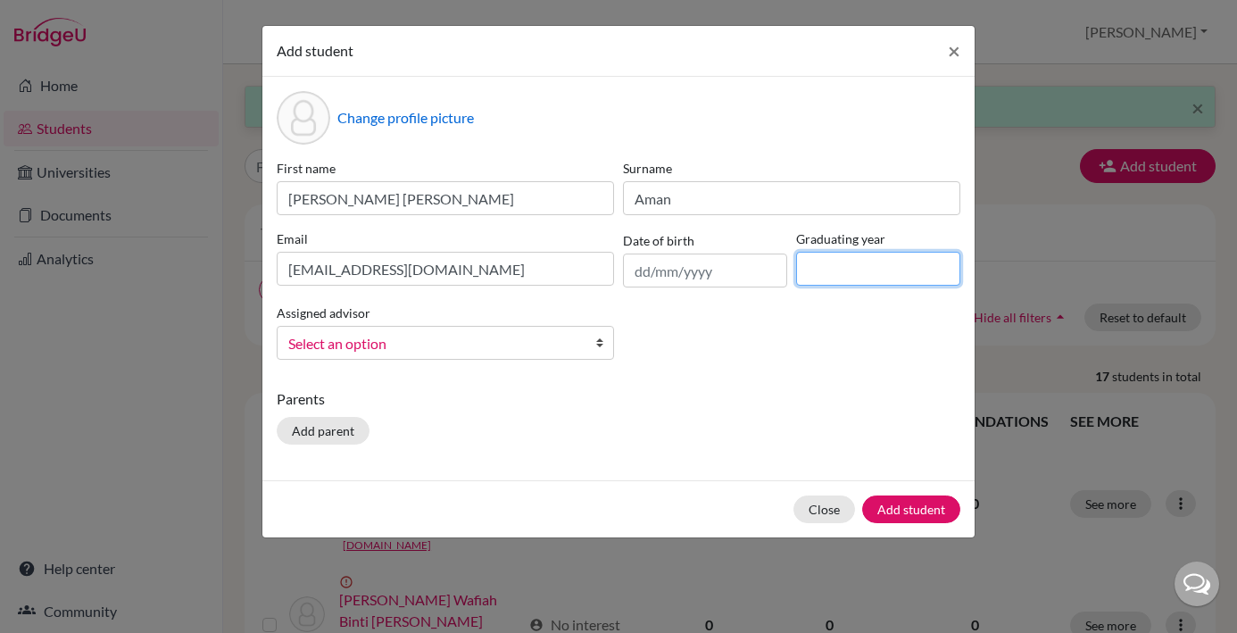
click at [819, 257] on input at bounding box center [878, 269] width 164 height 34
type input "2029"
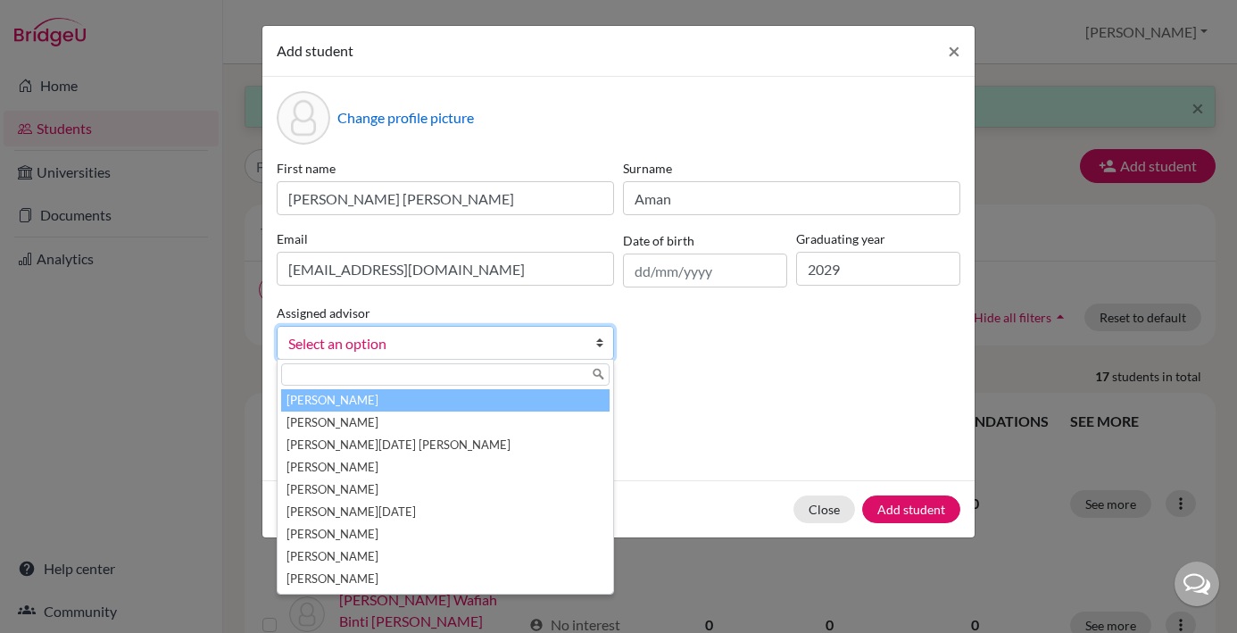
click at [598, 346] on b at bounding box center [604, 343] width 18 height 32
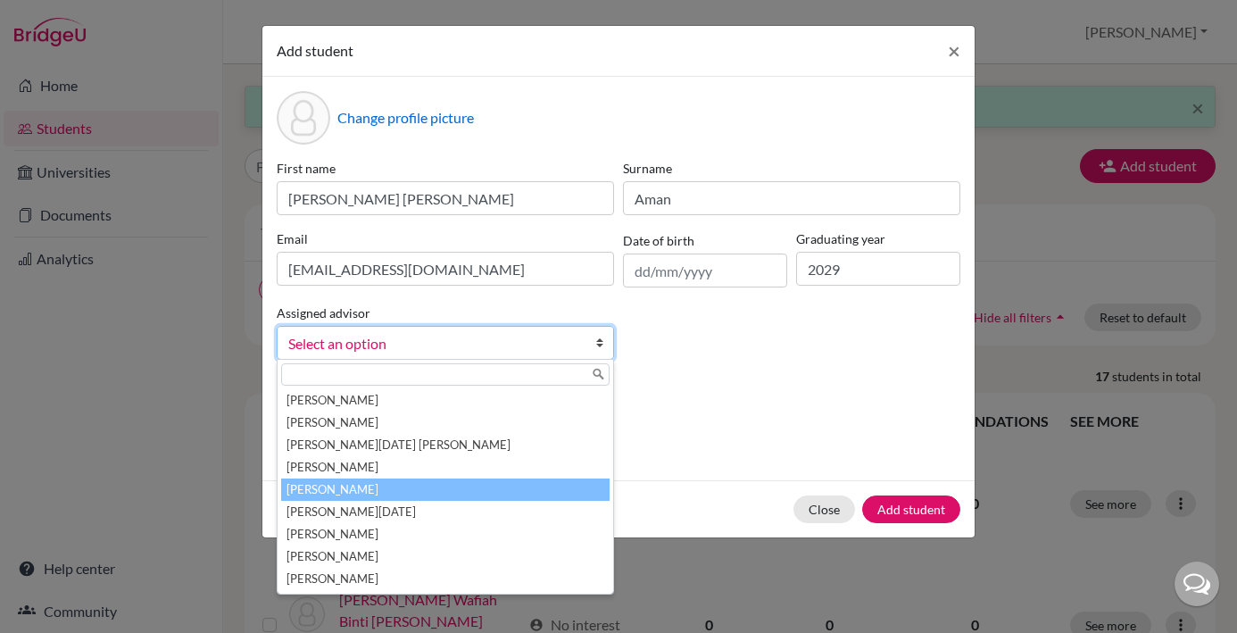
click at [454, 490] on li "[PERSON_NAME]" at bounding box center [445, 490] width 329 height 22
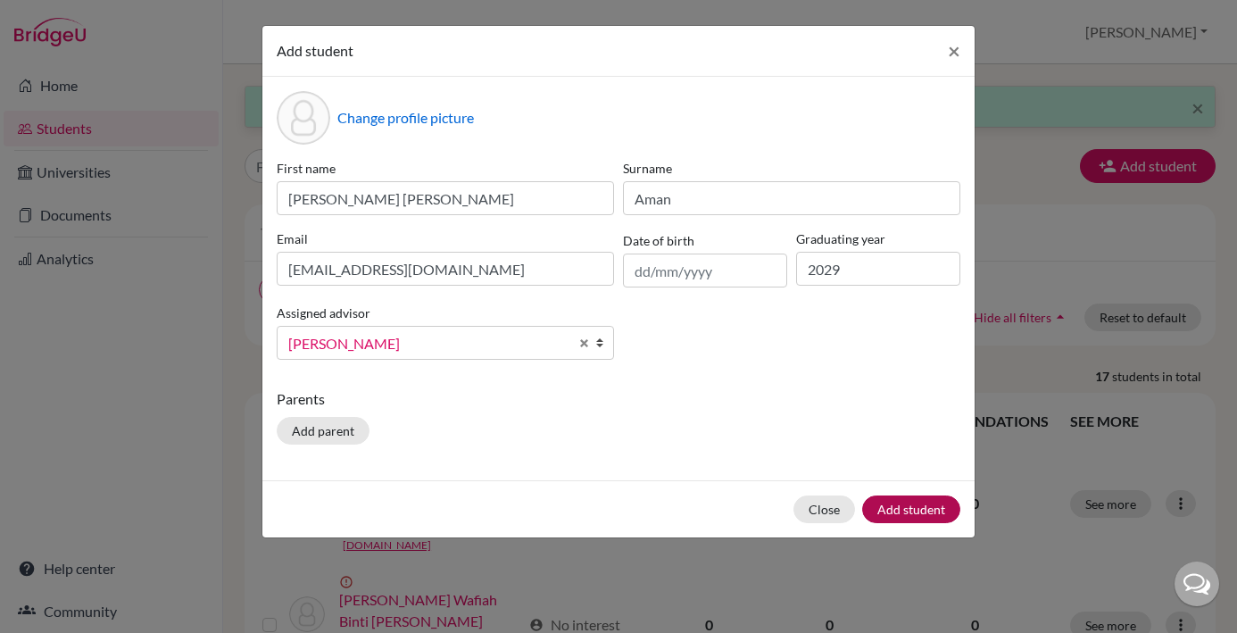
click at [917, 512] on button "Add student" at bounding box center [911, 509] width 98 height 28
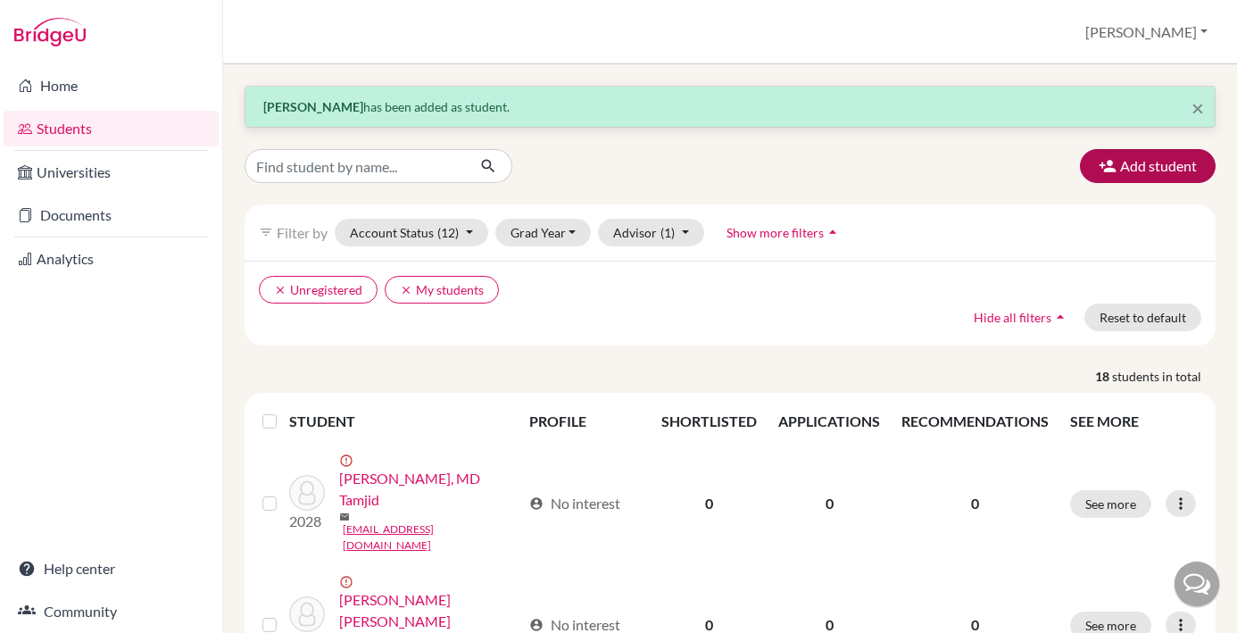
click at [1157, 175] on button "Add student" at bounding box center [1148, 166] width 136 height 34
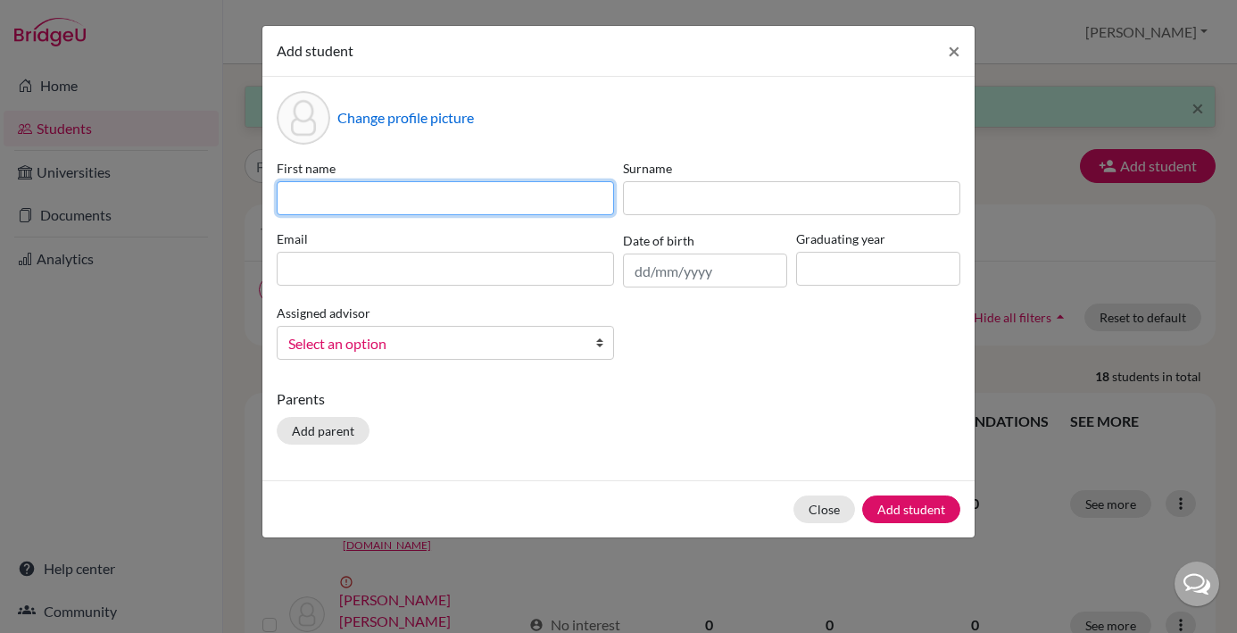
paste input "Kimmie Reine Soh"
type input "Kimmie Reine Soh"
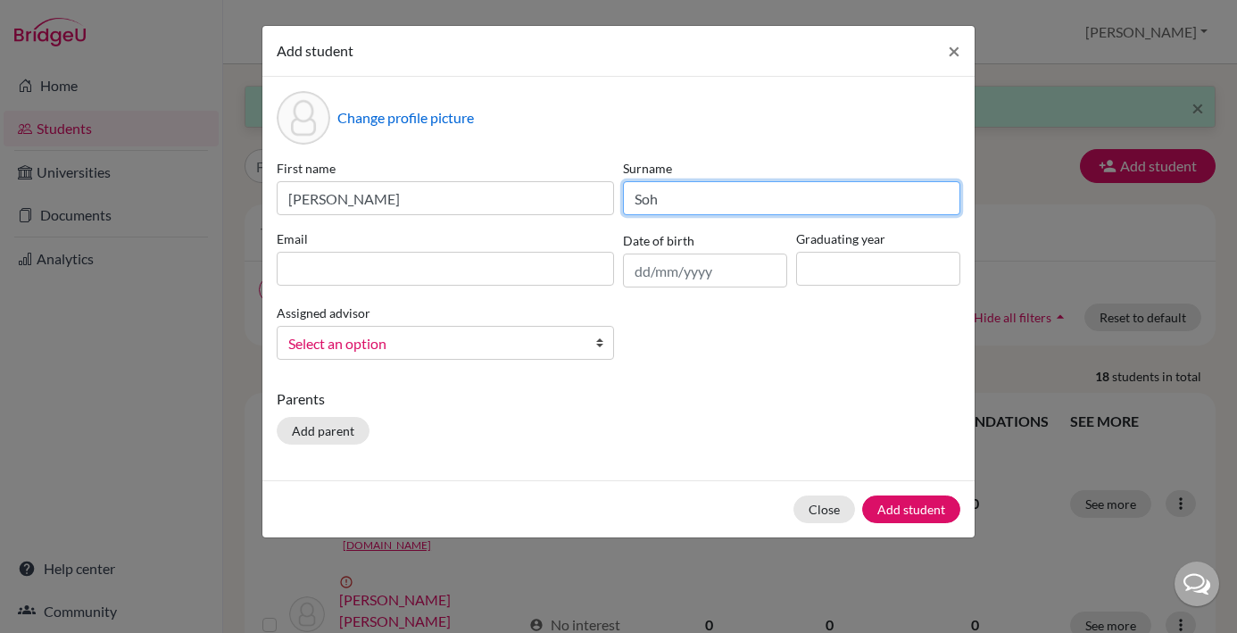
type input "Soh"
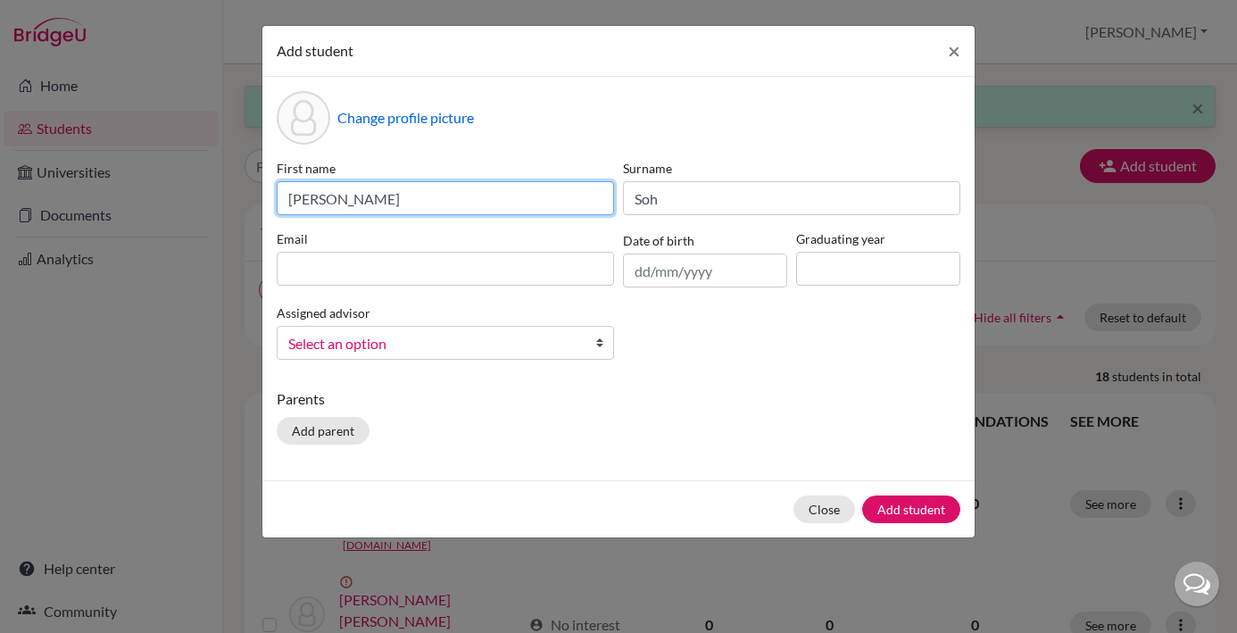
click at [435, 200] on input "Kimmie Reine Soh" at bounding box center [445, 198] width 337 height 34
type input "Kimmie Reine"
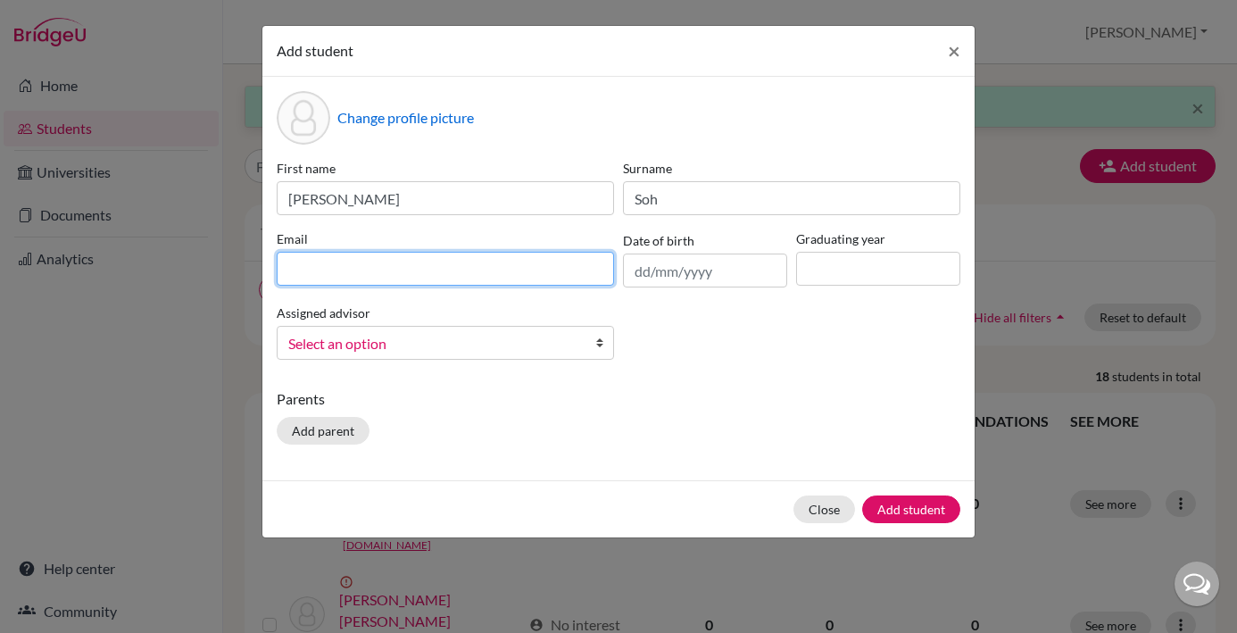
paste input "29kimmie.soh@sisschools.org"
type input "29kimmie.soh@sisschools.org"
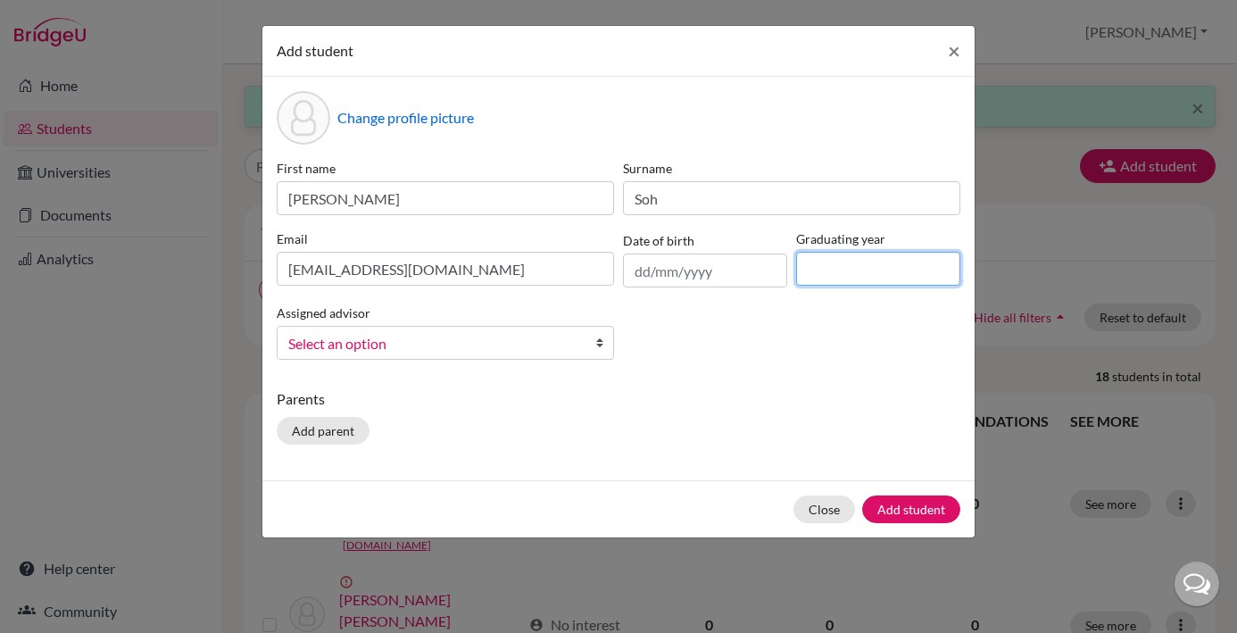
click at [824, 268] on input at bounding box center [878, 269] width 164 height 34
type input "2029"
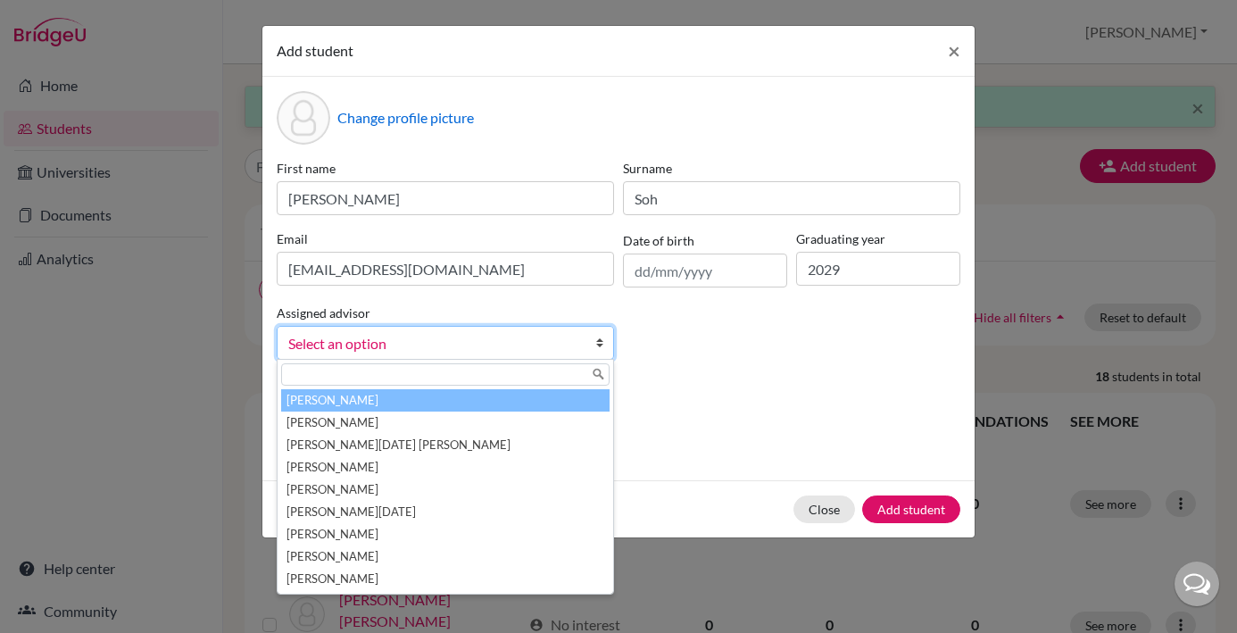
click at [599, 347] on b at bounding box center [604, 343] width 18 height 32
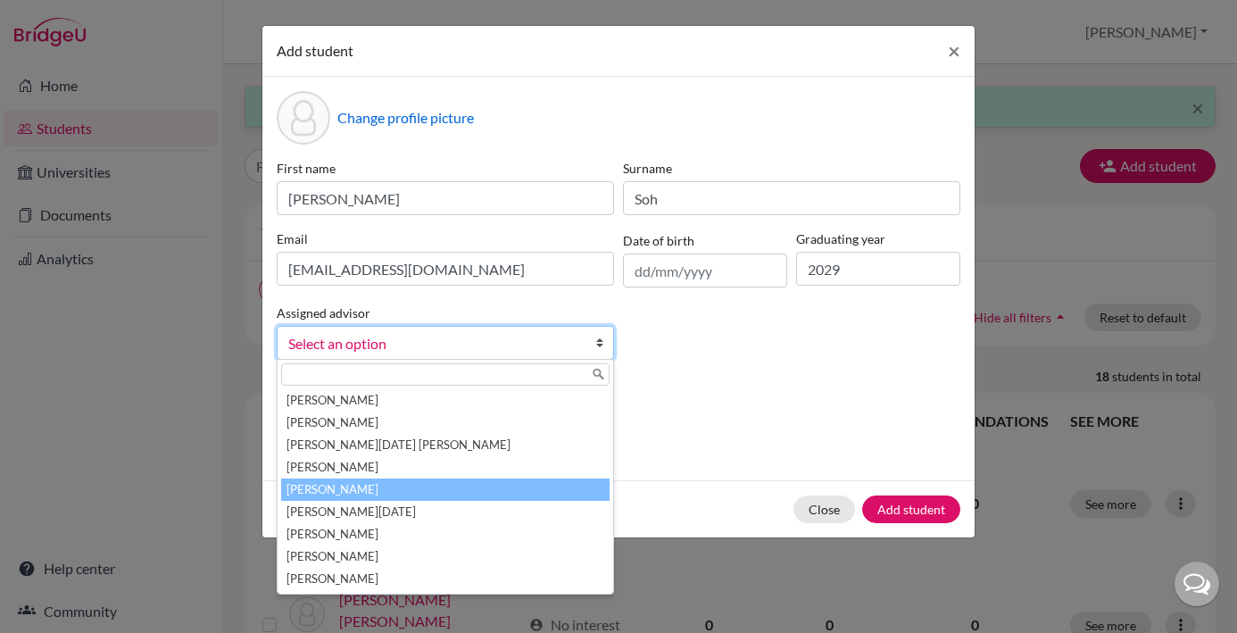
click at [447, 495] on li "[PERSON_NAME]" at bounding box center [445, 490] width 329 height 22
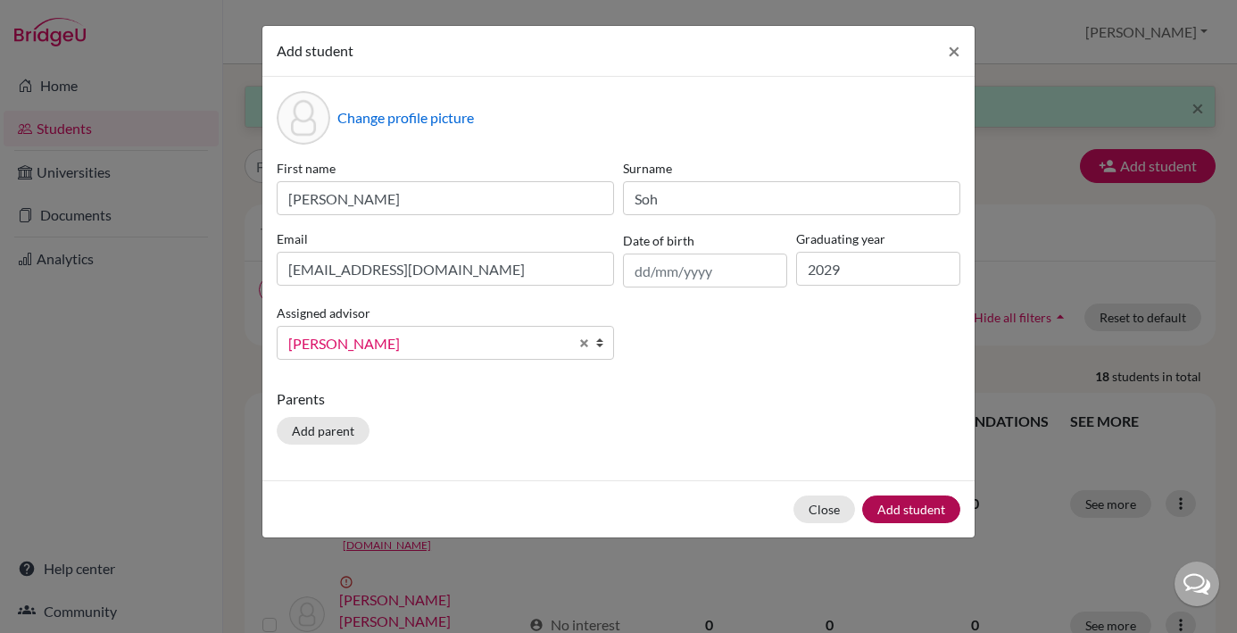
click at [905, 512] on button "Add student" at bounding box center [911, 509] width 98 height 28
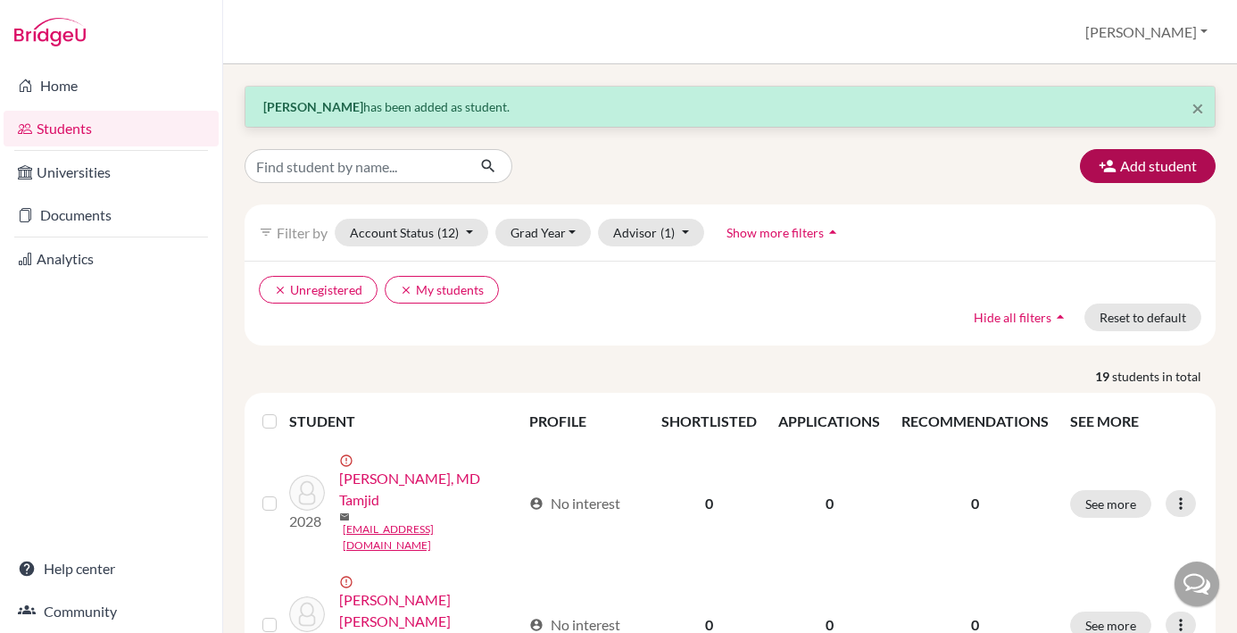
click at [1163, 168] on button "Add student" at bounding box center [1148, 166] width 136 height 34
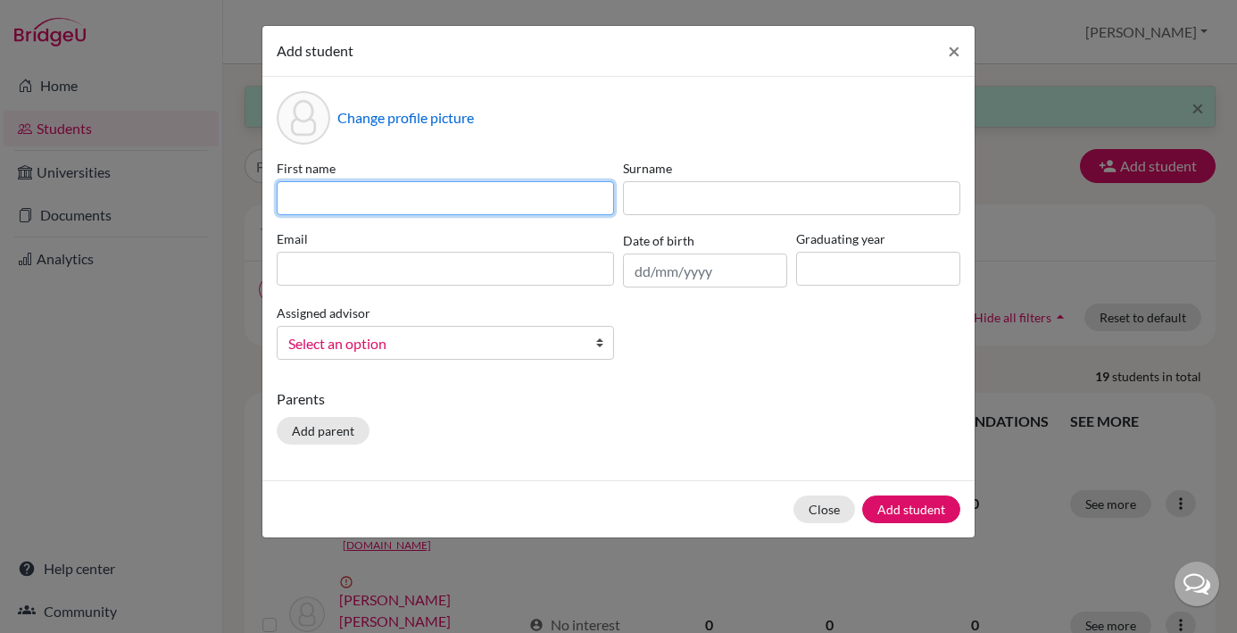
paste input "Matthew Keith Lim"
type input "Matthew Keith Lim"
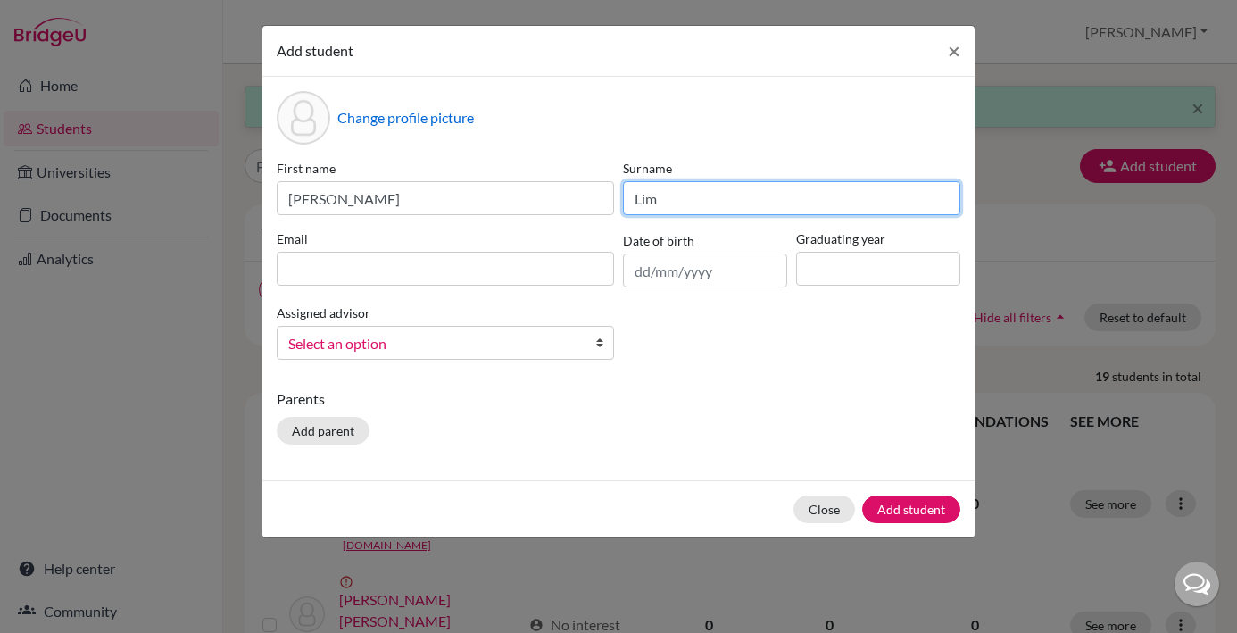
type input "Lim"
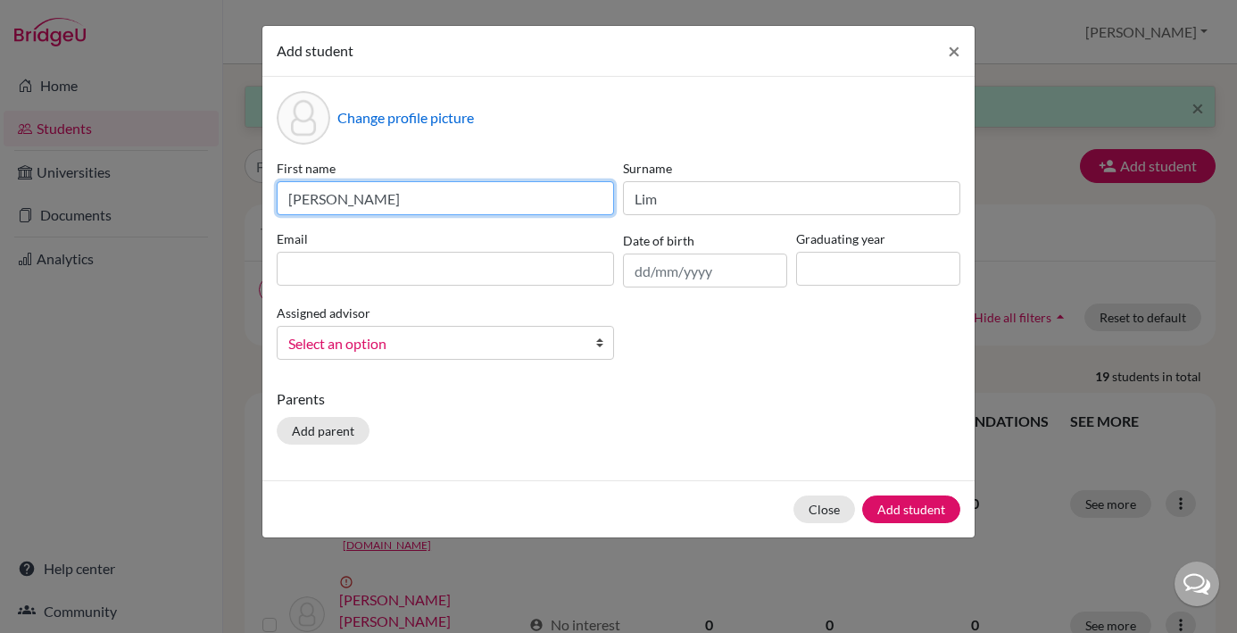
click at [415, 200] on input "Matthew Keith Lim" at bounding box center [445, 198] width 337 height 34
type input "Matthew Keith"
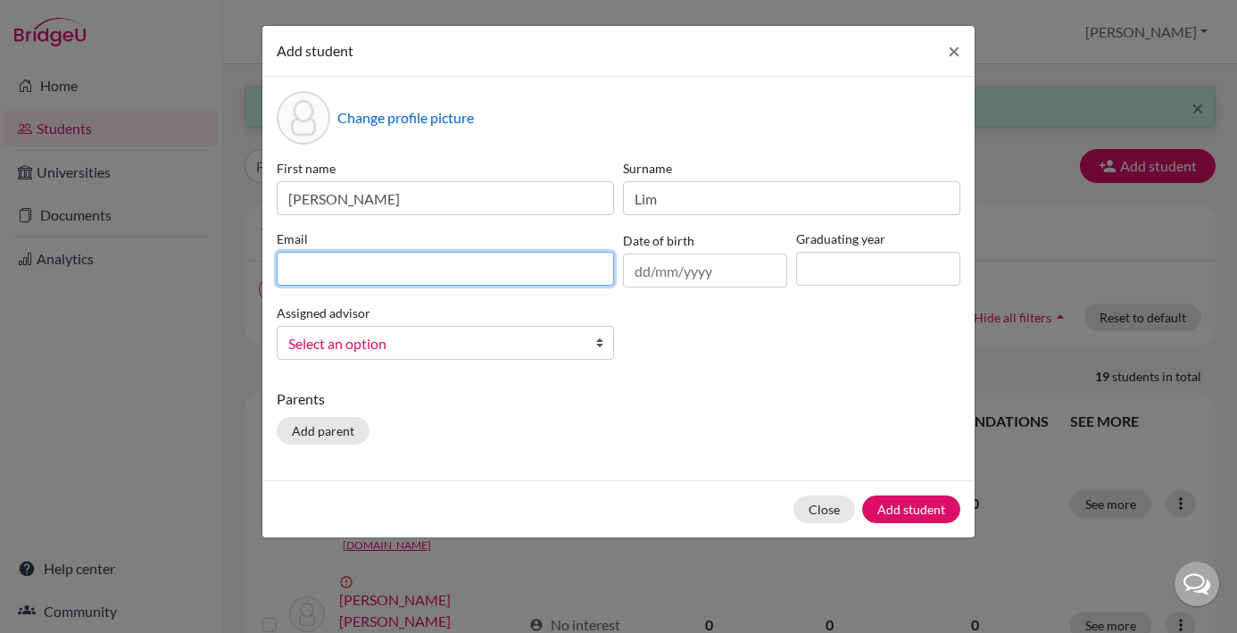
paste input "[EMAIL_ADDRESS][DOMAIN_NAME]"
type input "[EMAIL_ADDRESS][DOMAIN_NAME]"
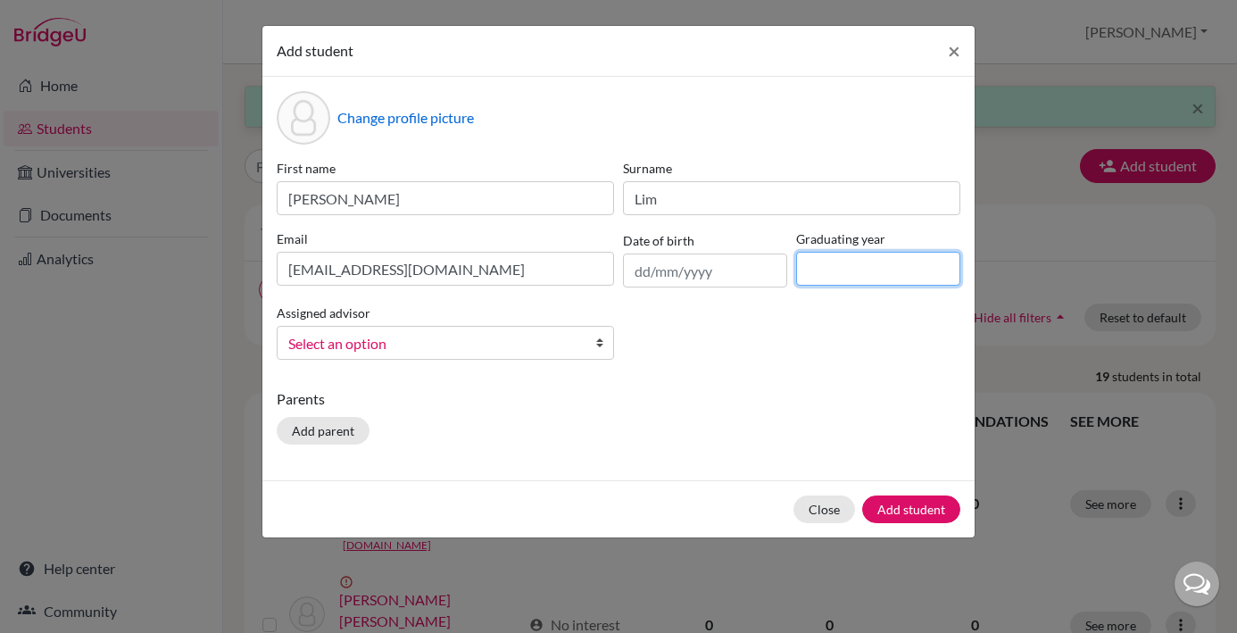
click at [827, 267] on input at bounding box center [878, 269] width 164 height 34
type input "2029"
click at [601, 345] on b at bounding box center [604, 343] width 18 height 32
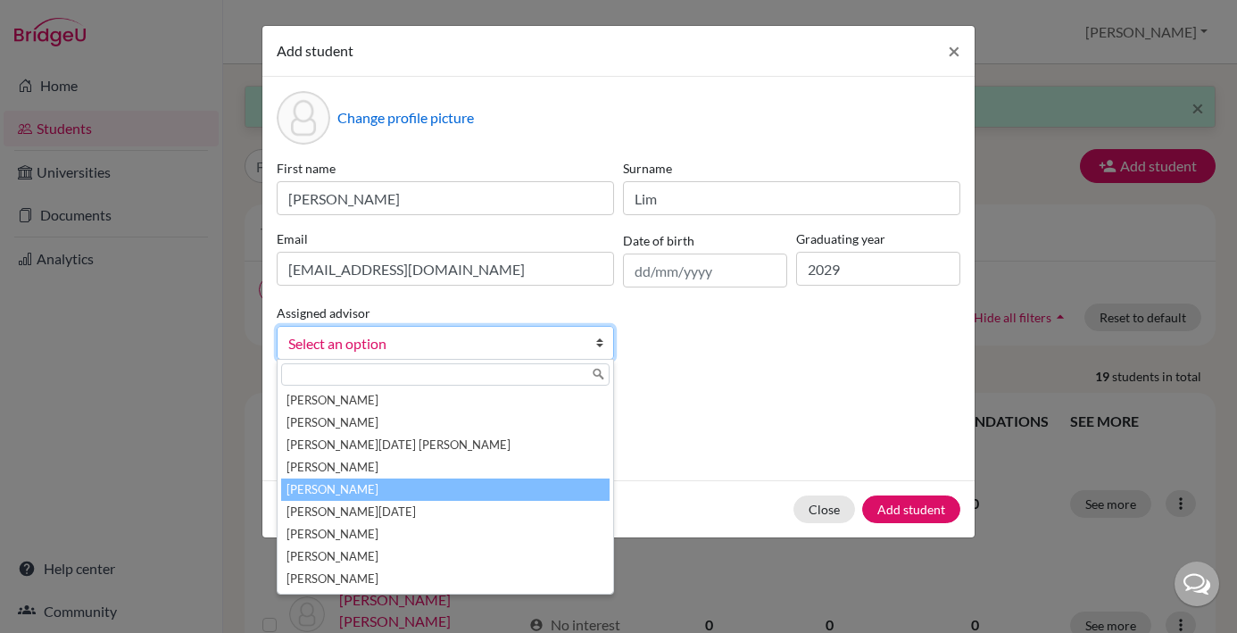
click at [453, 491] on li "[PERSON_NAME]" at bounding box center [445, 490] width 329 height 22
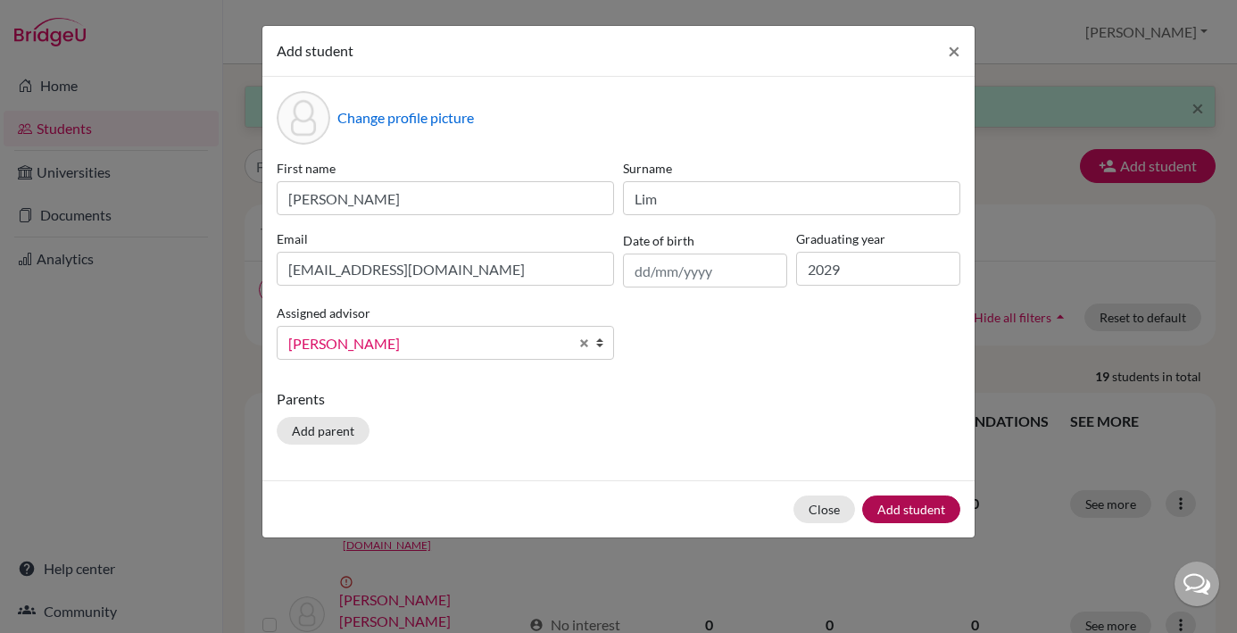
click at [913, 504] on button "Add student" at bounding box center [911, 509] width 98 height 28
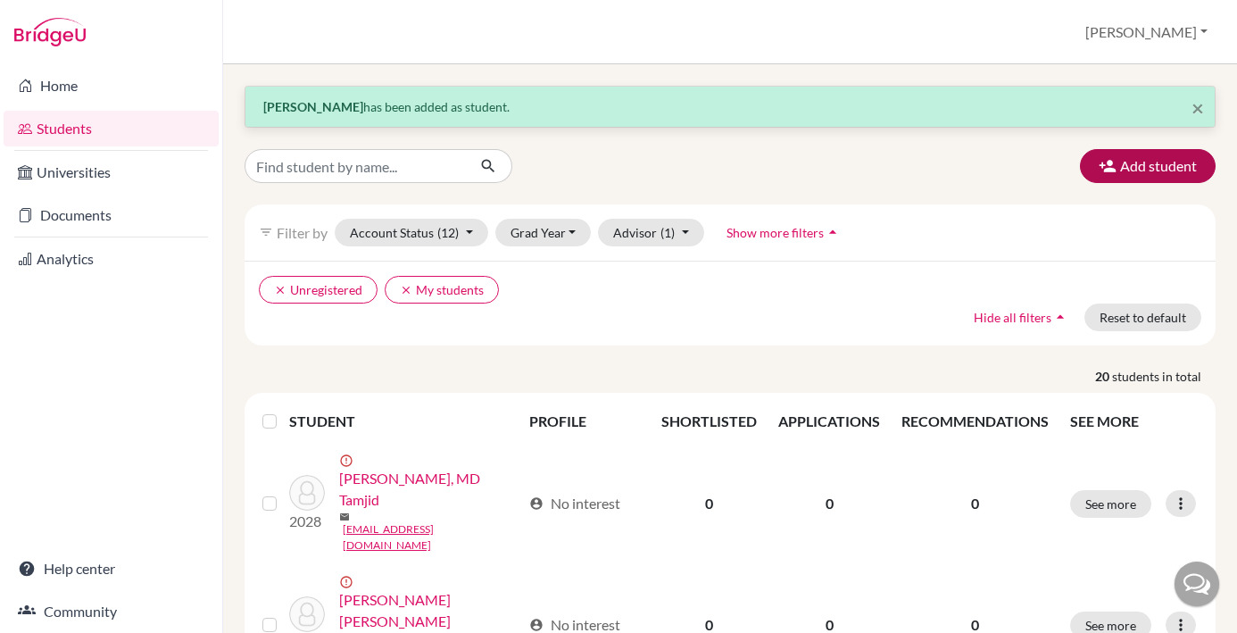
click at [1163, 165] on button "Add student" at bounding box center [1148, 166] width 136 height 34
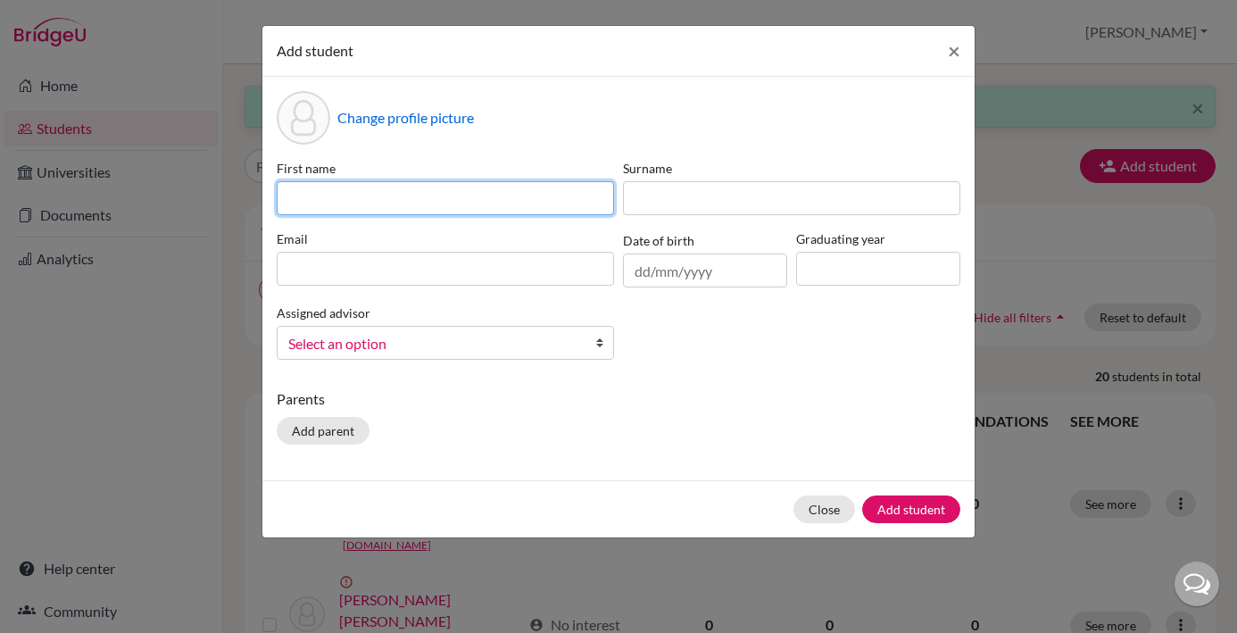
type input "v"
paste input "Maxwell Kayne Mistani"
type input "Maxwell Kayne Mistani"
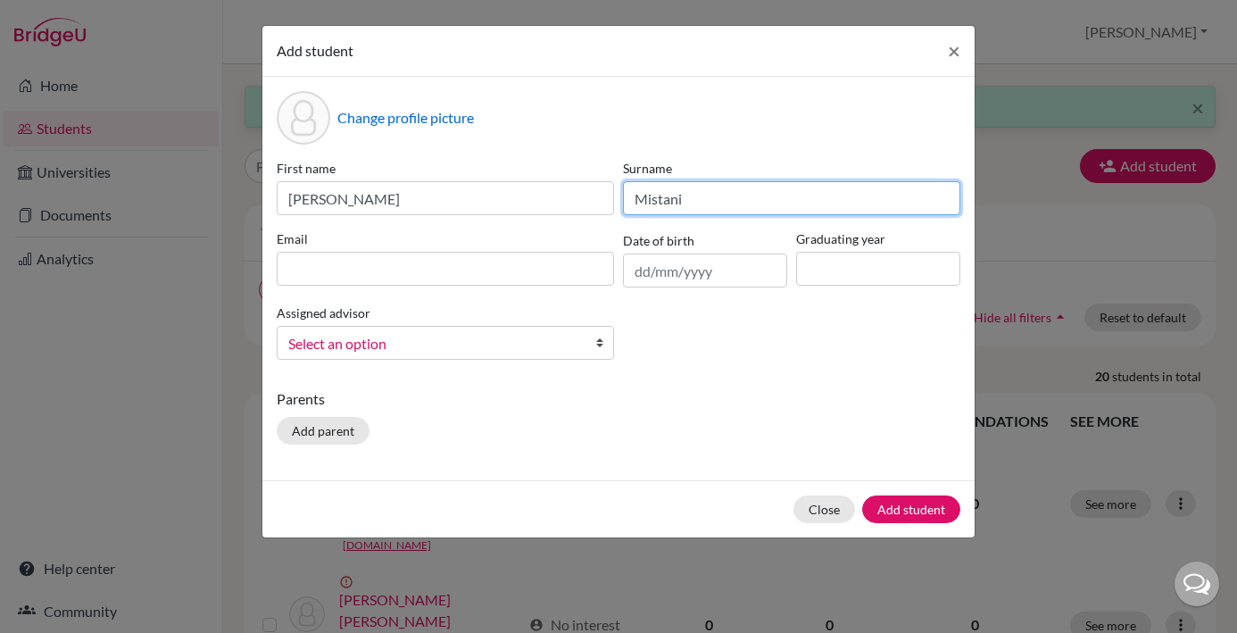
type input "Mistani"
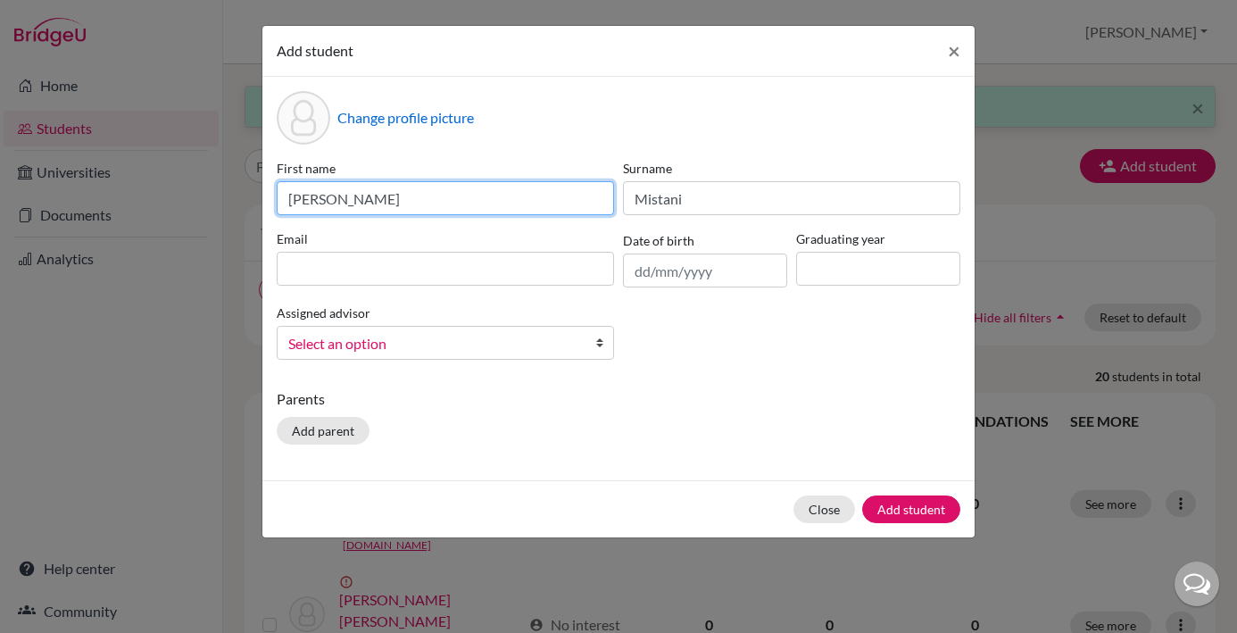
click at [458, 208] on input "Maxwell Kayne Mistani" at bounding box center [445, 198] width 337 height 34
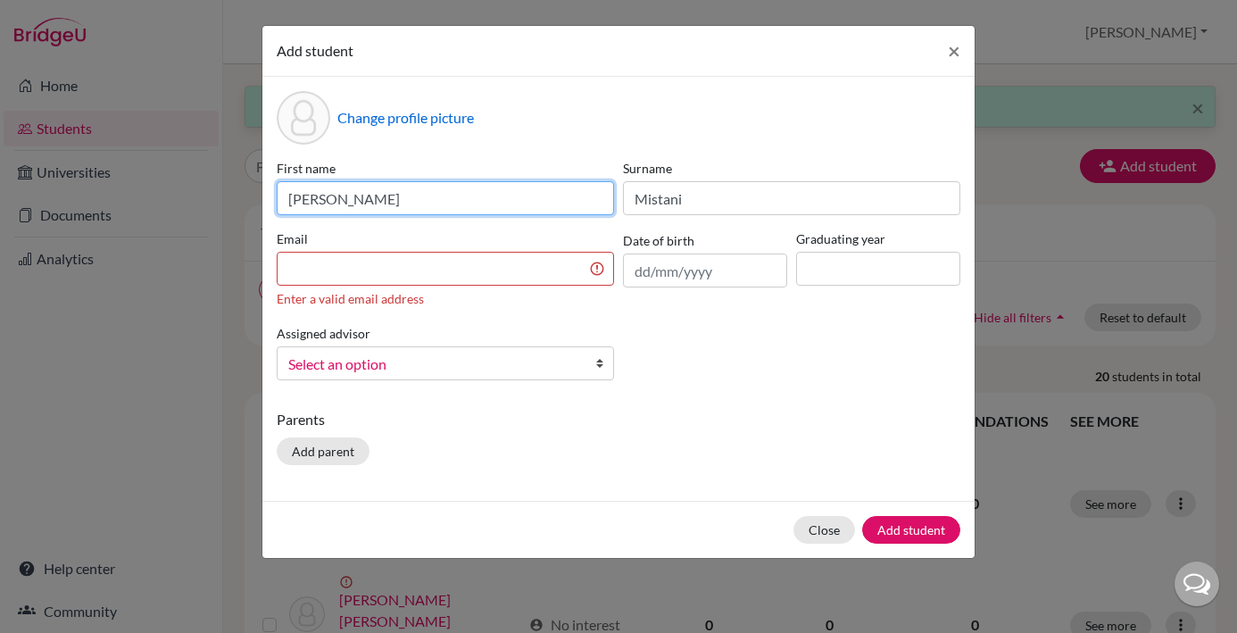
type input "Maxwell Kayne"
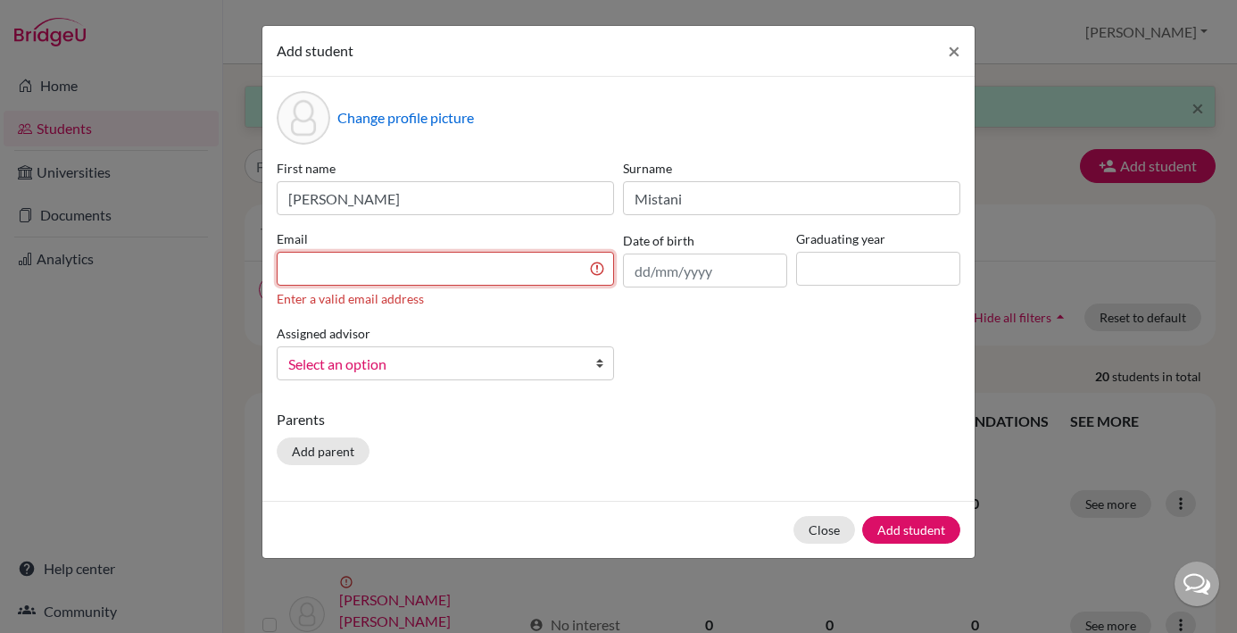
click at [397, 256] on input at bounding box center [445, 269] width 337 height 34
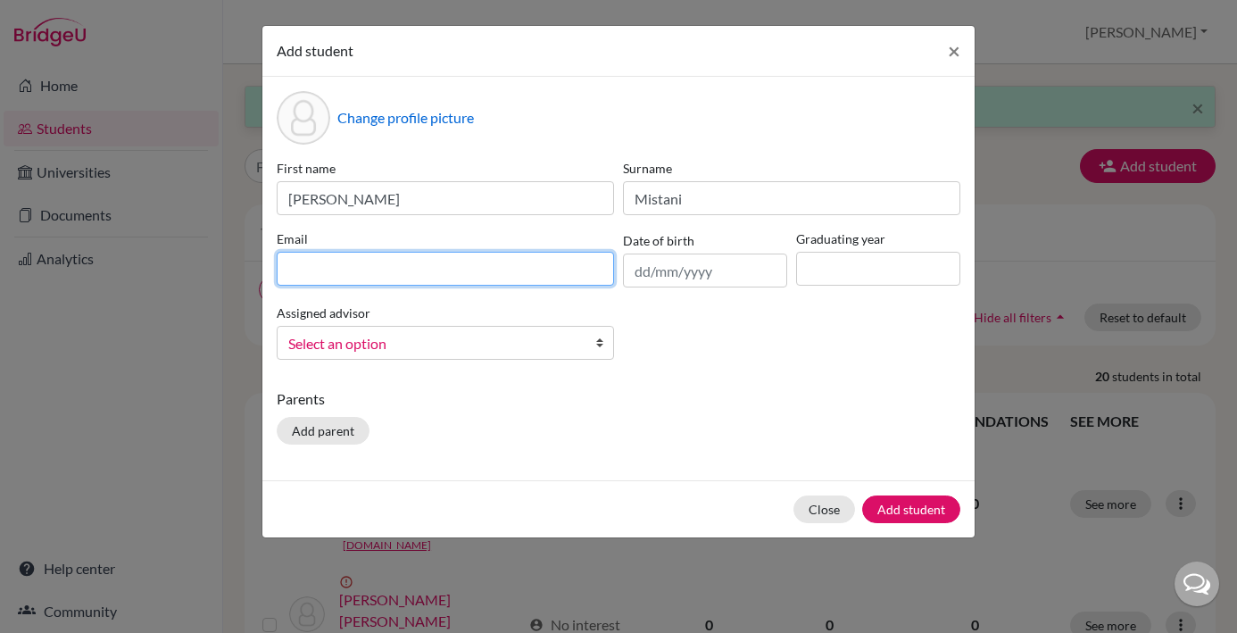
paste input "[EMAIL_ADDRESS][DOMAIN_NAME]"
type input "[EMAIL_ADDRESS][DOMAIN_NAME]"
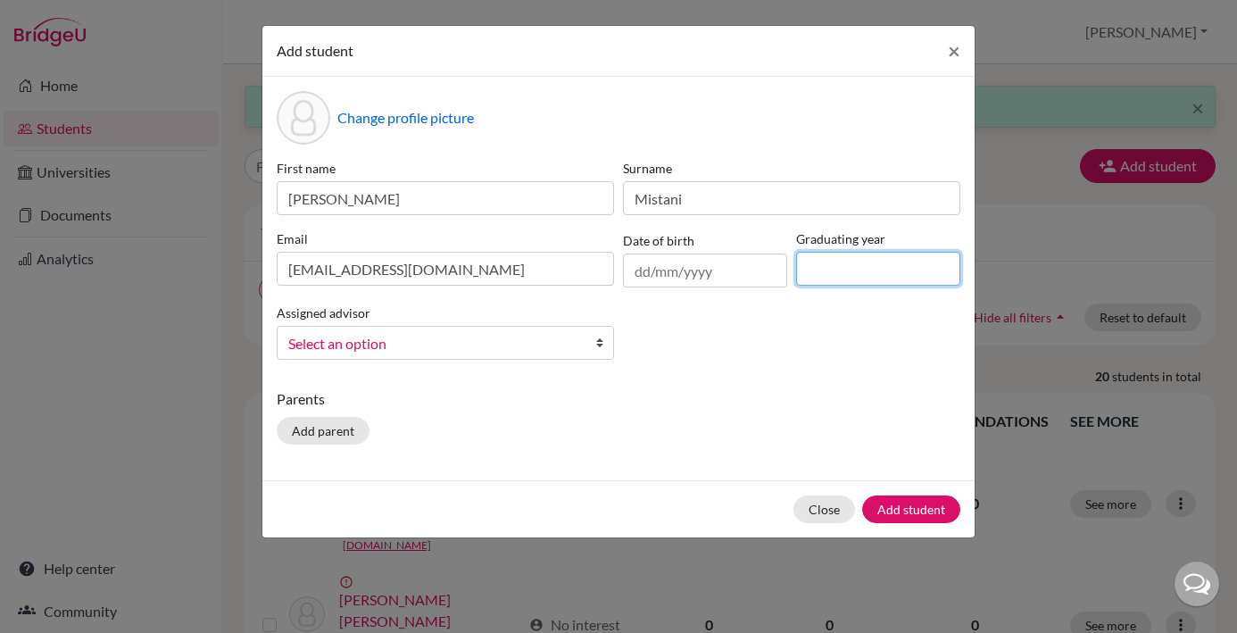
click at [859, 270] on input at bounding box center [878, 269] width 164 height 34
type input "2029"
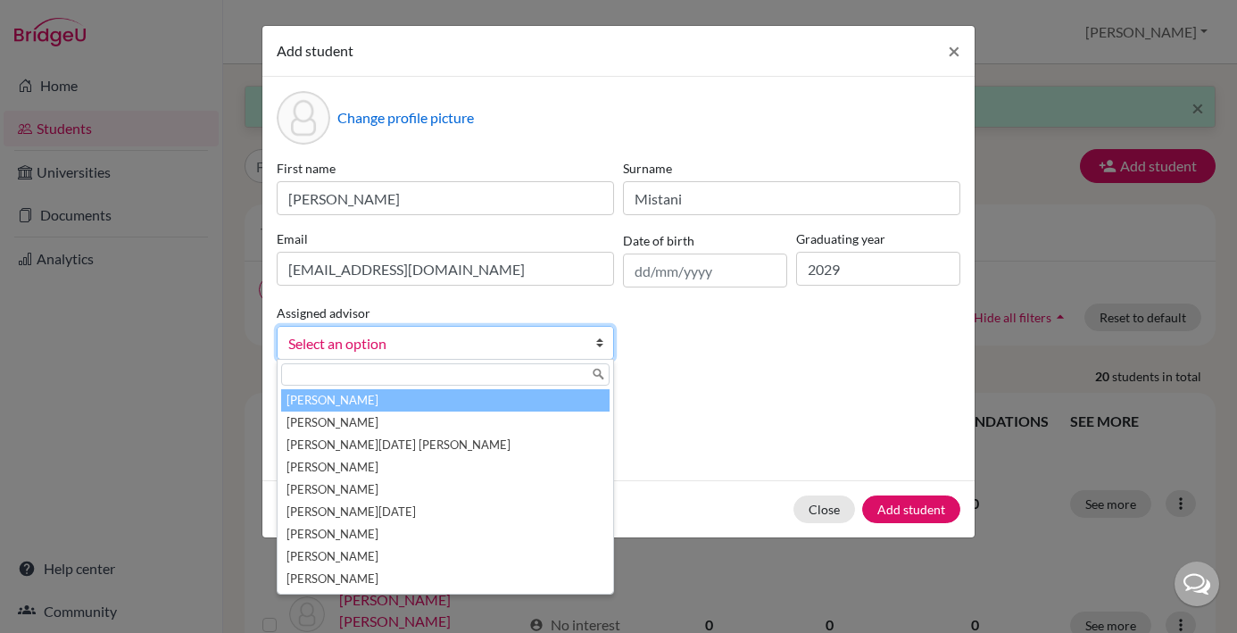
click at [600, 346] on b at bounding box center [604, 343] width 18 height 32
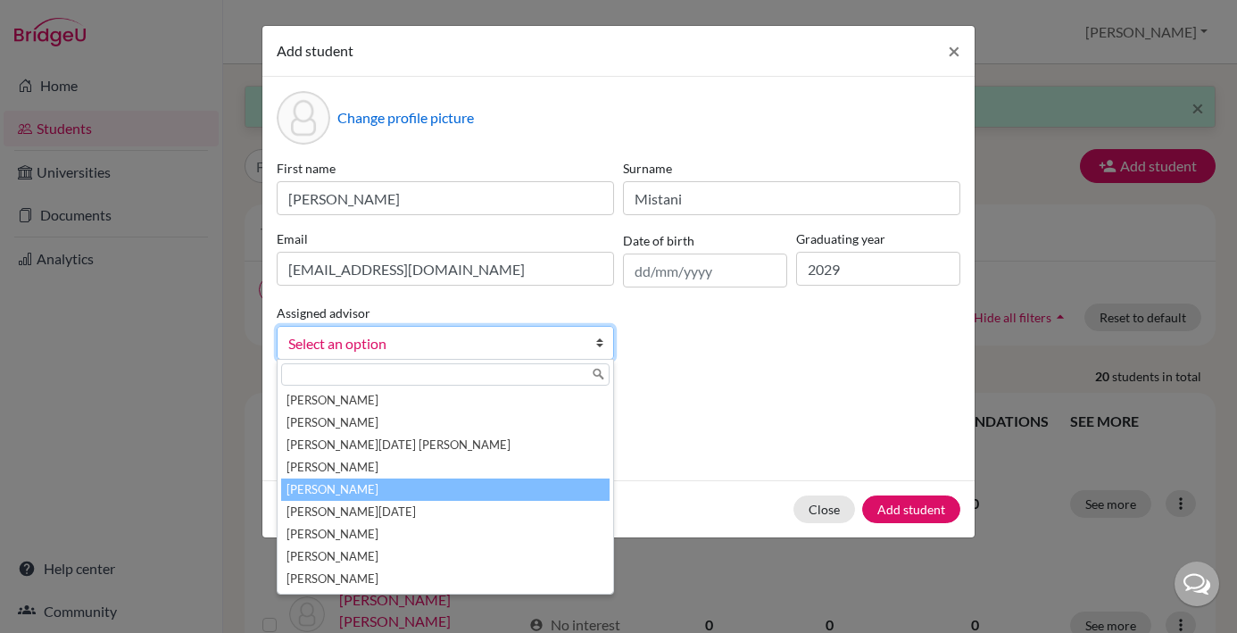
click at [461, 494] on li "[PERSON_NAME]" at bounding box center [445, 490] width 329 height 22
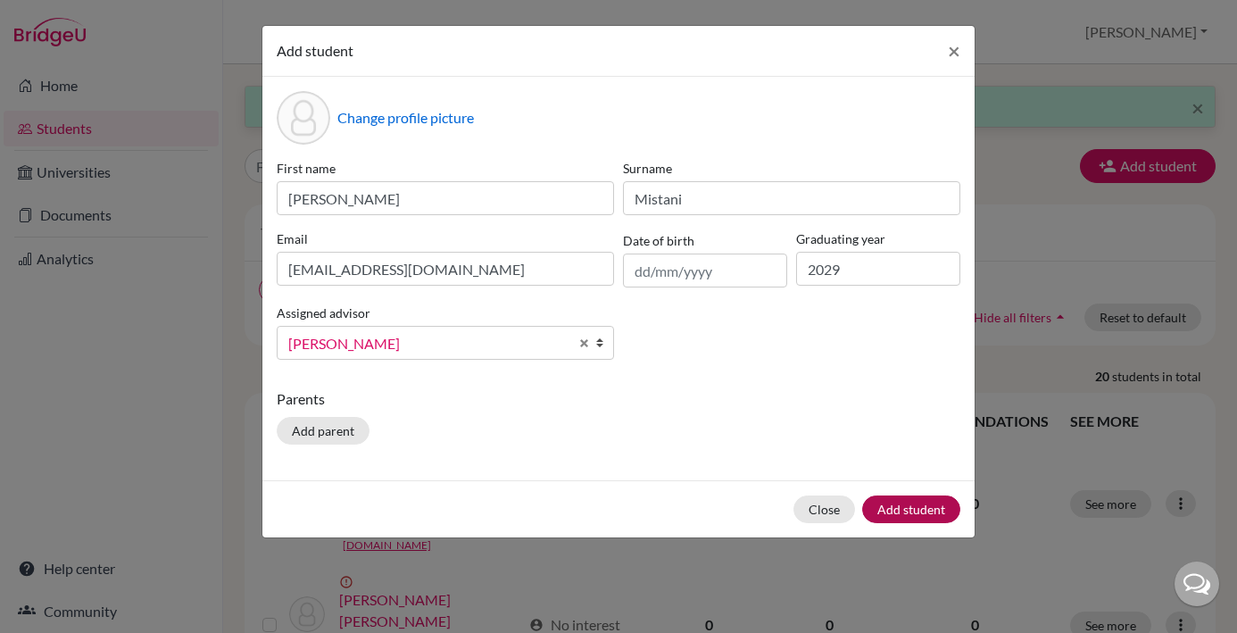
click at [920, 510] on button "Add student" at bounding box center [911, 509] width 98 height 28
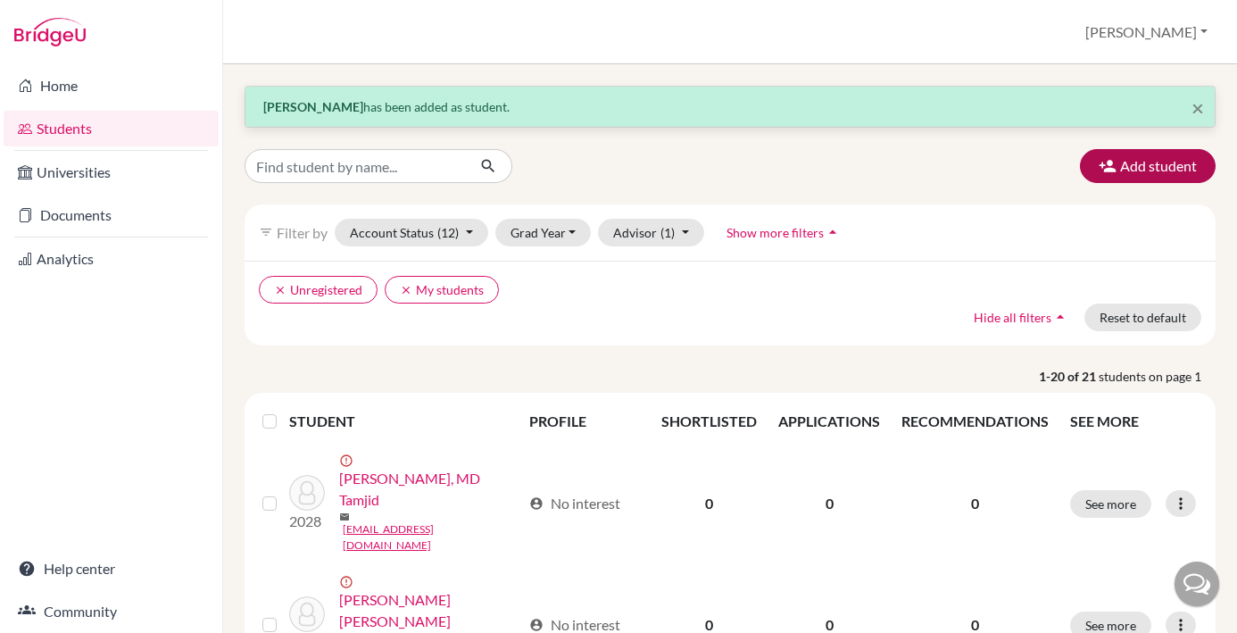
click at [1136, 170] on button "Add student" at bounding box center [1148, 166] width 136 height 34
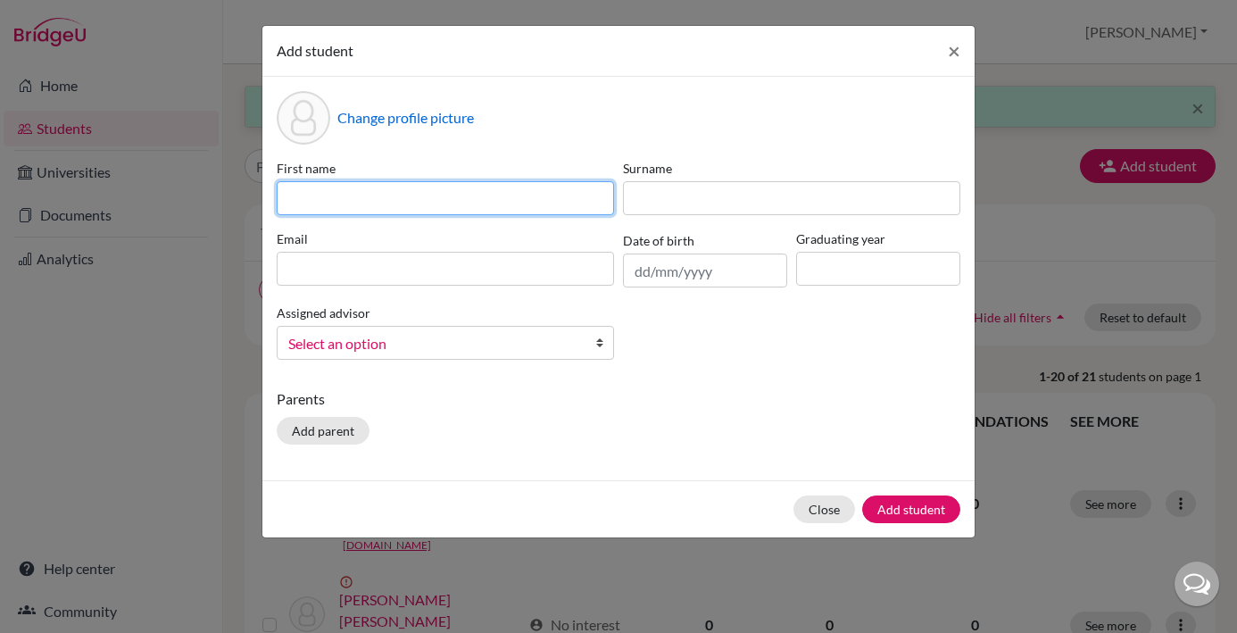
paste input "Naomi Elaine Lautan"
type input "Naomi Elaine Lautan"
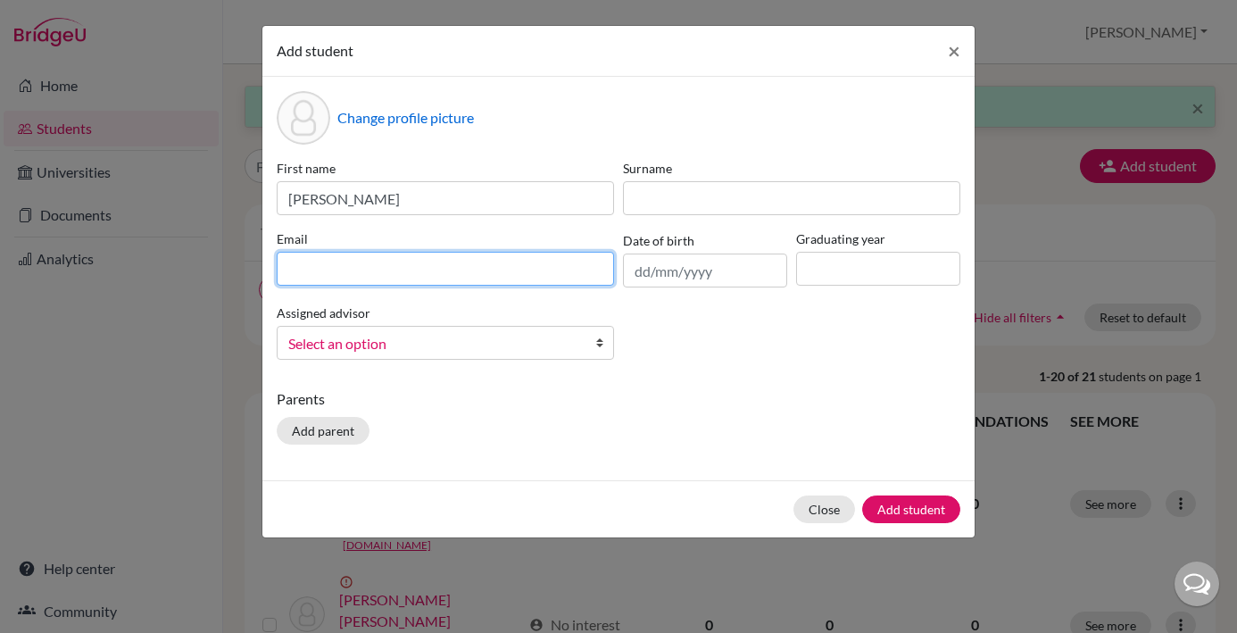
paste input ""29naomi.lautan@sisschools.org ""
click at [294, 271] on input ""29naomi.lautan@sisschools.org "" at bounding box center [445, 269] width 337 height 34
click at [494, 274] on input "29naomi.lautan@sisschools.org "" at bounding box center [445, 269] width 337 height 34
type input "[EMAIL_ADDRESS][DOMAIN_NAME]"
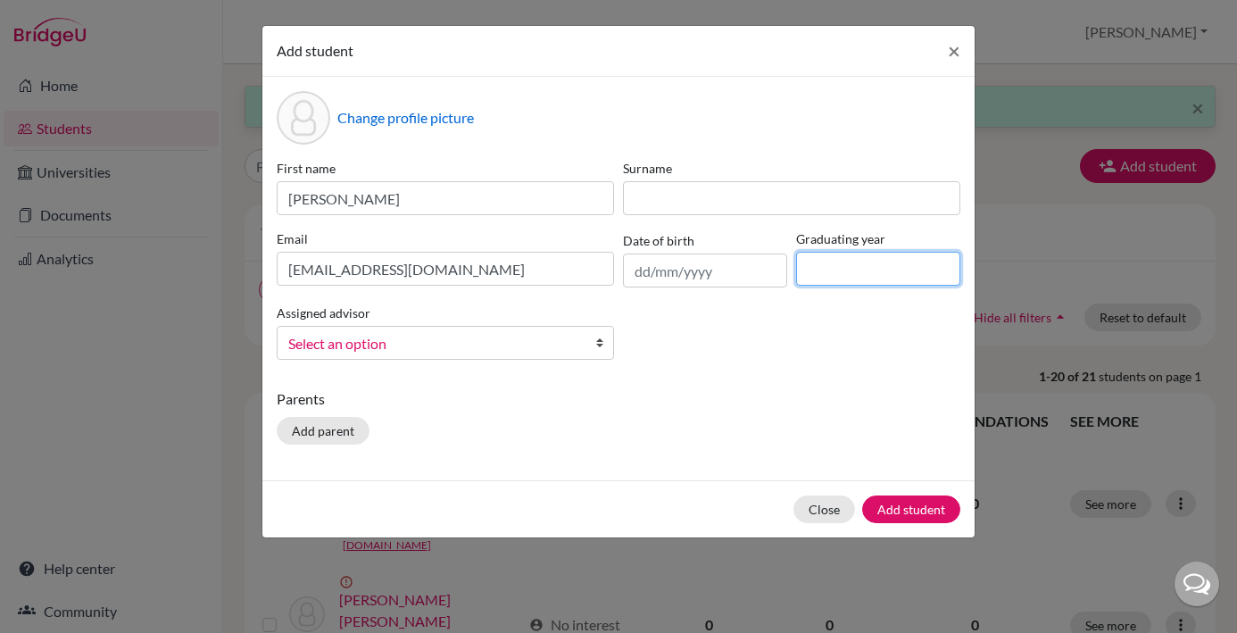
click at [839, 280] on input at bounding box center [878, 269] width 164 height 34
type input "2029"
click at [605, 345] on b at bounding box center [604, 343] width 18 height 32
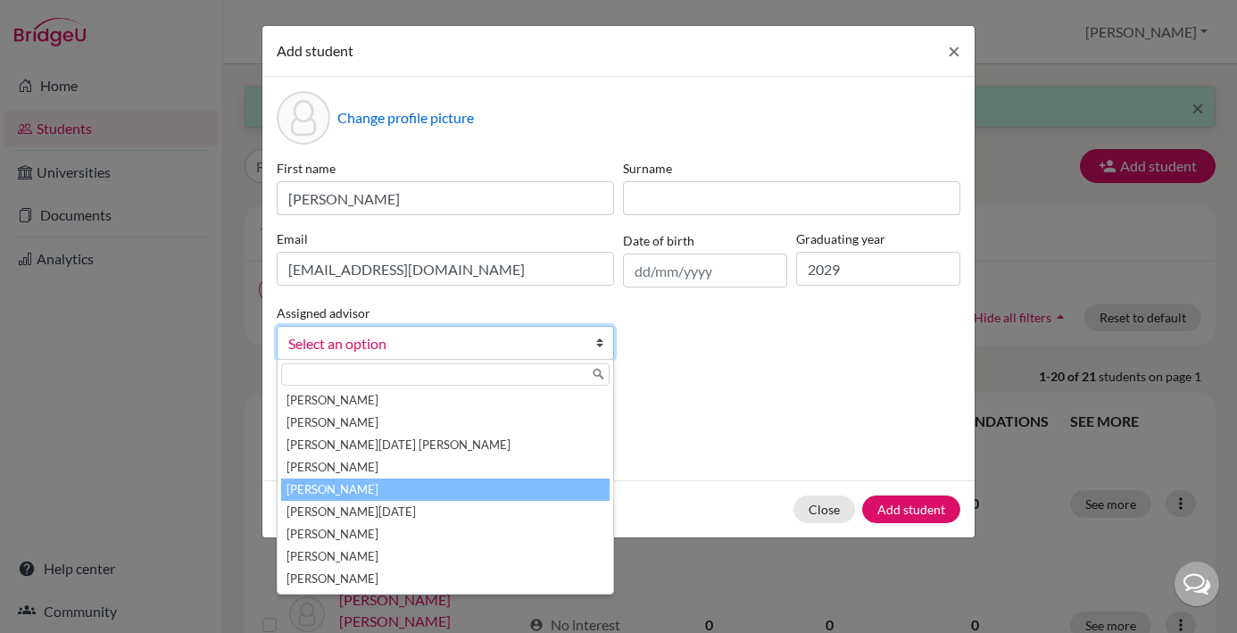
click at [407, 488] on li "[PERSON_NAME]" at bounding box center [445, 490] width 329 height 22
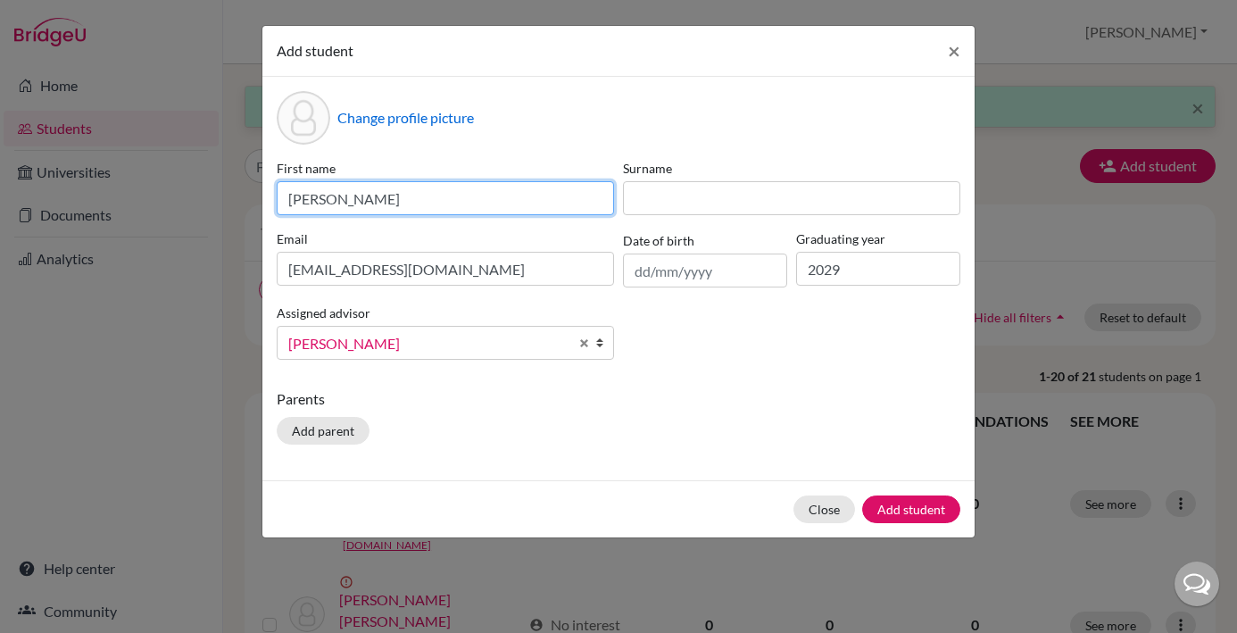
drag, startPoint x: 421, startPoint y: 199, endPoint x: 370, endPoint y: 203, distance: 51.0
click at [370, 203] on input "Naomi Elaine Lautan" at bounding box center [445, 198] width 337 height 34
type input "Naomi Elaine"
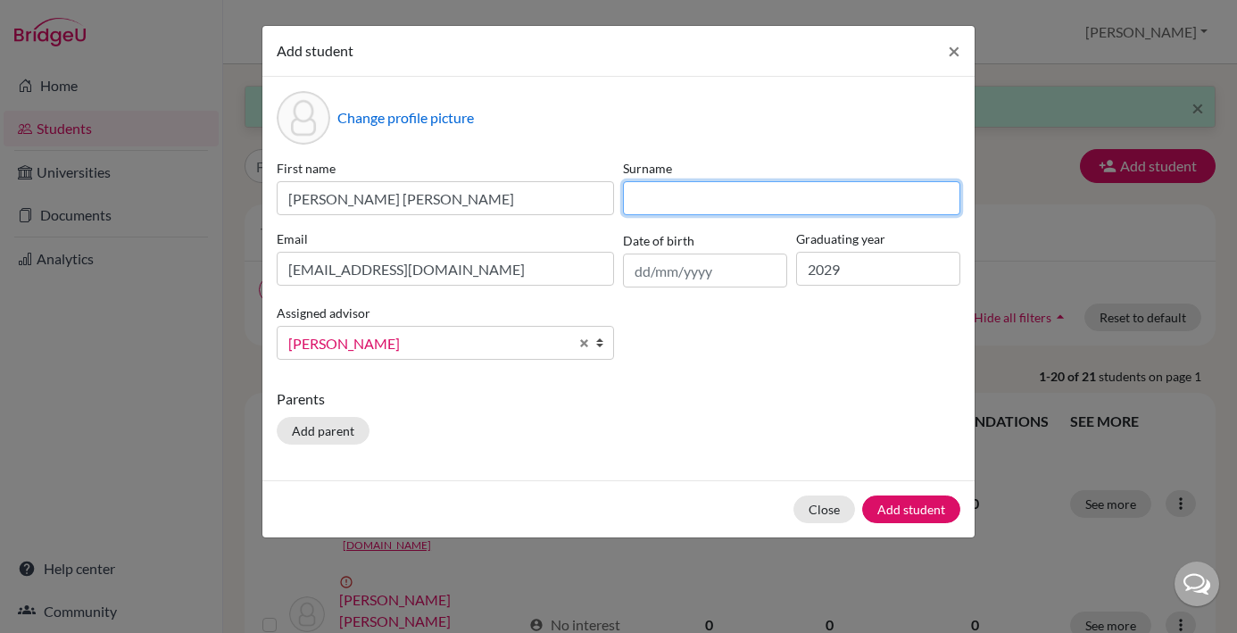
paste input "Lautan"
type input "Lautan"
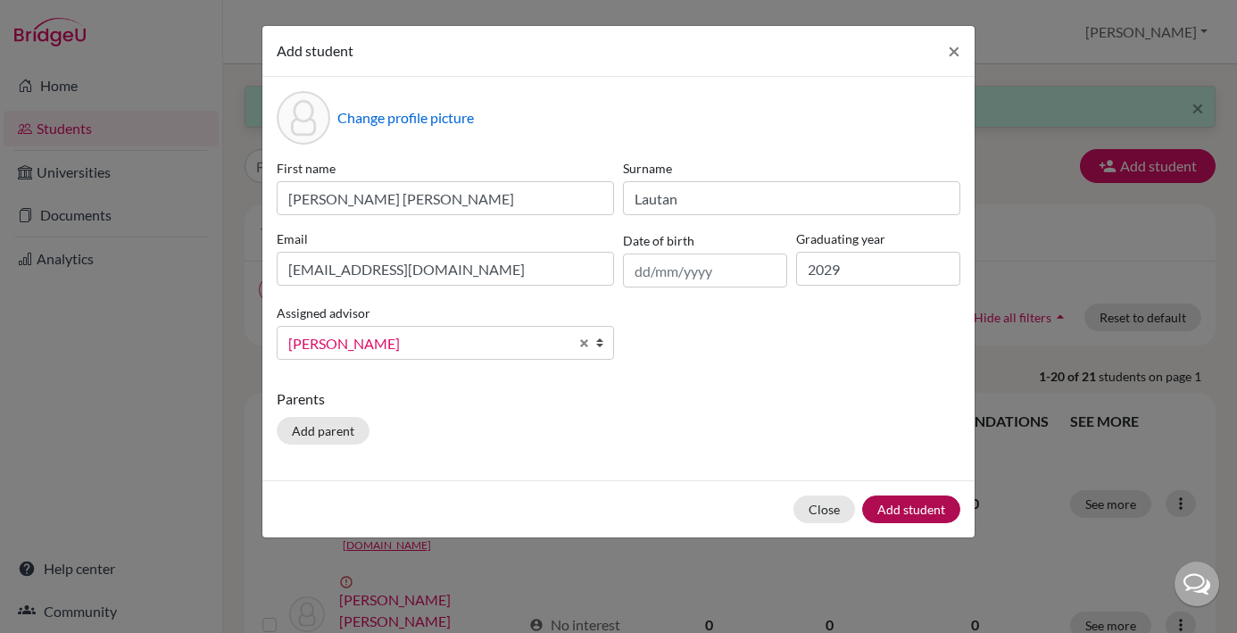
click at [904, 504] on button "Add student" at bounding box center [911, 509] width 98 height 28
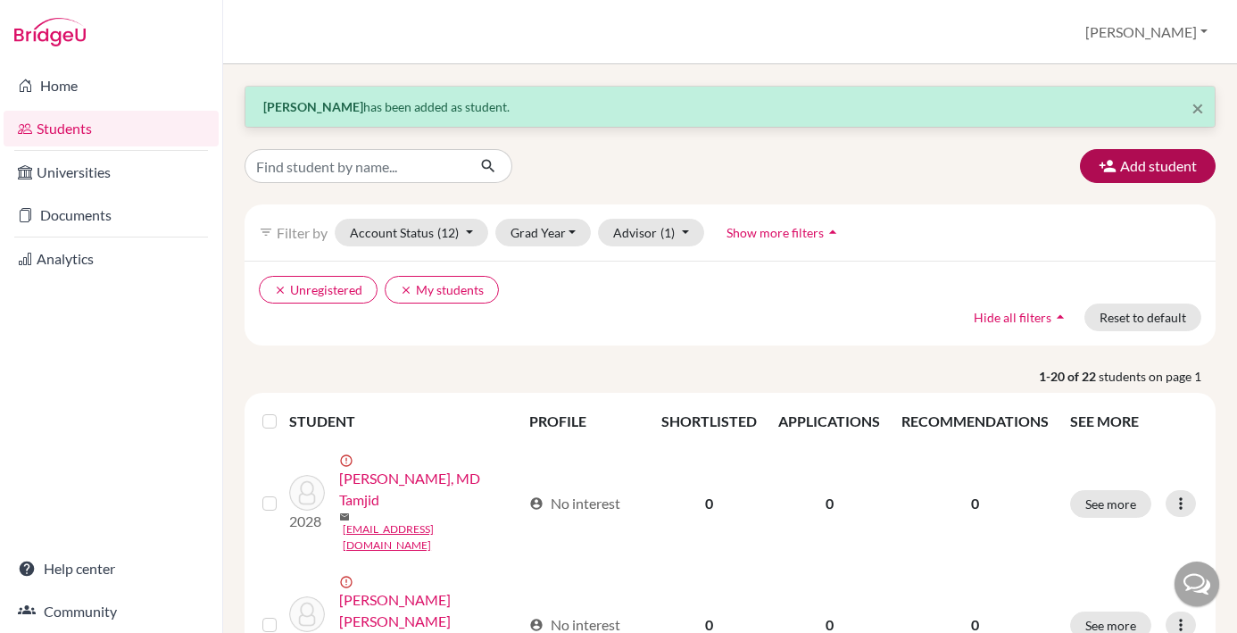
click at [1145, 169] on button "Add student" at bounding box center [1148, 166] width 136 height 34
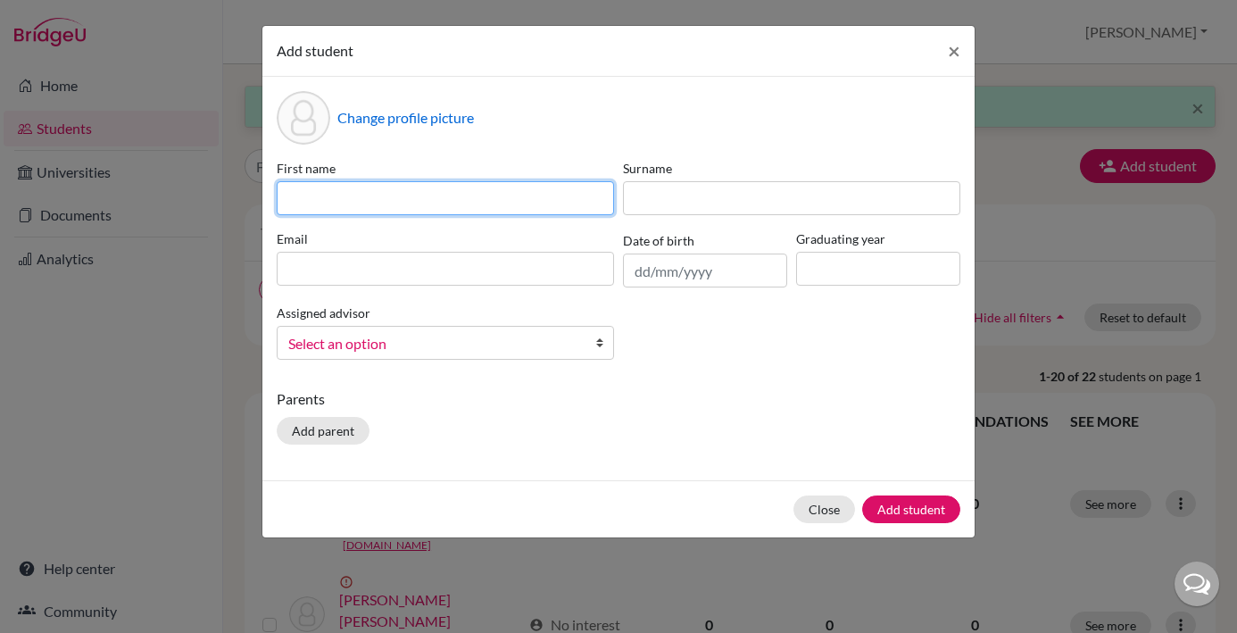
paste input "Nicole Carmen Chang"
type input "Nicole Carmen Chang"
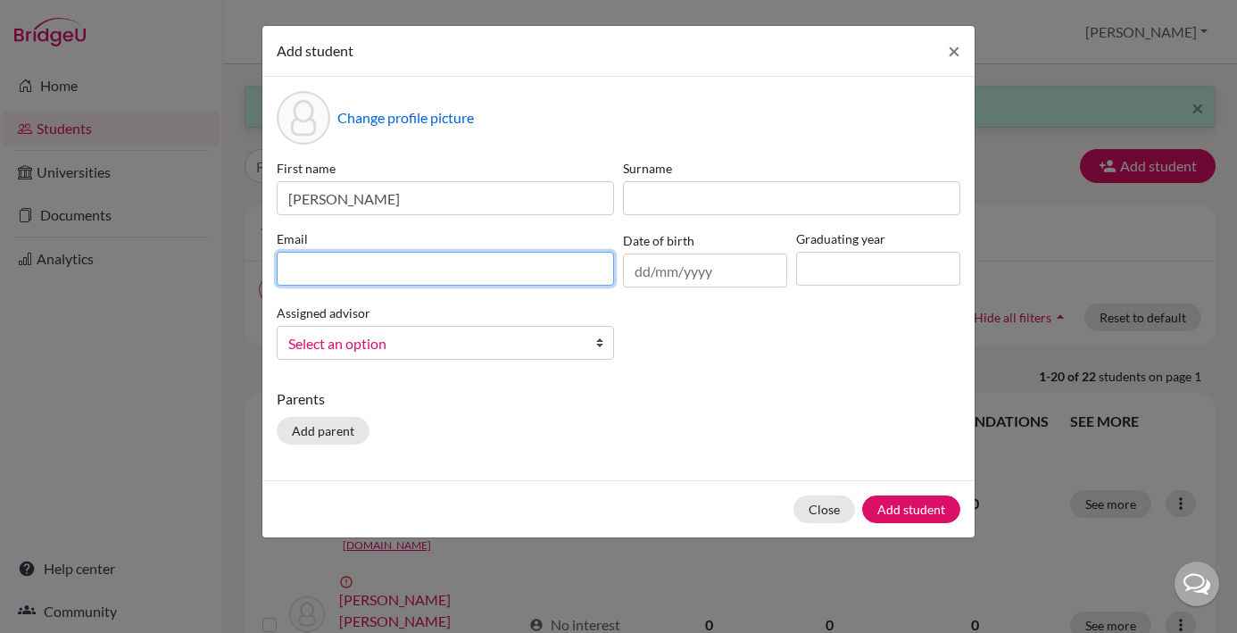
paste input ""29nicole.chang@sisschools.org ""
click at [296, 271] on input ""29nicole.chang@sisschools.org "" at bounding box center [445, 269] width 337 height 34
click at [495, 260] on input "29nicole.chang@sisschools.org "" at bounding box center [445, 269] width 337 height 34
click at [495, 272] on input "29nicole.chang@sisschools.org "" at bounding box center [445, 269] width 337 height 34
type input "[EMAIL_ADDRESS][PERSON_NAME][DOMAIN_NAME]"
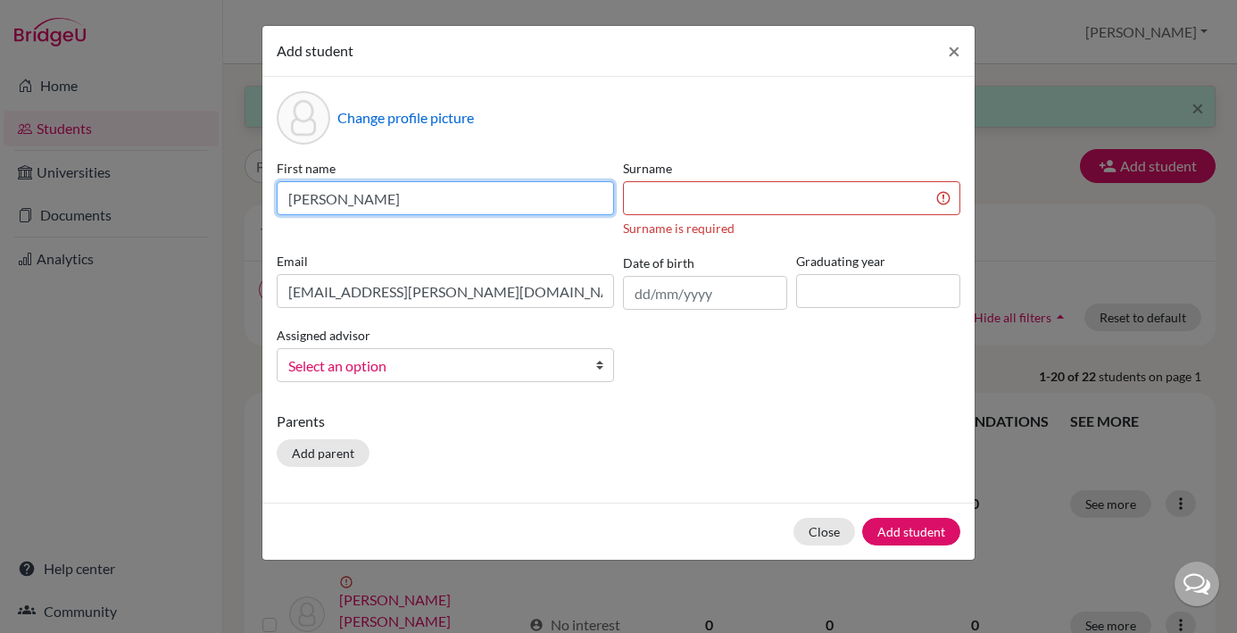
drag, startPoint x: 432, startPoint y: 201, endPoint x: 381, endPoint y: 198, distance: 51.0
click at [381, 198] on input "Nicole Carmen Chang" at bounding box center [445, 198] width 337 height 34
type input "Nicole Carmen"
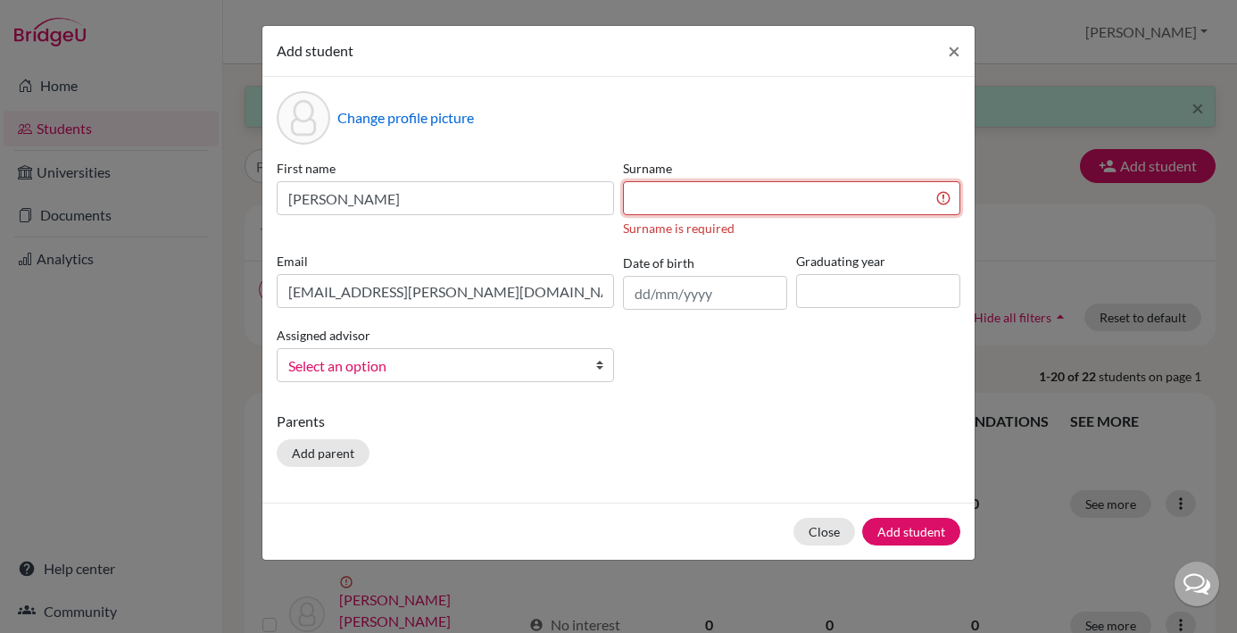
click at [631, 195] on input at bounding box center [791, 198] width 337 height 34
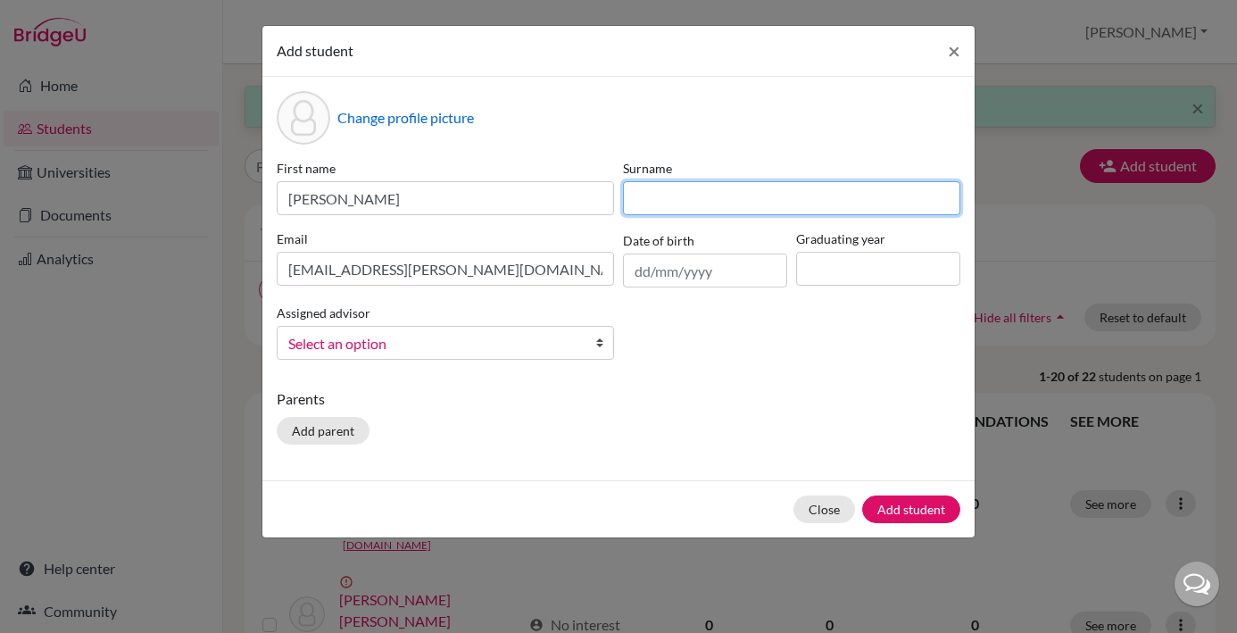
paste input "Chang"
click at [639, 202] on input "Chang" at bounding box center [791, 198] width 337 height 34
type input "Chang"
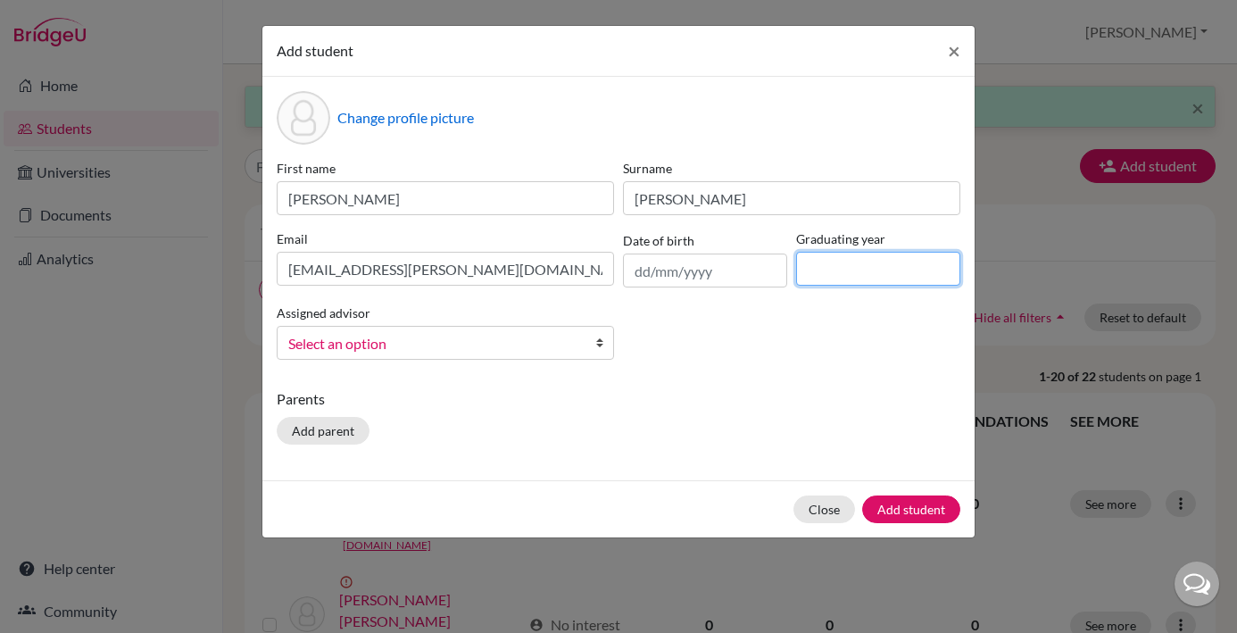
click at [832, 279] on input at bounding box center [878, 269] width 164 height 34
type input "2029"
click at [600, 345] on b at bounding box center [604, 343] width 18 height 32
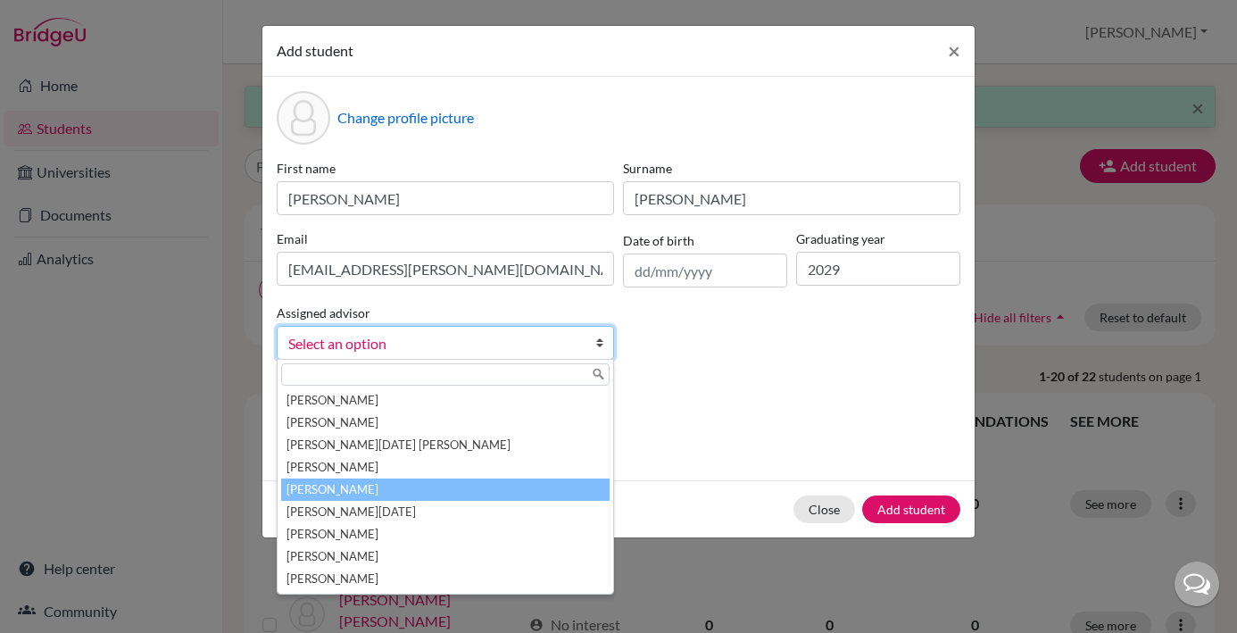
click at [401, 490] on li "[PERSON_NAME]" at bounding box center [445, 490] width 329 height 22
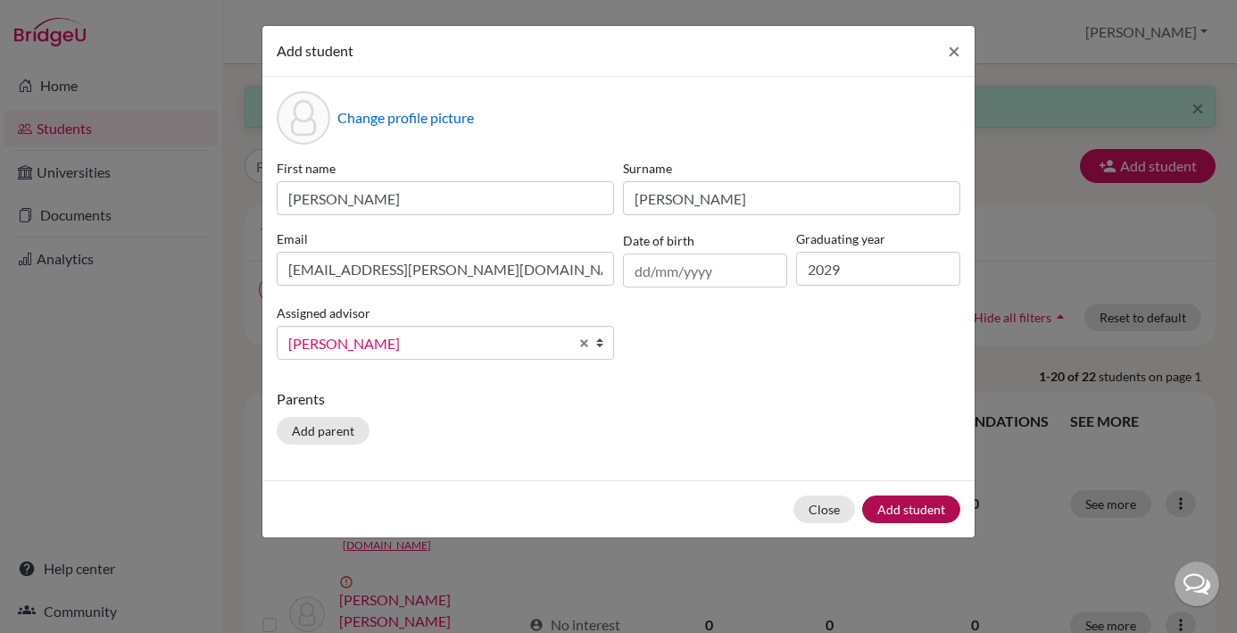
click at [921, 508] on button "Add student" at bounding box center [911, 509] width 98 height 28
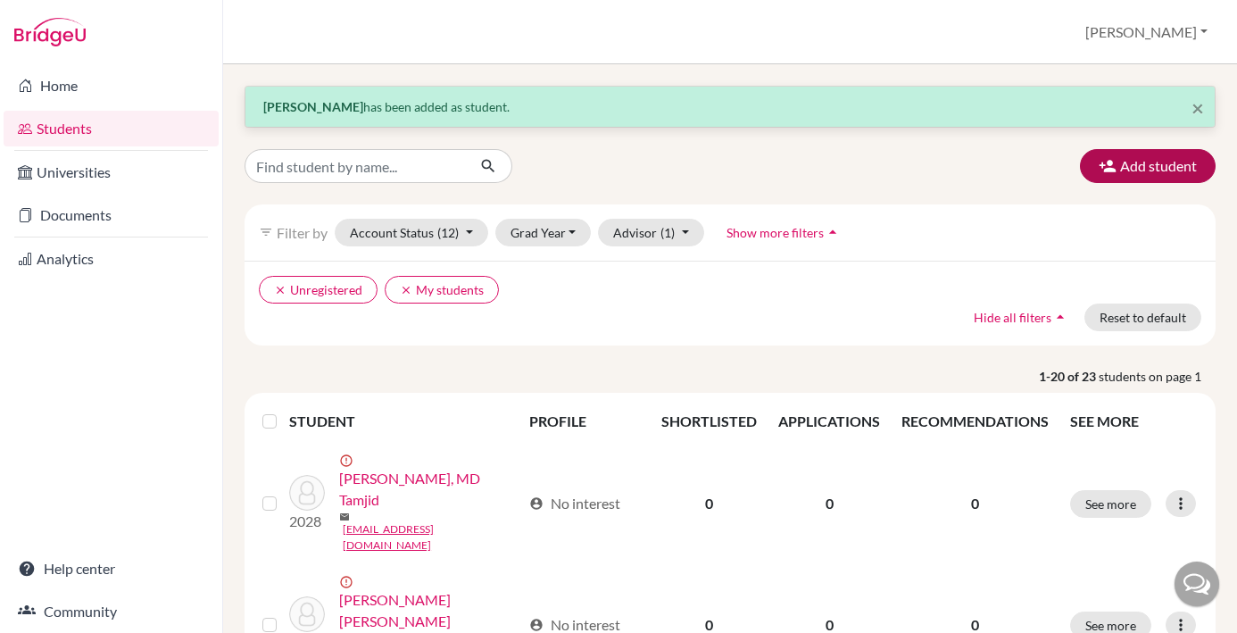
click at [1170, 160] on button "Add student" at bounding box center [1148, 166] width 136 height 34
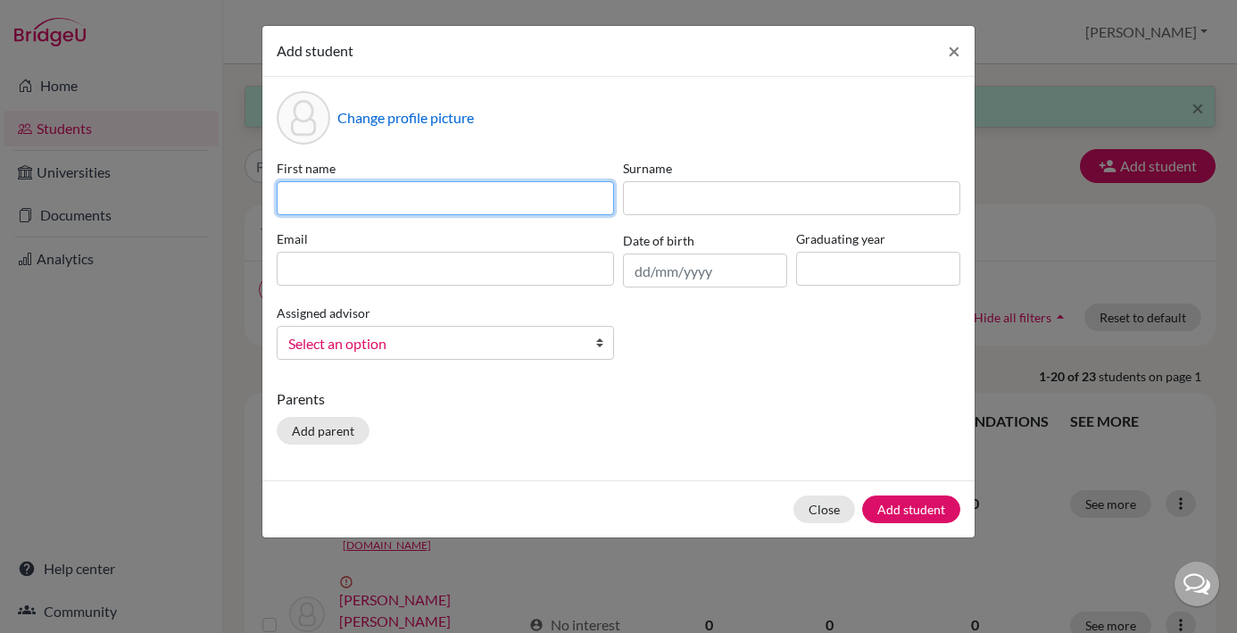
paste input "Raevianne Hazel Koiman"
drag, startPoint x: 444, startPoint y: 200, endPoint x: 395, endPoint y: 199, distance: 49.1
click at [395, 199] on input "Raevianne Hazel Koiman" at bounding box center [445, 198] width 337 height 34
type input "Raevianne Hazel"
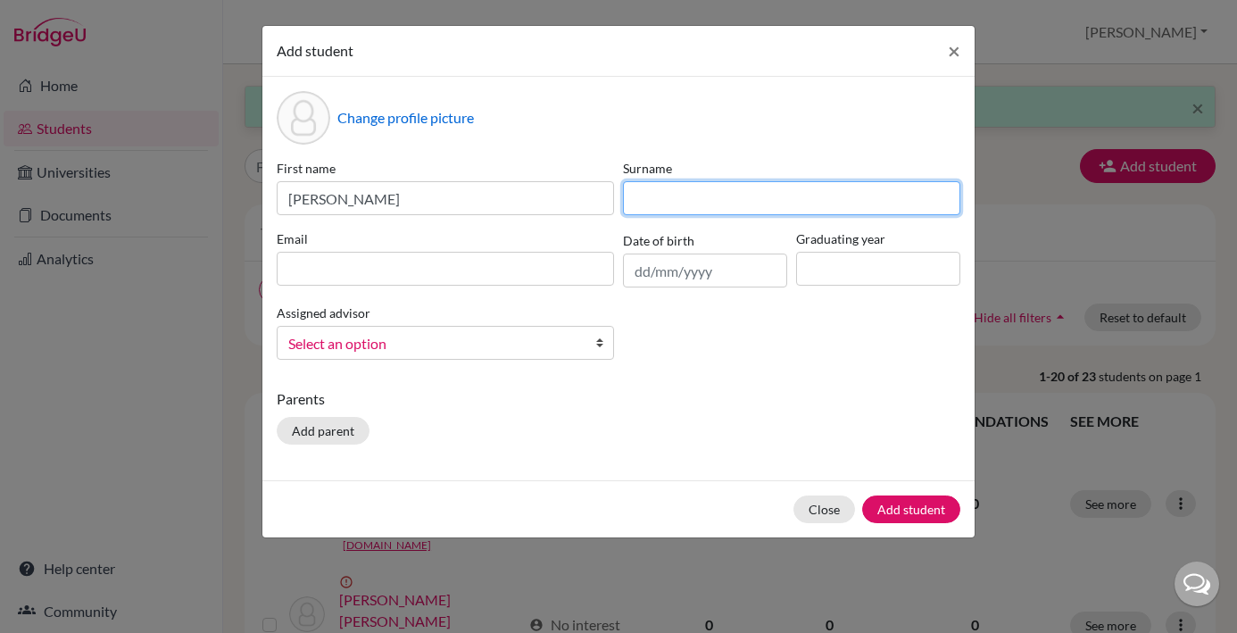
paste input "Koiman"
type input "Koiman"
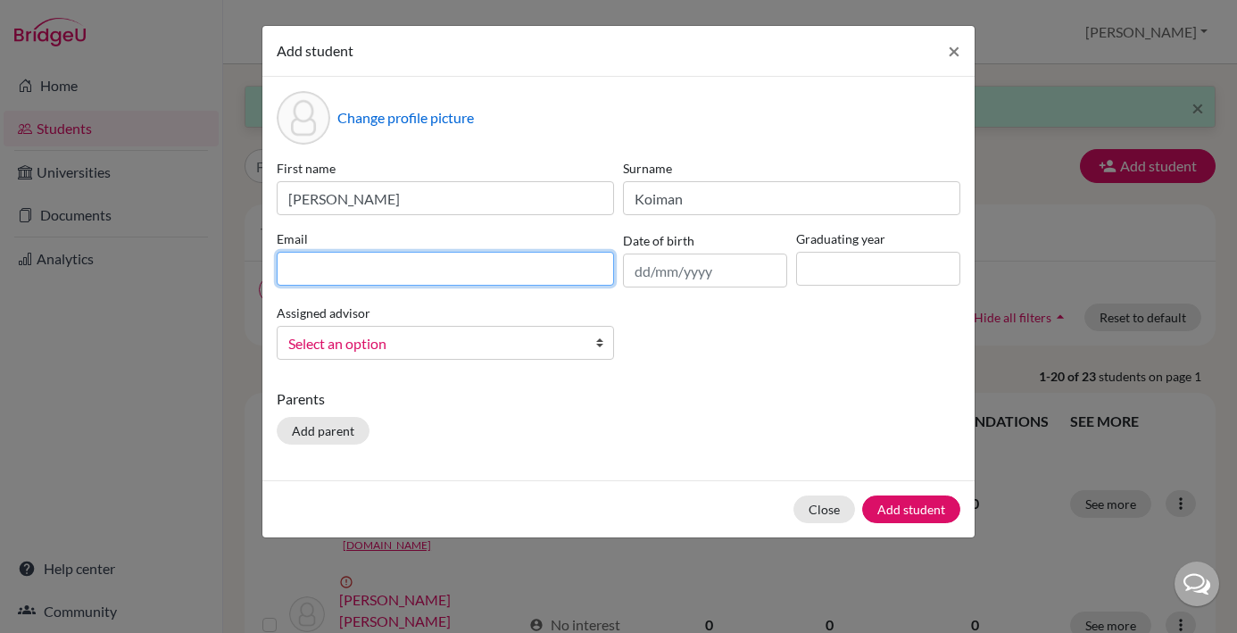
paste input "[EMAIL_ADDRESS][DOMAIN_NAME]"
type input "[EMAIL_ADDRESS][DOMAIN_NAME]"
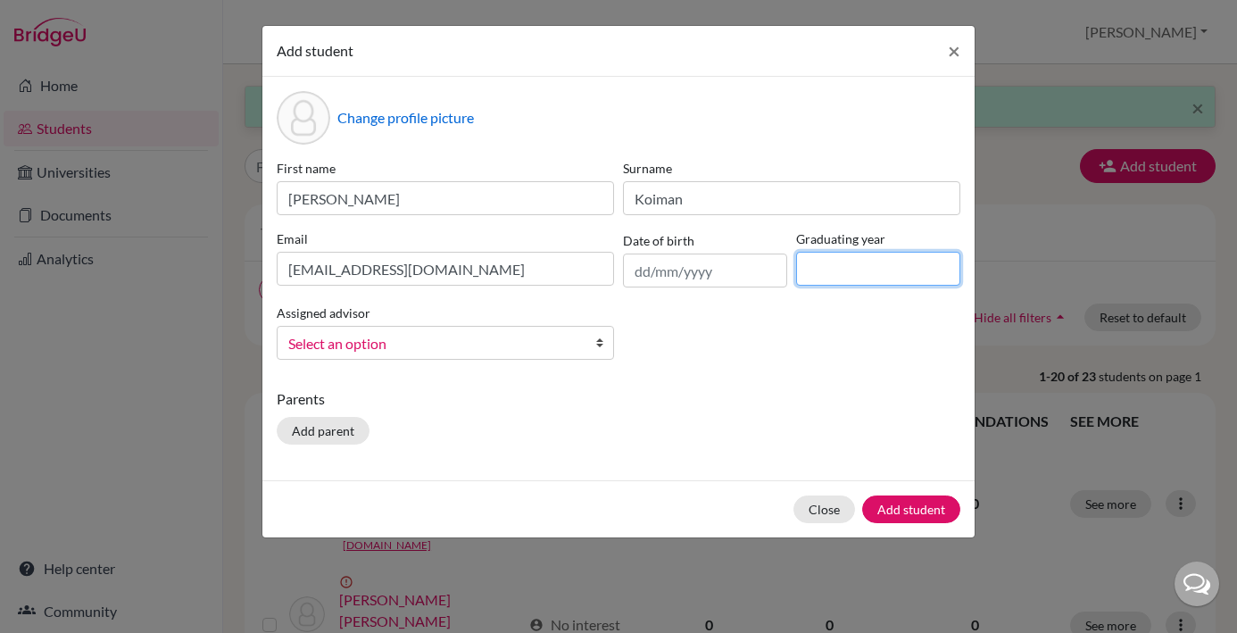
click at [840, 271] on input at bounding box center [878, 269] width 164 height 34
type input "2029"
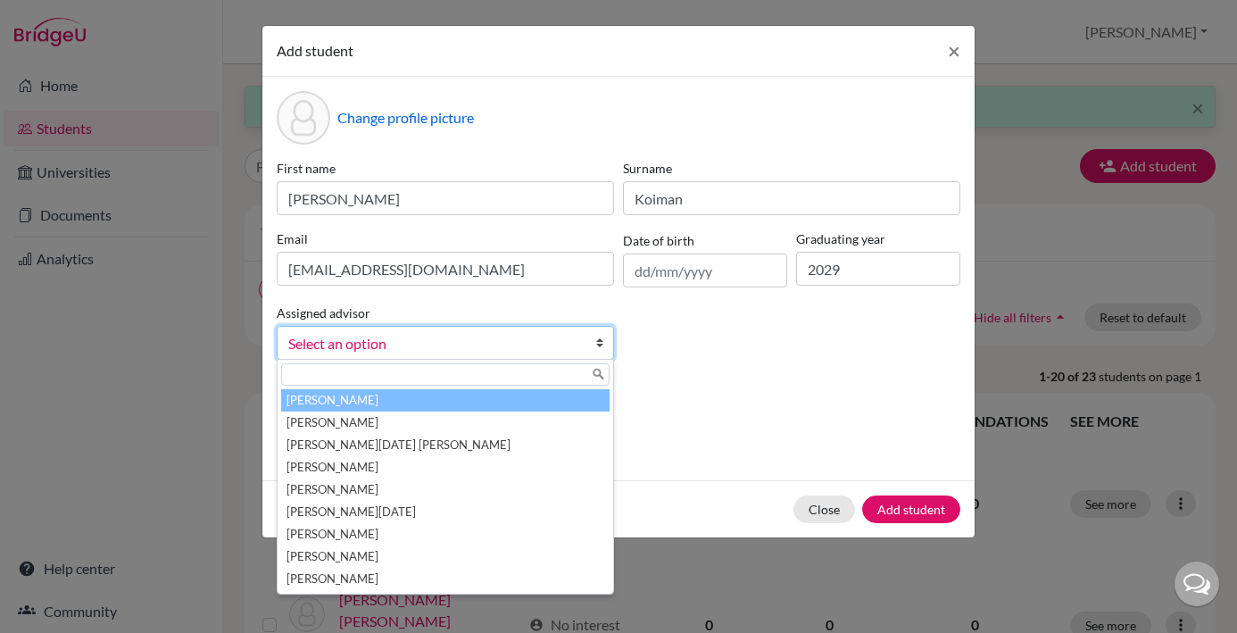
click at [599, 345] on b at bounding box center [604, 343] width 18 height 32
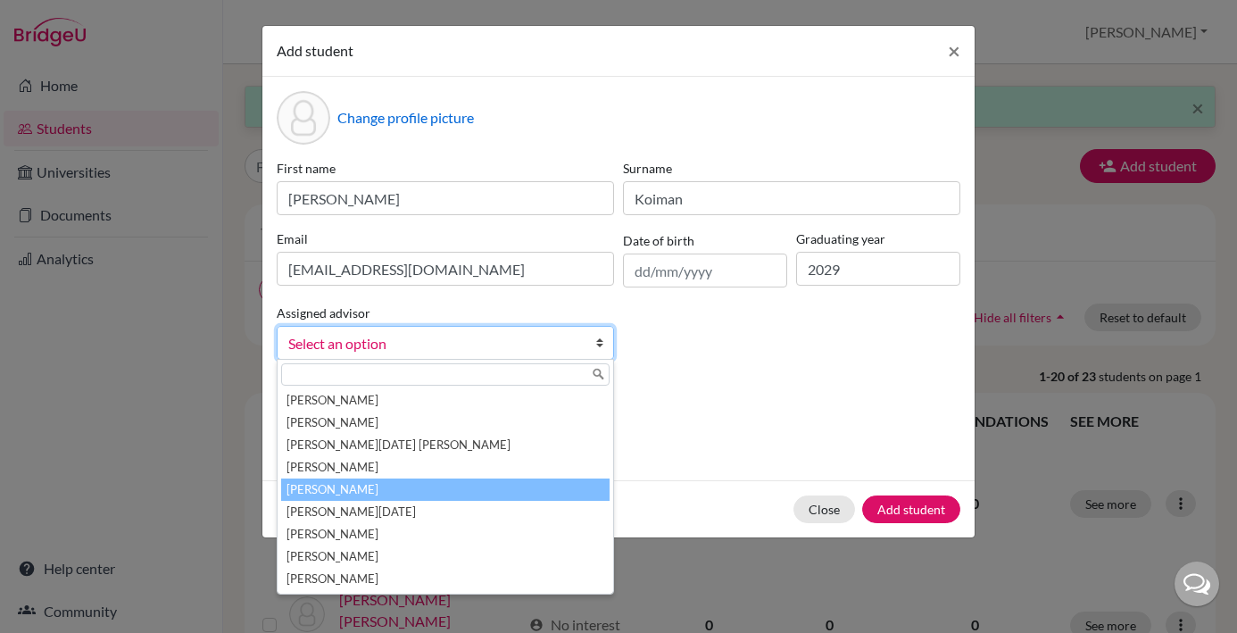
click at [395, 493] on li "[PERSON_NAME]" at bounding box center [445, 490] width 329 height 22
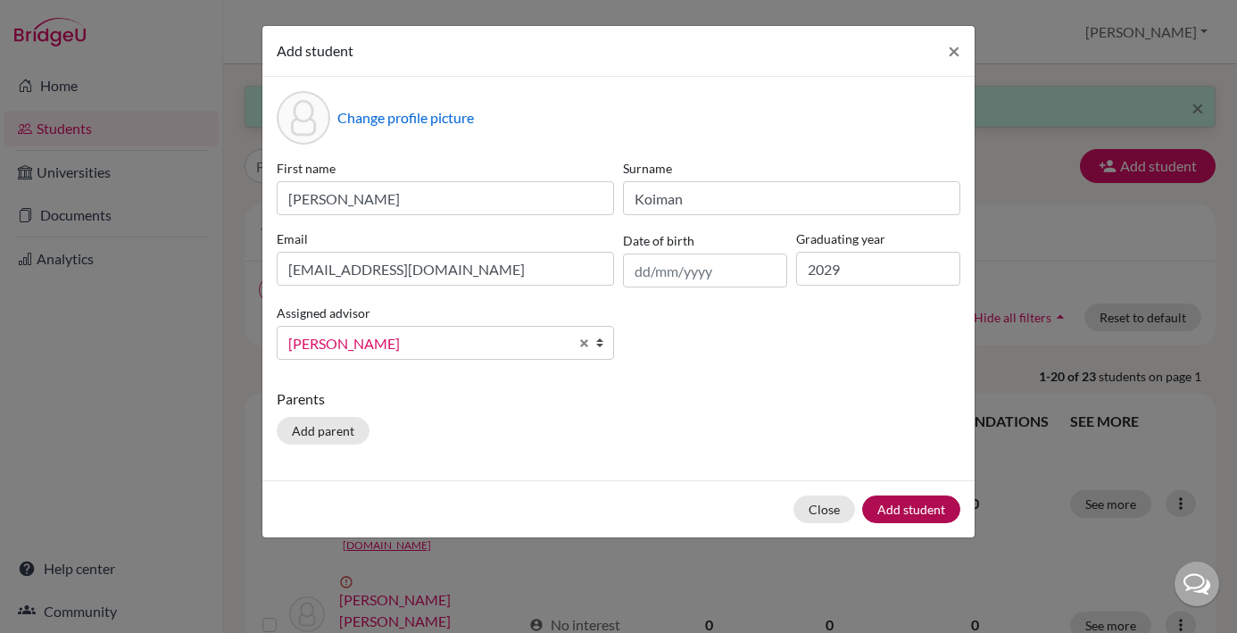
click at [901, 510] on button "Add student" at bounding box center [911, 509] width 98 height 28
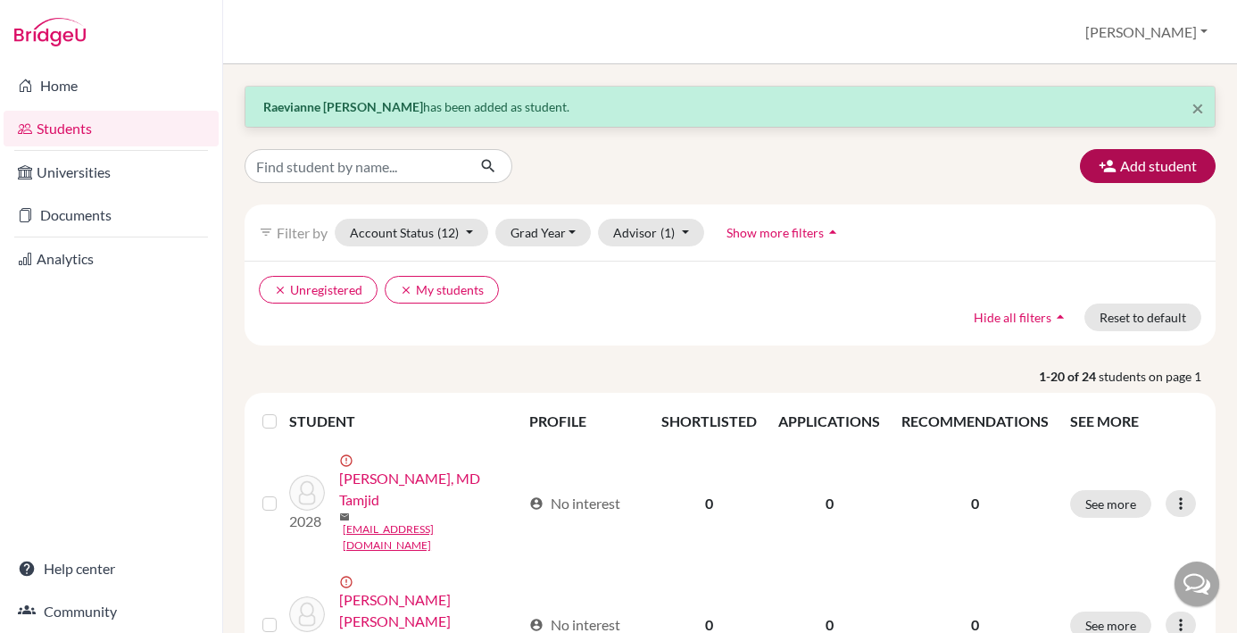
click at [1140, 171] on button "Add student" at bounding box center [1148, 166] width 136 height 34
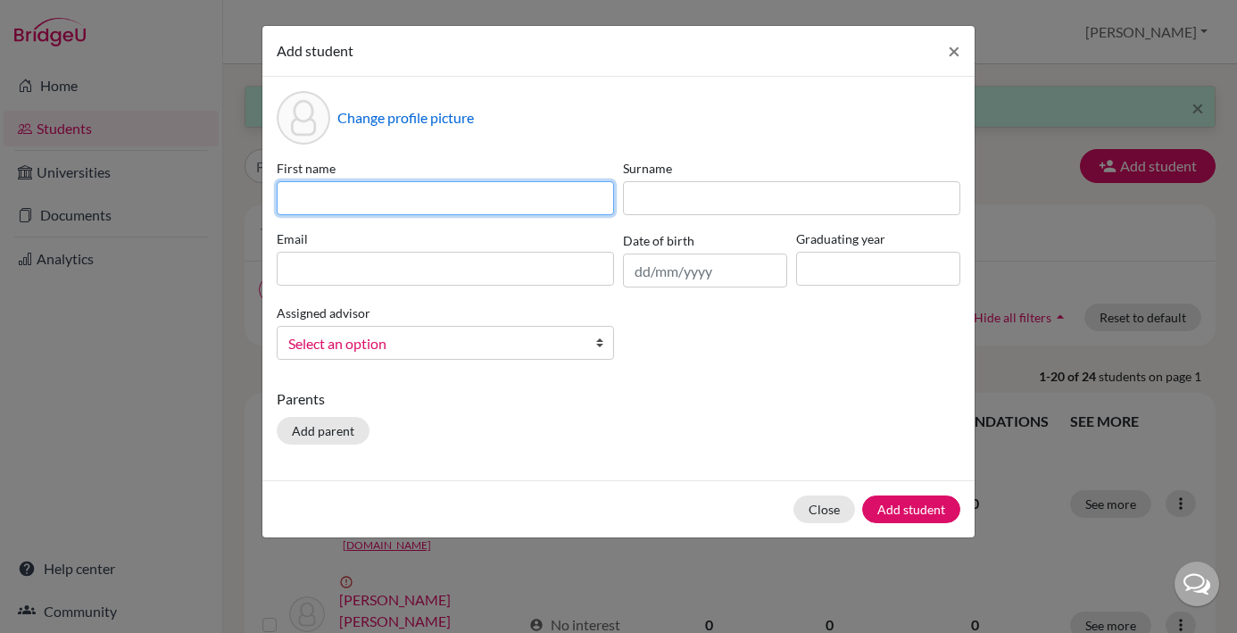
paste input "Raphaello Richey Hu"
drag, startPoint x: 419, startPoint y: 201, endPoint x: 395, endPoint y: 201, distance: 23.2
click at [395, 201] on input "Raphaello Richey Hu" at bounding box center [445, 198] width 337 height 34
type input "Raphaello Richey"
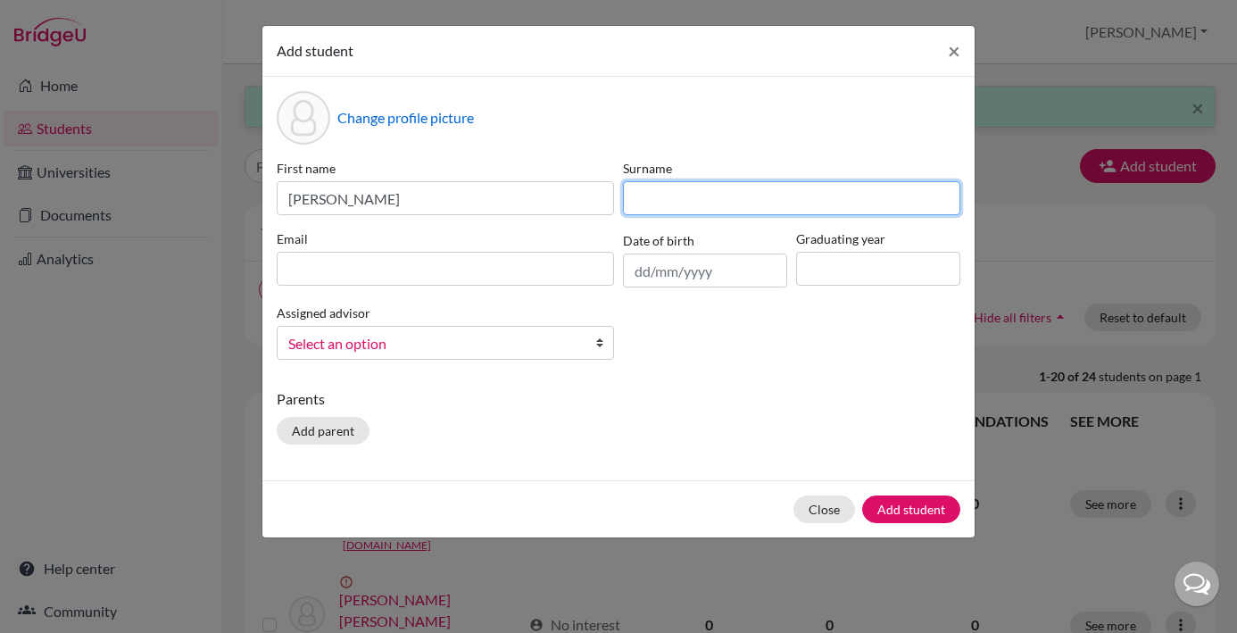
paste input "Hu"
type input "Hu"
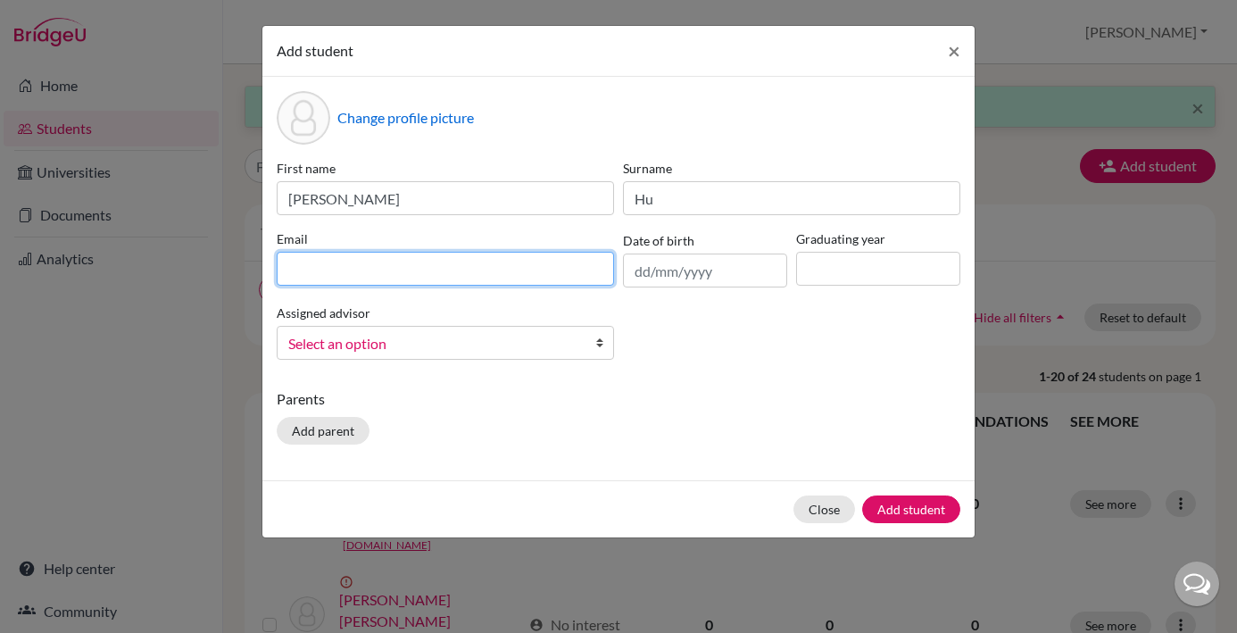
paste input "[DOMAIN_NAME][EMAIL_ADDRESS][DOMAIN_NAME]"
type input "[DOMAIN_NAME][EMAIL_ADDRESS][DOMAIN_NAME]"
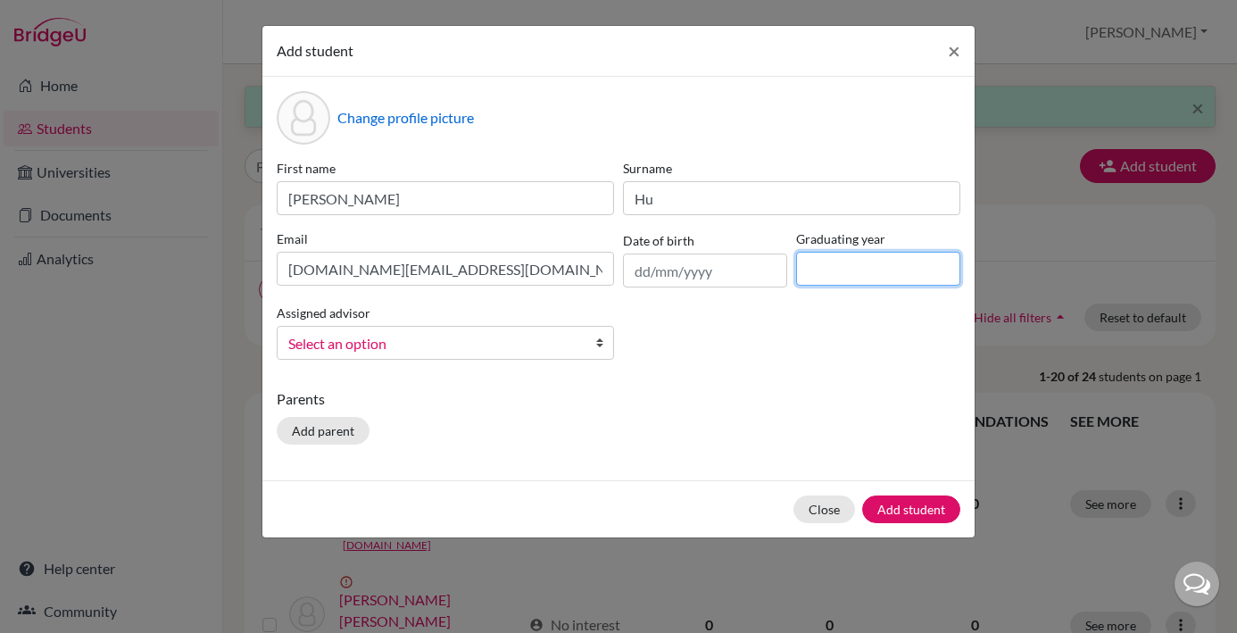
click at [820, 271] on input at bounding box center [878, 269] width 164 height 34
type input "2029"
click at [599, 345] on b at bounding box center [604, 343] width 18 height 32
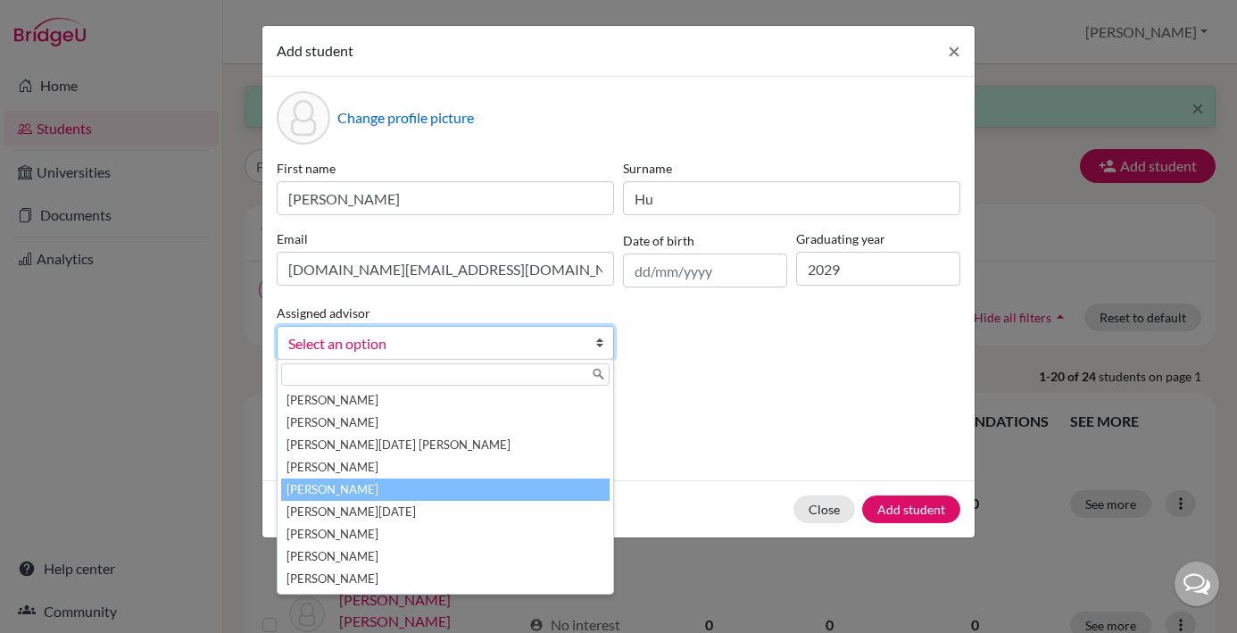
click at [394, 487] on li "[PERSON_NAME]" at bounding box center [445, 490] width 329 height 22
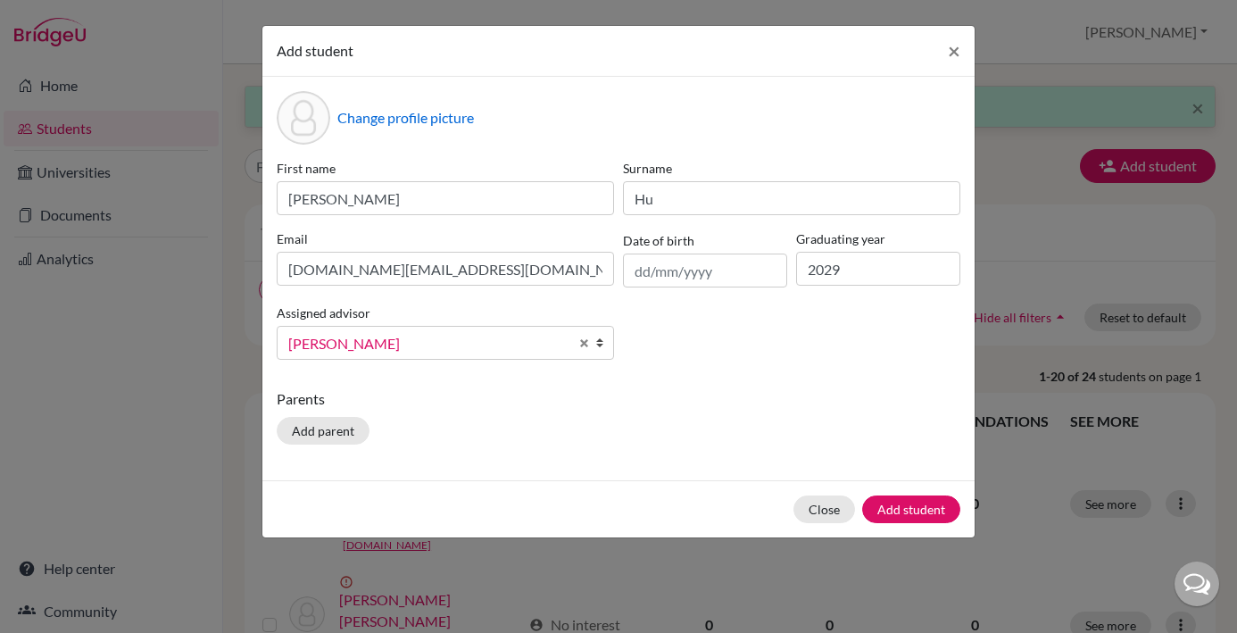
click at [933, 506] on button "Add student" at bounding box center [911, 509] width 98 height 28
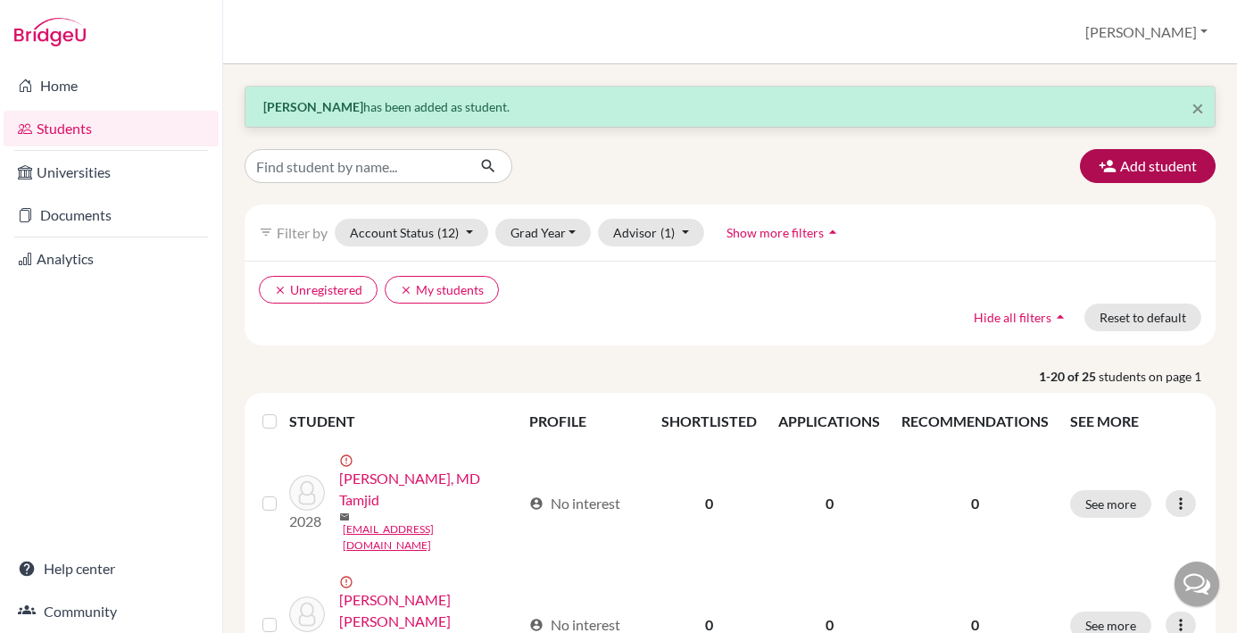
click at [1153, 160] on button "Add student" at bounding box center [1148, 166] width 136 height 34
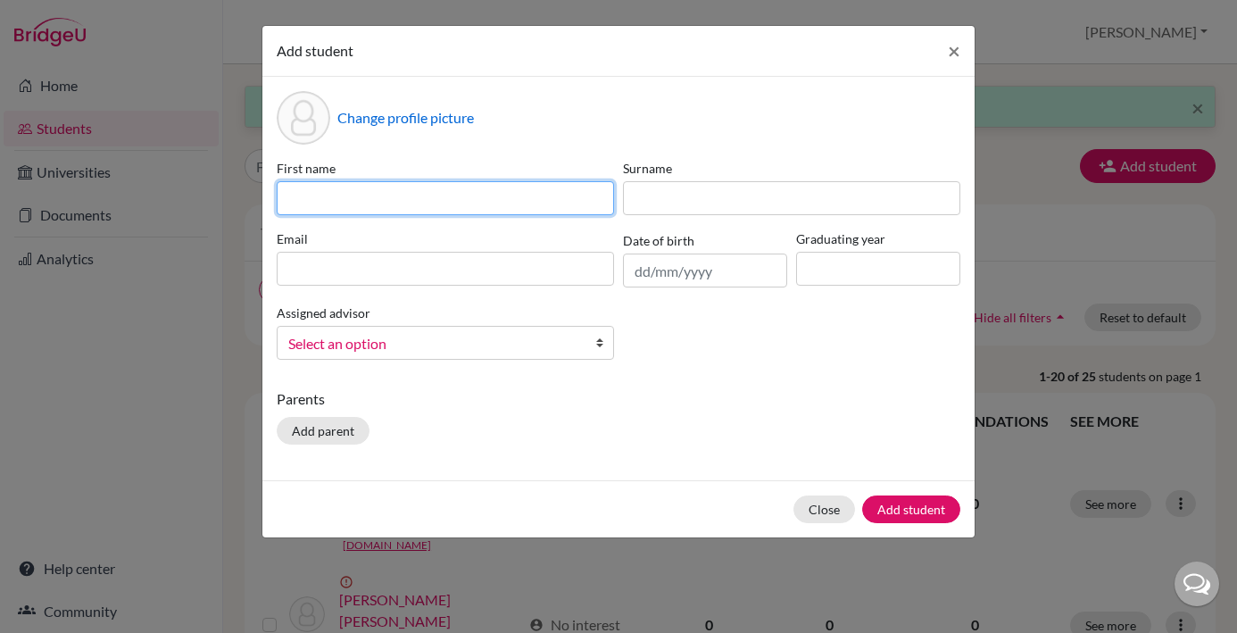
paste input "Sufahry Pratama Sembiring"
drag, startPoint x: 459, startPoint y: 200, endPoint x: 394, endPoint y: 197, distance: 65.2
click at [394, 197] on input "Sufahry Pratama Sembiring" at bounding box center [445, 198] width 337 height 34
type input "Sufahry Pratama"
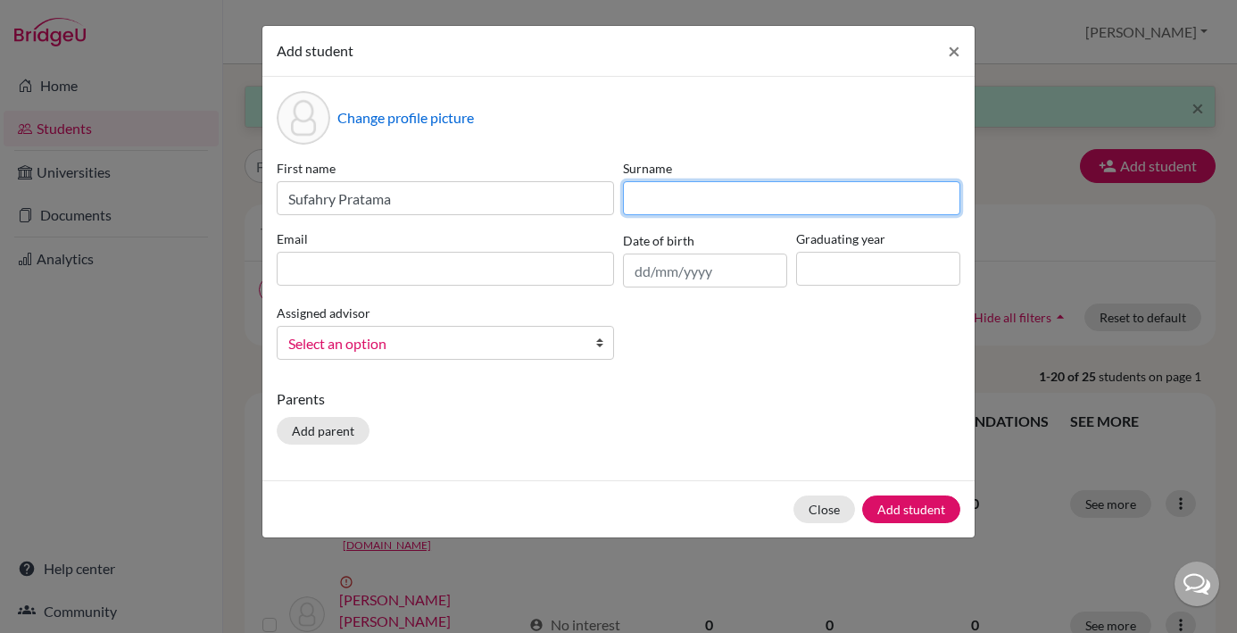
paste input "Sembiring"
type input "Sembiring"
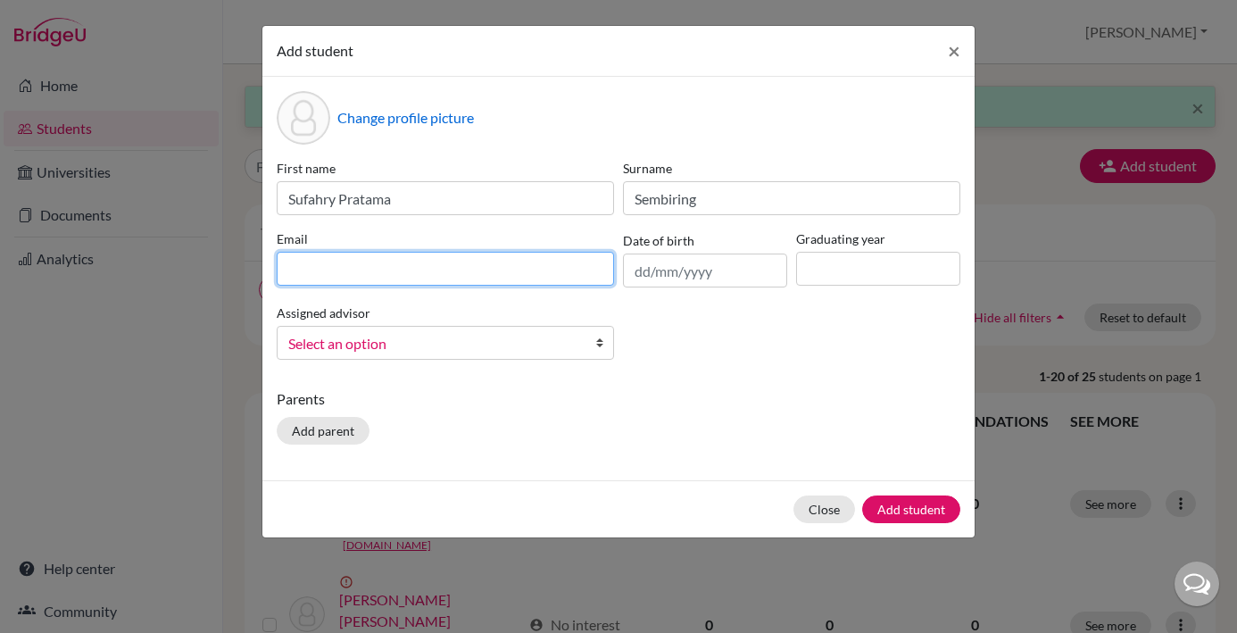
paste input "[EMAIL_ADDRESS][DOMAIN_NAME]"
type input "[EMAIL_ADDRESS][DOMAIN_NAME]"
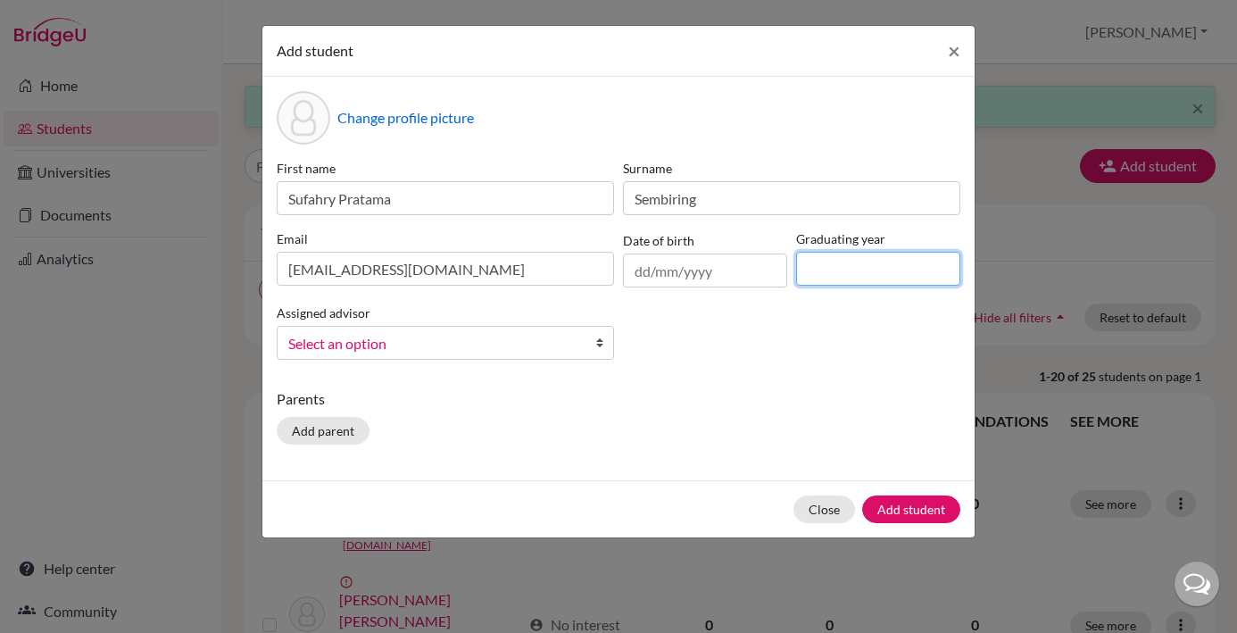
click at [822, 269] on input at bounding box center [878, 269] width 164 height 34
type input "2029"
click at [599, 345] on b at bounding box center [604, 343] width 18 height 32
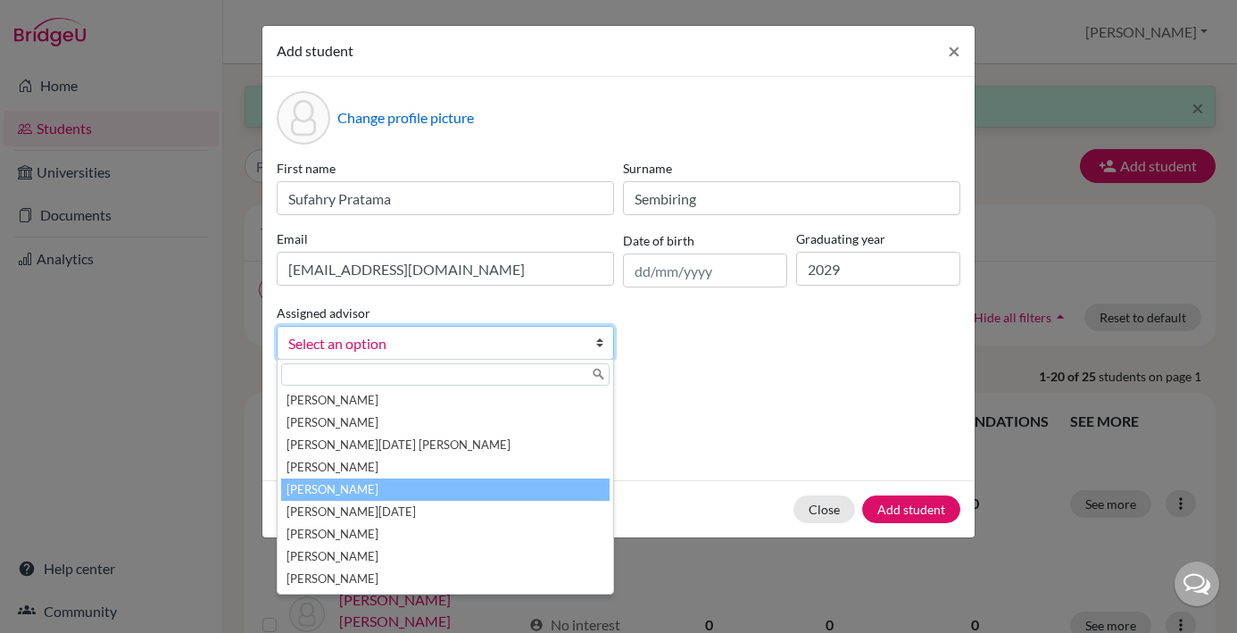
click at [363, 493] on li "[PERSON_NAME]" at bounding box center [445, 490] width 329 height 22
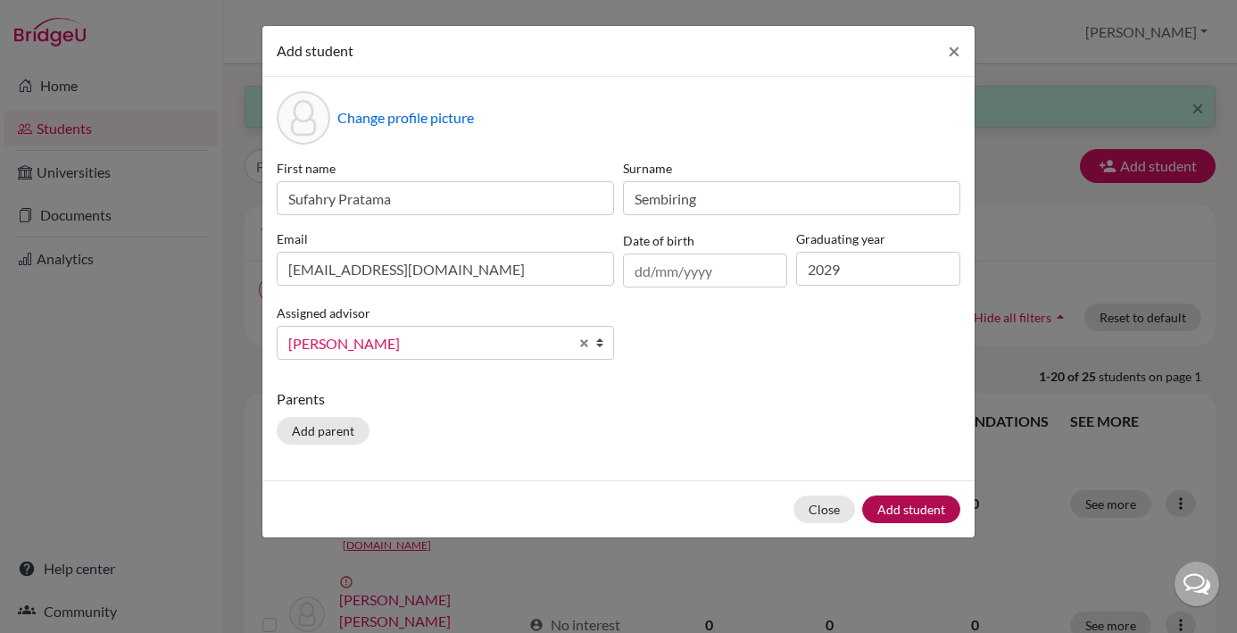
click at [917, 508] on button "Add student" at bounding box center [911, 509] width 98 height 28
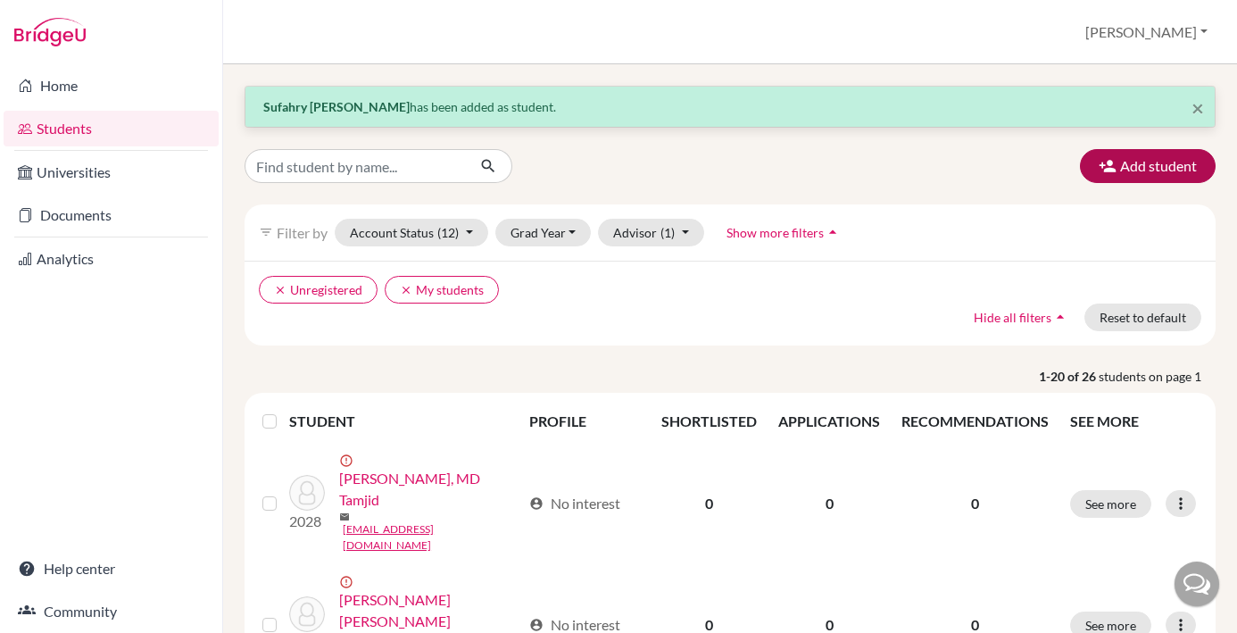
click at [1146, 163] on button "Add student" at bounding box center [1148, 166] width 136 height 34
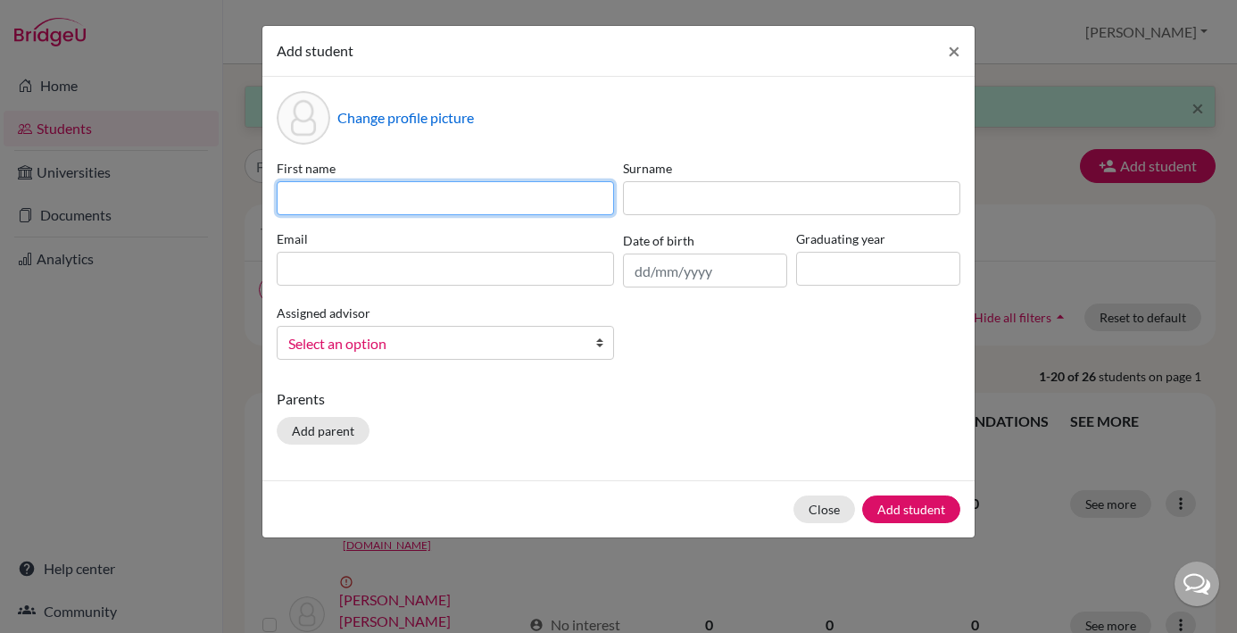
paste input "[PERSON_NAME]"
type input "[PERSON_NAME]"
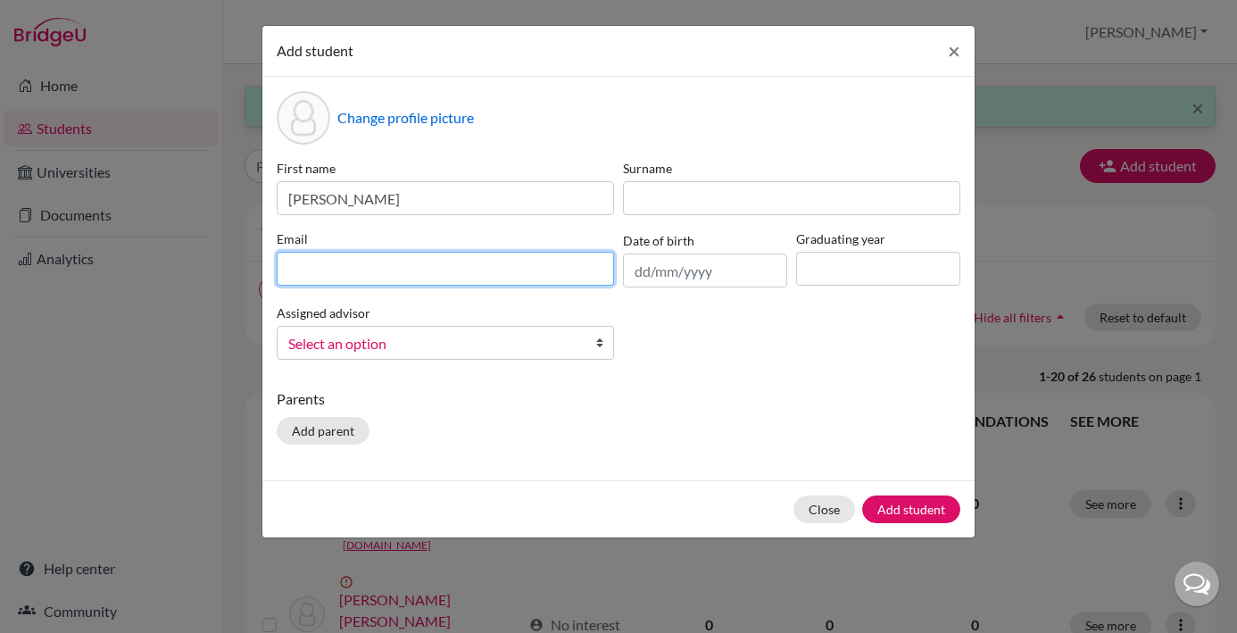
paste input "[EMAIL_ADDRESS][DOMAIN_NAME]"
type input "[EMAIL_ADDRESS][DOMAIN_NAME]"
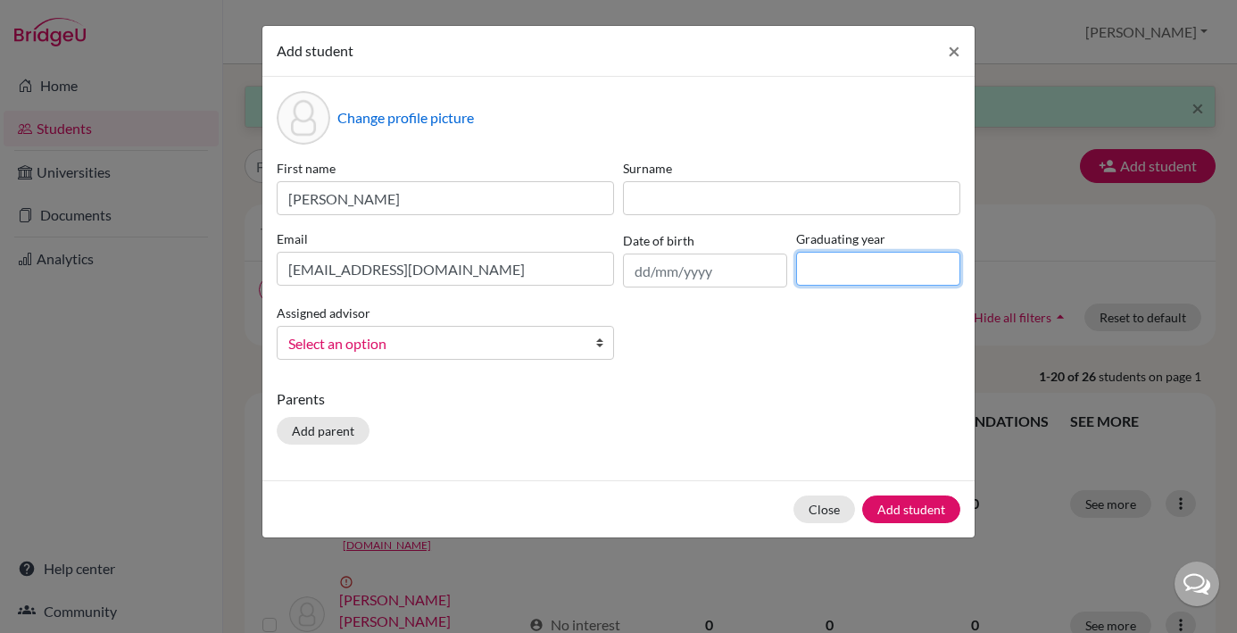
click at [818, 264] on input at bounding box center [878, 269] width 164 height 34
type input "2029"
click at [604, 347] on b at bounding box center [604, 343] width 18 height 32
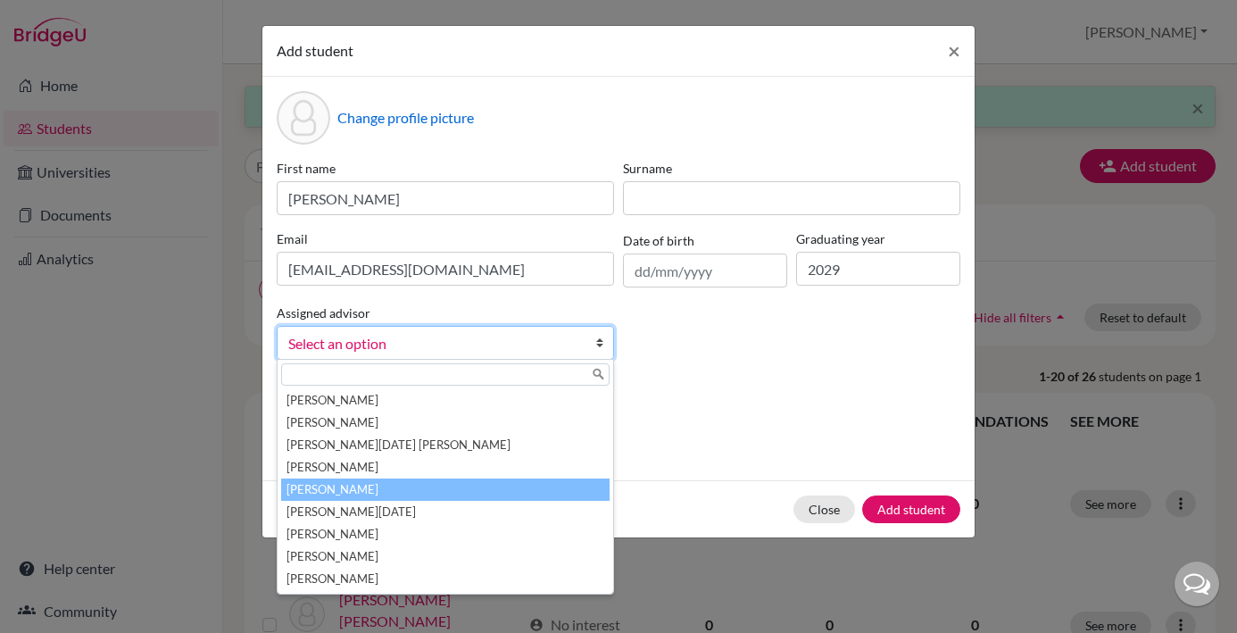
click at [421, 486] on li "[PERSON_NAME]" at bounding box center [445, 490] width 329 height 22
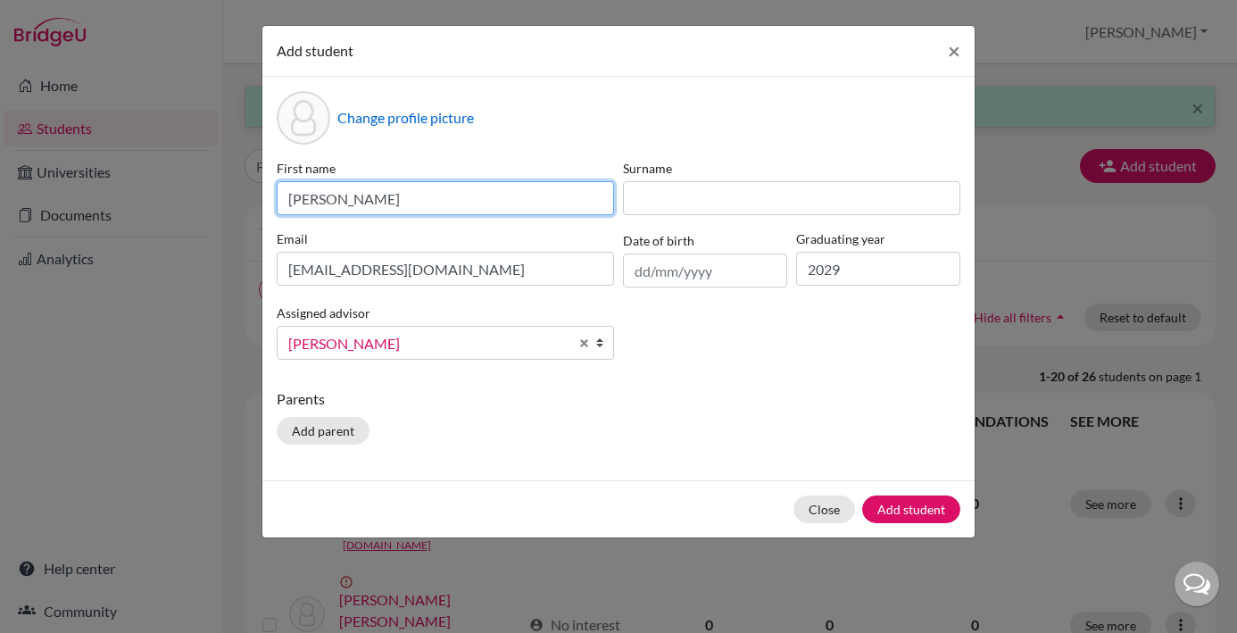
drag, startPoint x: 396, startPoint y: 199, endPoint x: 354, endPoint y: 202, distance: 42.9
click at [354, 202] on input "[PERSON_NAME]" at bounding box center [445, 198] width 337 height 34
type input "[PERSON_NAME]"
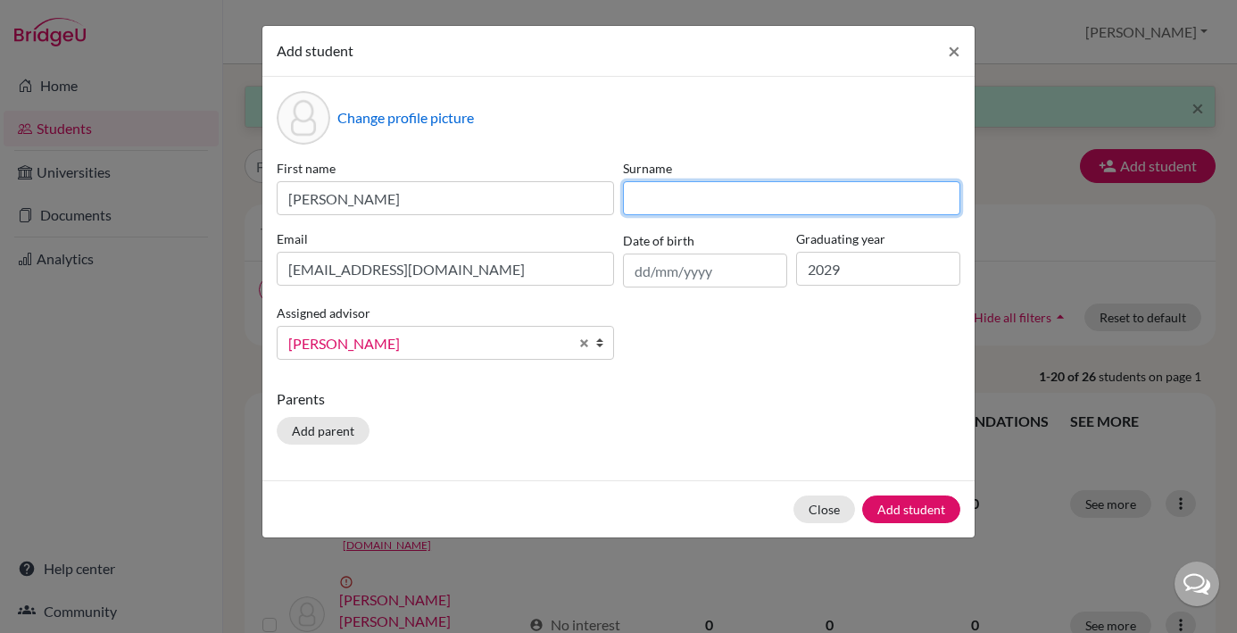
paste input "[PERSON_NAME]"
type input "[PERSON_NAME]"
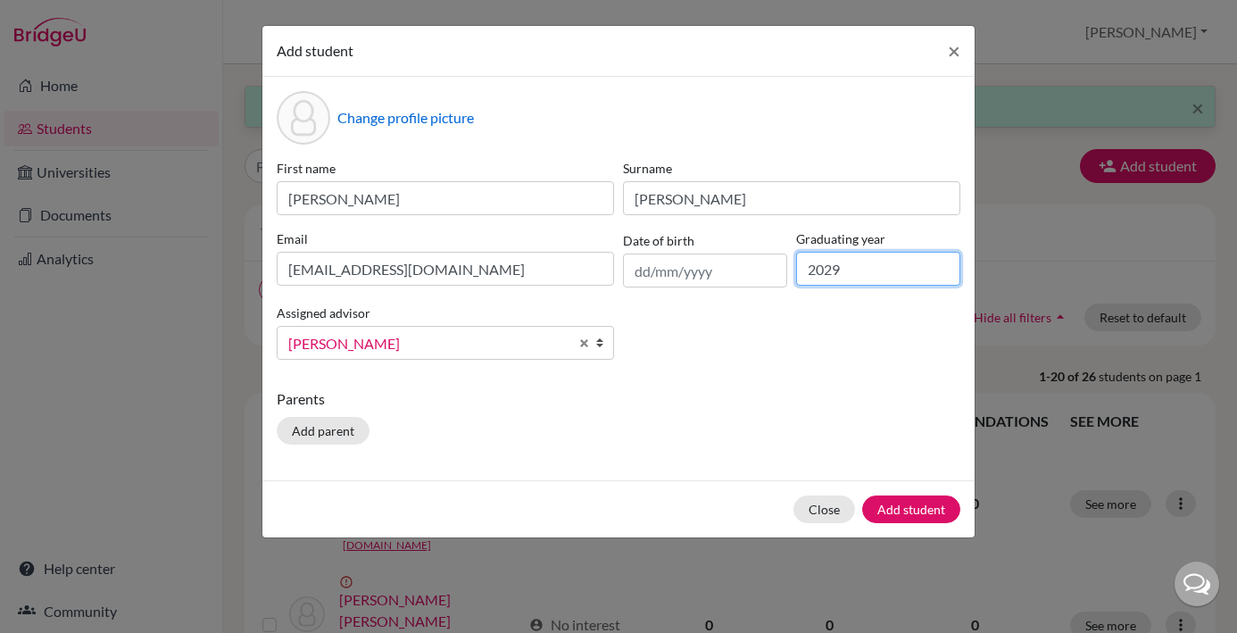
click at [855, 271] on input "2029" at bounding box center [878, 269] width 164 height 34
click at [462, 345] on span "[PERSON_NAME]" at bounding box center [428, 343] width 280 height 23
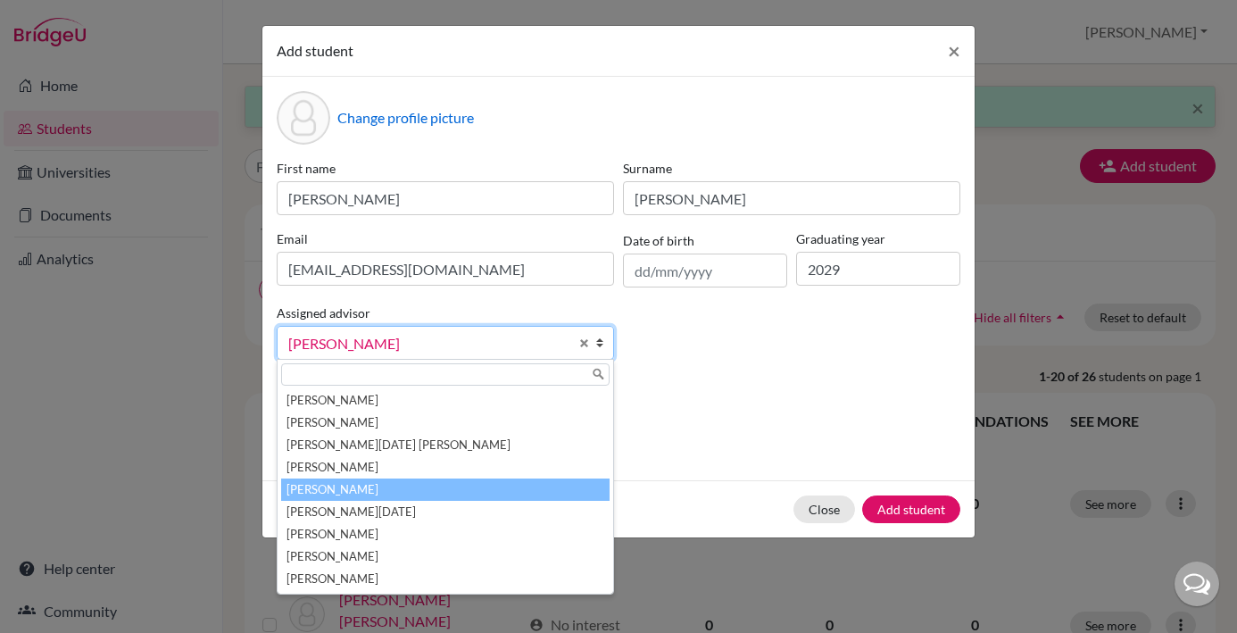
click at [468, 338] on span "[PERSON_NAME]" at bounding box center [428, 343] width 280 height 23
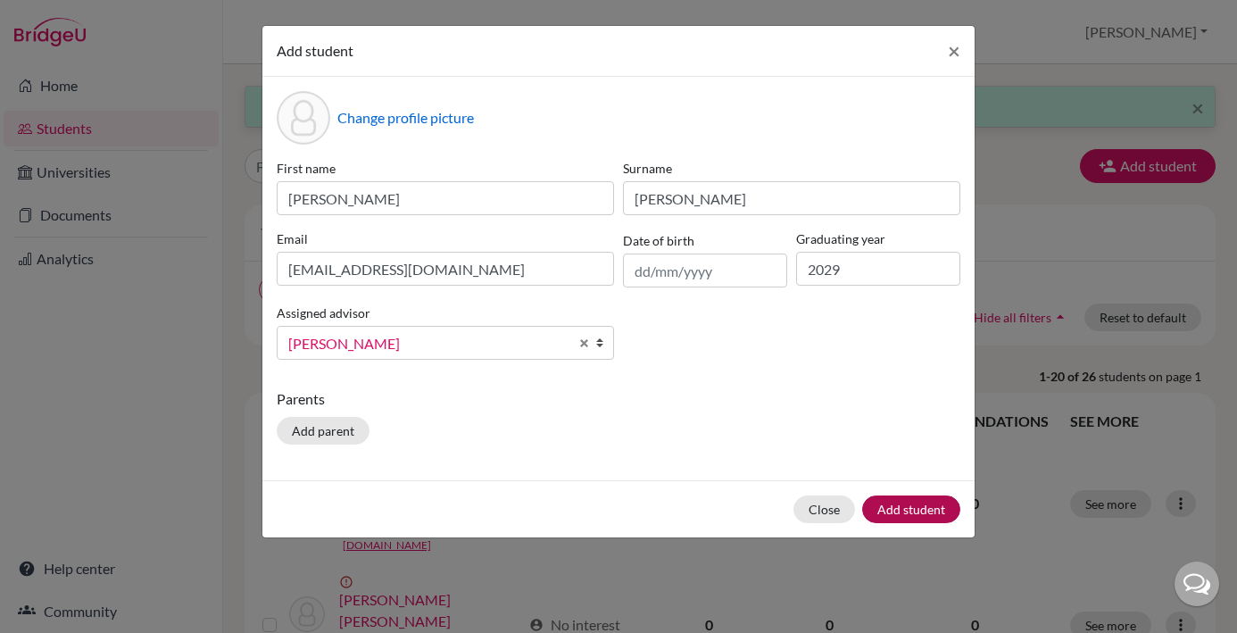
click at [935, 508] on button "Add student" at bounding box center [911, 509] width 98 height 28
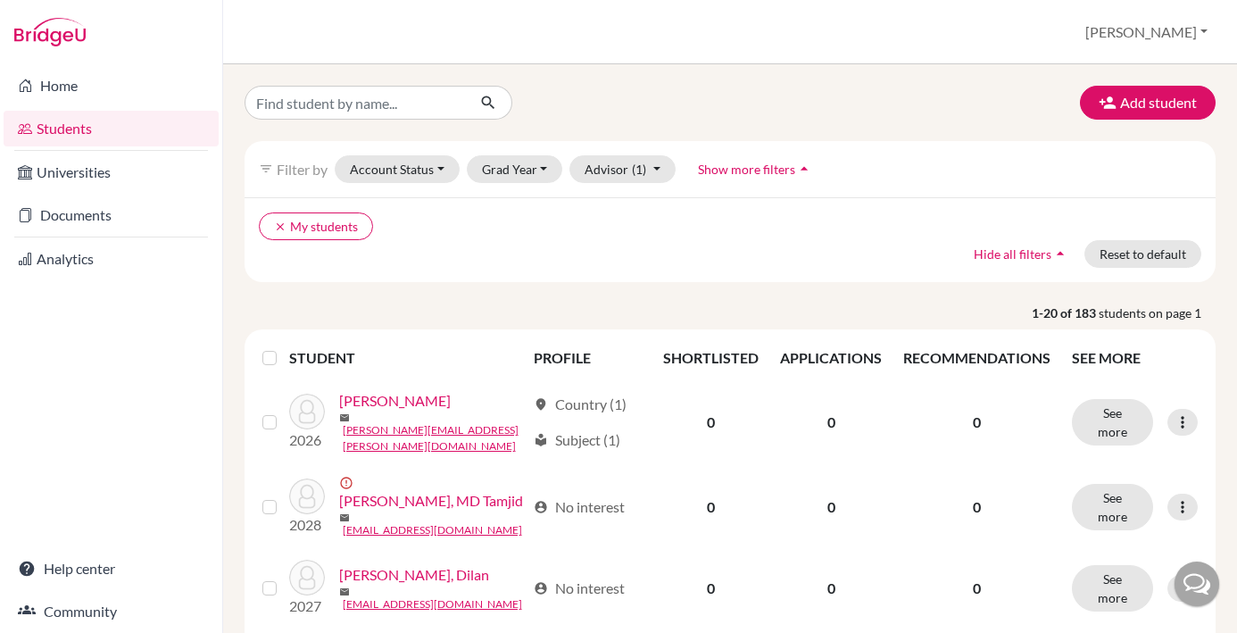
click at [146, 133] on link "Students" at bounding box center [111, 129] width 215 height 36
click at [443, 170] on button "Account Status" at bounding box center [397, 169] width 125 height 28
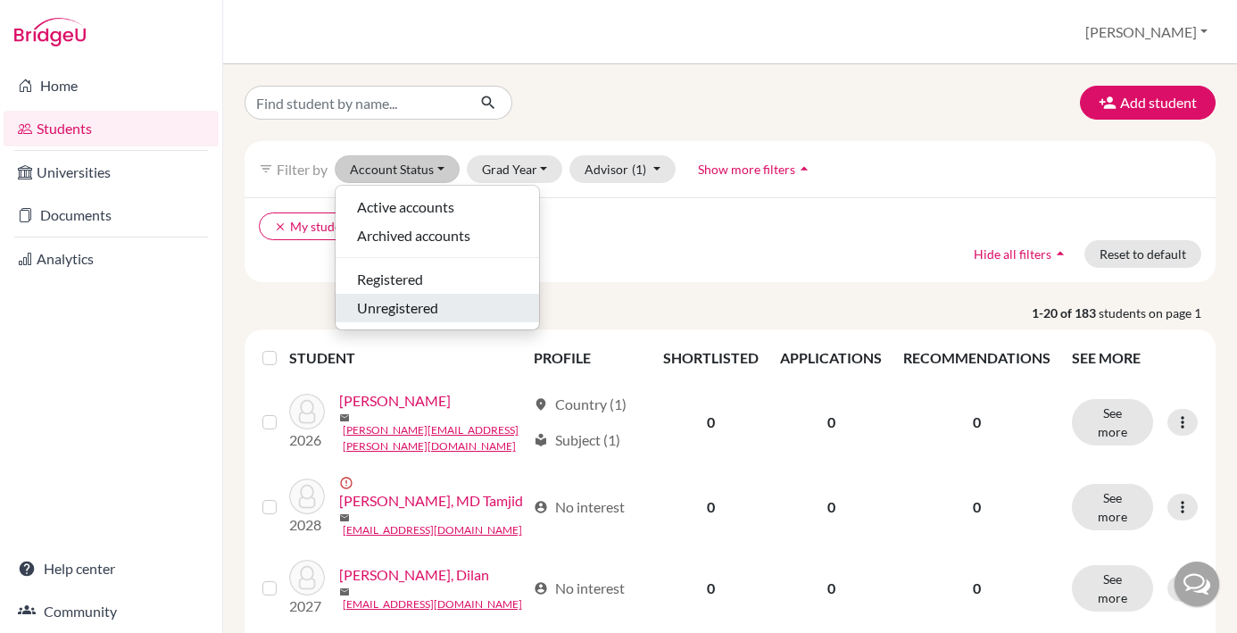
click at [433, 313] on span "Unregistered" at bounding box center [397, 307] width 81 height 21
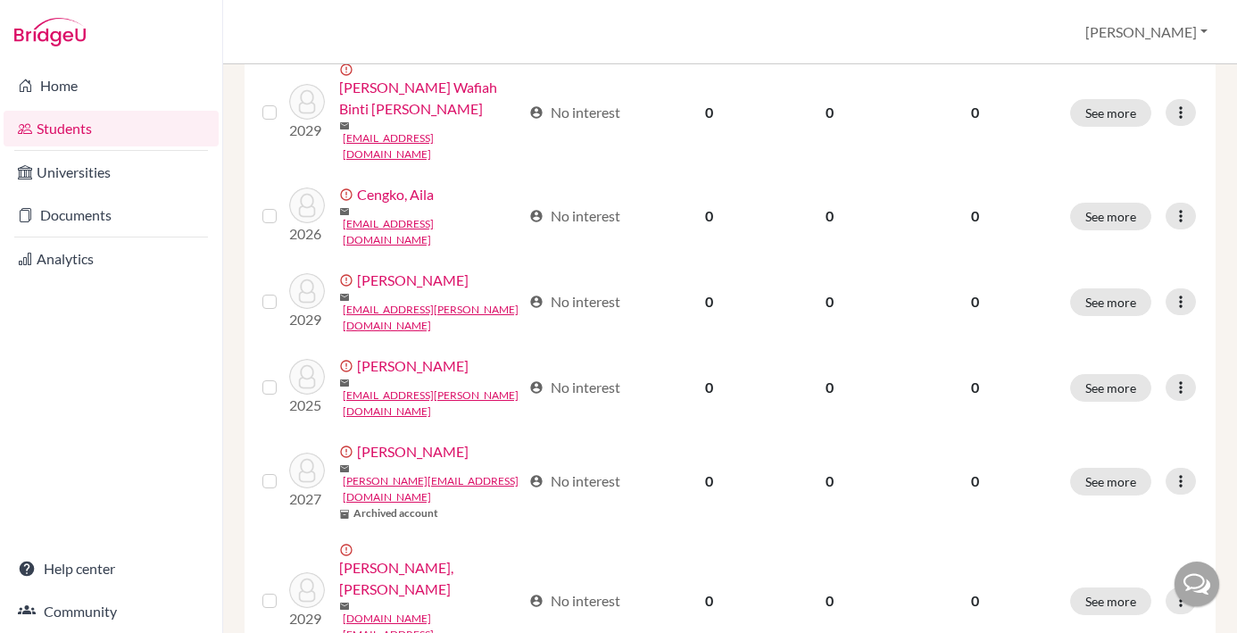
scroll to position [568, 0]
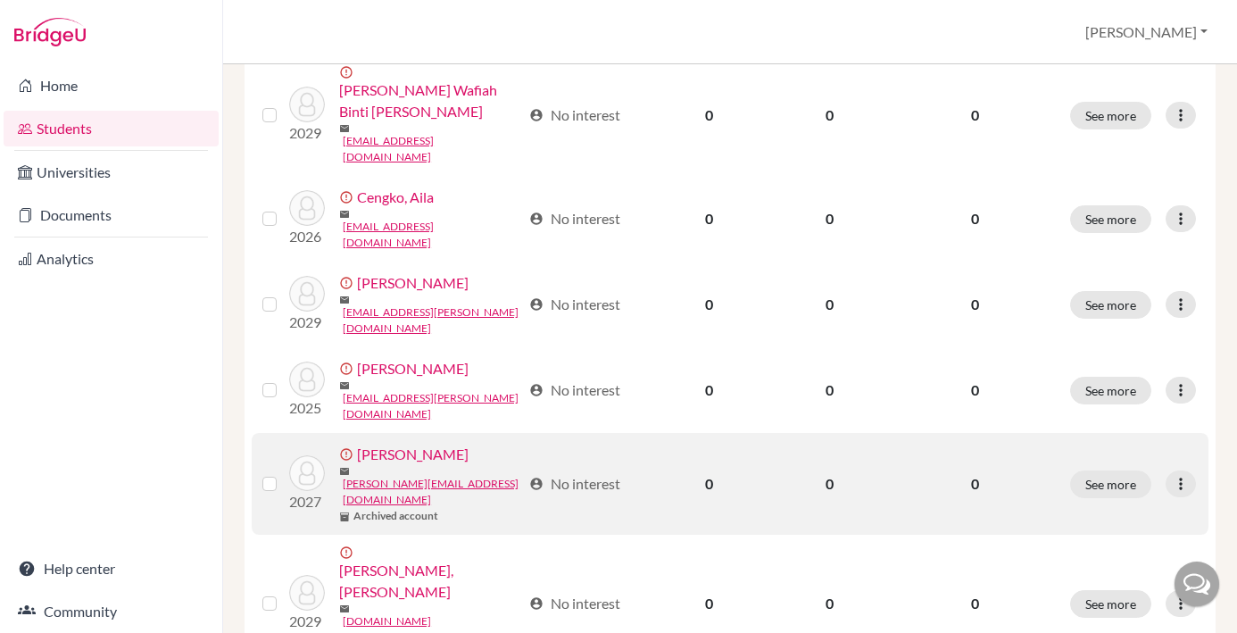
click at [412, 508] on b "Archived account" at bounding box center [396, 516] width 85 height 16
click at [1183, 475] on icon at bounding box center [1181, 484] width 18 height 18
click at [1110, 384] on button "Edit student" at bounding box center [1116, 376] width 162 height 29
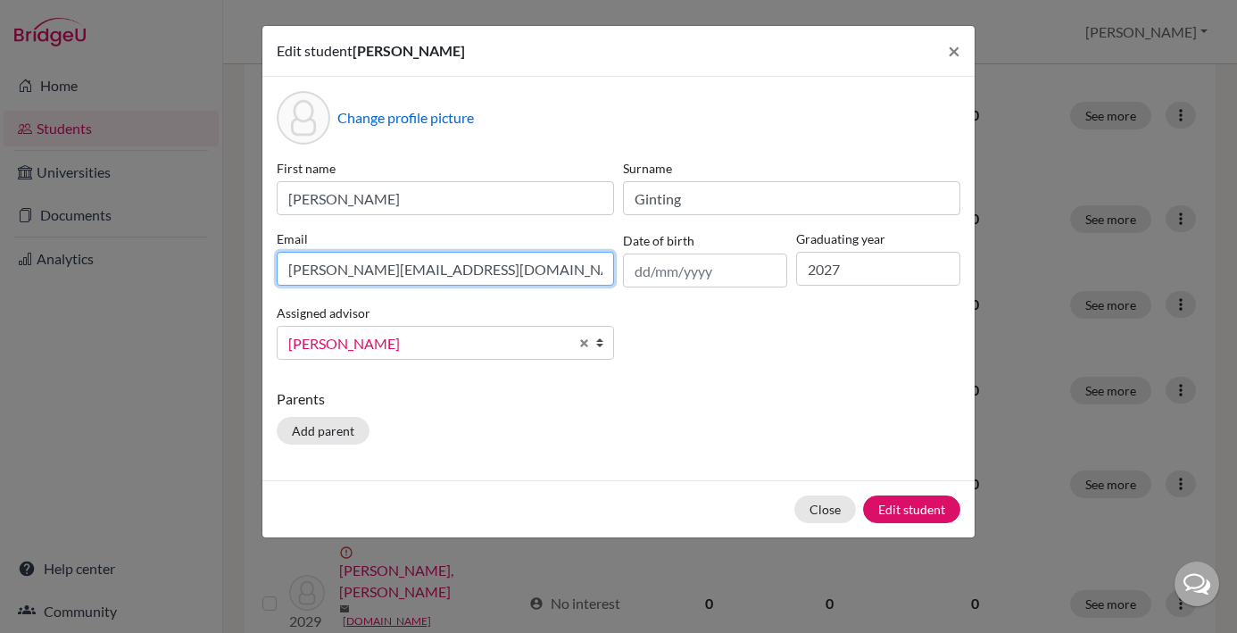
click at [289, 271] on input "[PERSON_NAME][EMAIL_ADDRESS][DOMAIN_NAME]" at bounding box center [445, 269] width 337 height 34
click at [801, 331] on div "First name [PERSON_NAME] [PERSON_NAME] Email [PERSON_NAME][EMAIL_ADDRESS][DOMAI…" at bounding box center [618, 266] width 693 height 215
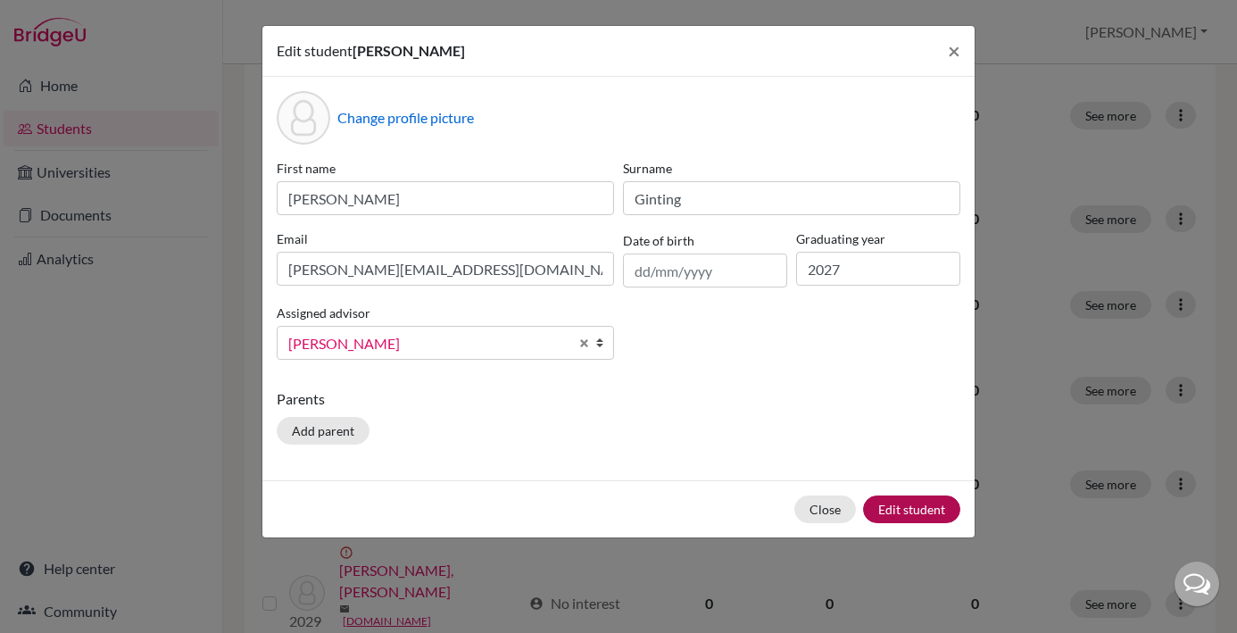
click at [908, 510] on button "Edit student" at bounding box center [911, 509] width 97 height 28
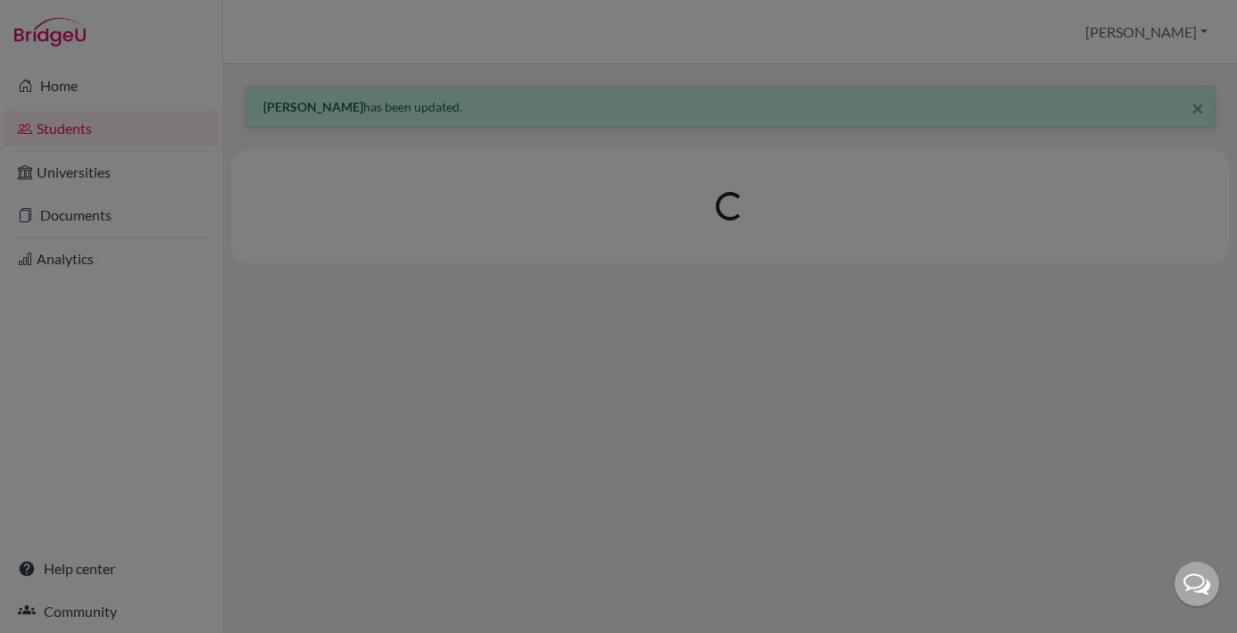
scroll to position [0, 0]
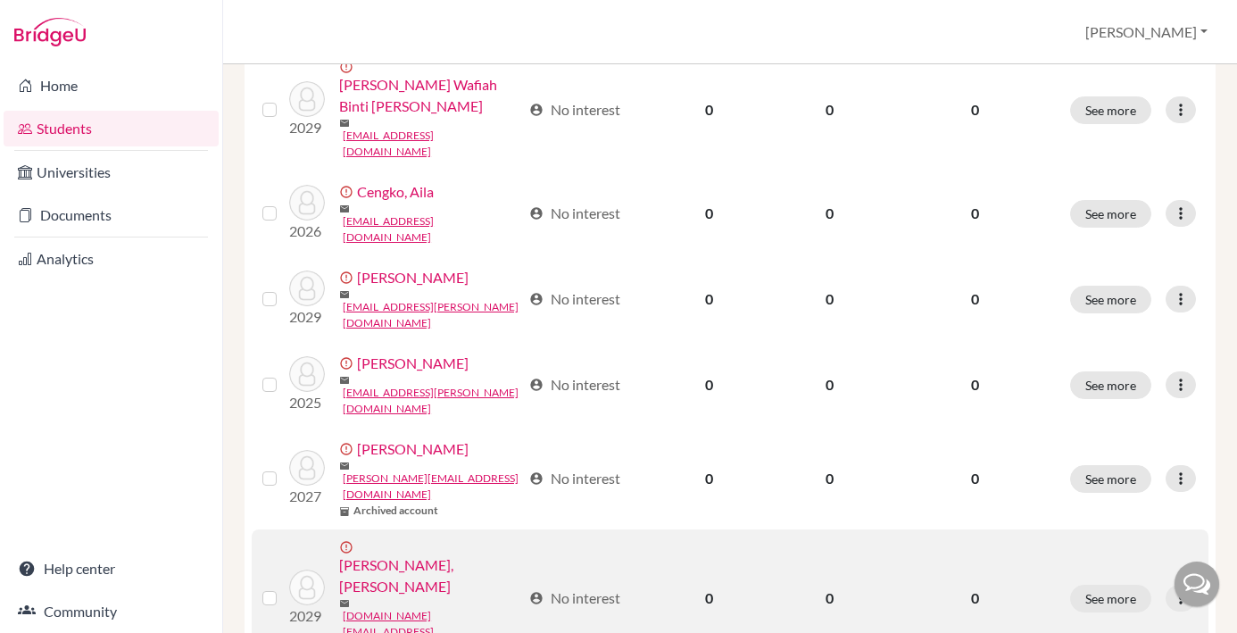
scroll to position [642, 0]
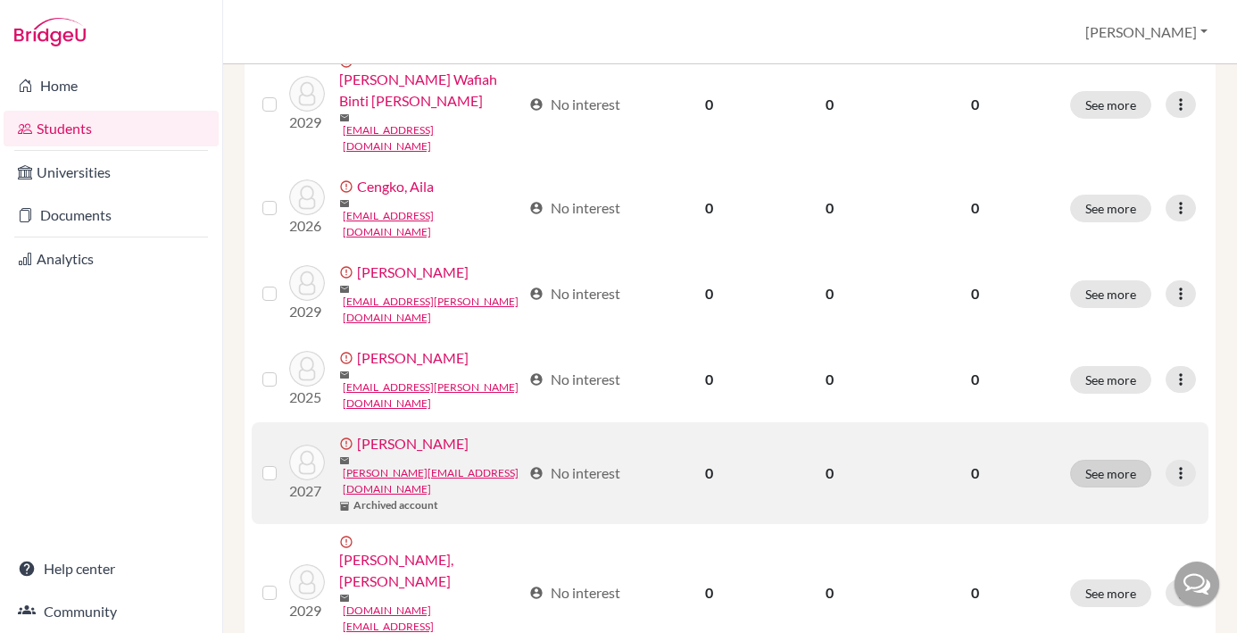
click at [1116, 460] on button "See more" at bounding box center [1110, 474] width 81 height 28
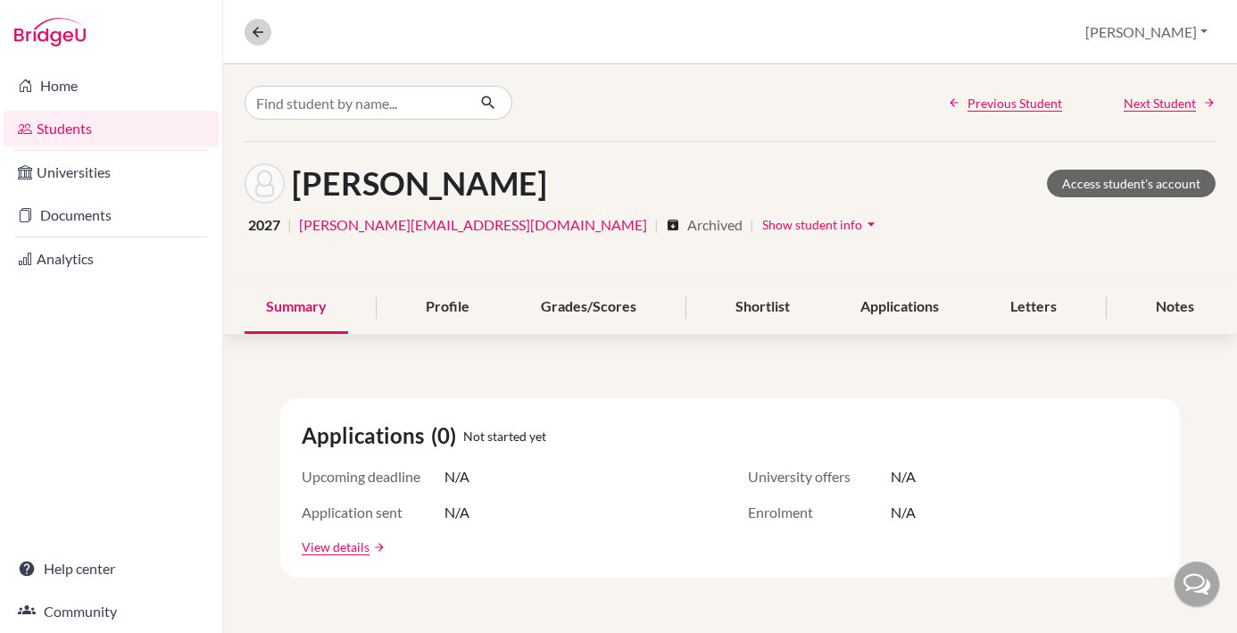
click at [259, 29] on icon at bounding box center [258, 32] width 16 height 16
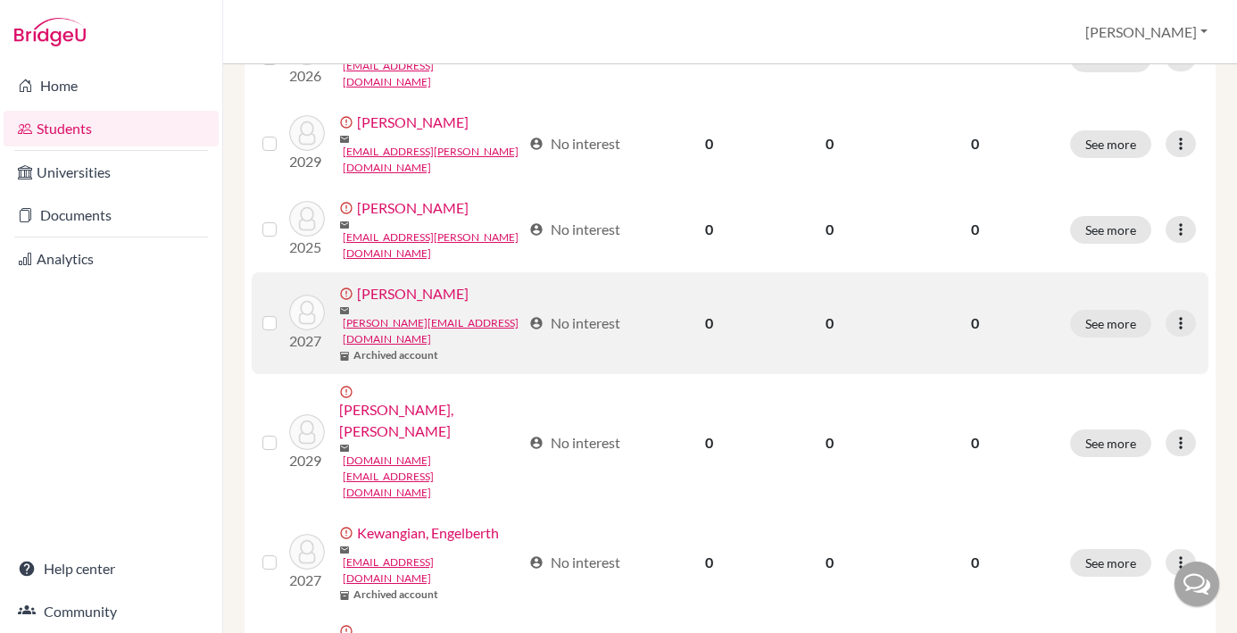
scroll to position [732, 0]
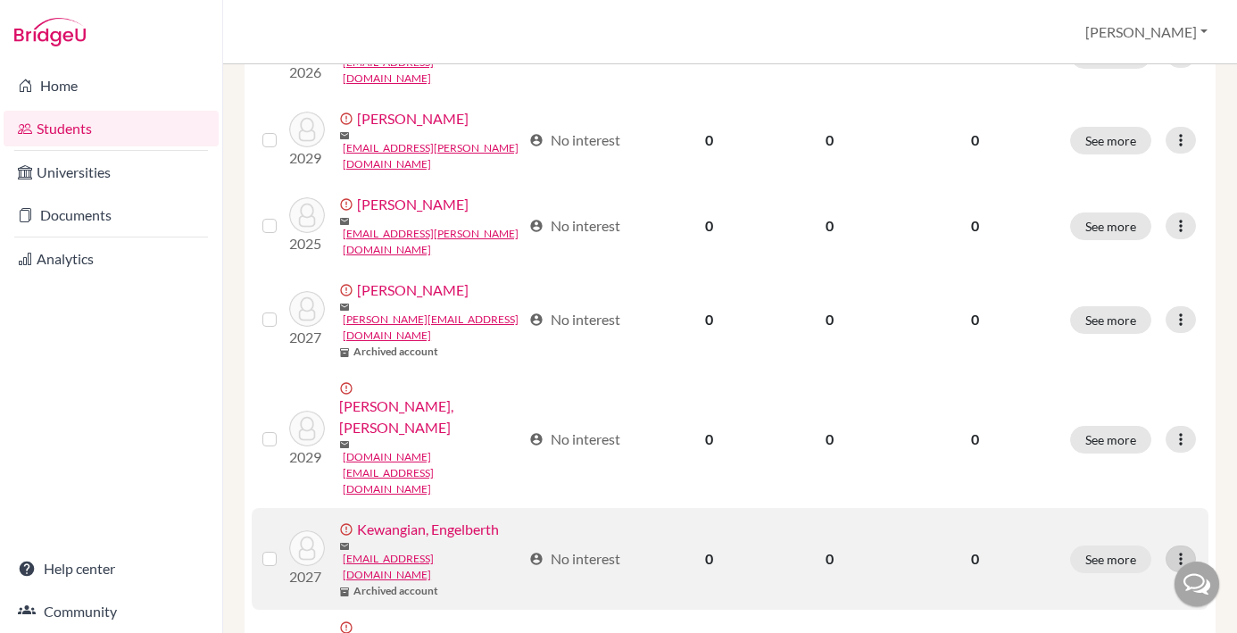
click at [1181, 550] on icon at bounding box center [1181, 559] width 18 height 18
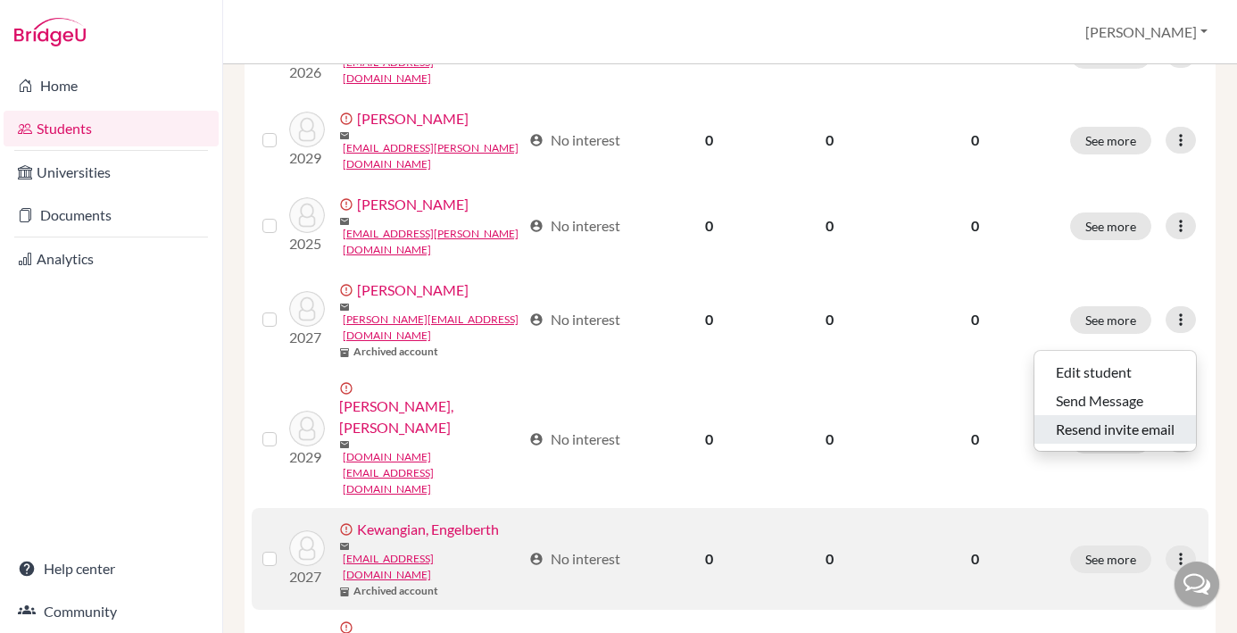
click at [1105, 428] on button "Resend invite email" at bounding box center [1116, 429] width 162 height 29
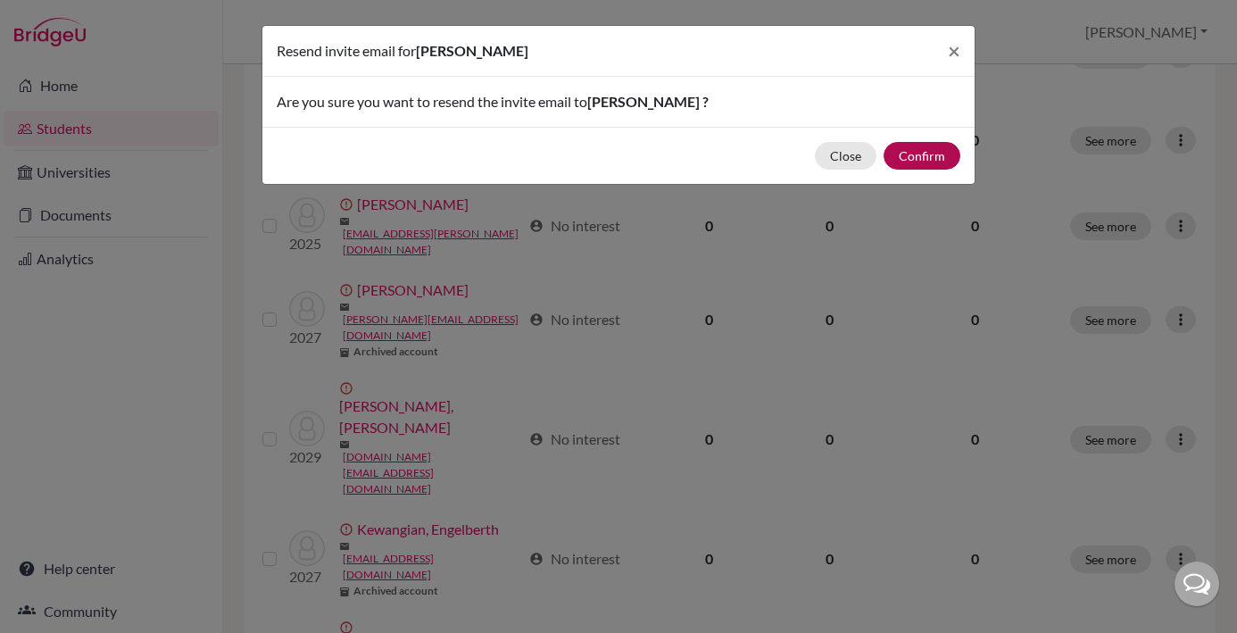
click at [923, 154] on button "Confirm" at bounding box center [922, 156] width 77 height 28
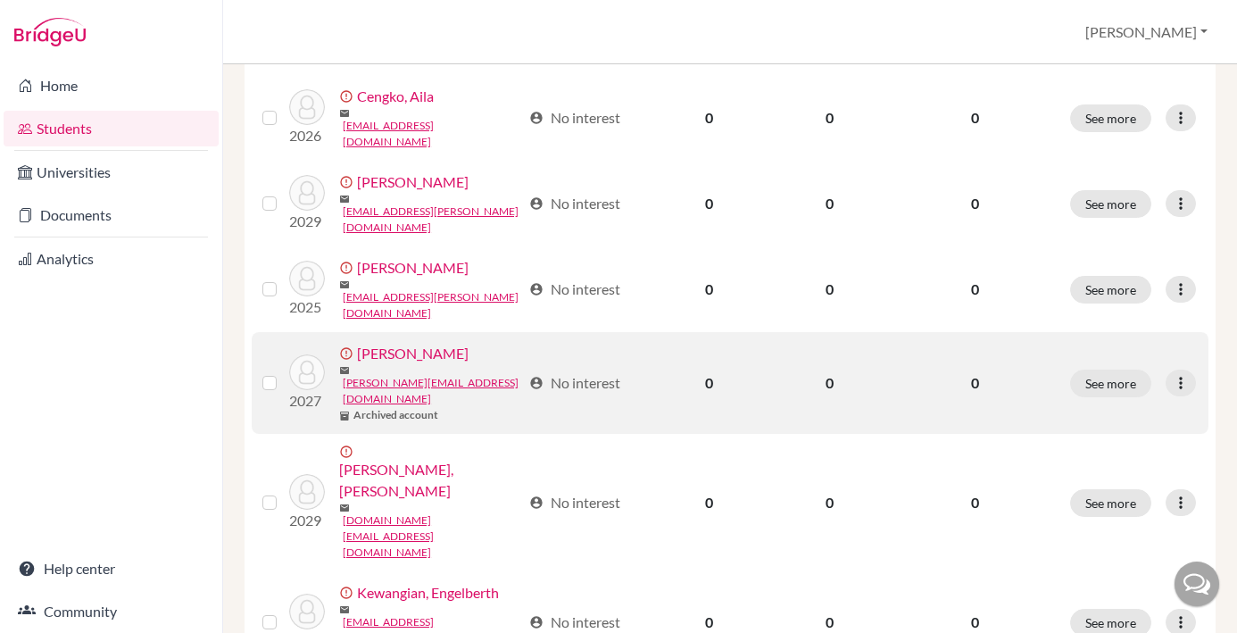
click at [284, 372] on label at bounding box center [284, 372] width 0 height 0
click at [0, 0] on input "checkbox" at bounding box center [0, 0] width 0 height 0
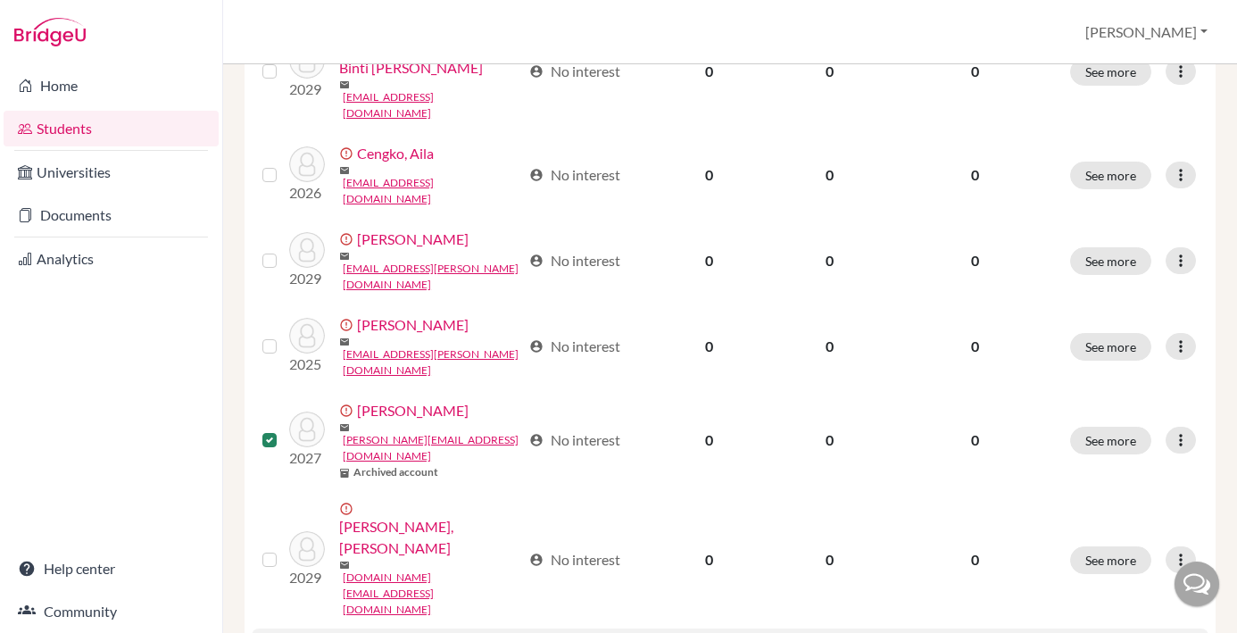
click at [0, 0] on input "checkbox" at bounding box center [0, 0] width 0 height 0
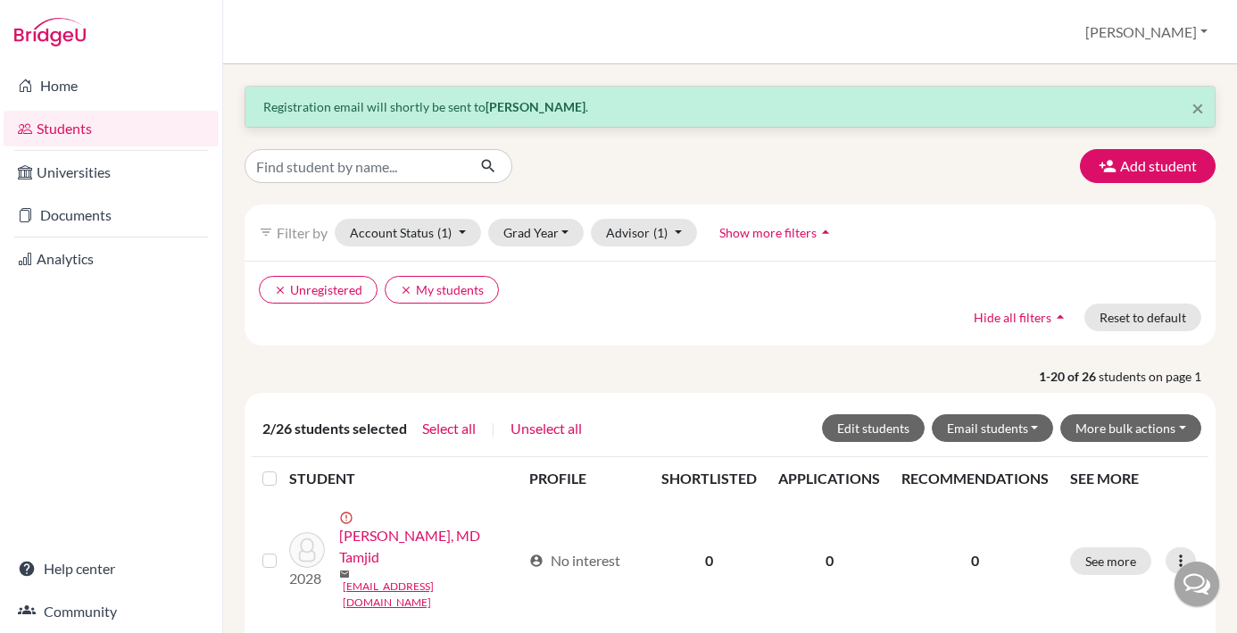
scroll to position [0, 0]
click at [1185, 426] on button "More bulk actions" at bounding box center [1131, 428] width 141 height 28
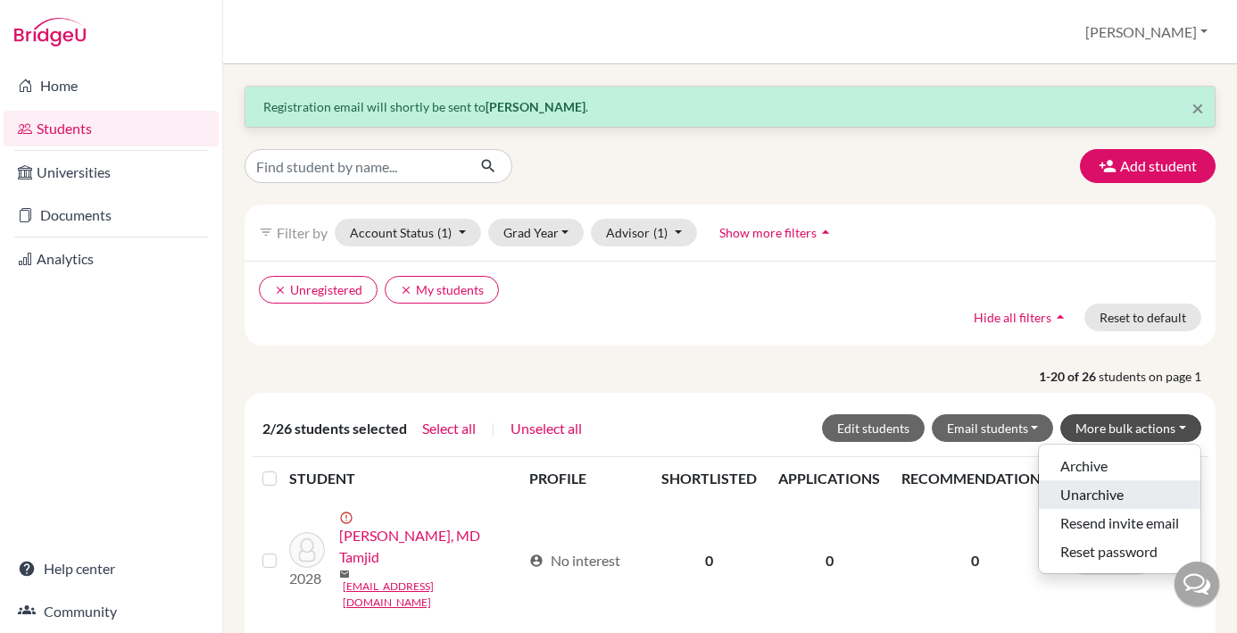
click at [1110, 495] on button "Unarchive" at bounding box center [1120, 494] width 162 height 29
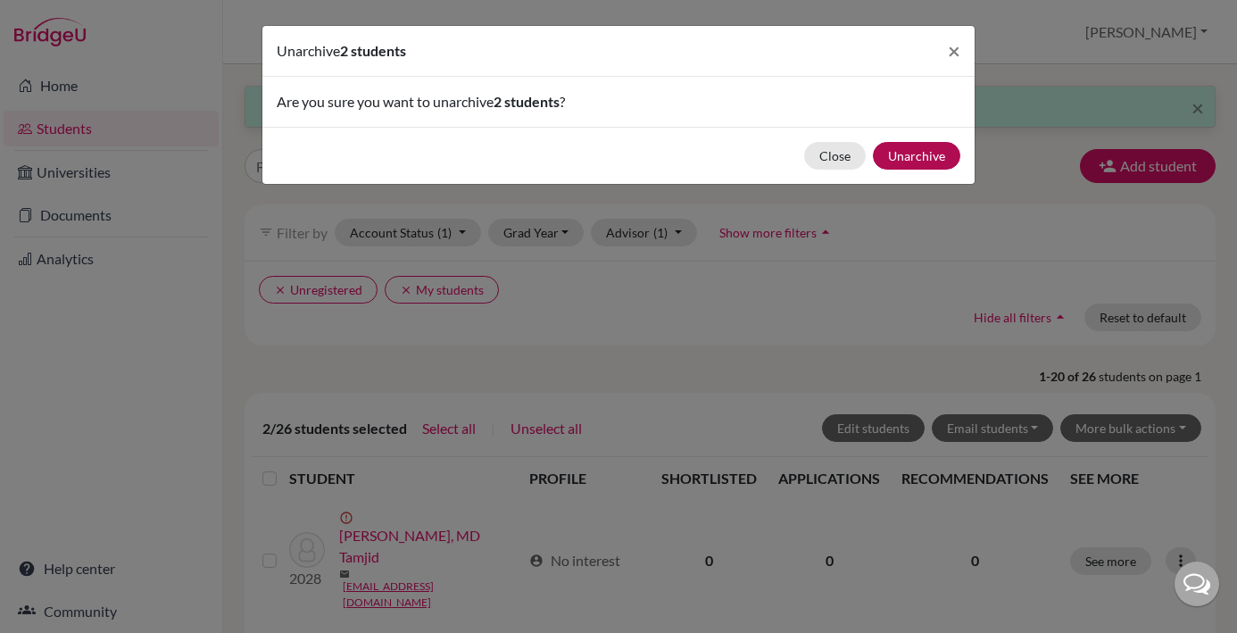
click at [917, 153] on button "Unarchive" at bounding box center [916, 156] width 87 height 28
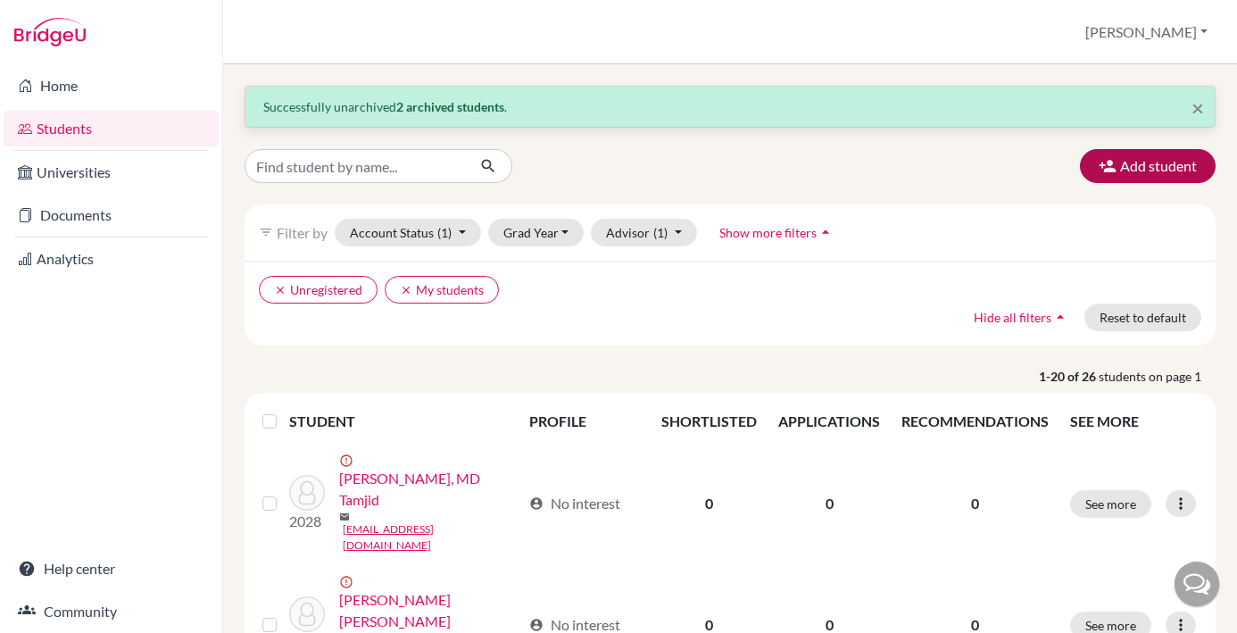
click at [1180, 167] on button "Add student" at bounding box center [1148, 166] width 136 height 34
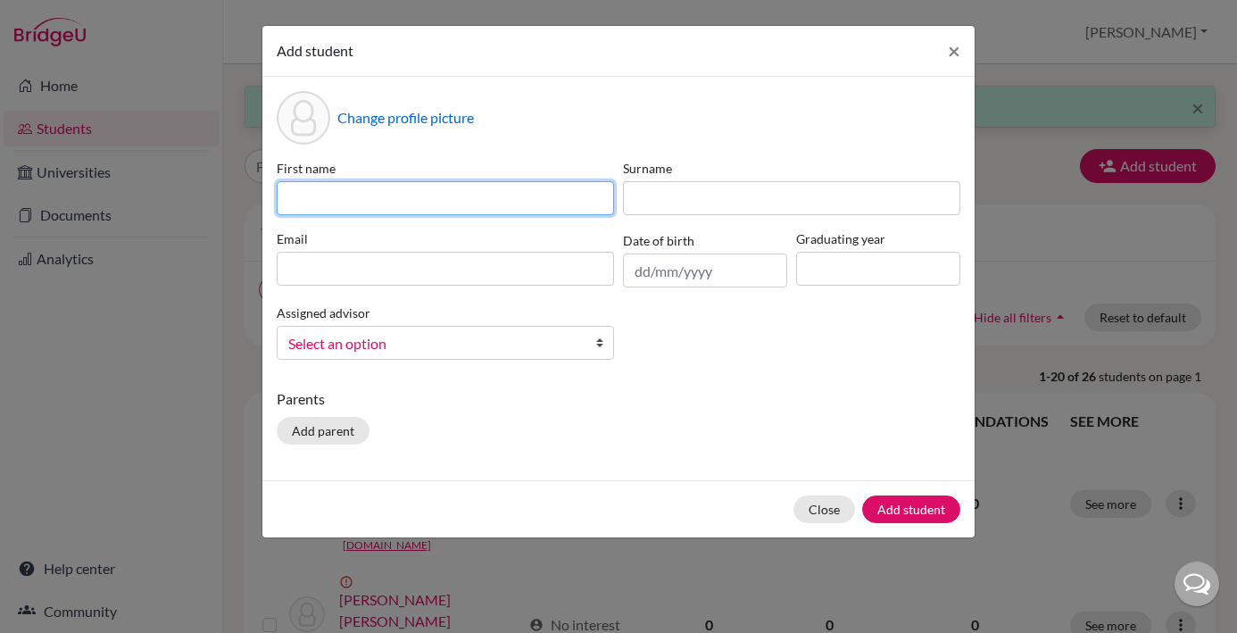
paste input "[PERSON_NAME]"
drag, startPoint x: 395, startPoint y: 201, endPoint x: 352, endPoint y: 199, distance: 43.8
click at [351, 199] on input "[PERSON_NAME]" at bounding box center [445, 198] width 337 height 34
type input "[PERSON_NAME]"
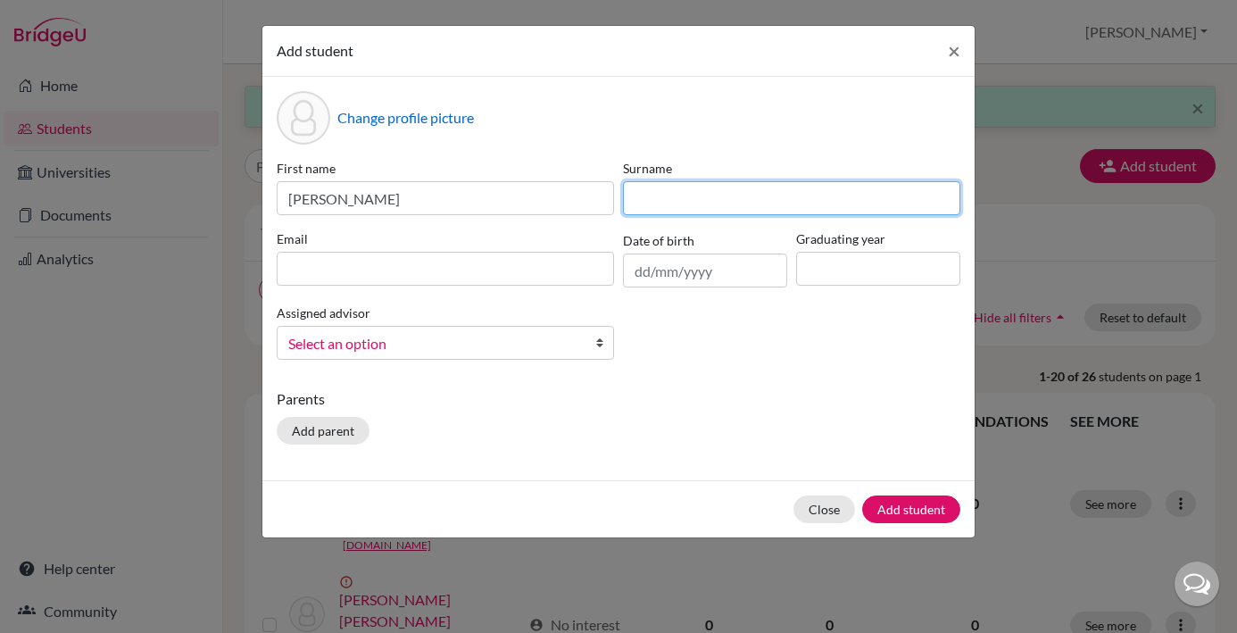
paste input "[PERSON_NAME]"
type input "[PERSON_NAME]"
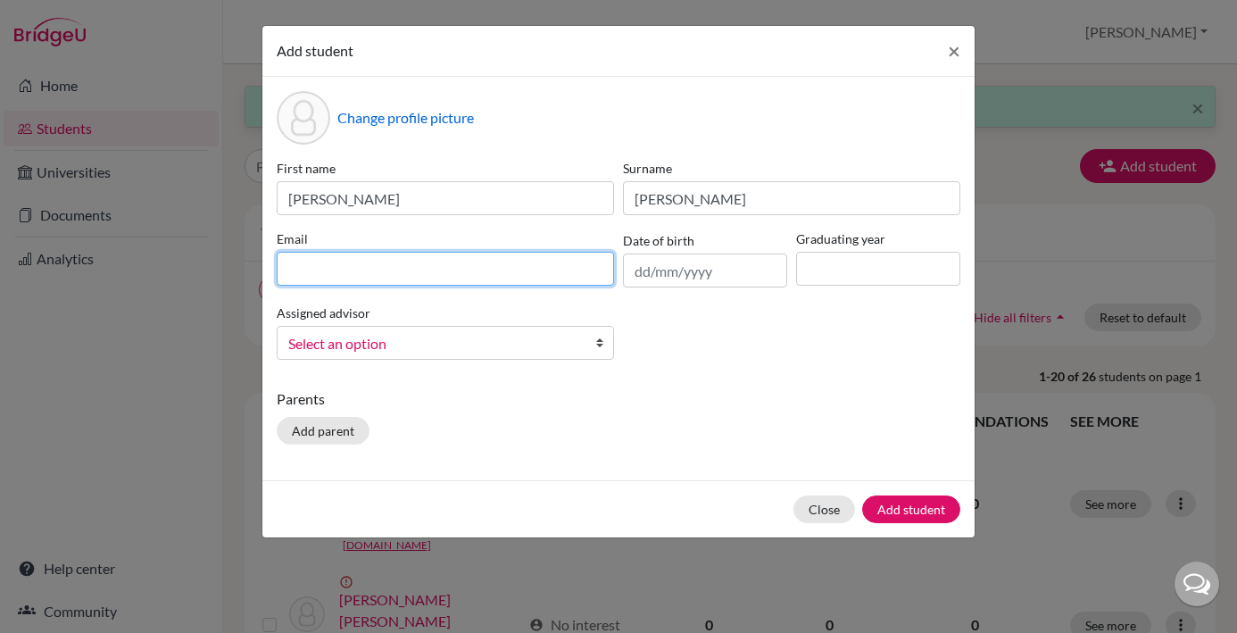
paste input "[EMAIL_ADDRESS][DOMAIN_NAME]"
type input "[EMAIL_ADDRESS][DOMAIN_NAME]"
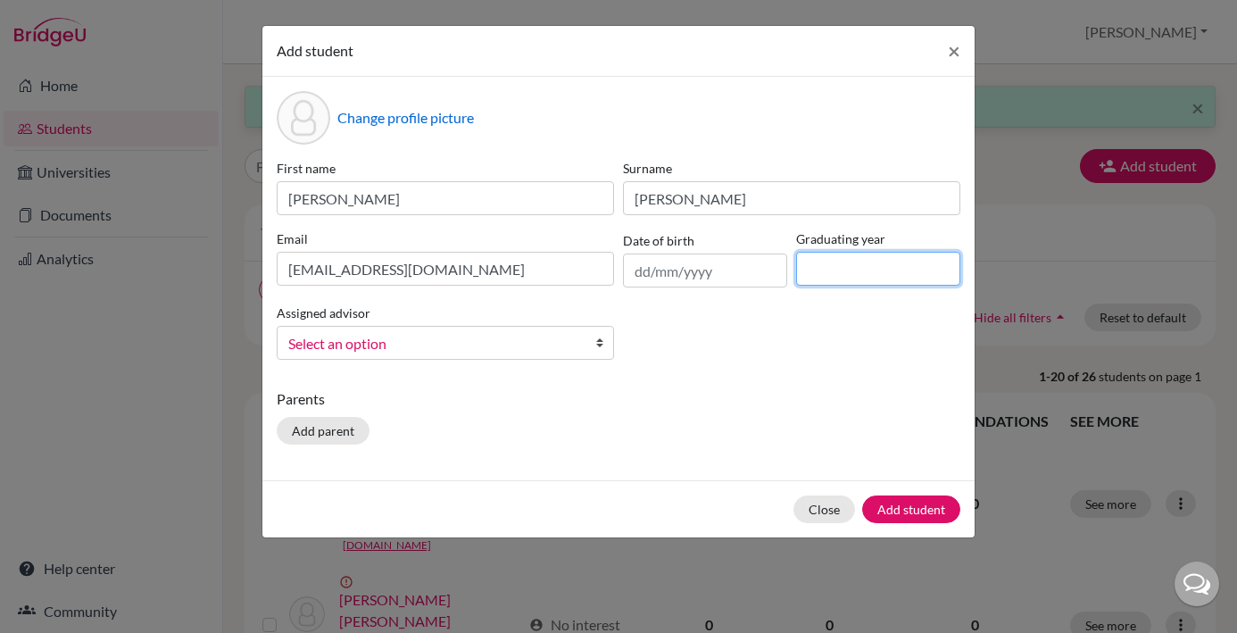
click at [820, 271] on input at bounding box center [878, 269] width 164 height 34
type input "2029"
click at [602, 346] on b at bounding box center [604, 343] width 18 height 32
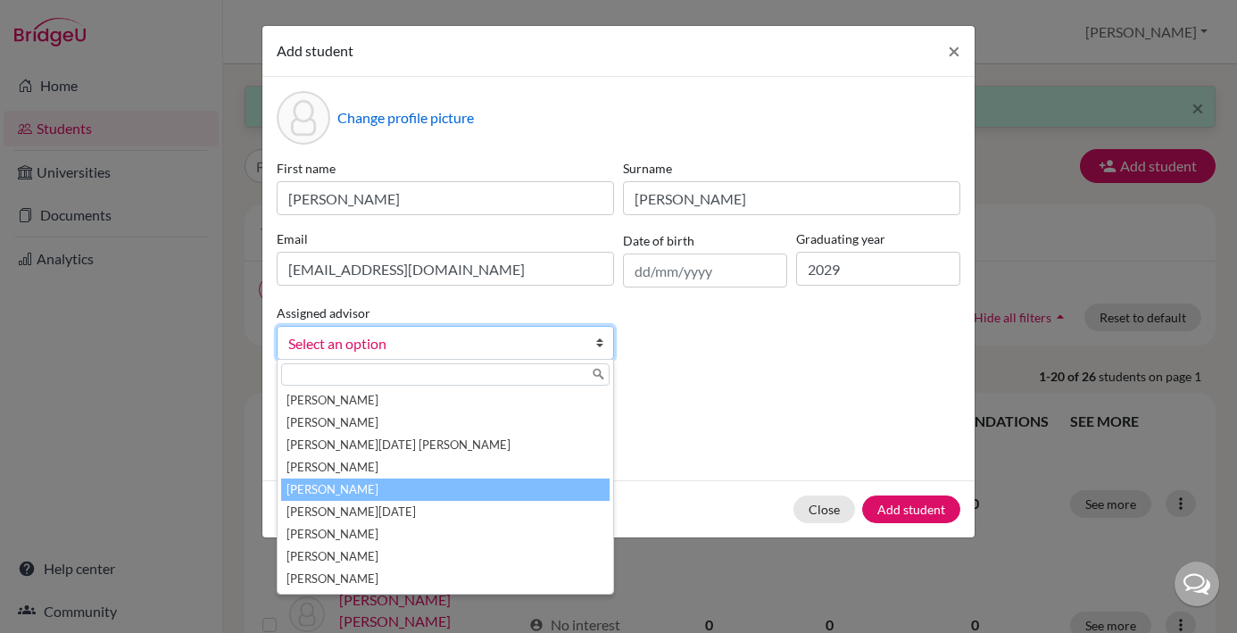
click at [414, 493] on li "[PERSON_NAME]" at bounding box center [445, 490] width 329 height 22
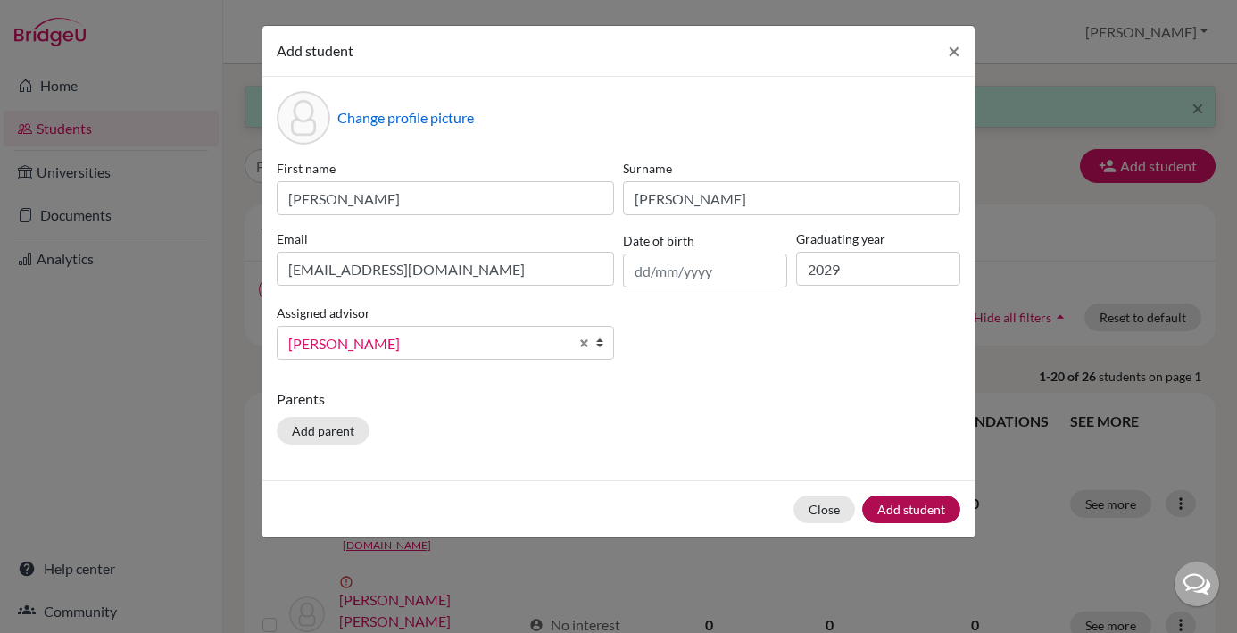
click at [906, 504] on button "Add student" at bounding box center [911, 509] width 98 height 28
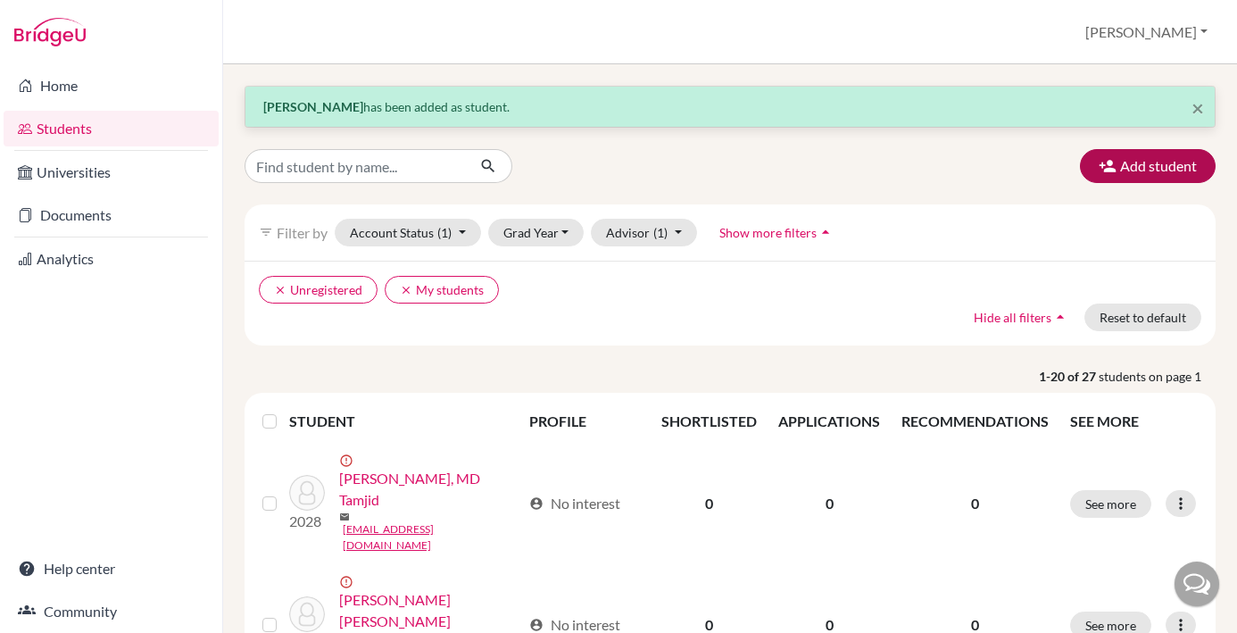
click at [1172, 165] on button "Add student" at bounding box center [1148, 166] width 136 height 34
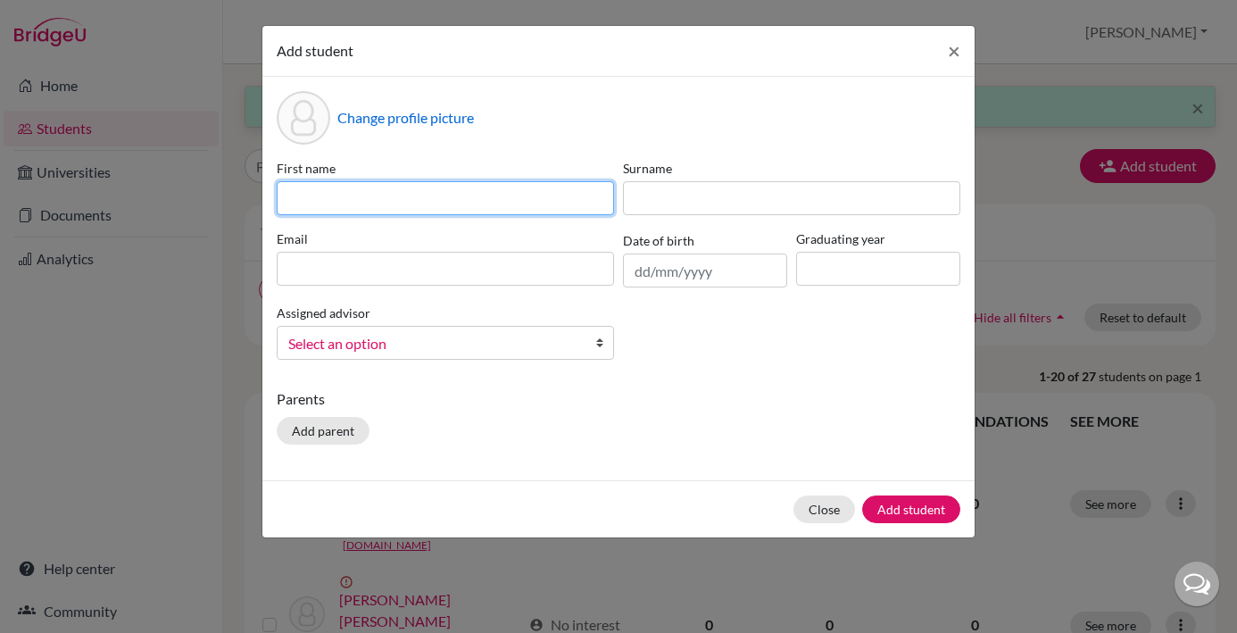
paste input "[PERSON_NAME][DATE] Pengarapen Nadeak"
drag, startPoint x: 491, startPoint y: 200, endPoint x: 441, endPoint y: 199, distance: 50.0
click at [440, 200] on input "[PERSON_NAME][DATE] Pengarapen Nadeak" at bounding box center [445, 198] width 337 height 34
type input "[PERSON_NAME][DATE]"
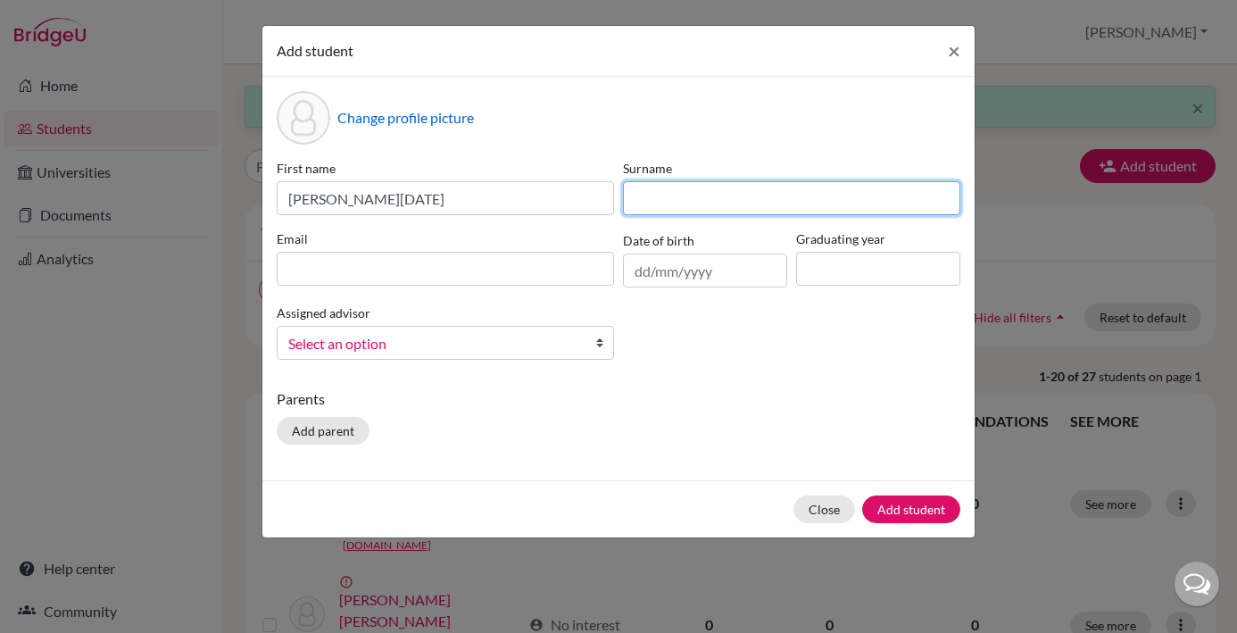
paste input "Nadeak"
type input "Nadeak"
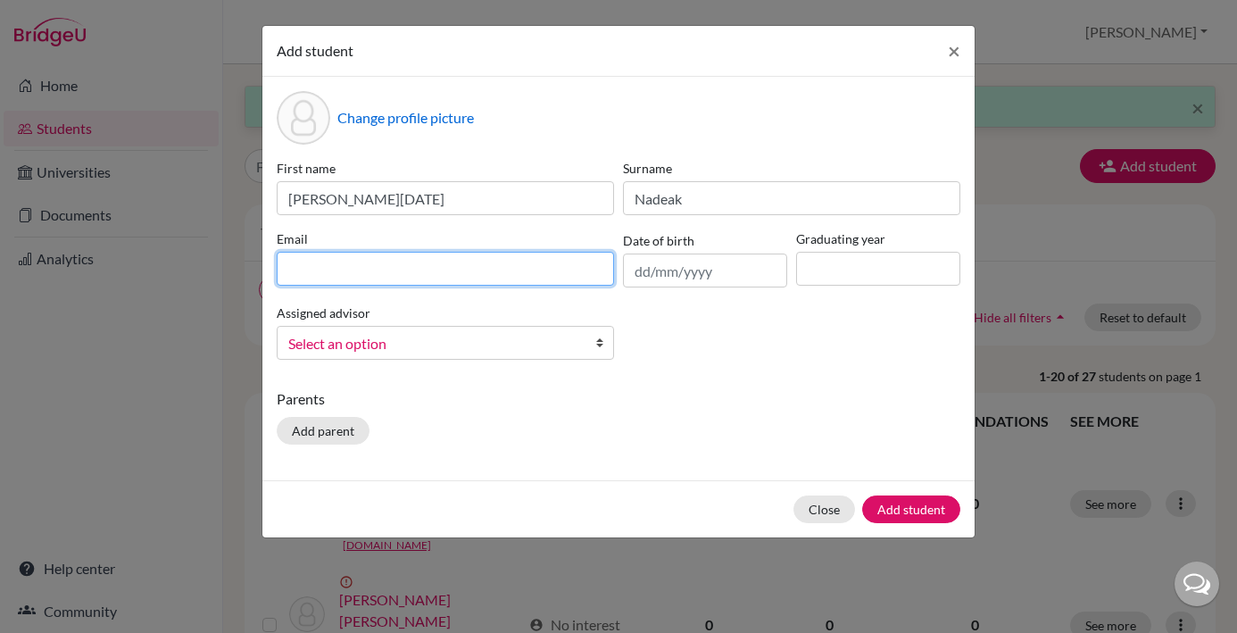
paste input "[EMAIL_ADDRESS][DOMAIN_NAME]"
type input "[EMAIL_ADDRESS][DOMAIN_NAME]"
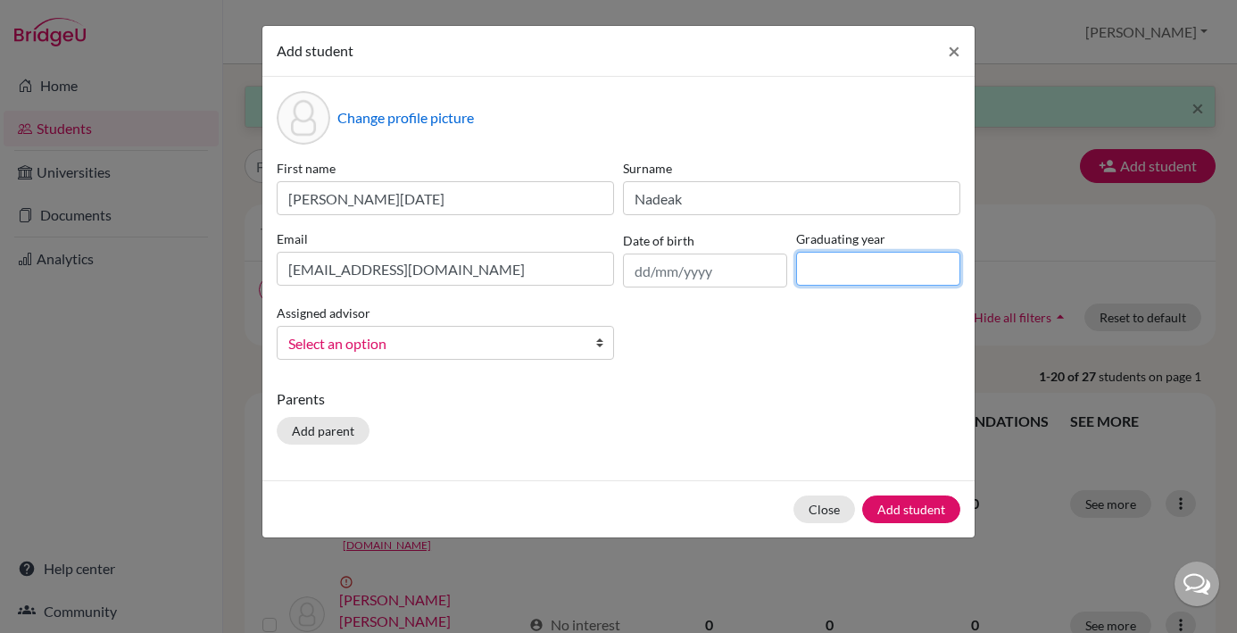
click at [803, 271] on input at bounding box center [878, 269] width 164 height 34
type input "2029"
click at [602, 346] on b at bounding box center [604, 343] width 18 height 32
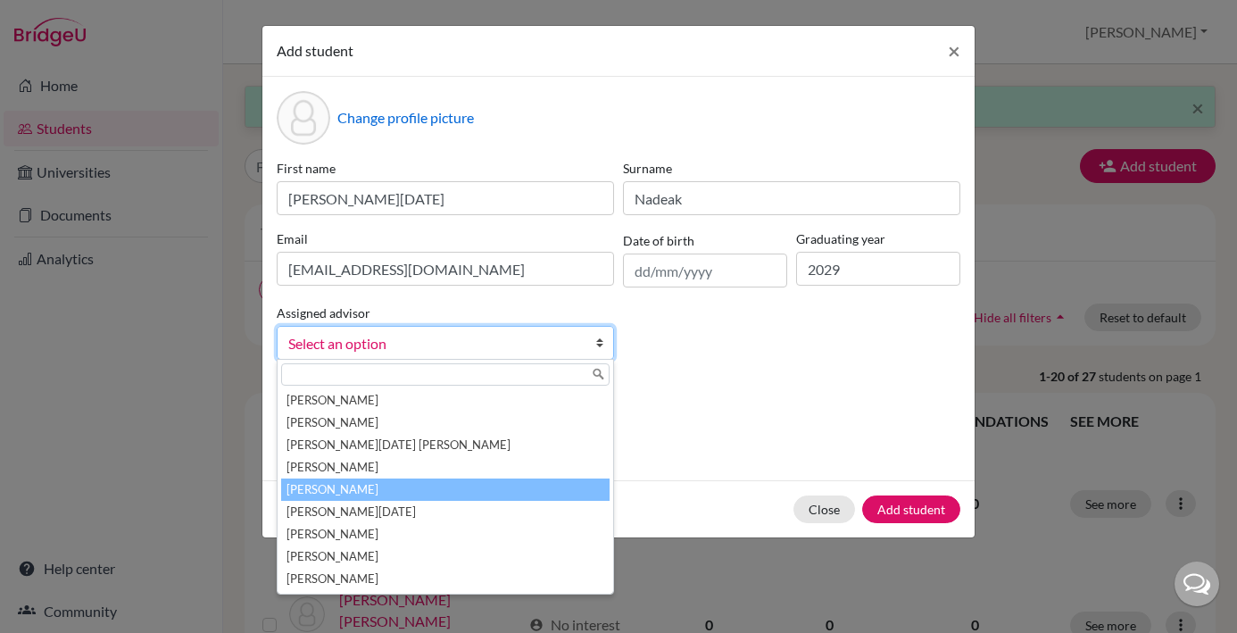
click at [400, 486] on li "[PERSON_NAME]" at bounding box center [445, 490] width 329 height 22
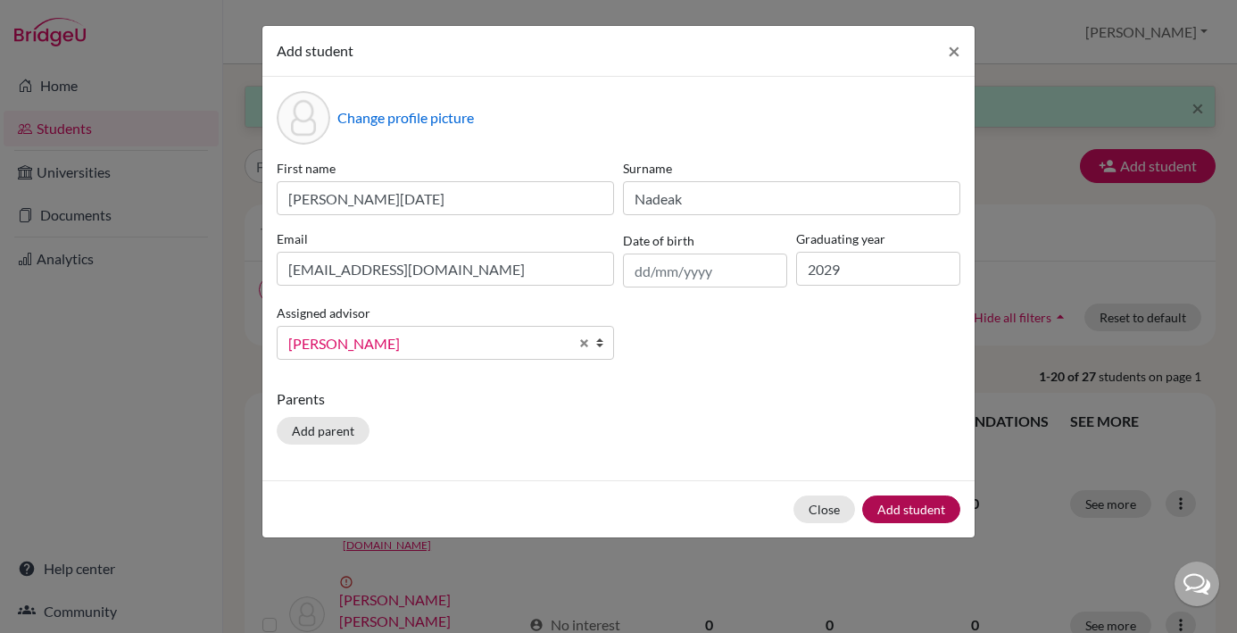
click at [913, 516] on button "Add student" at bounding box center [911, 509] width 98 height 28
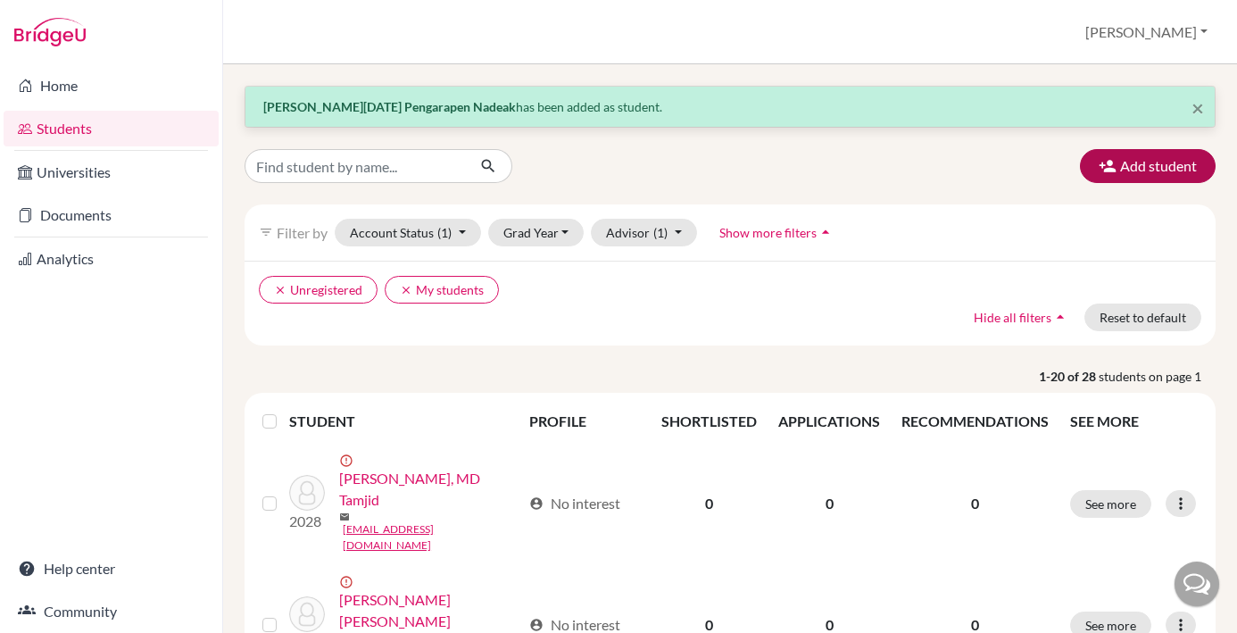
click at [1155, 169] on button "Add student" at bounding box center [1148, 166] width 136 height 34
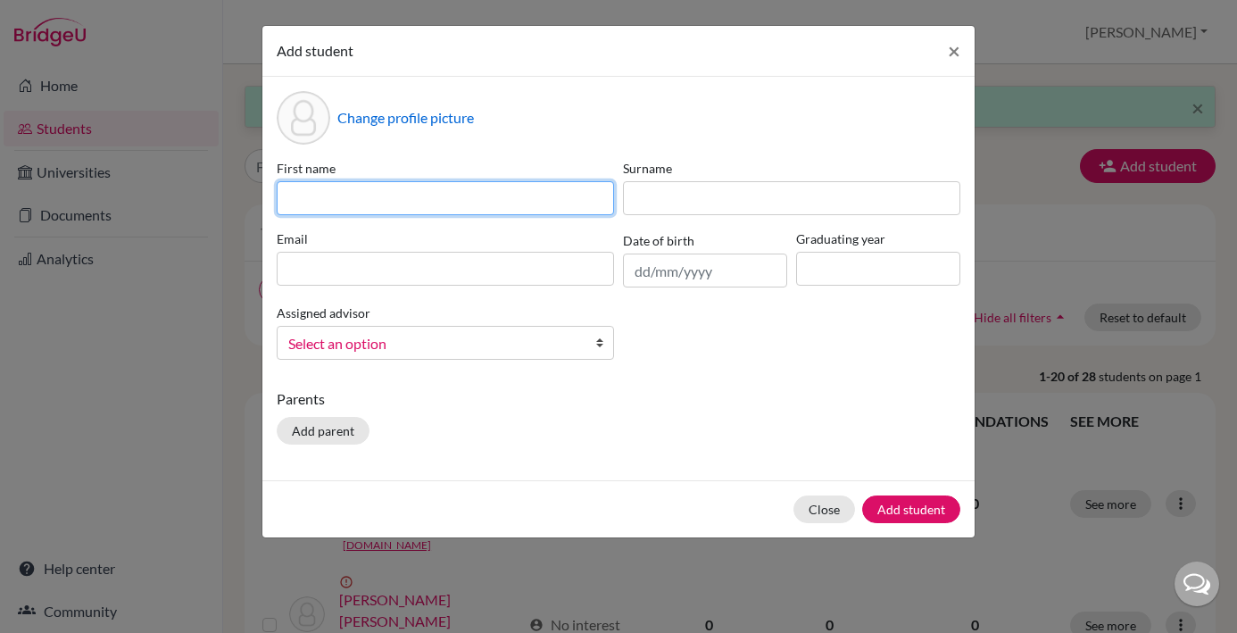
paste input "Carisle [PERSON_NAME]"
type input "Carisle [PERSON_NAME]"
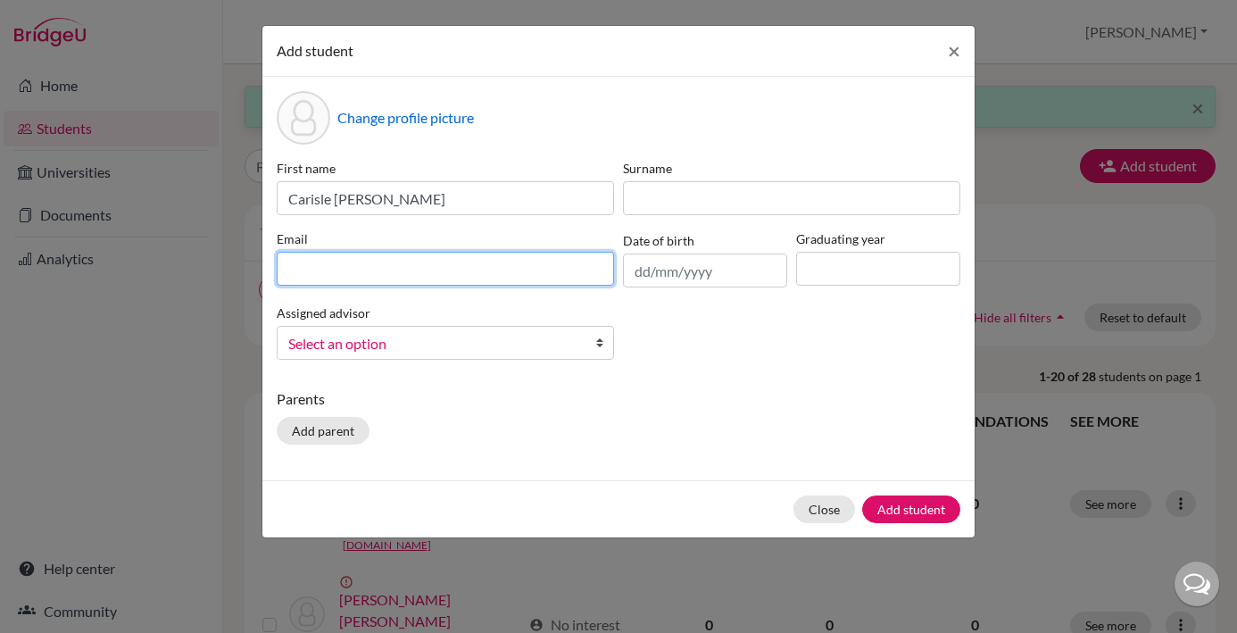
paste input "[EMAIL_ADDRESS][DOMAIN_NAME]"
type input "[EMAIL_ADDRESS][DOMAIN_NAME]"
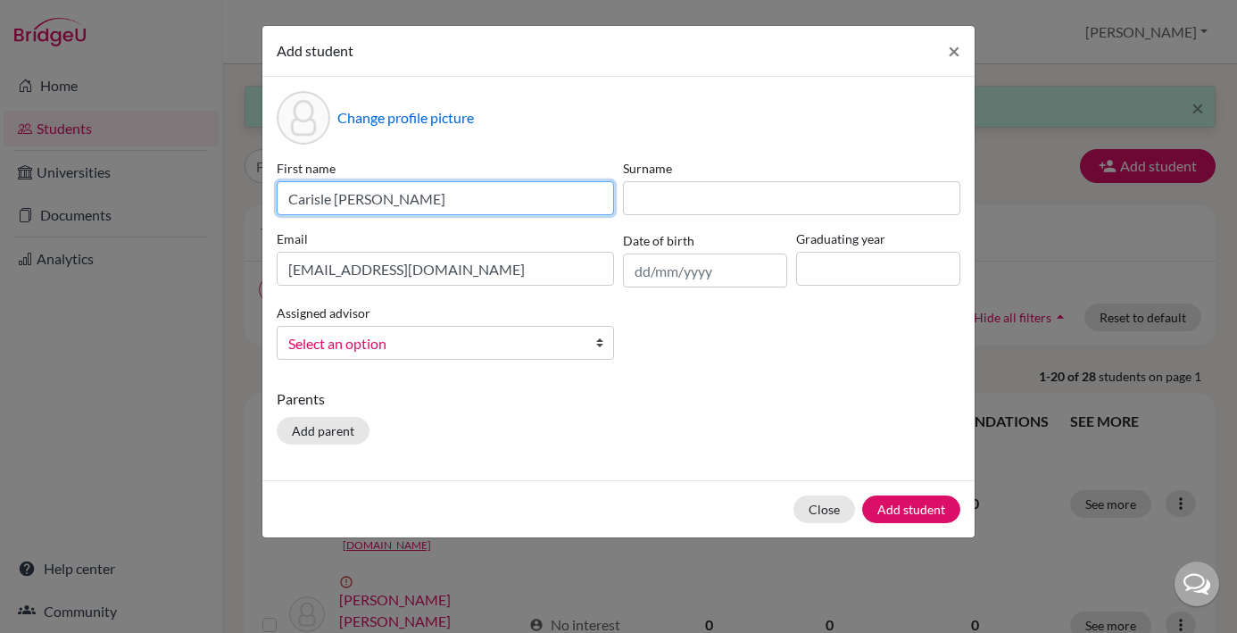
drag, startPoint x: 399, startPoint y: 200, endPoint x: 360, endPoint y: 203, distance: 39.4
click at [360, 203] on input "Carisle [PERSON_NAME]" at bounding box center [445, 198] width 337 height 34
type input "[PERSON_NAME]"
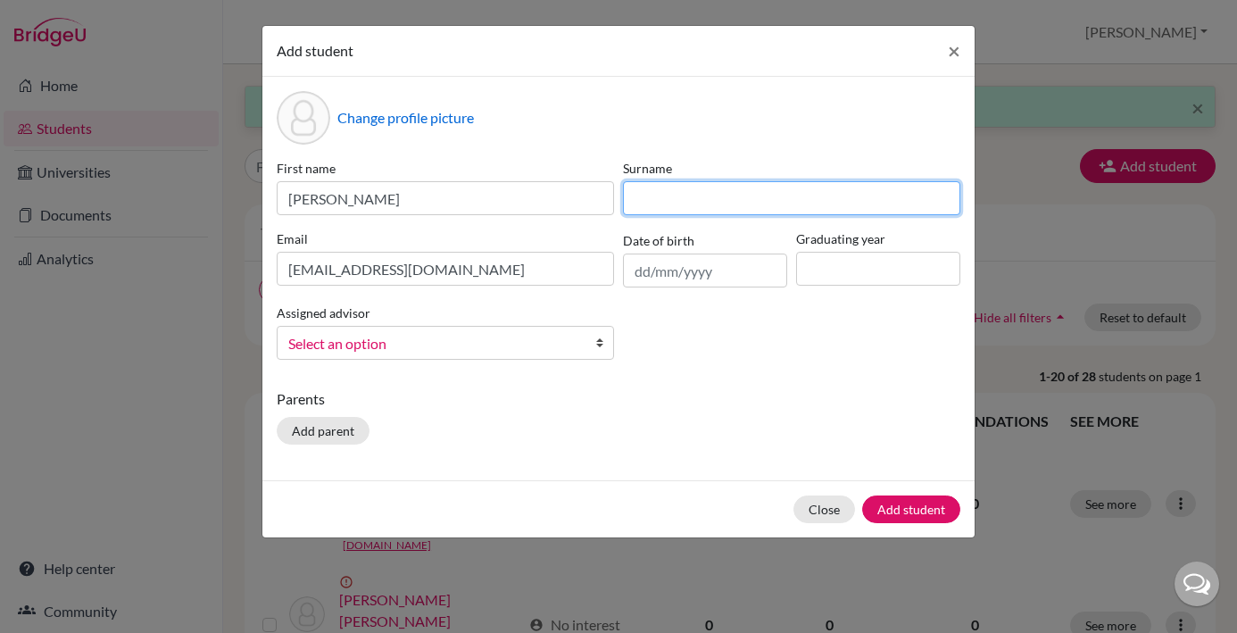
paste input "Lovel"
type input "Lovel"
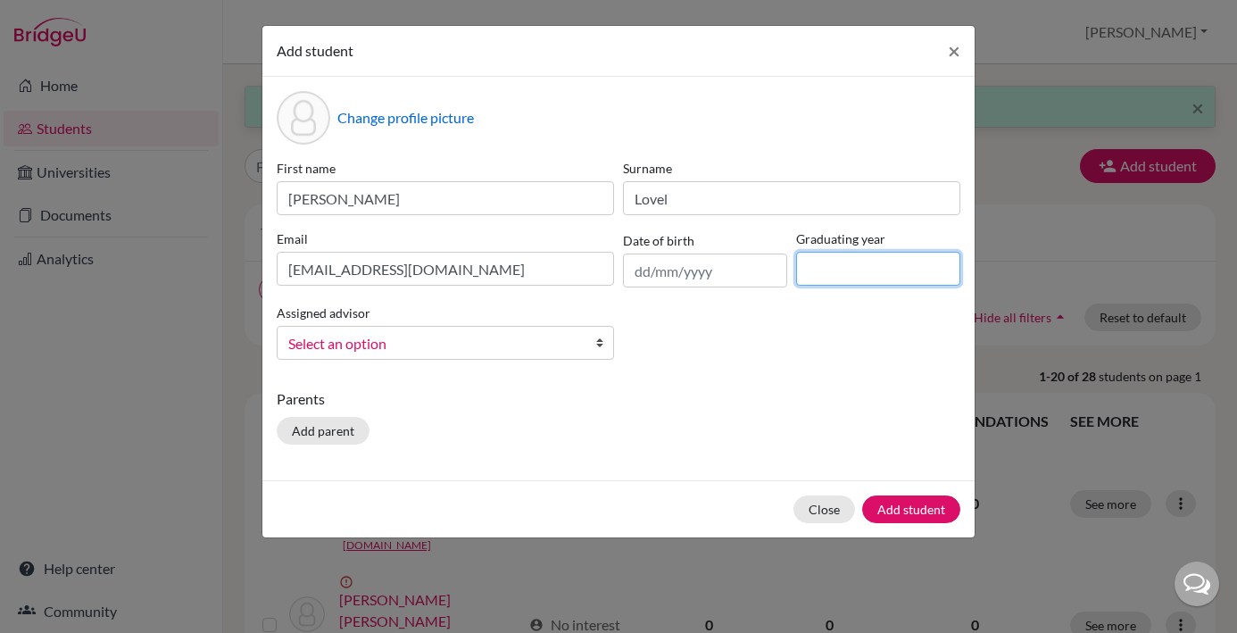
click at [820, 271] on input at bounding box center [878, 269] width 164 height 34
type input "2029"
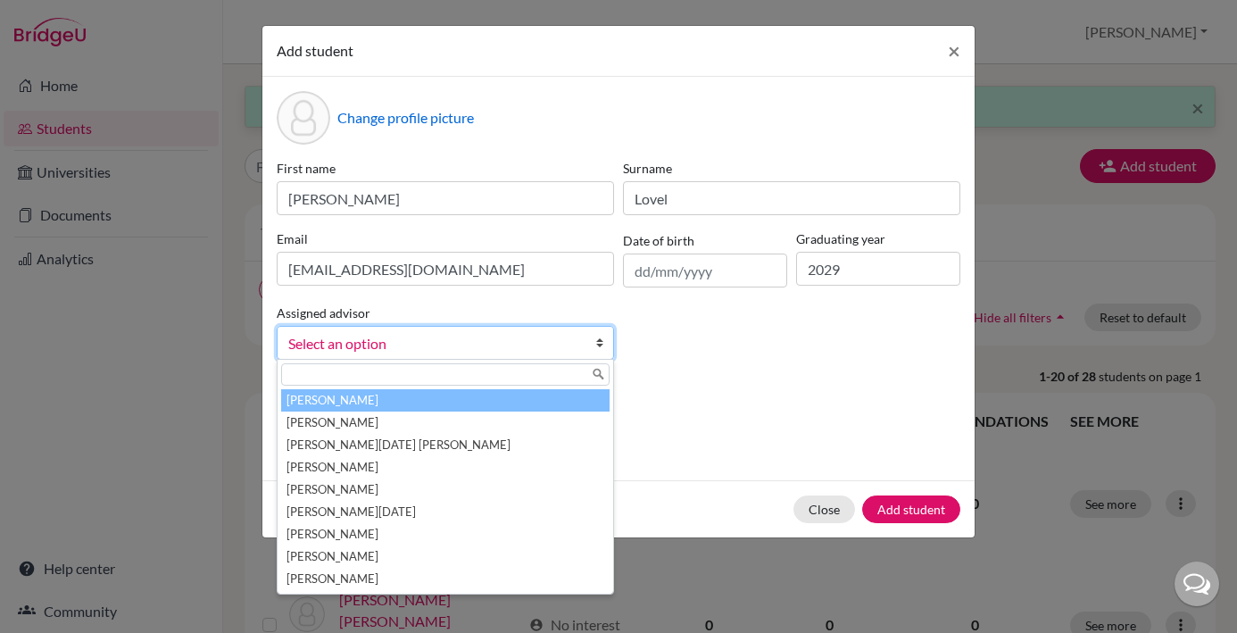
click at [599, 347] on b at bounding box center [604, 343] width 18 height 32
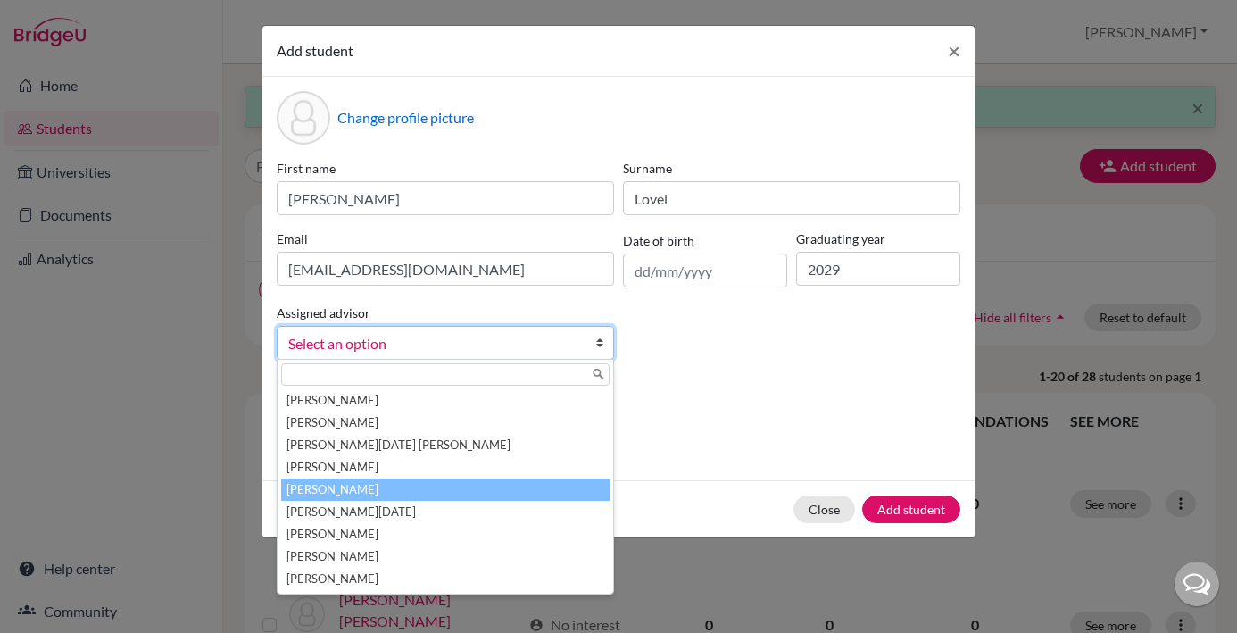
click at [394, 480] on li "[PERSON_NAME]" at bounding box center [445, 490] width 329 height 22
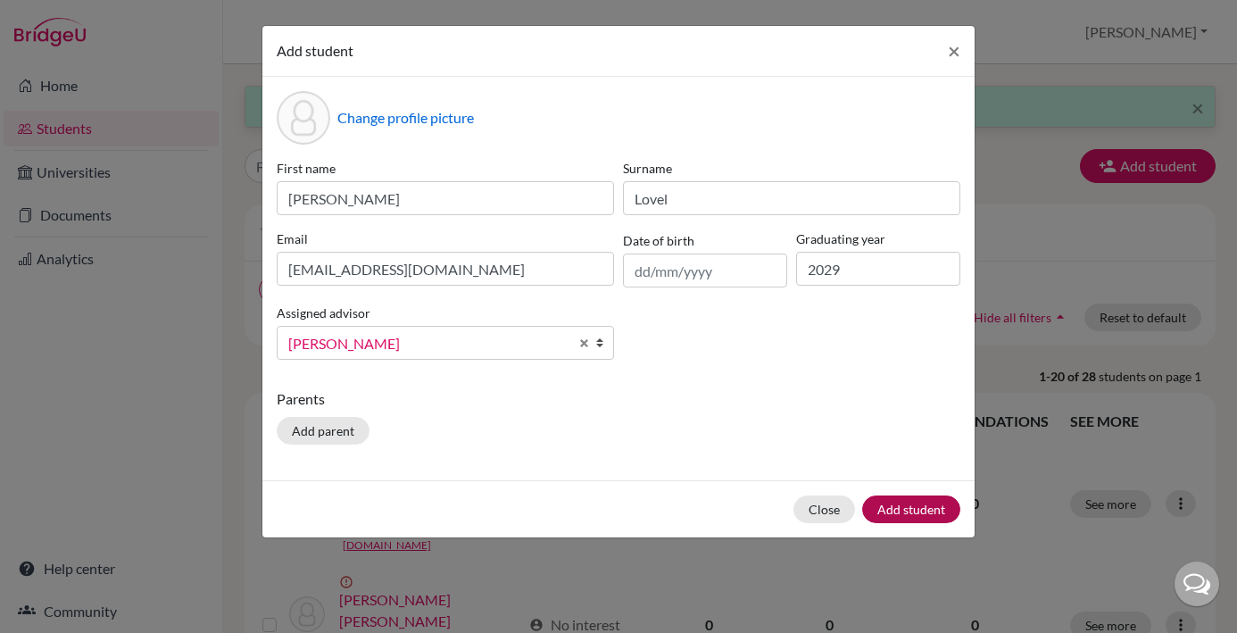
click at [920, 515] on button "Add student" at bounding box center [911, 509] width 98 height 28
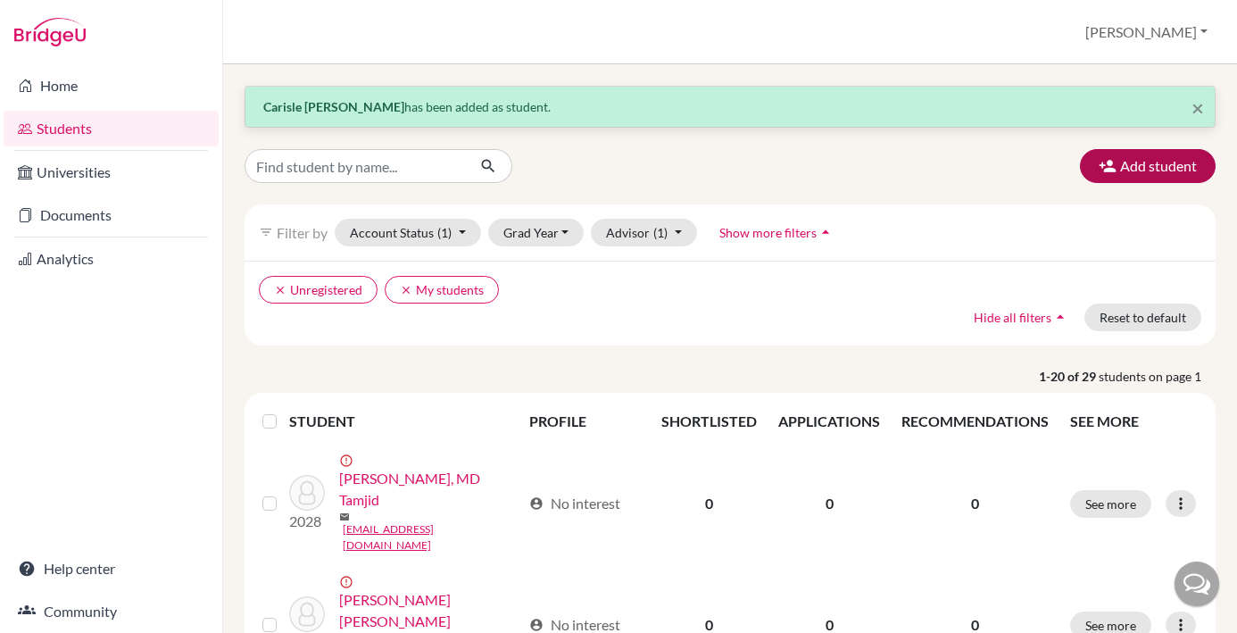
click at [1147, 174] on button "Add student" at bounding box center [1148, 166] width 136 height 34
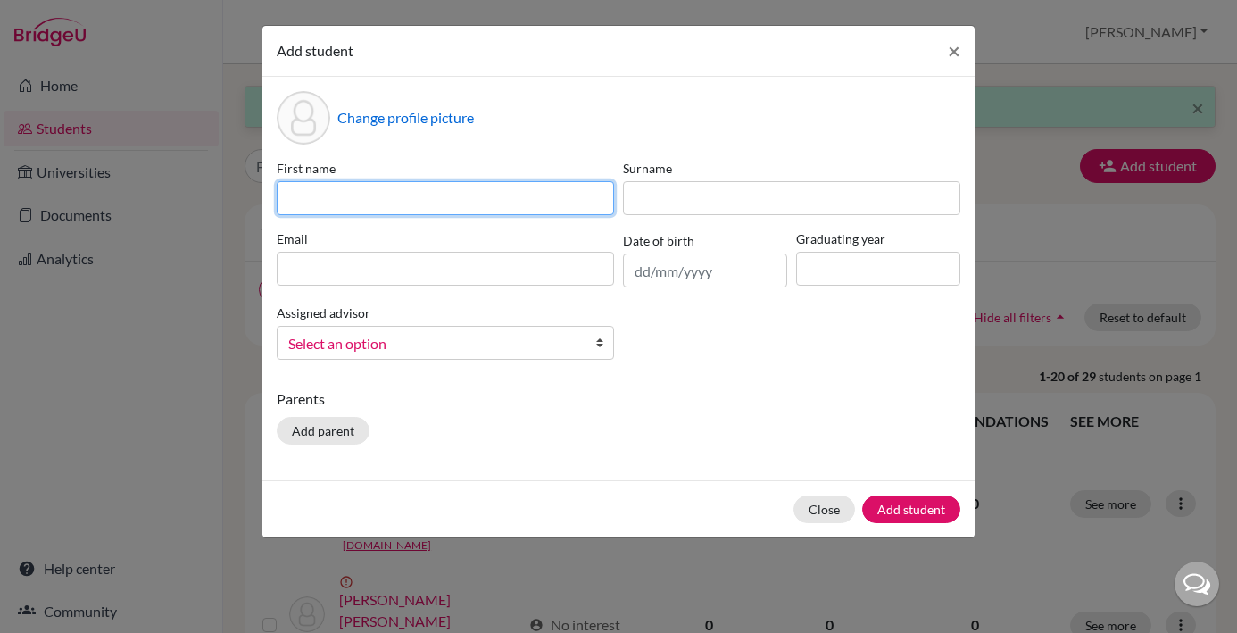
paste input "[PERSON_NAME]"
drag, startPoint x: 465, startPoint y: 204, endPoint x: 404, endPoint y: 199, distance: 60.9
click at [404, 199] on input "[PERSON_NAME]" at bounding box center [445, 198] width 337 height 34
type input "[PERSON_NAME]"
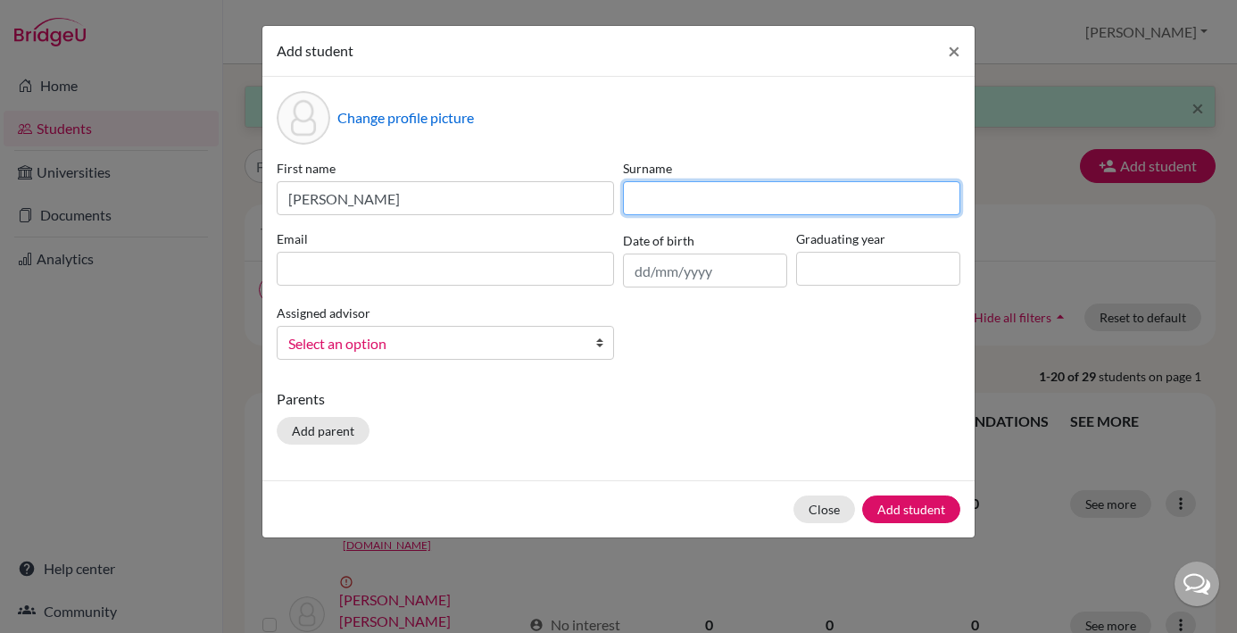
paste input "[PERSON_NAME]"
type input "[PERSON_NAME]"
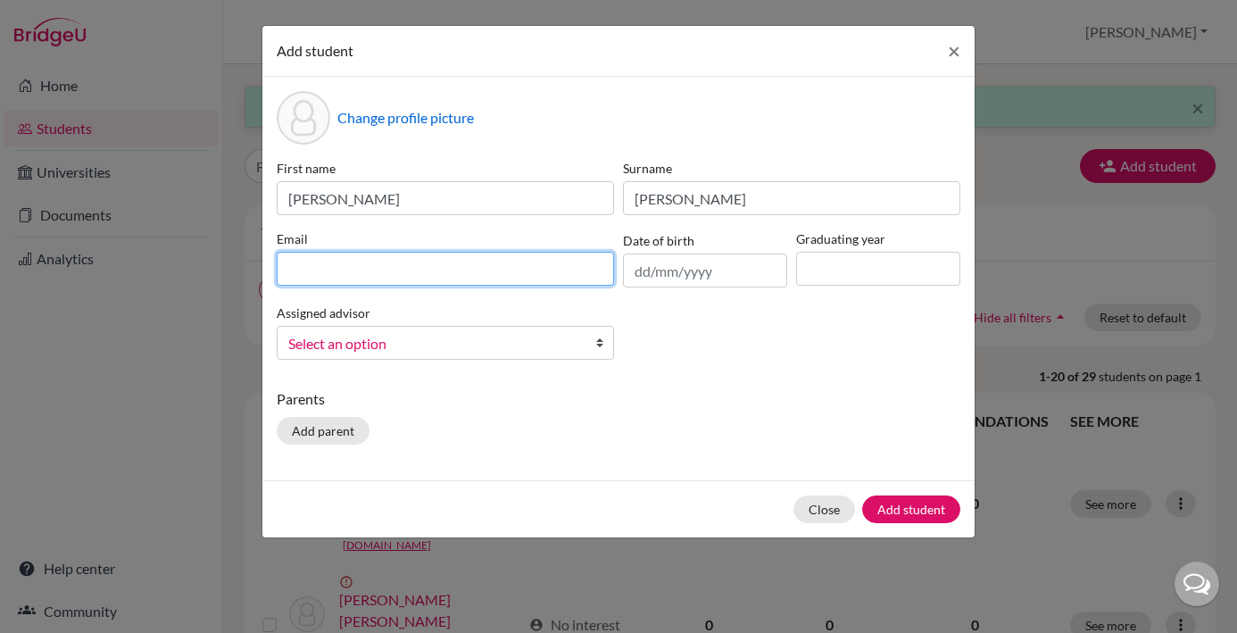
paste input ""[EMAIL_ADDRESS][PERSON_NAME][DOMAIN_NAME] ""
click at [294, 267] on input ""[EMAIL_ADDRESS][PERSON_NAME][DOMAIN_NAME] "" at bounding box center [445, 269] width 337 height 34
click at [543, 269] on input "[EMAIL_ADDRESS][PERSON_NAME][DOMAIN_NAME] "" at bounding box center [445, 269] width 337 height 34
type input "[EMAIL_ADDRESS][PERSON_NAME][DOMAIN_NAME]"
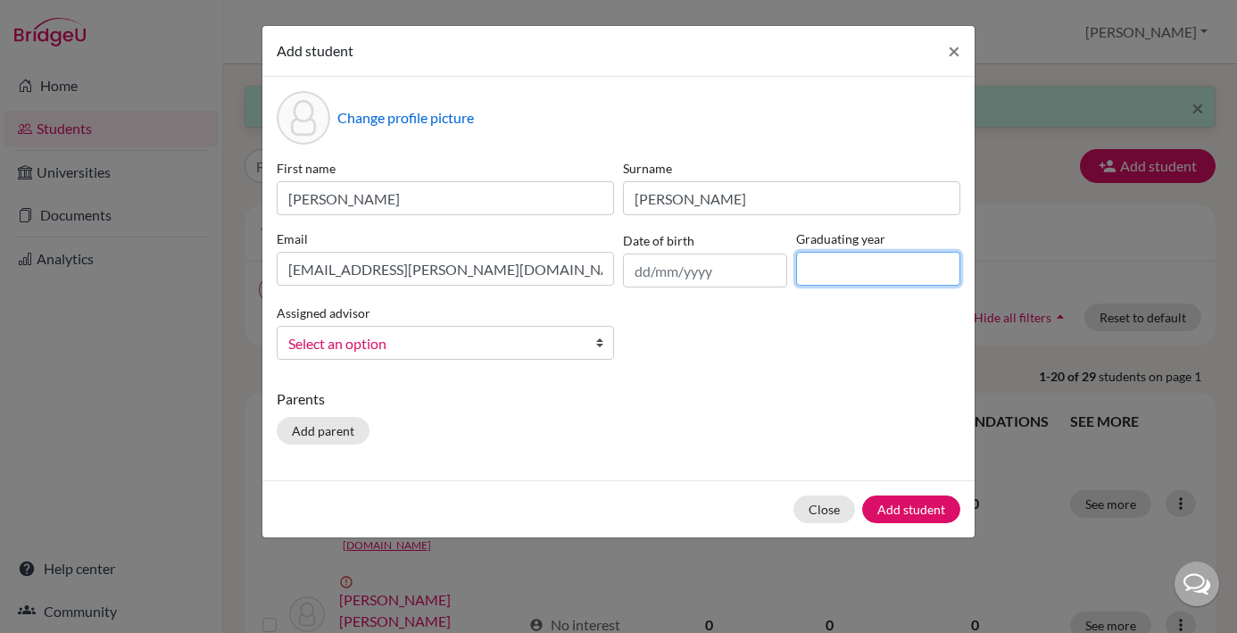
click at [831, 282] on input at bounding box center [878, 269] width 164 height 34
type input "2029"
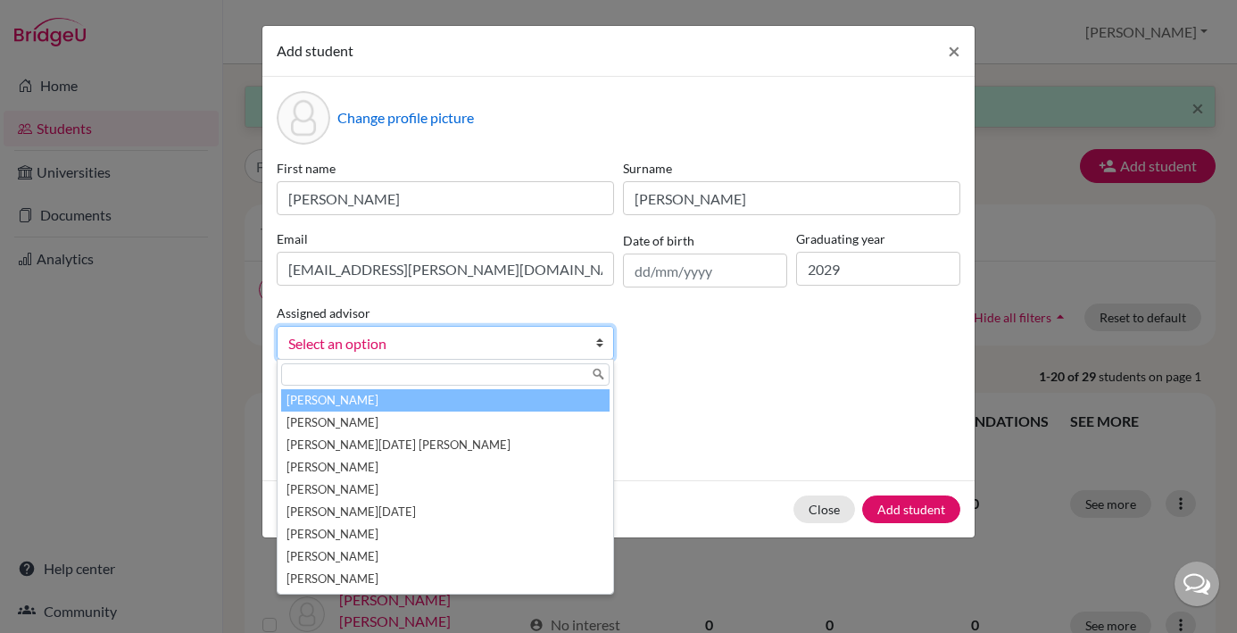
click at [602, 347] on b at bounding box center [604, 343] width 18 height 32
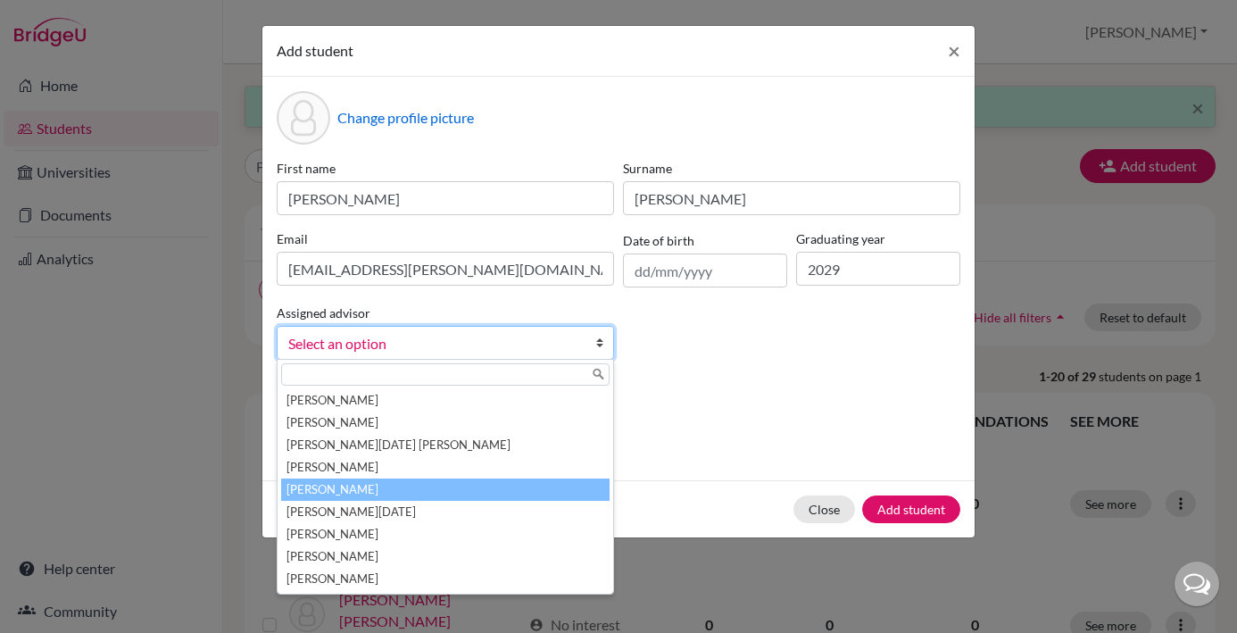
click at [419, 493] on li "[PERSON_NAME]" at bounding box center [445, 490] width 329 height 22
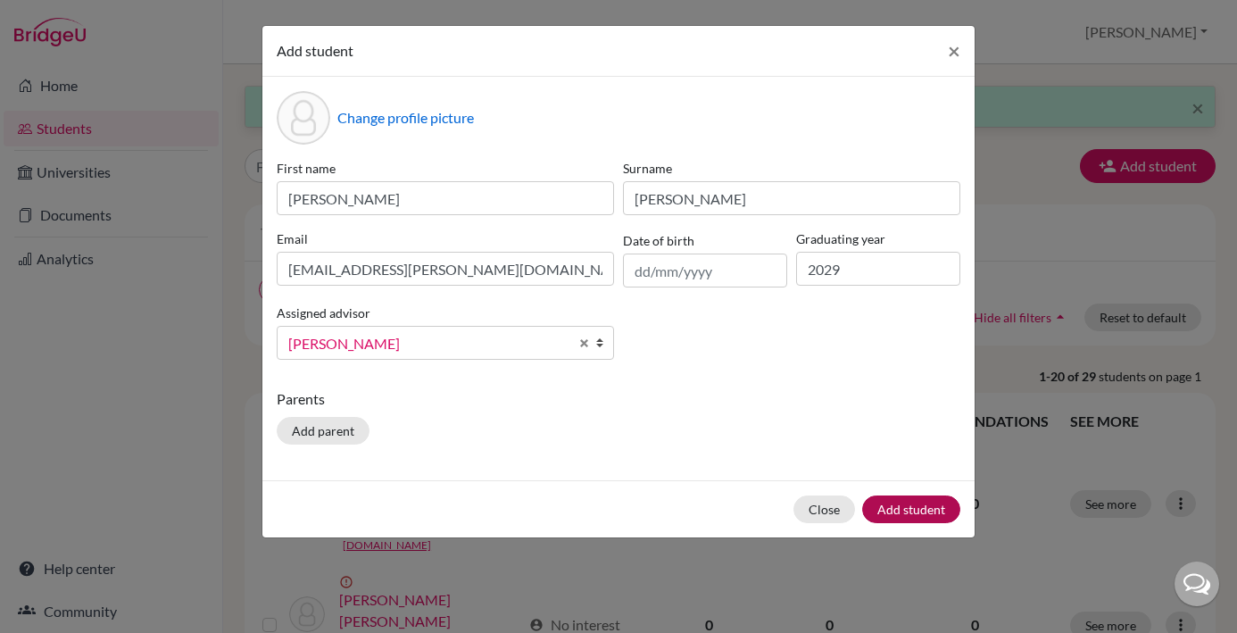
click at [914, 513] on button "Add student" at bounding box center [911, 509] width 98 height 28
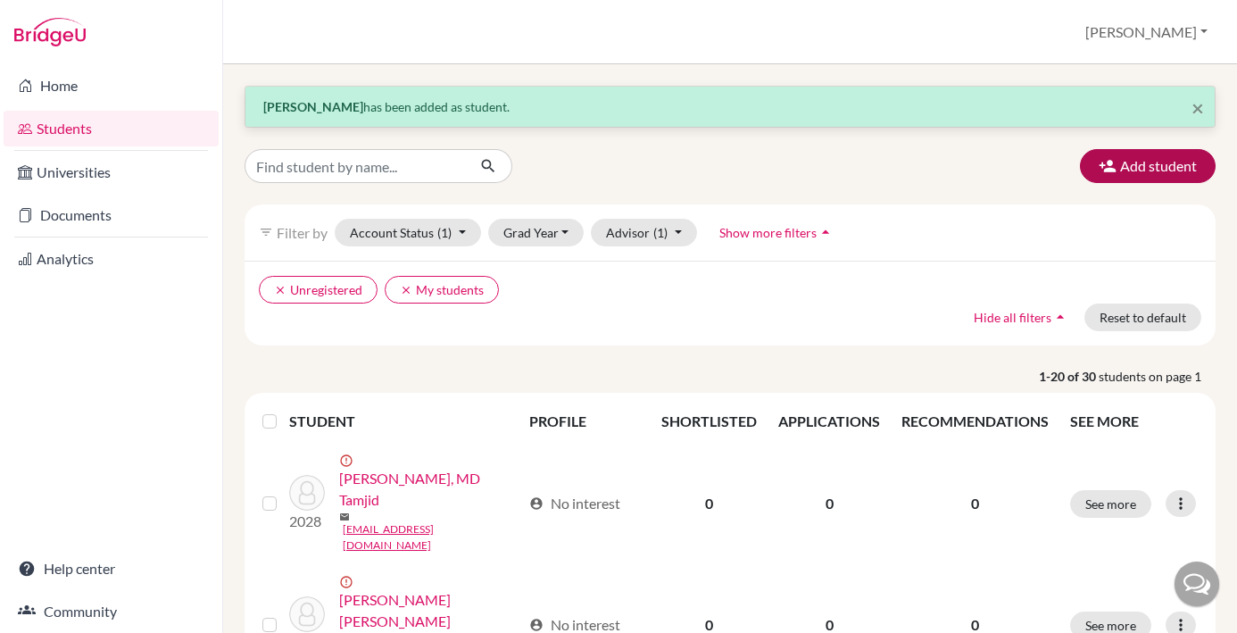
click at [1149, 166] on button "Add student" at bounding box center [1148, 166] width 136 height 34
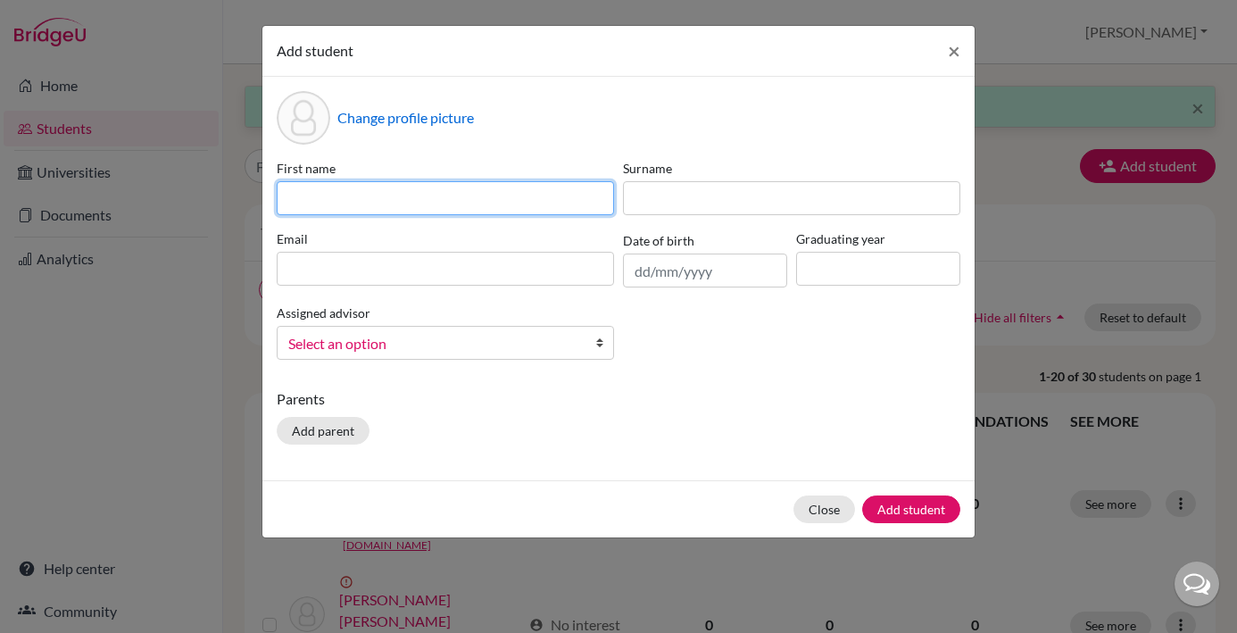
paste input "[PERSON_NAME]"
type input "[PERSON_NAME]"
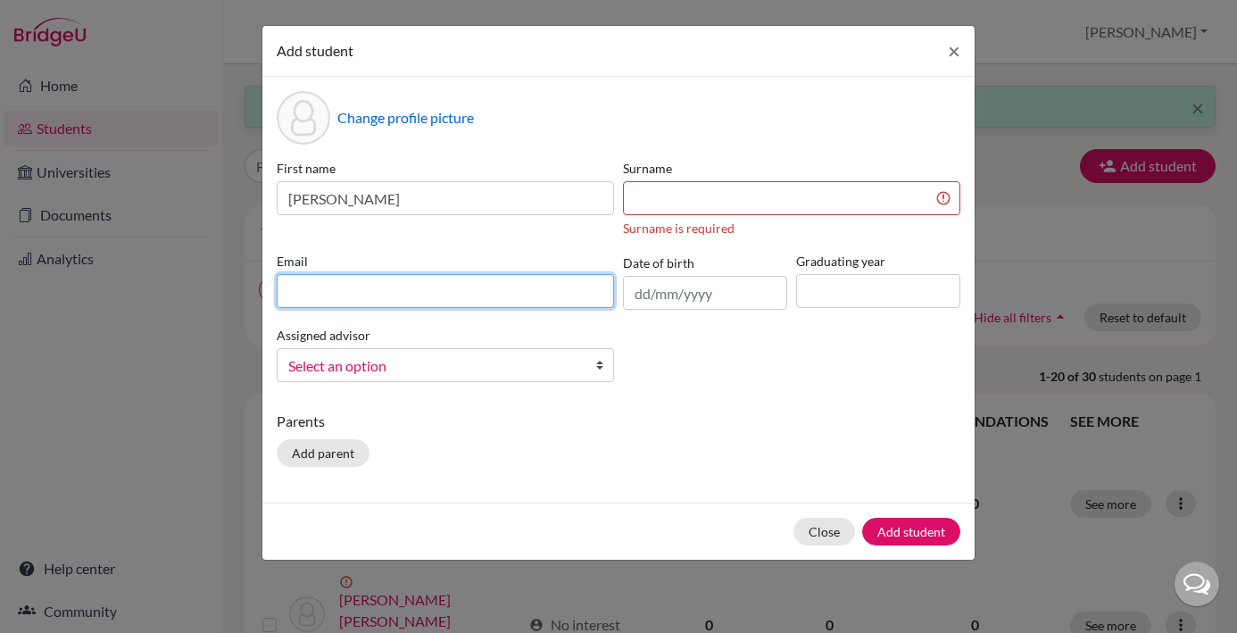
paste input "[EMAIL_ADDRESS][DOMAIN_NAME]"
type input "[EMAIL_ADDRESS][DOMAIN_NAME]"
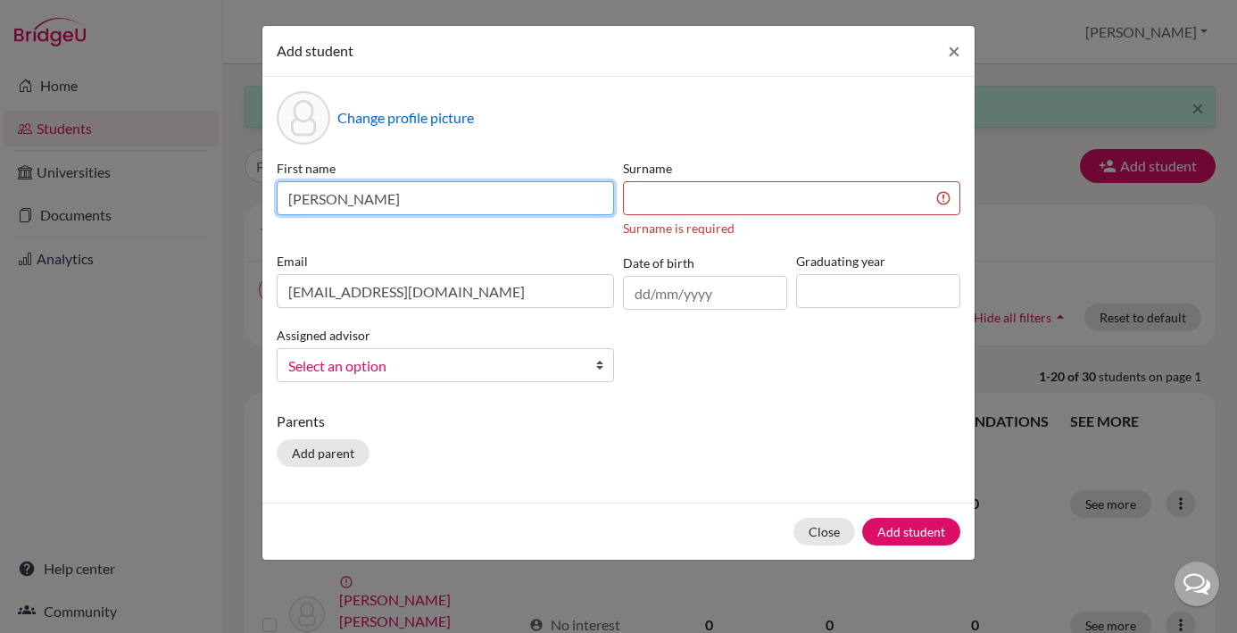
drag, startPoint x: 334, startPoint y: 198, endPoint x: 389, endPoint y: 204, distance: 55.6
click at [389, 204] on input "[PERSON_NAME]" at bounding box center [445, 198] width 337 height 34
type input "[PERSON_NAME]"
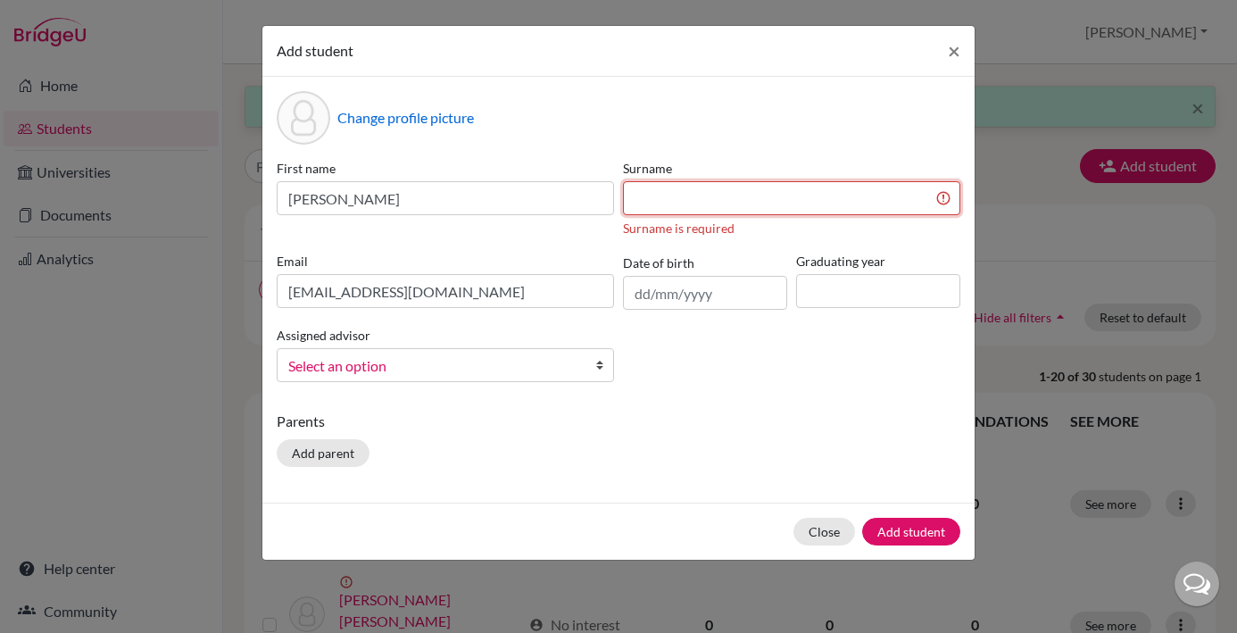
click at [629, 197] on input at bounding box center [791, 198] width 337 height 34
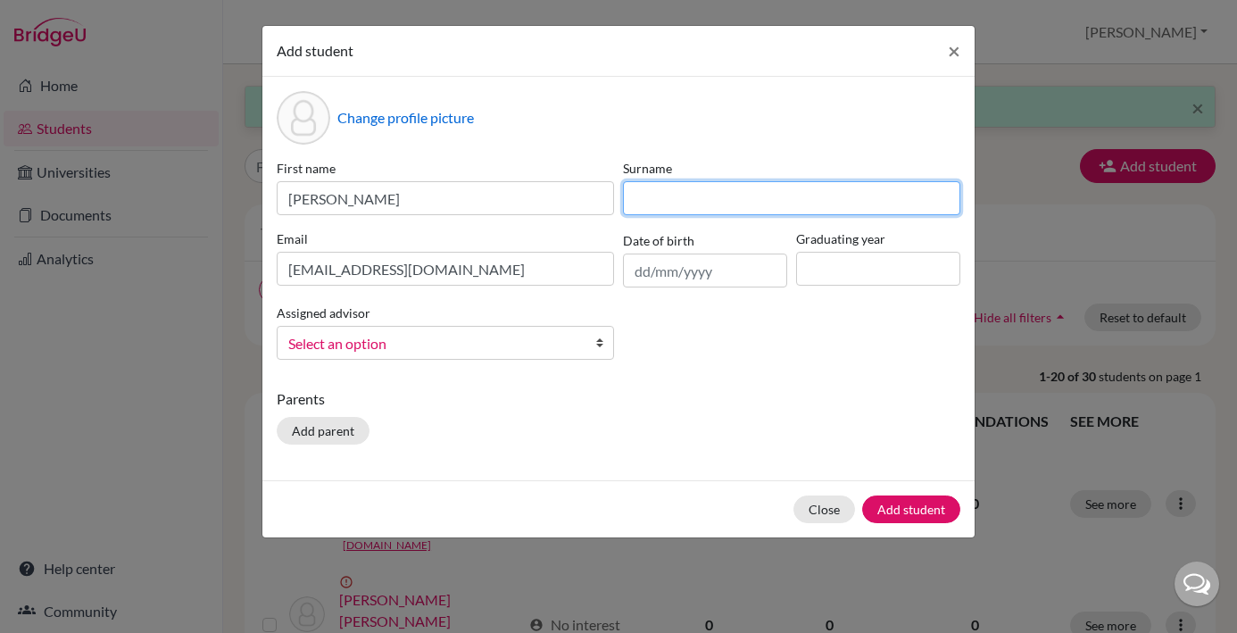
paste input "Winola"
type input "Winola"
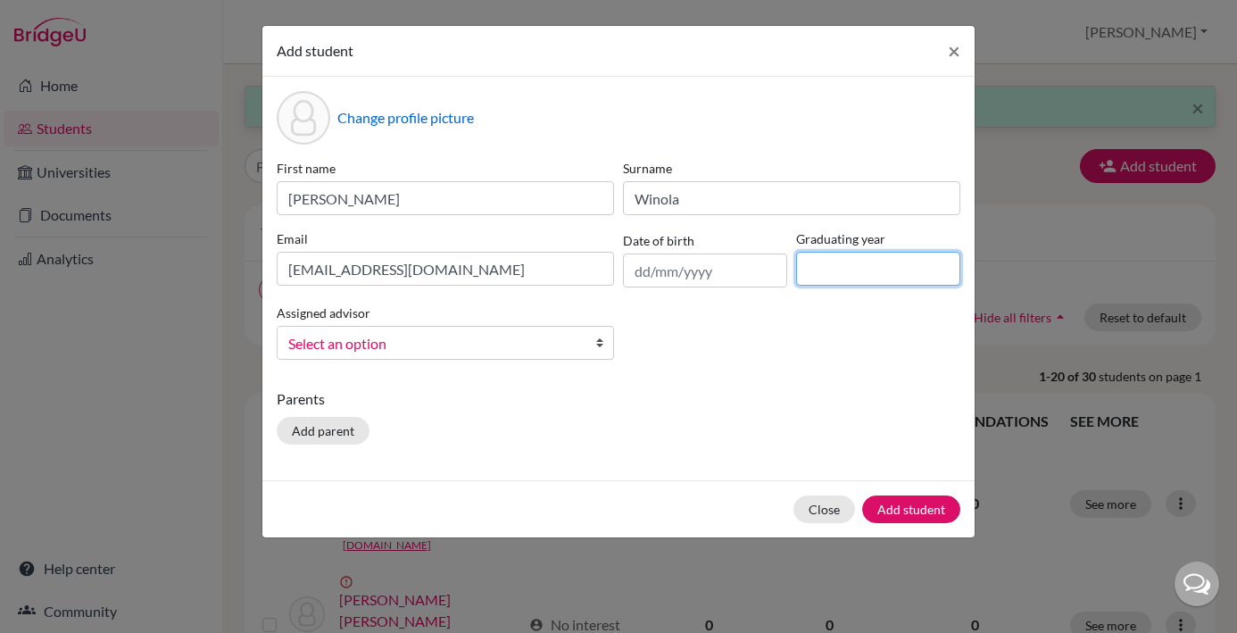
click at [820, 271] on input at bounding box center [878, 269] width 164 height 34
type input "2029"
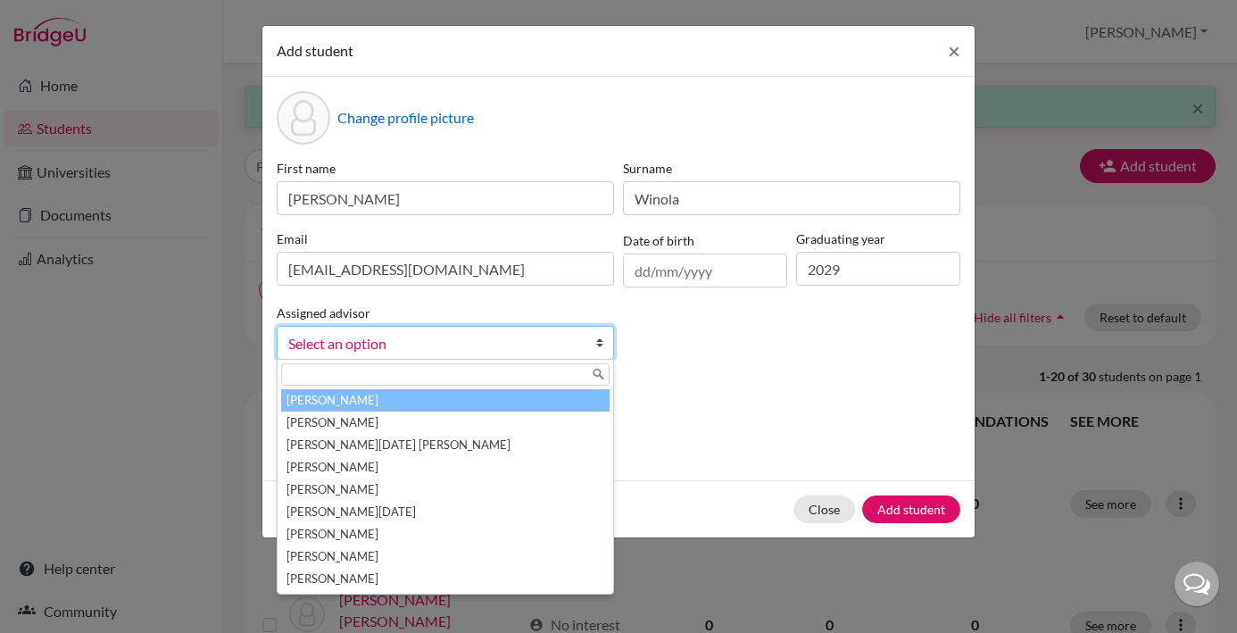
click at [598, 344] on b at bounding box center [604, 343] width 18 height 32
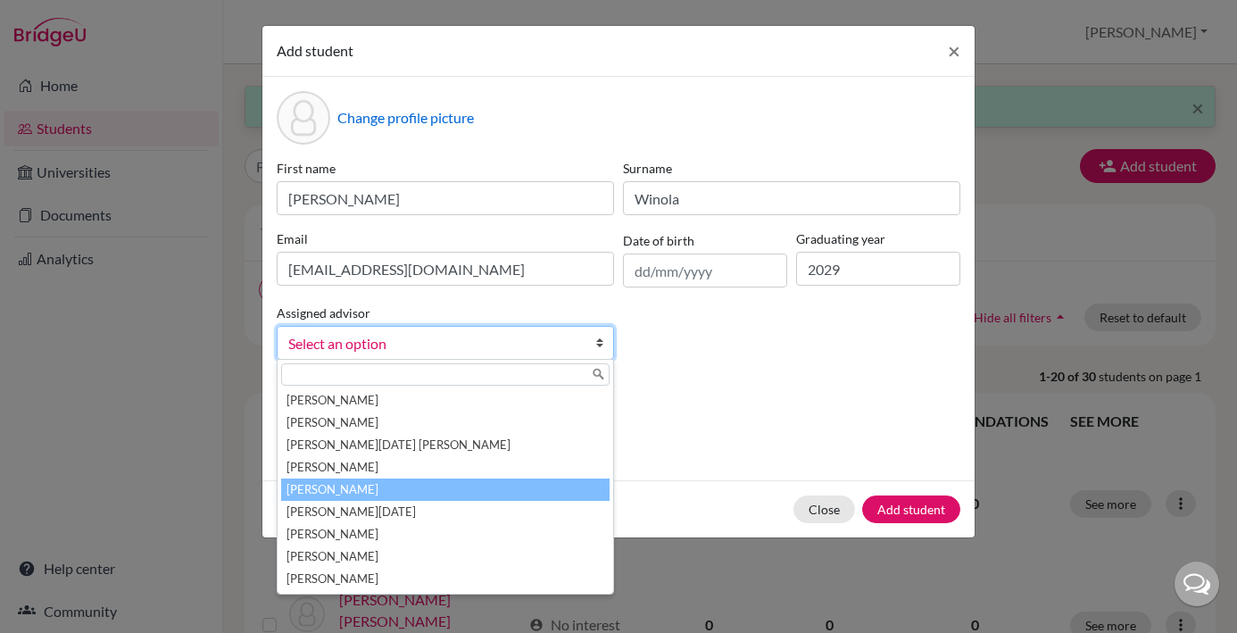
click at [448, 493] on li "[PERSON_NAME]" at bounding box center [445, 490] width 329 height 22
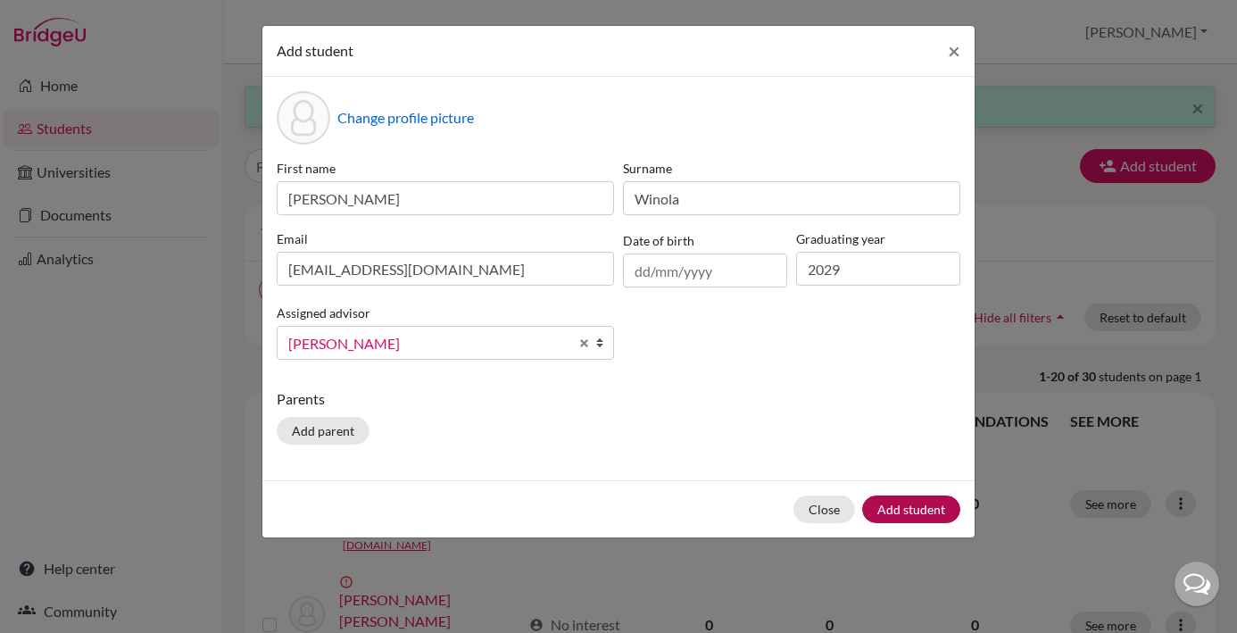
click at [915, 511] on button "Add student" at bounding box center [911, 509] width 98 height 28
